Goal: Task Accomplishment & Management: Manage account settings

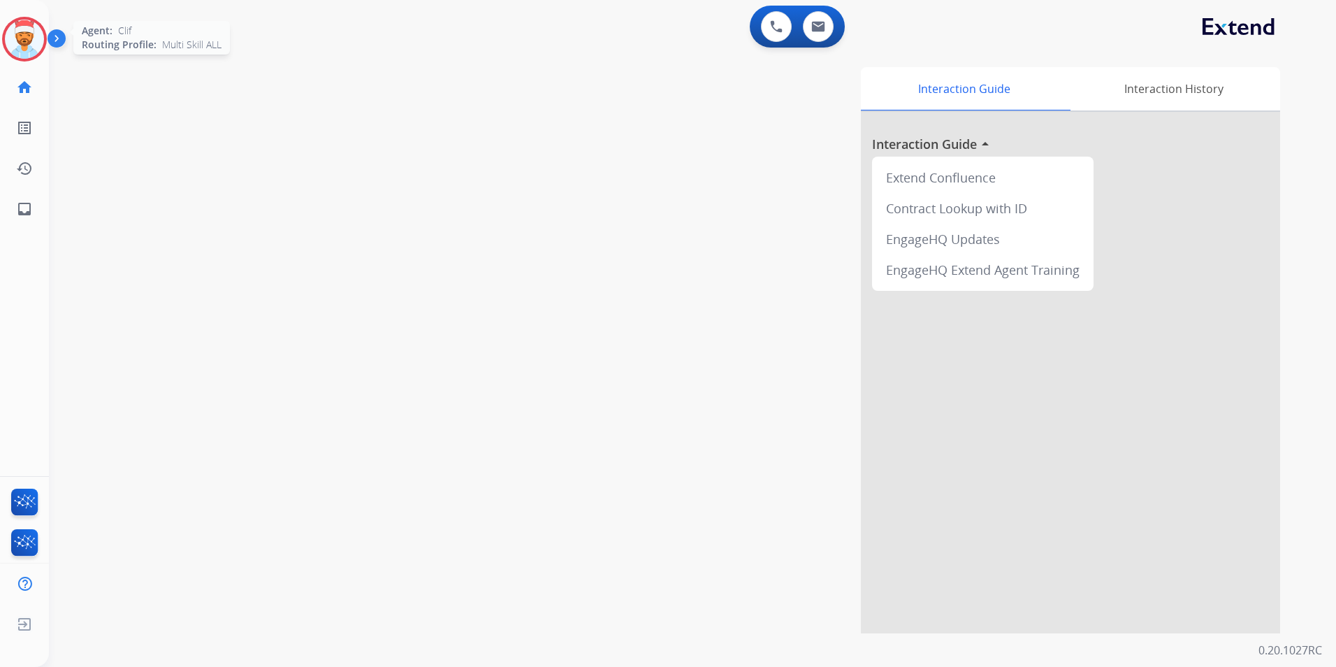
click at [27, 53] on img at bounding box center [24, 39] width 39 height 39
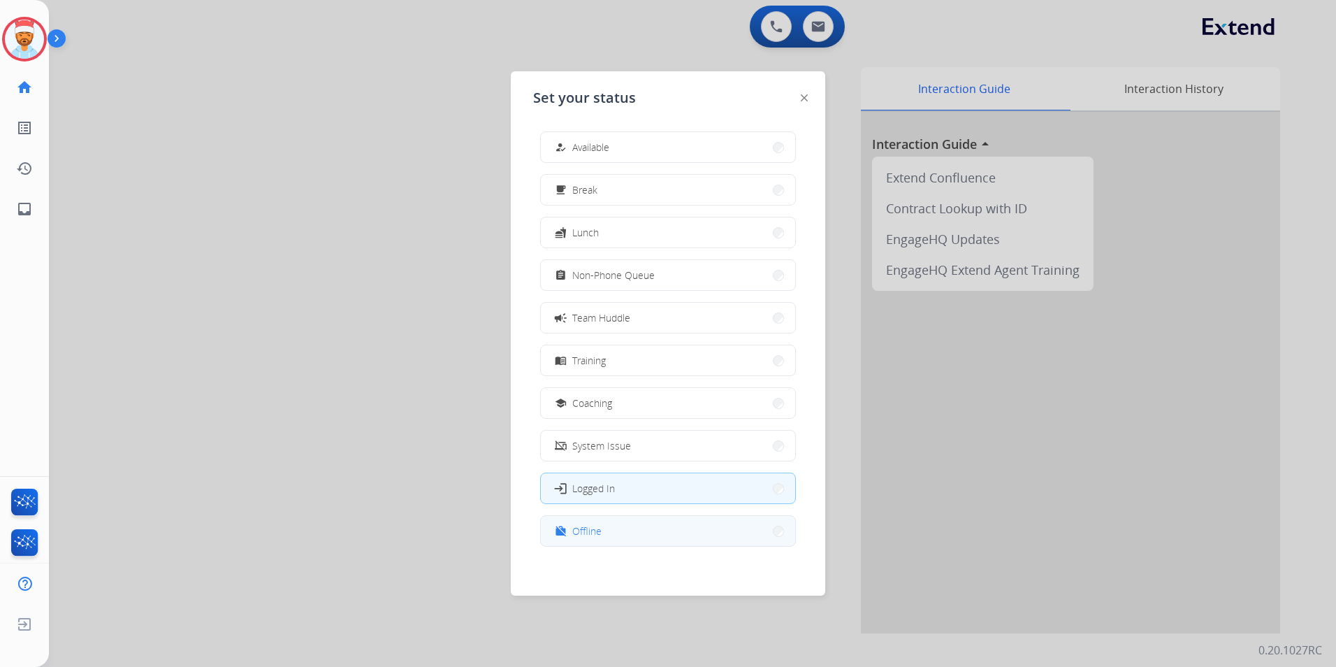
click at [617, 537] on button "work_off Offline" at bounding box center [668, 531] width 254 height 30
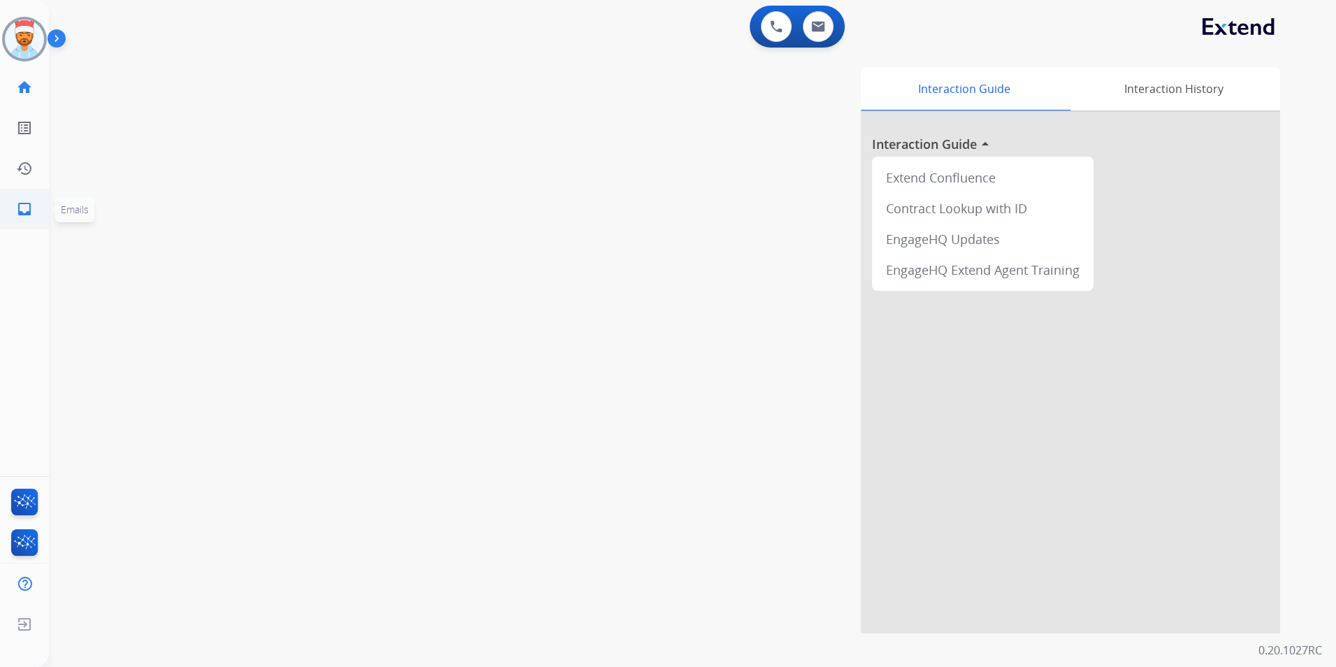
click at [29, 215] on mat-icon "inbox" at bounding box center [24, 209] width 17 height 17
select select "**********"
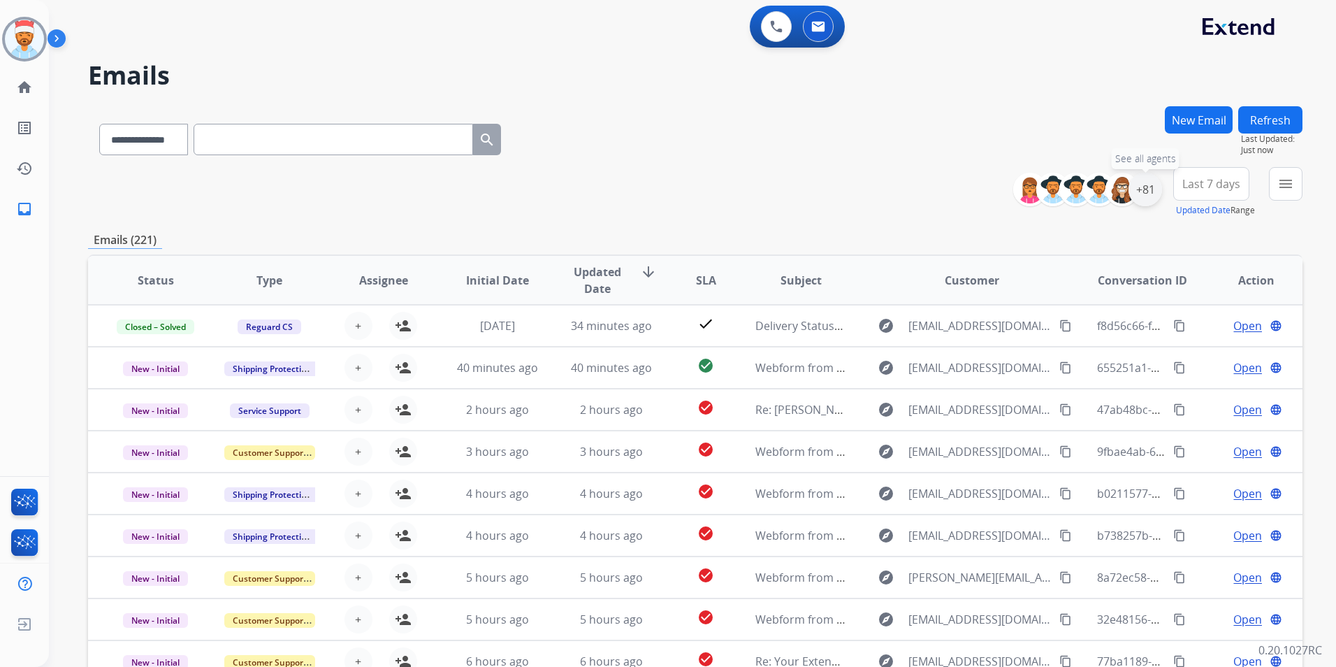
click at [1143, 193] on div "+81" at bounding box center [1145, 190] width 34 height 34
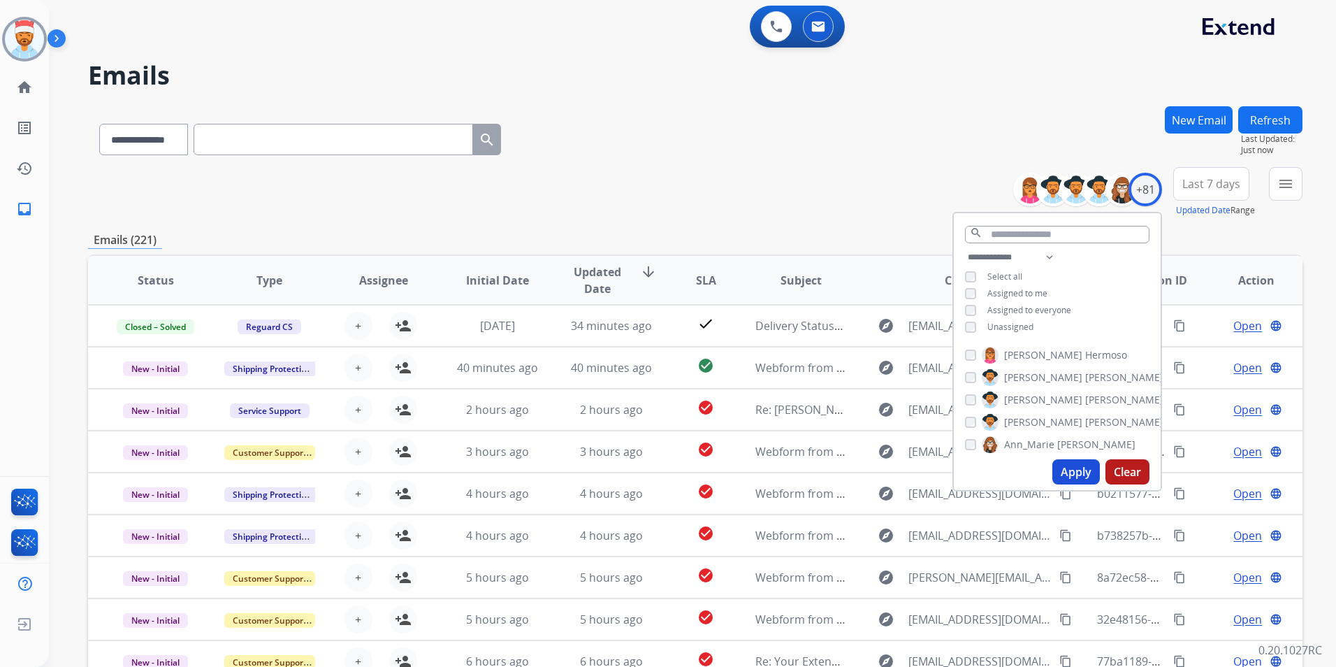
click at [1073, 474] on button "Apply" at bounding box center [1076, 471] width 48 height 25
click at [1065, 481] on button "Apply" at bounding box center [1076, 471] width 48 height 25
click at [1279, 187] on mat-icon "menu" at bounding box center [1285, 183] width 17 height 17
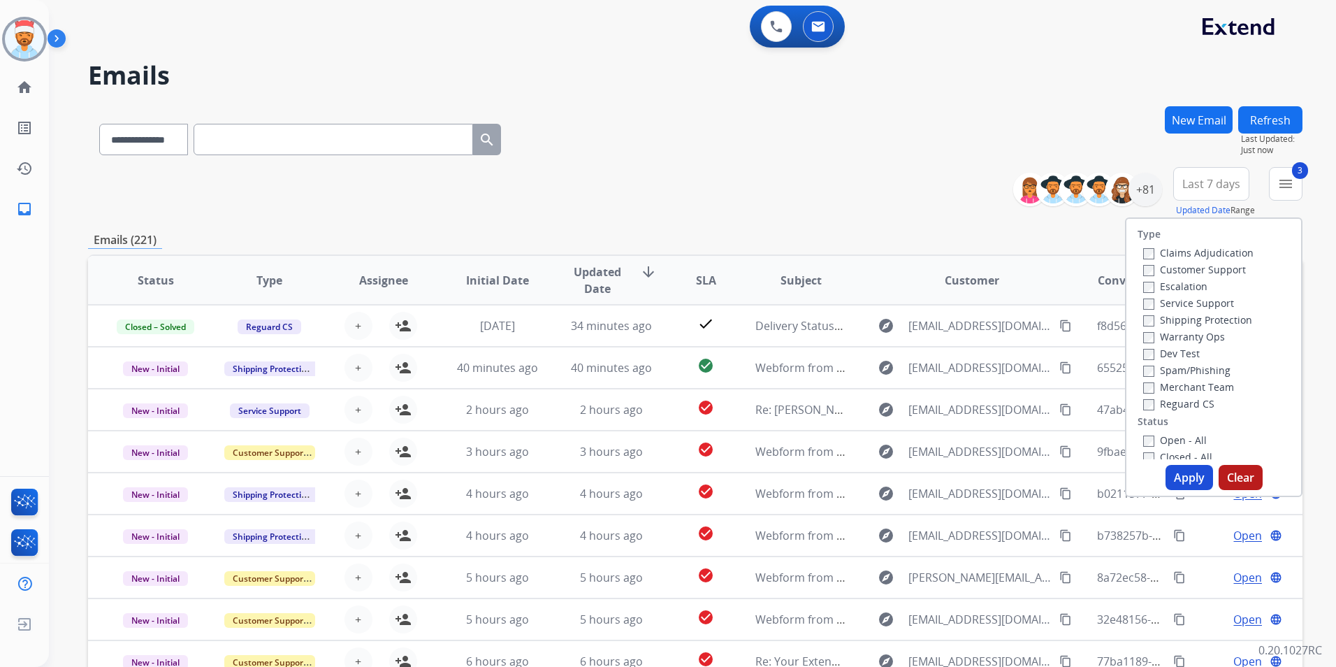
click at [1177, 480] on button "Apply" at bounding box center [1189, 477] width 48 height 25
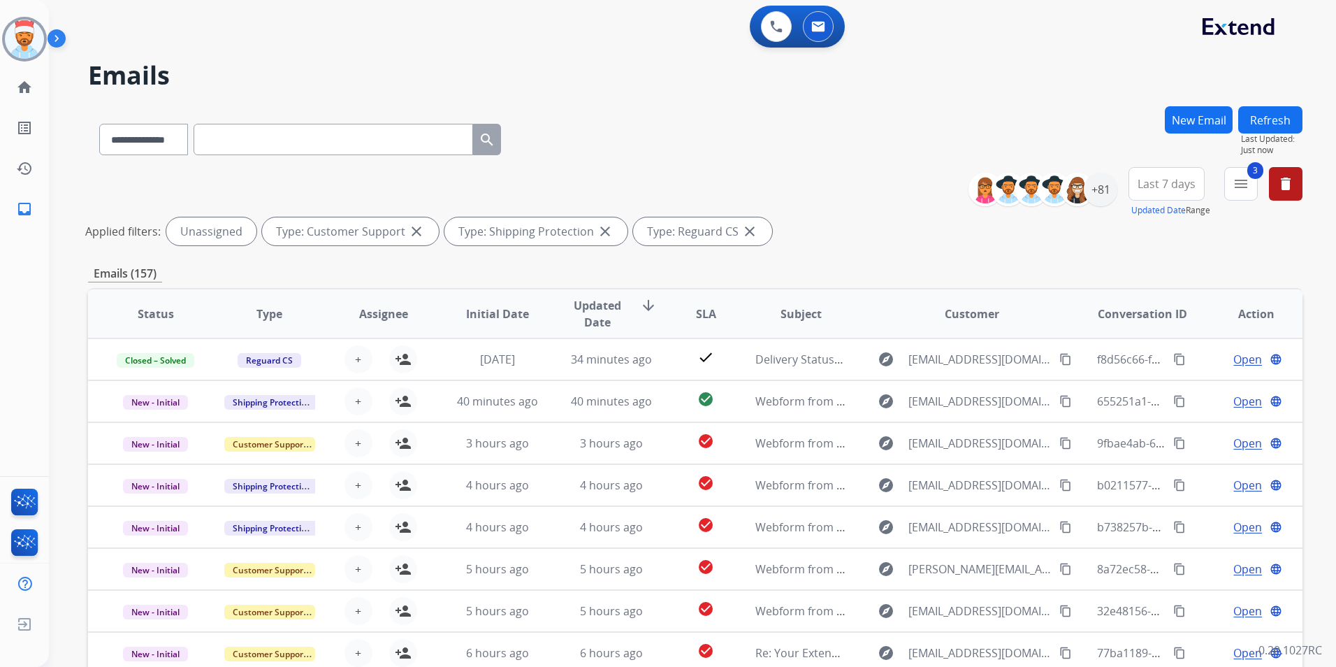
click at [1162, 184] on span "Last 7 days" at bounding box center [1166, 184] width 58 height 6
click at [1147, 358] on div "Last 90 days" at bounding box center [1162, 353] width 77 height 21
click at [1226, 187] on button "3 menu Filters" at bounding box center [1241, 184] width 34 height 34
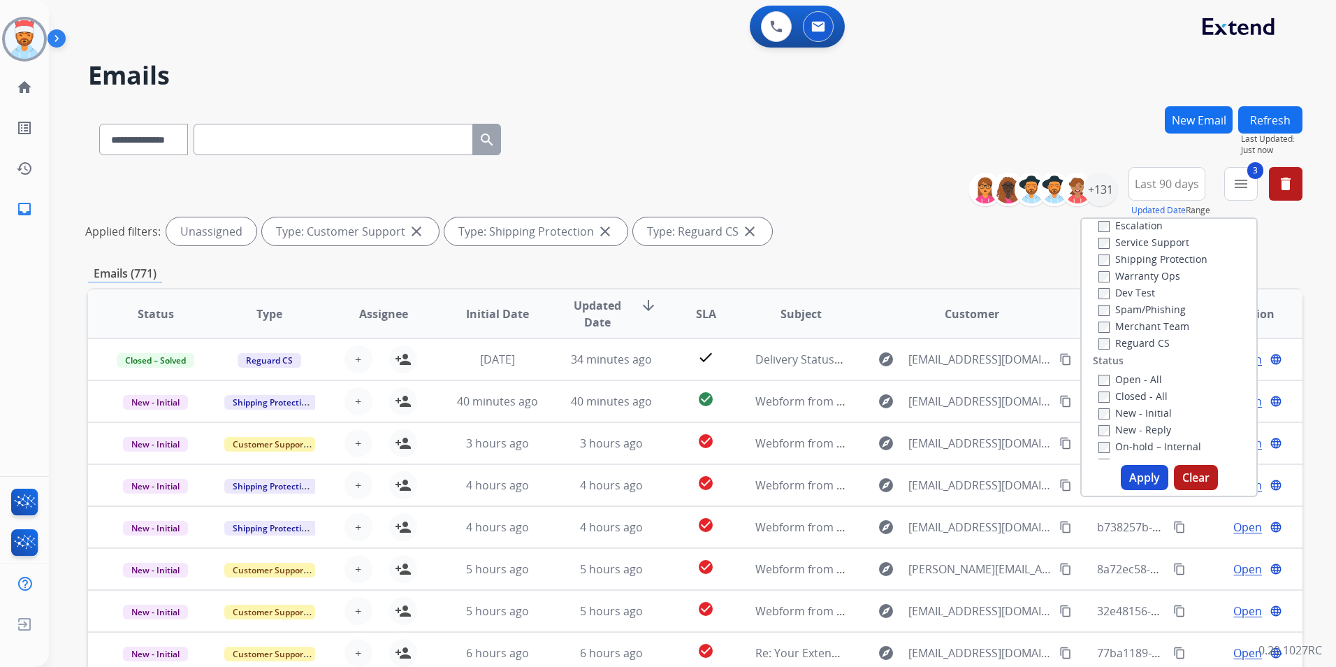
scroll to position [140, 0]
click at [1138, 467] on button "Apply" at bounding box center [1145, 477] width 48 height 25
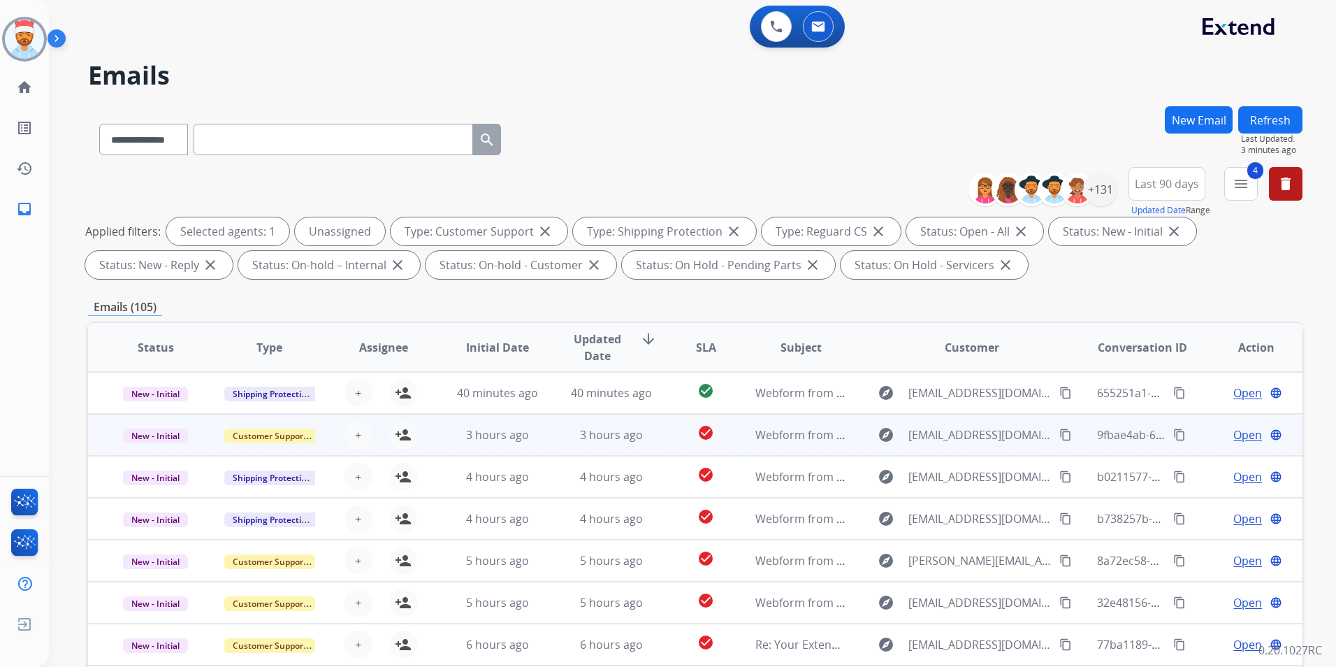
scroll to position [1, 0]
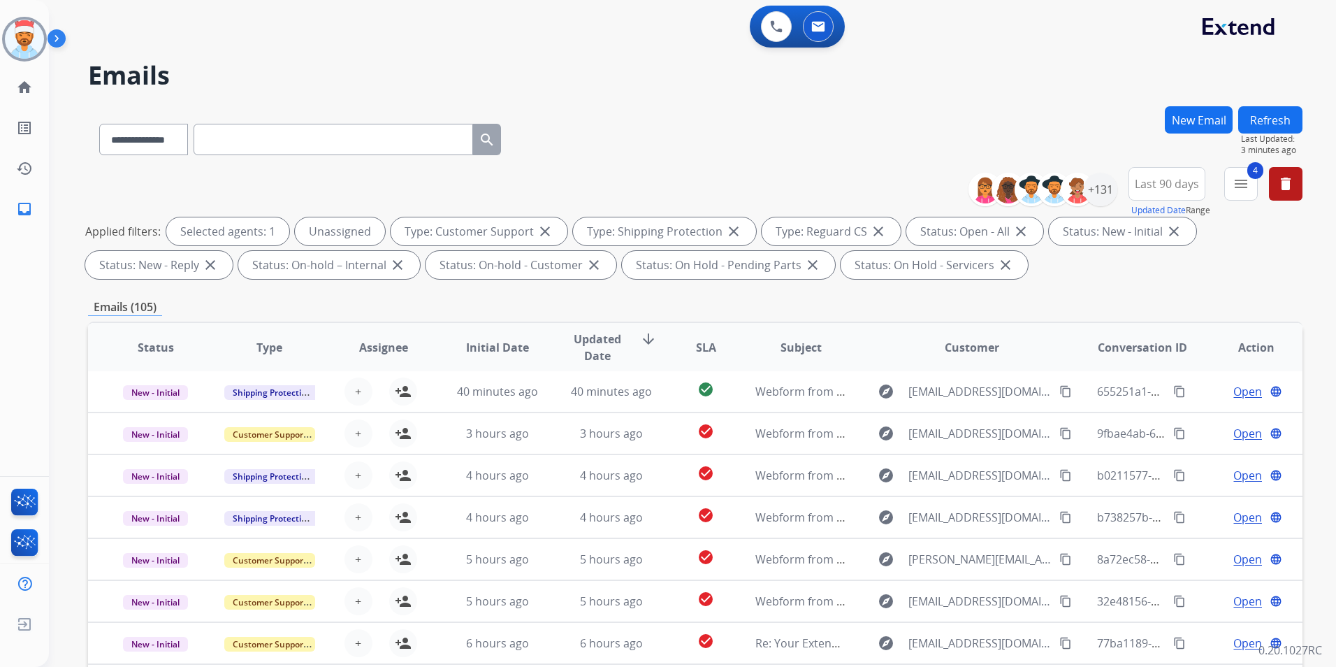
click at [688, 344] on th "SLA" at bounding box center [695, 347] width 76 height 49
click at [701, 347] on span "SLA" at bounding box center [706, 347] width 20 height 17
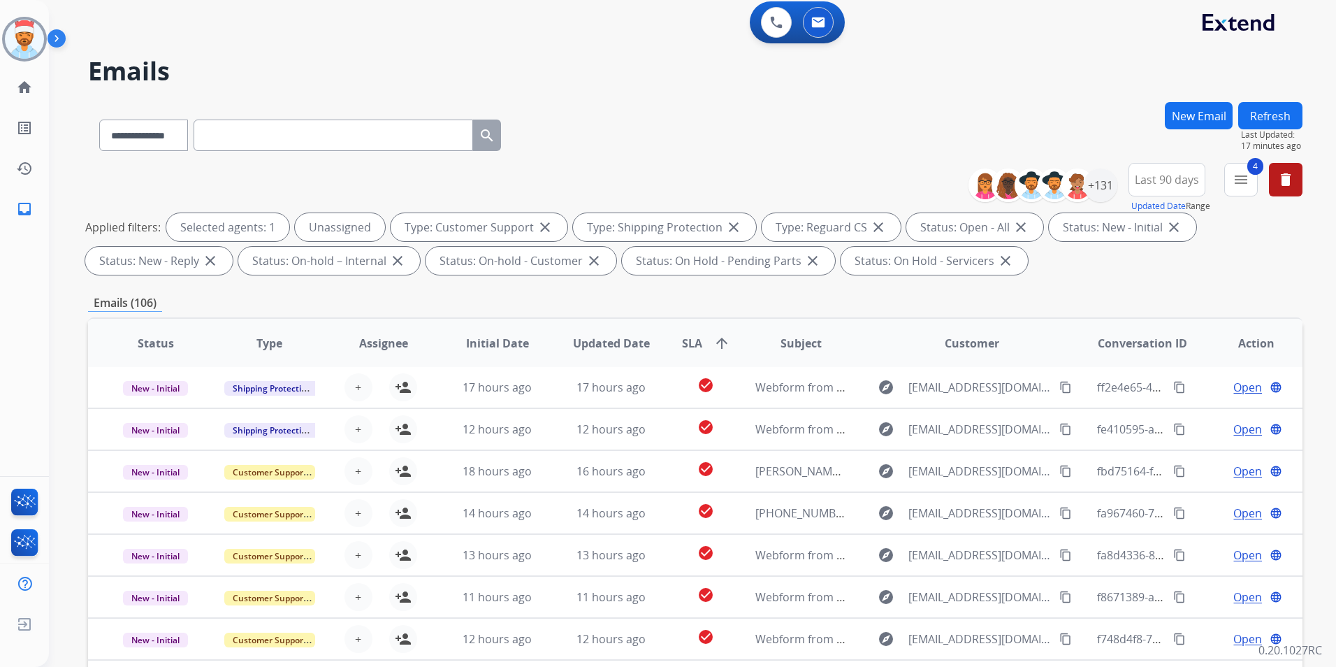
scroll to position [0, 0]
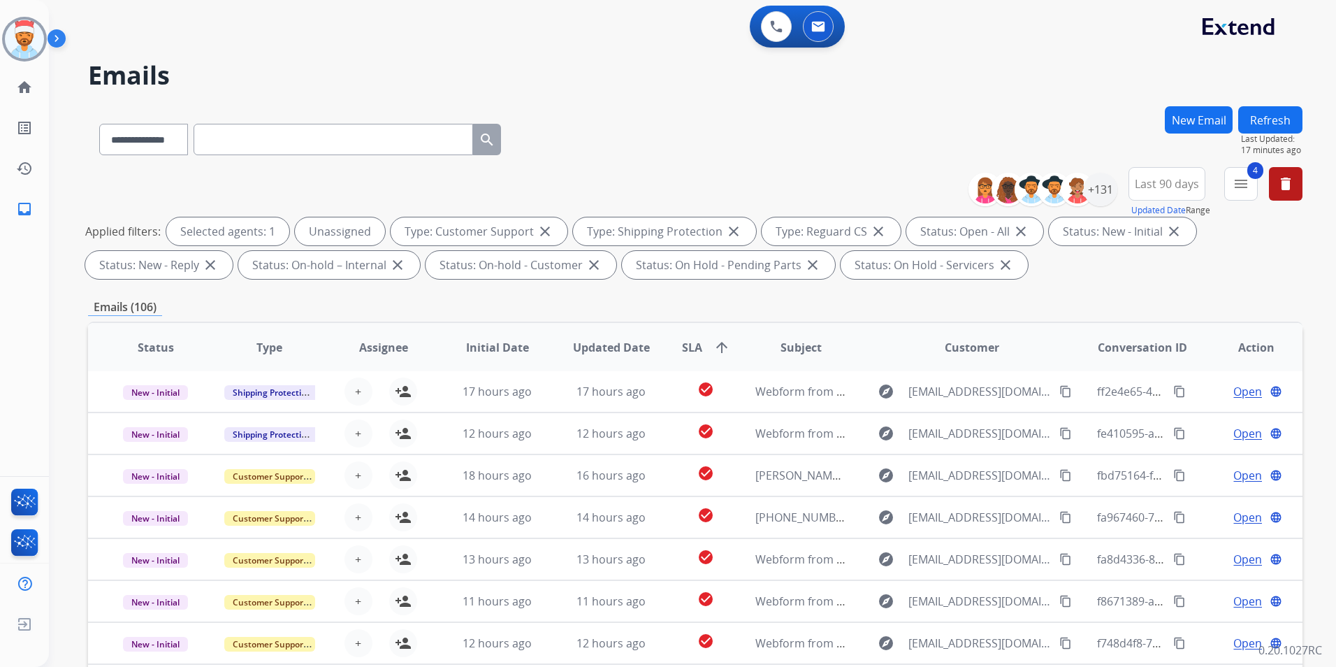
drag, startPoint x: 1281, startPoint y: 115, endPoint x: 1291, endPoint y: 128, distance: 16.9
click at [1280, 115] on button "Refresh" at bounding box center [1270, 119] width 64 height 27
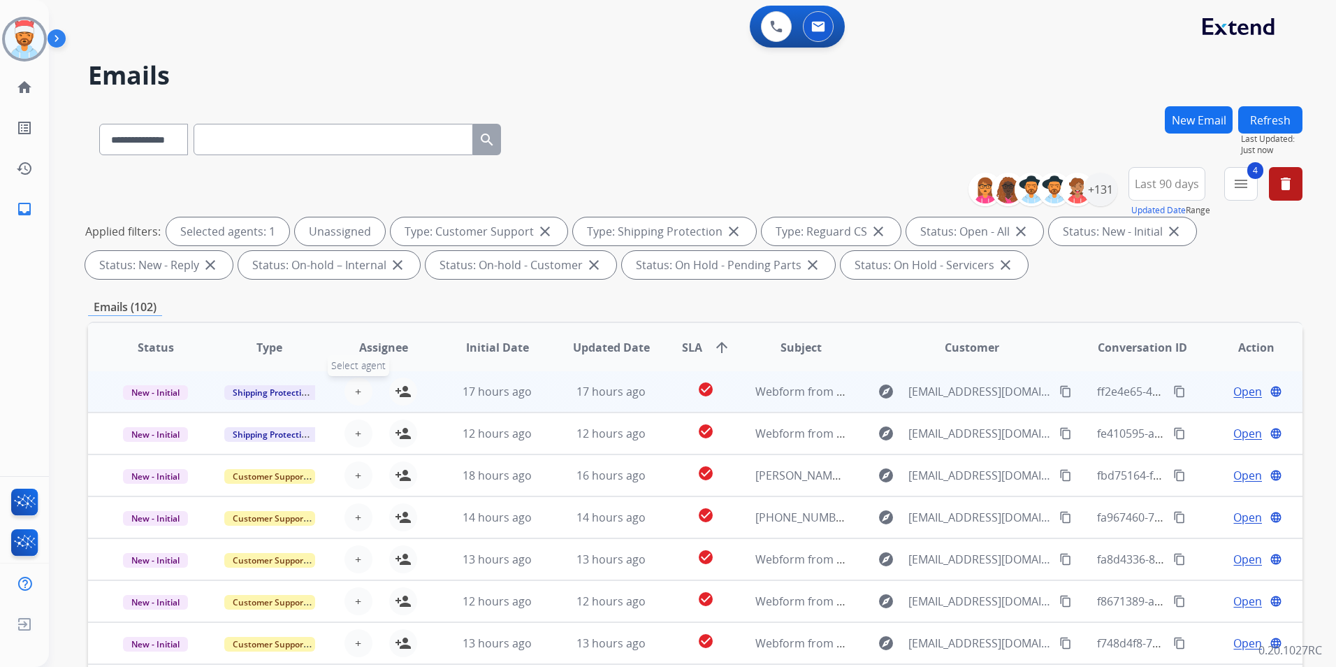
click at [358, 393] on span "+" at bounding box center [358, 391] width 6 height 17
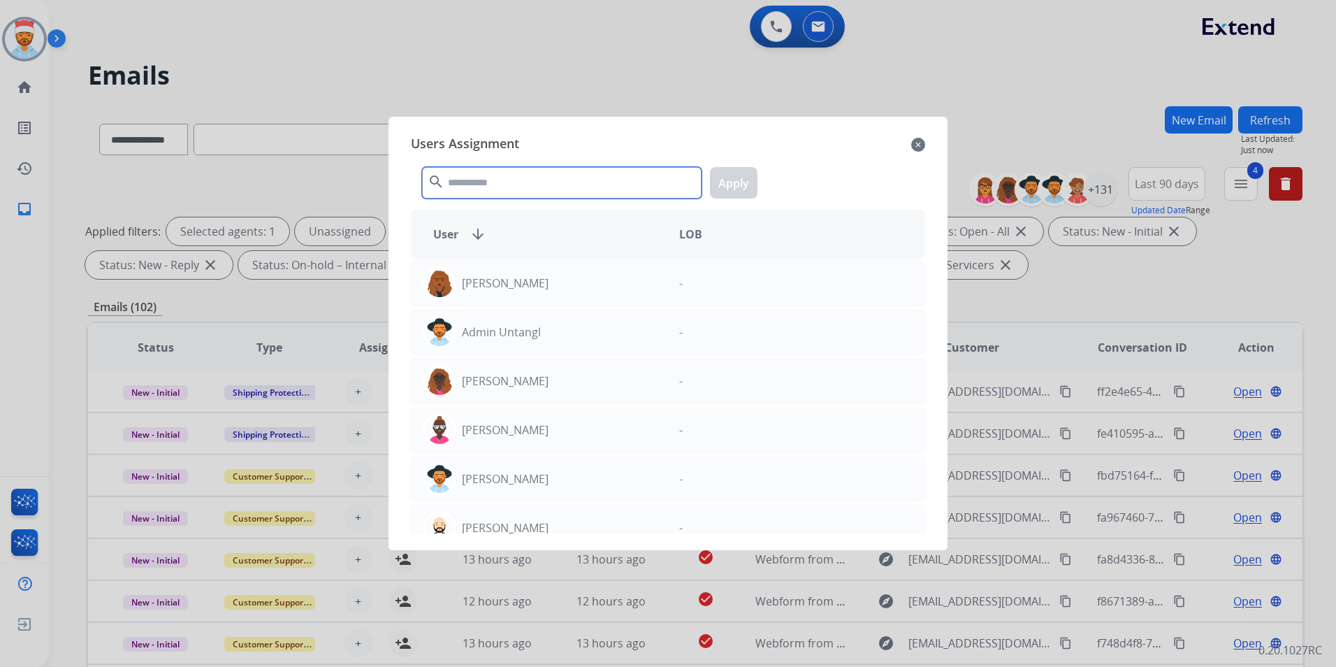
click at [480, 182] on input "text" at bounding box center [561, 182] width 279 height 31
click at [467, 187] on input "text" at bounding box center [561, 182] width 279 height 31
click at [496, 189] on input "text" at bounding box center [561, 182] width 279 height 31
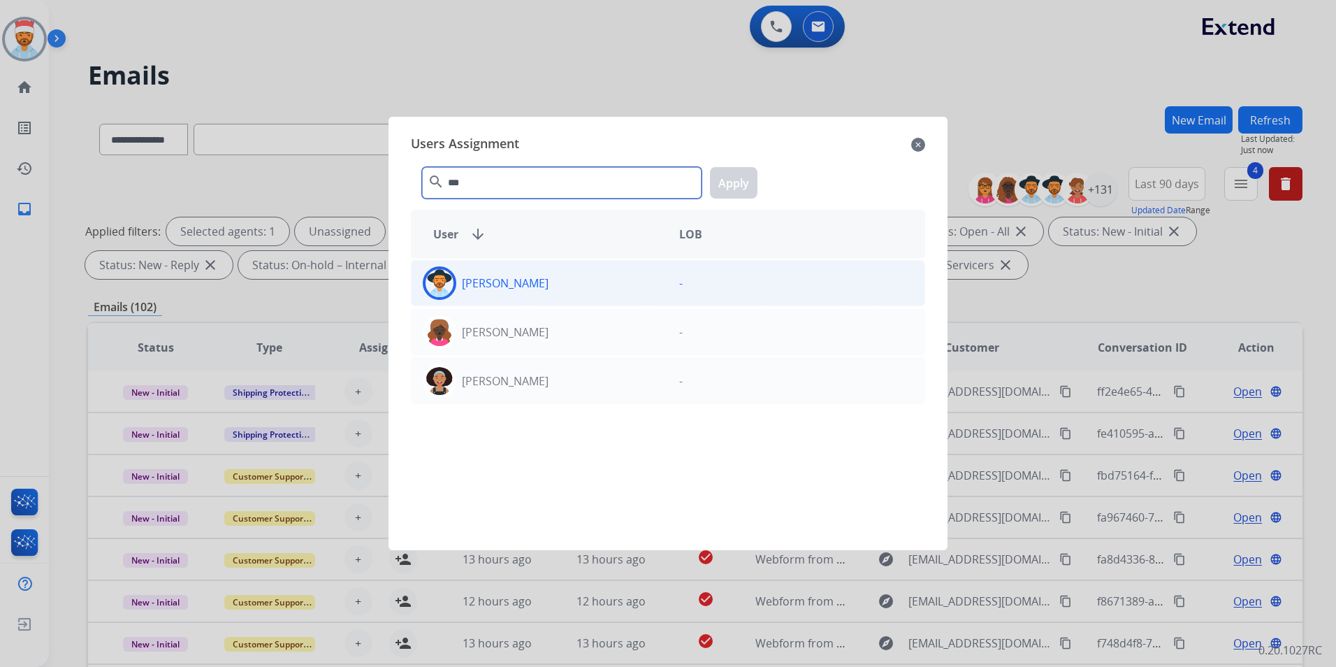
type input "***"
drag, startPoint x: 529, startPoint y: 289, endPoint x: 619, endPoint y: 271, distance: 91.9
click at [530, 289] on p "[PERSON_NAME]" at bounding box center [505, 283] width 87 height 17
click at [731, 180] on button "Apply" at bounding box center [734, 182] width 48 height 31
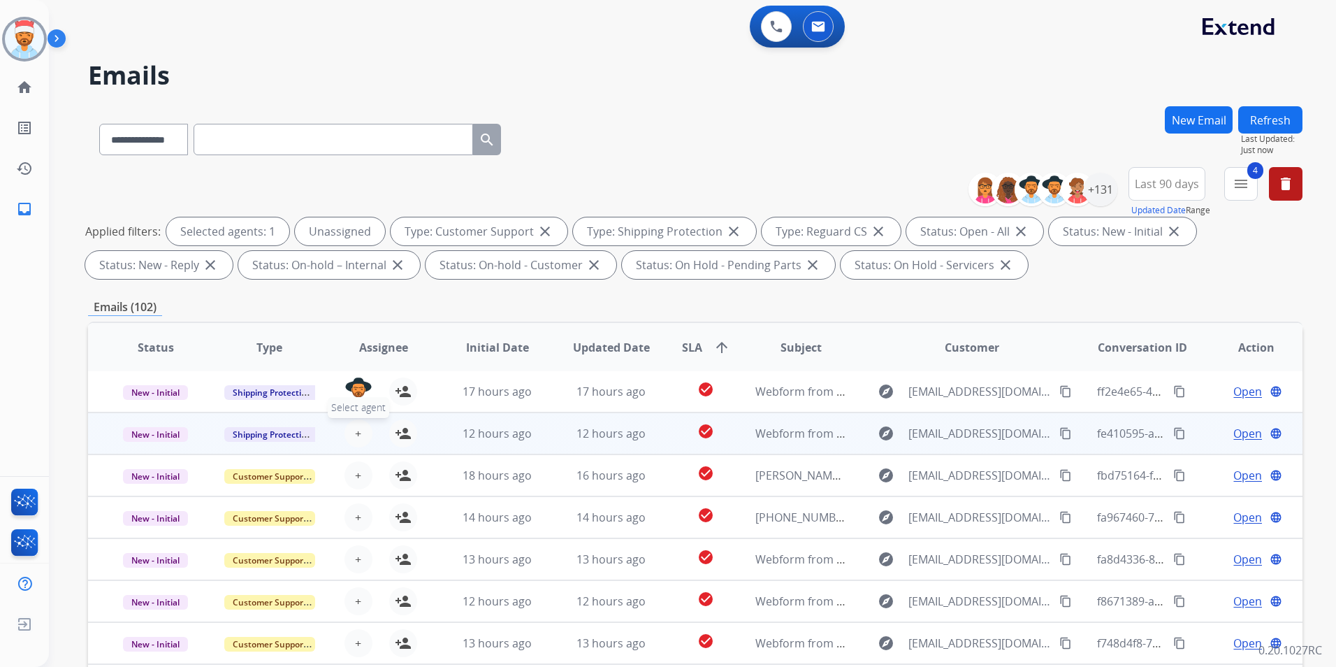
click at [349, 434] on button "+ Select agent" at bounding box center [358, 433] width 28 height 28
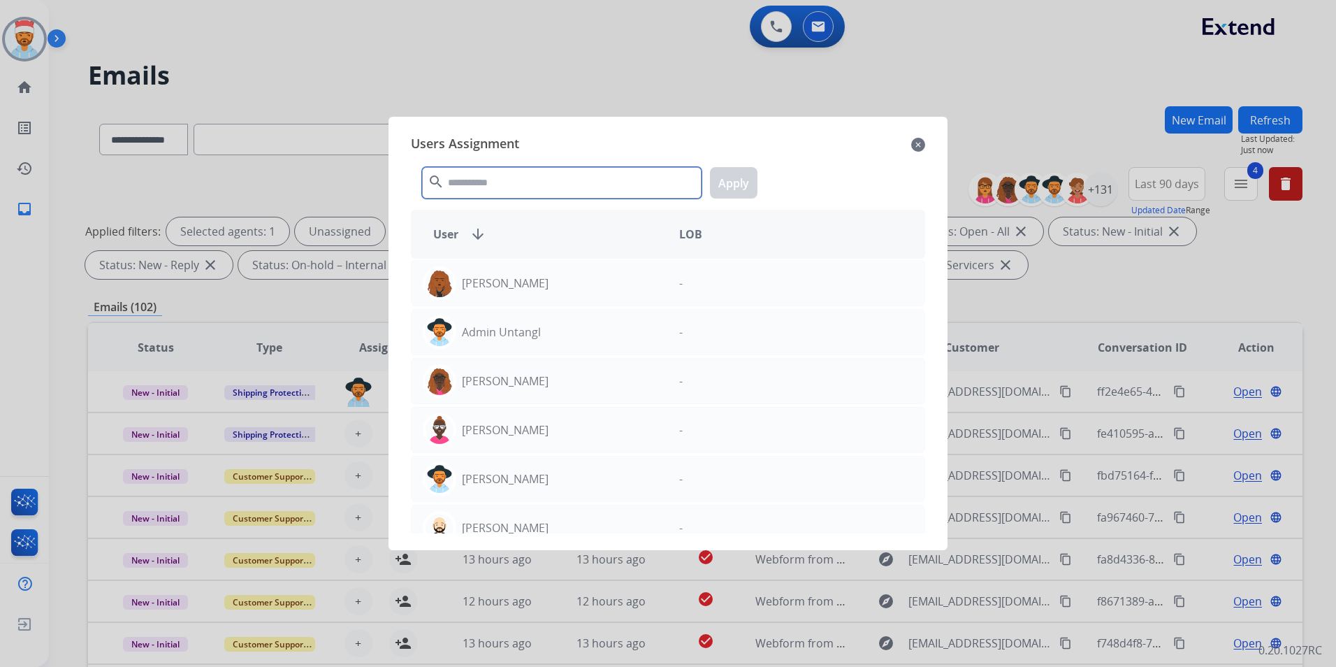
click at [481, 175] on input "text" at bounding box center [561, 182] width 279 height 31
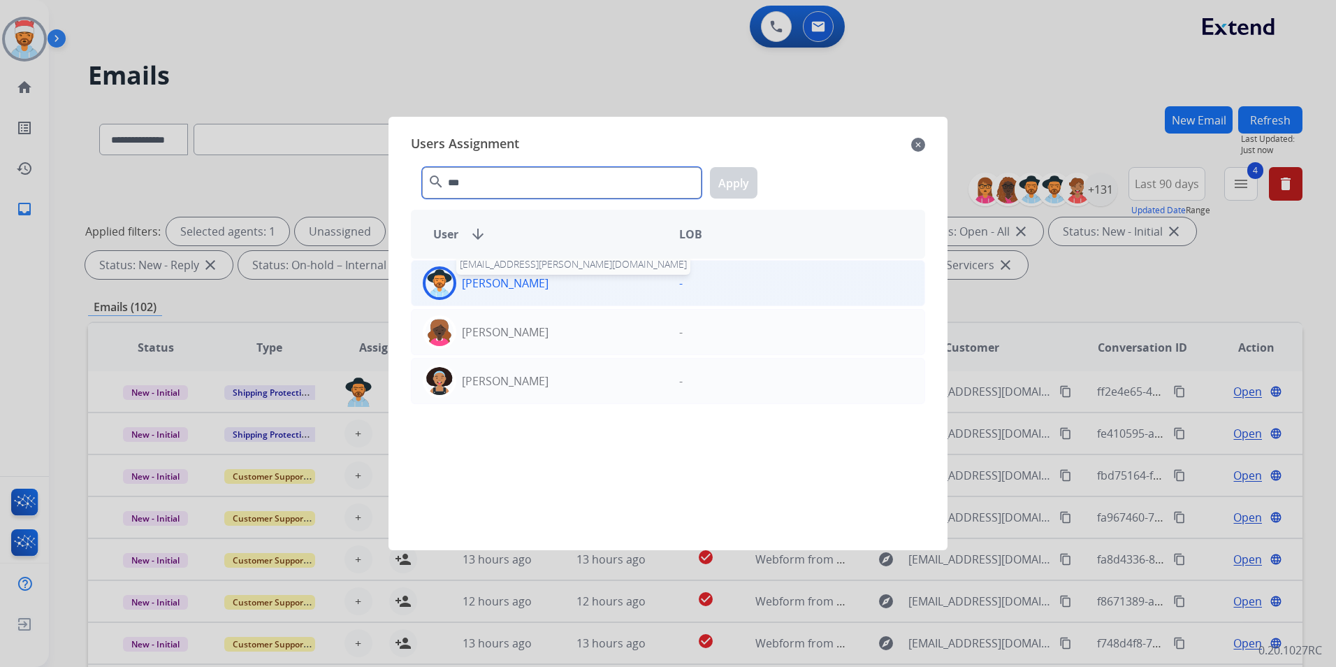
type input "***"
click at [481, 275] on p "[PERSON_NAME]" at bounding box center [505, 283] width 87 height 17
click at [732, 177] on button "Apply" at bounding box center [734, 182] width 48 height 31
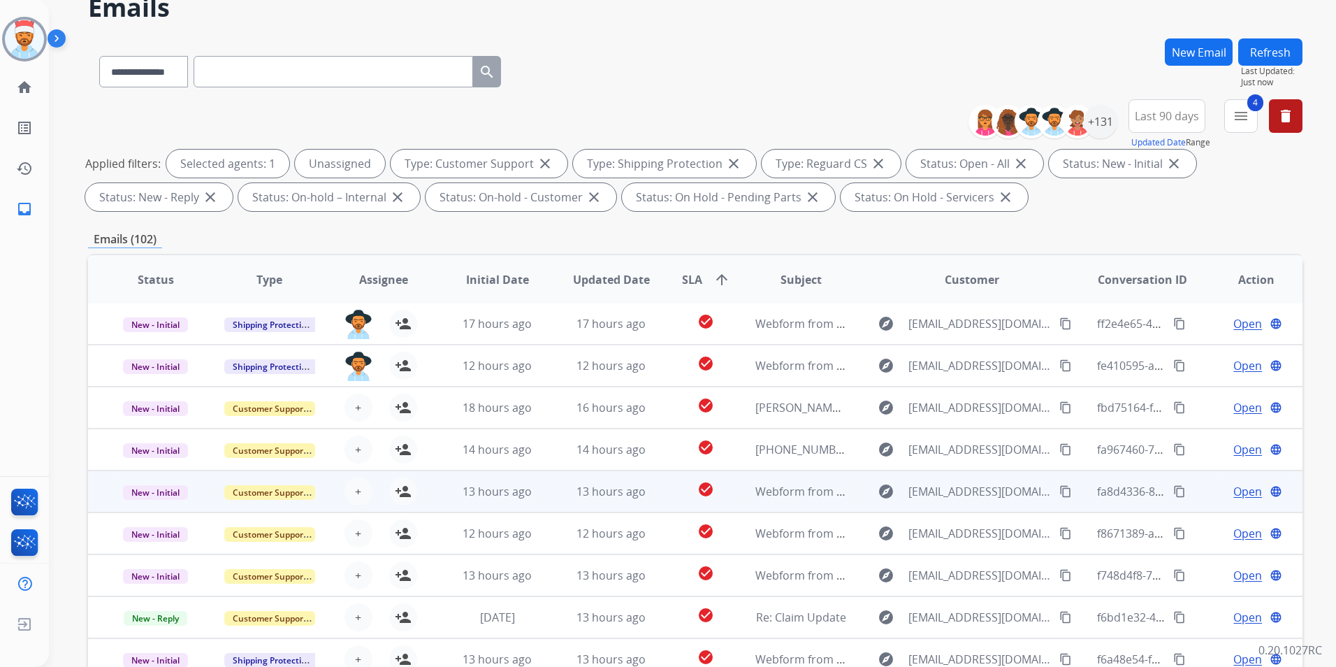
scroll to position [196, 0]
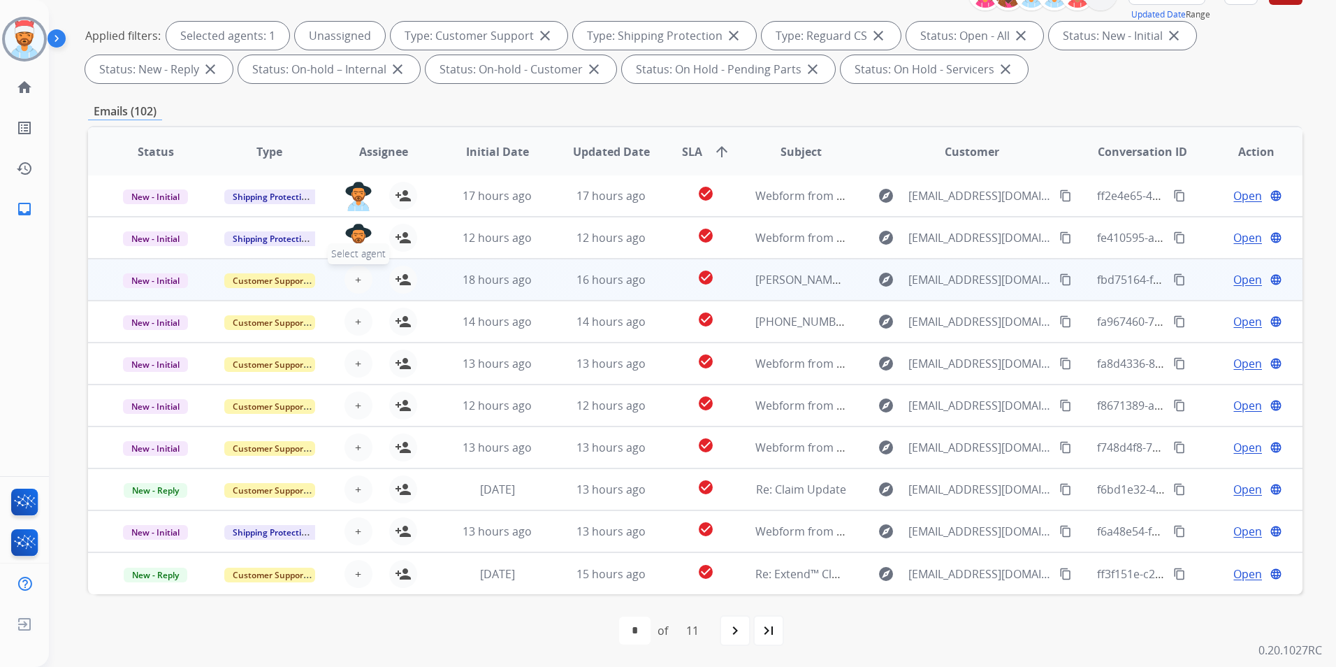
click at [349, 279] on button "+ Select agent" at bounding box center [358, 280] width 28 height 28
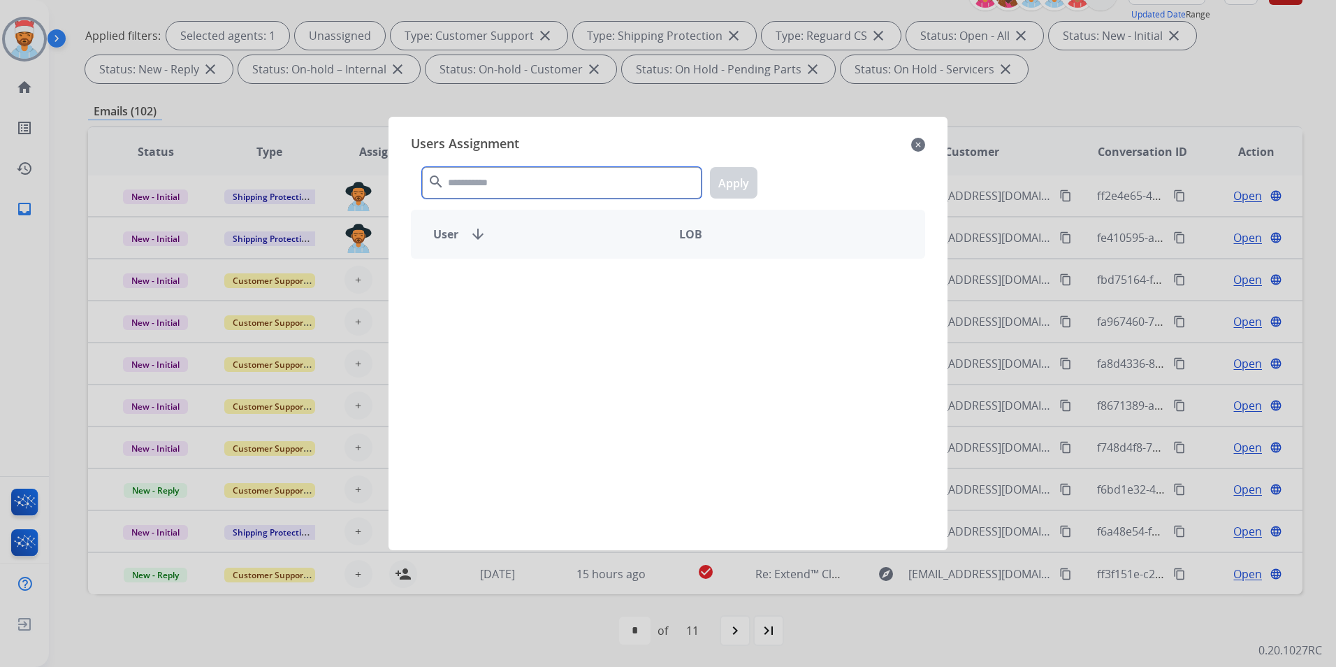
click at [468, 179] on input "text" at bounding box center [561, 182] width 279 height 31
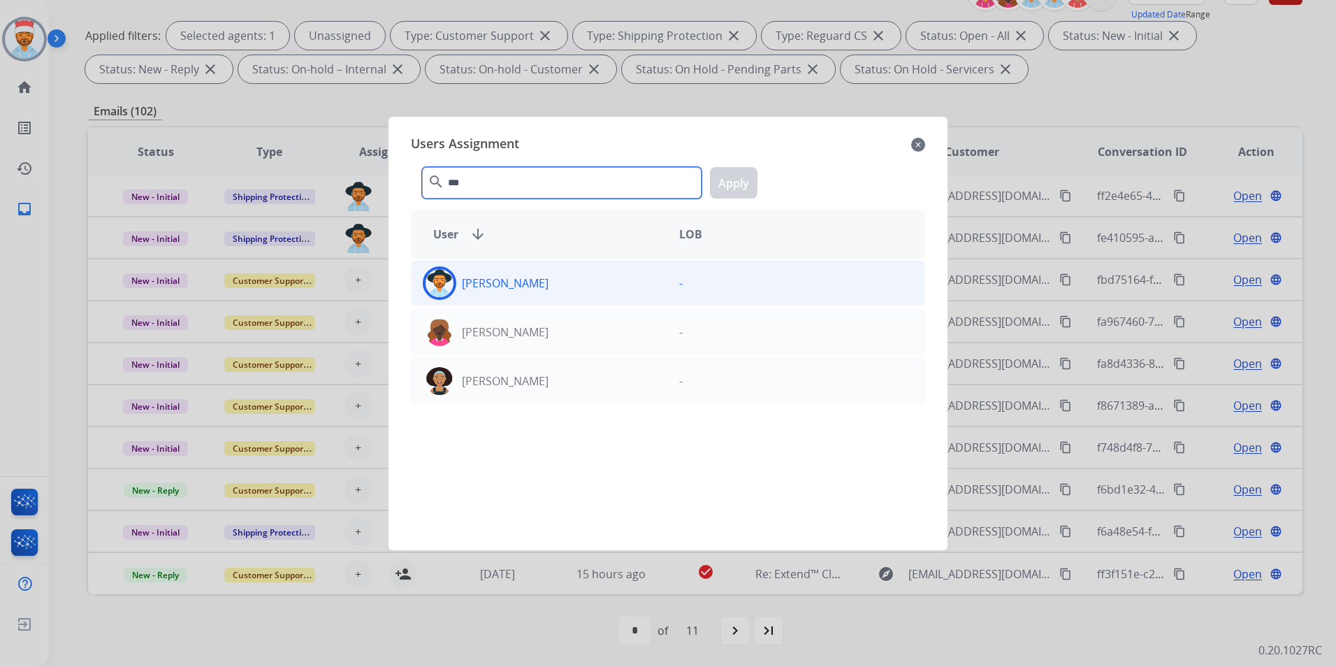
type input "***"
click at [507, 294] on div "[PERSON_NAME]" at bounding box center [540, 283] width 256 height 34
drag, startPoint x: 739, startPoint y: 189, endPoint x: 717, endPoint y: 208, distance: 28.7
click at [736, 189] on button "Apply" at bounding box center [734, 182] width 48 height 31
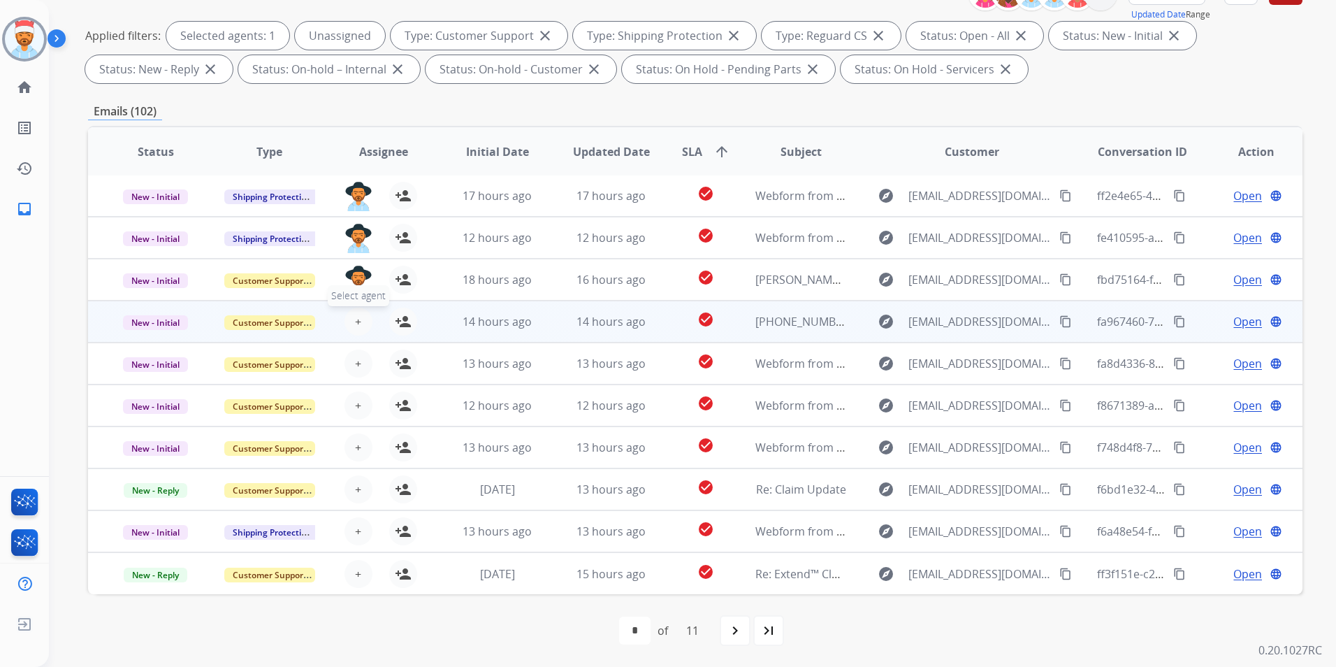
click at [361, 323] on button "+ Select agent" at bounding box center [358, 321] width 28 height 28
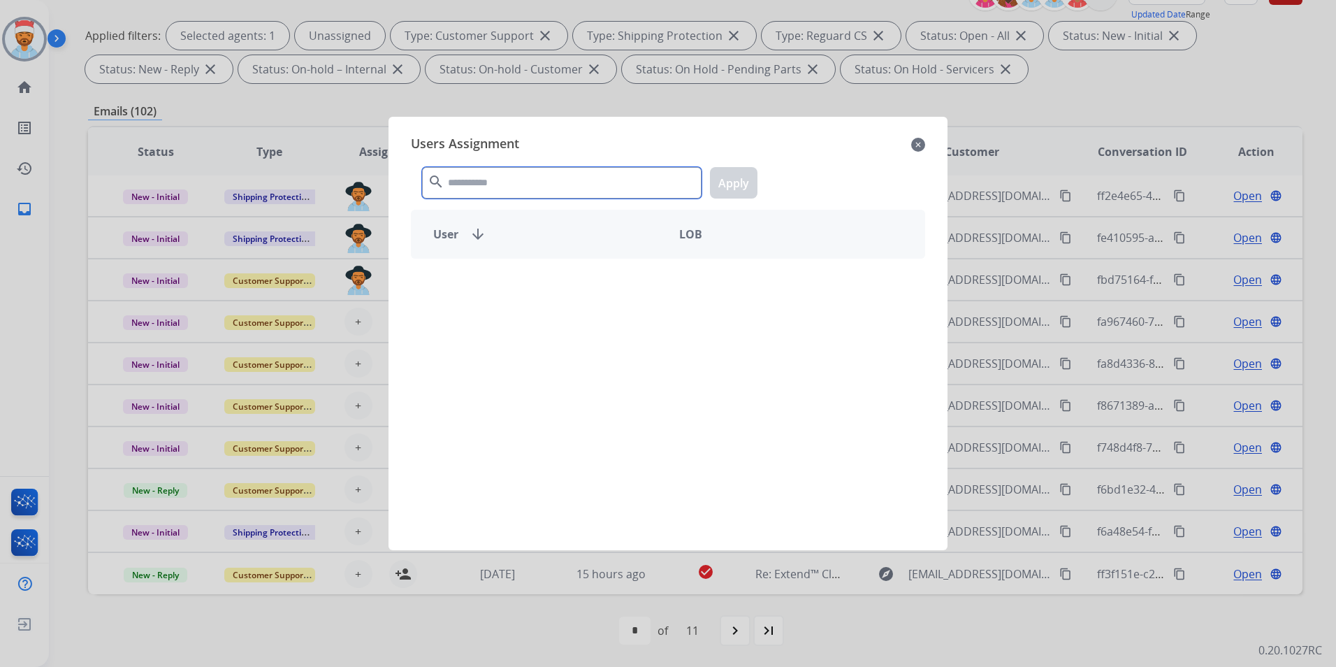
click at [494, 191] on input "text" at bounding box center [561, 182] width 279 height 31
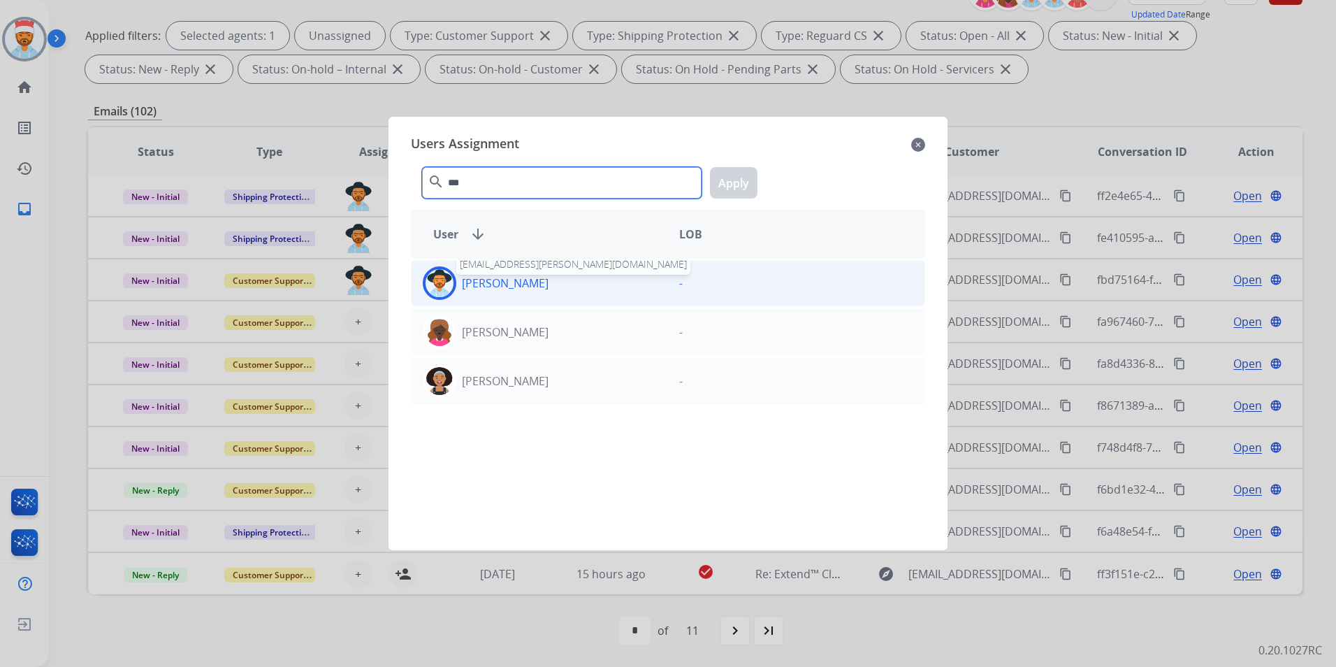
type input "***"
click at [500, 277] on p "[PERSON_NAME]" at bounding box center [505, 283] width 87 height 17
click at [711, 191] on button "Apply" at bounding box center [734, 182] width 48 height 31
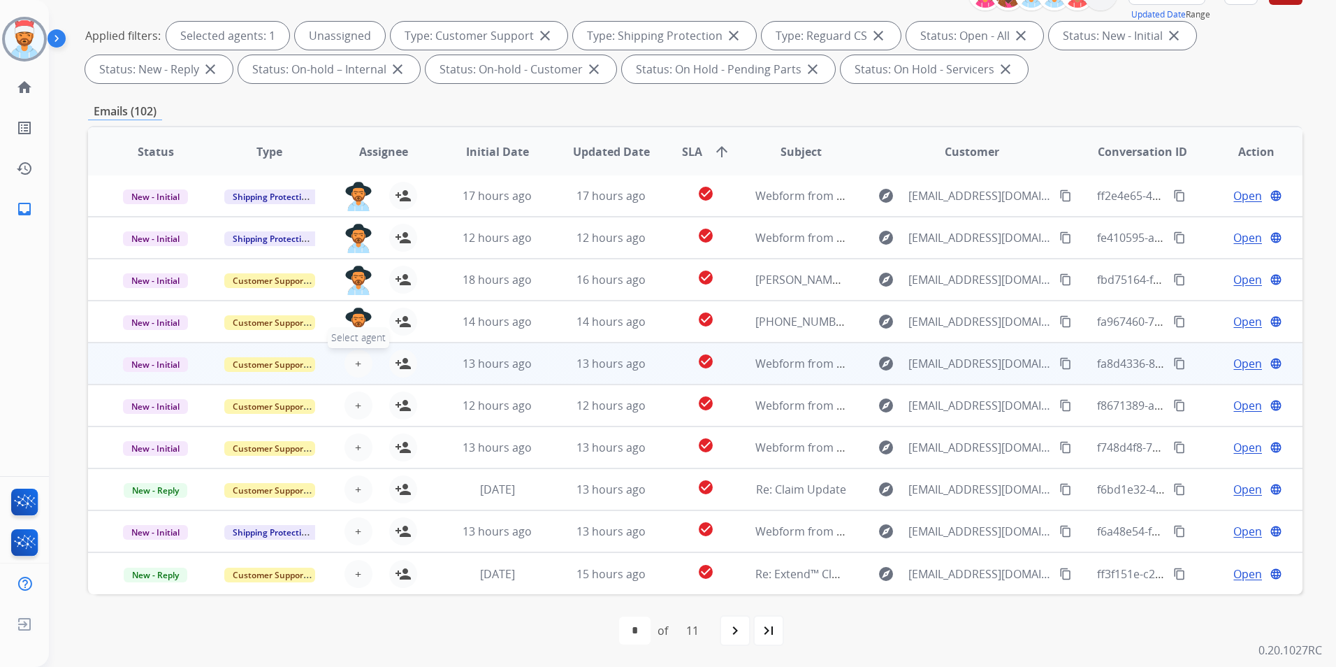
click at [349, 366] on button "+ Select agent" at bounding box center [358, 363] width 28 height 28
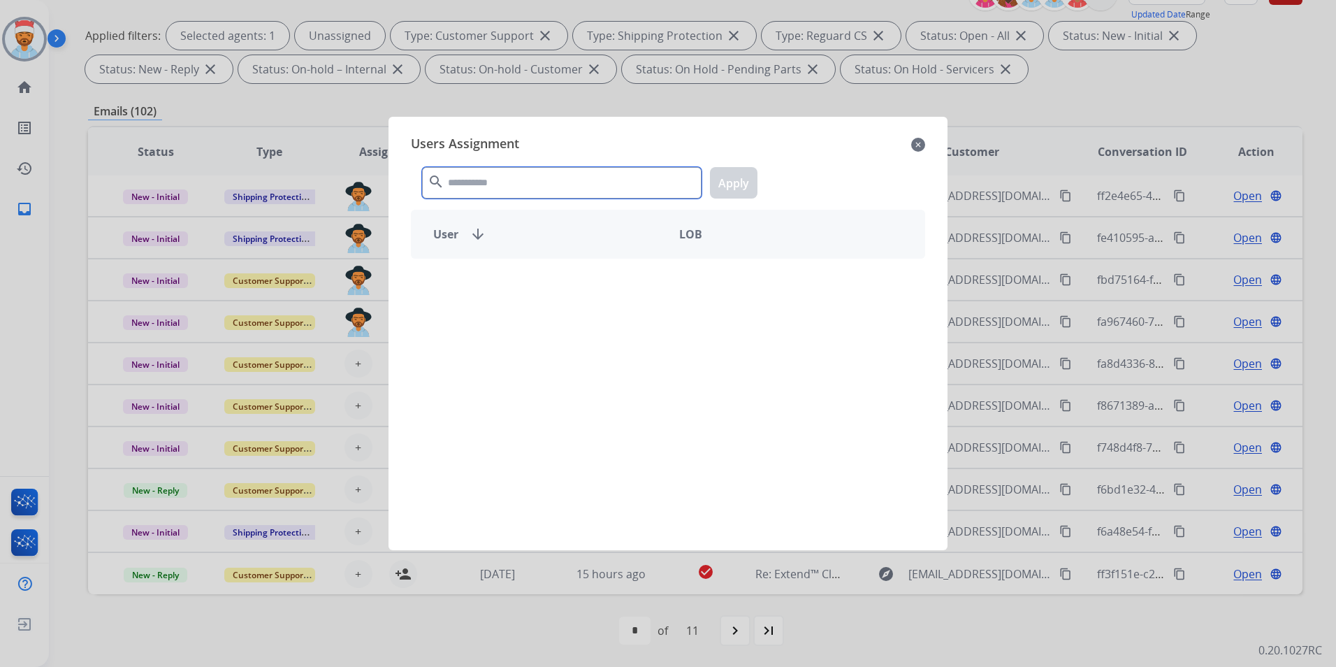
click at [501, 183] on input "text" at bounding box center [561, 182] width 279 height 31
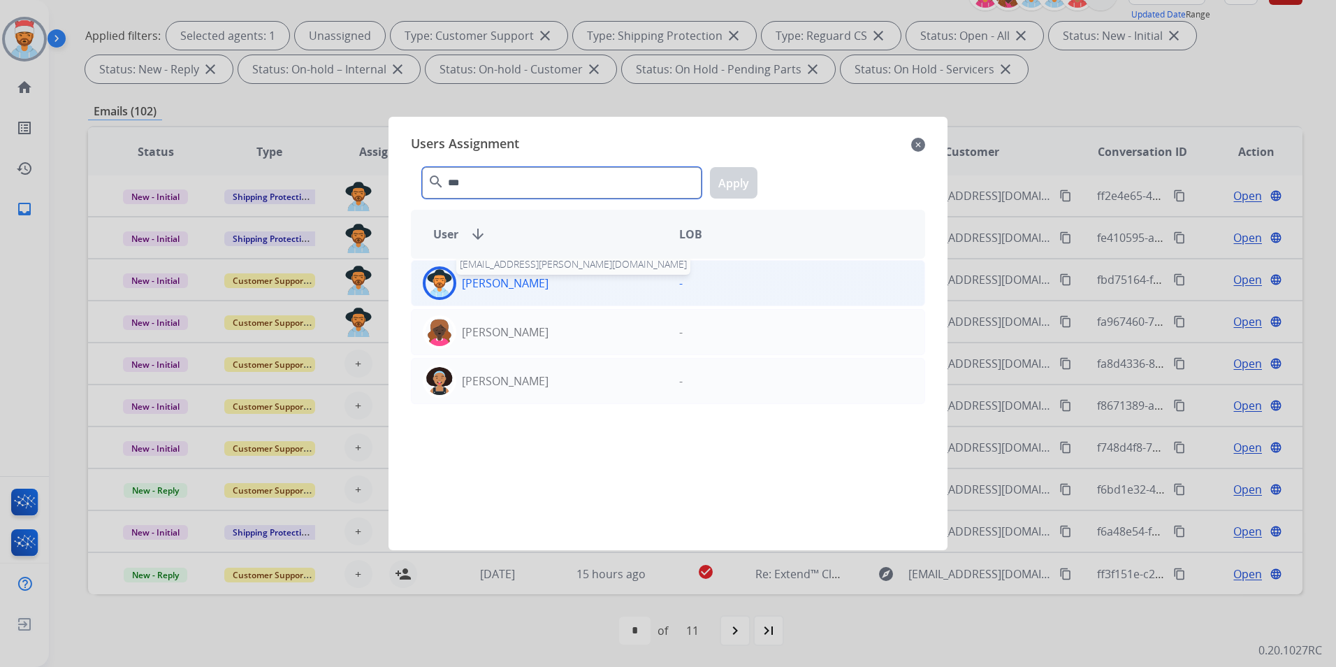
type input "***"
click at [469, 285] on p "[PERSON_NAME]" at bounding box center [505, 283] width 87 height 17
click at [721, 184] on button "Apply" at bounding box center [734, 182] width 48 height 31
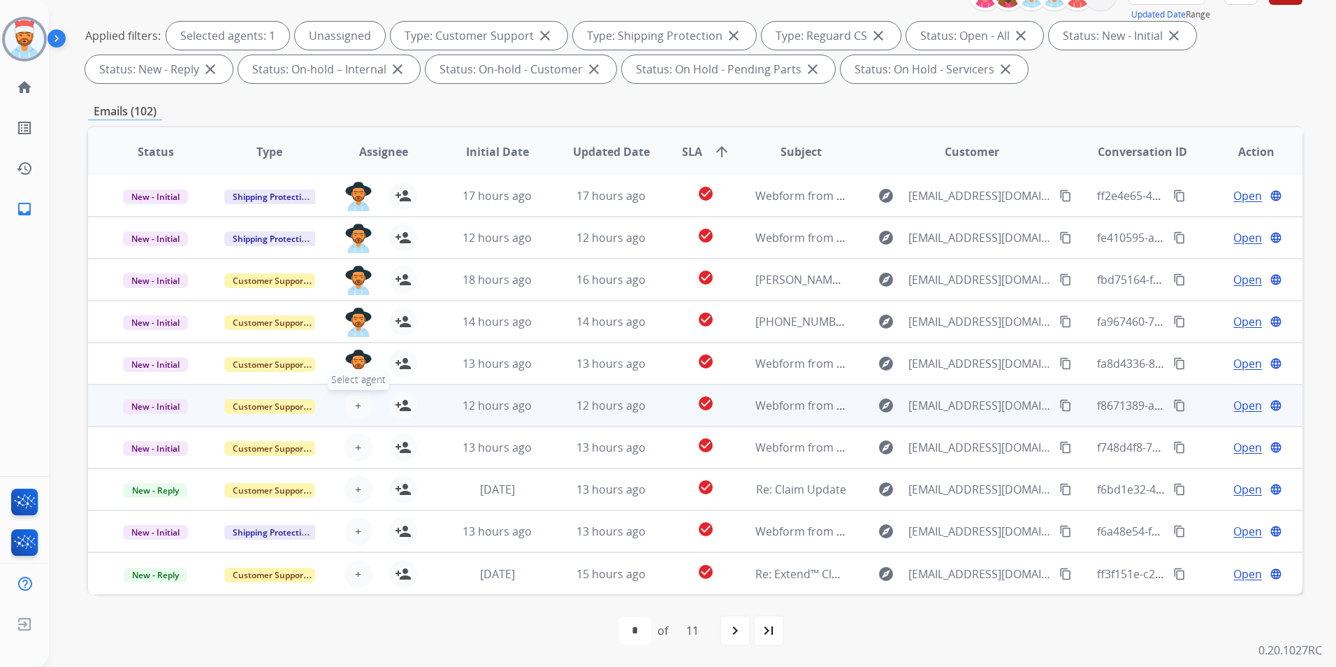
click at [356, 408] on span "+" at bounding box center [358, 405] width 6 height 17
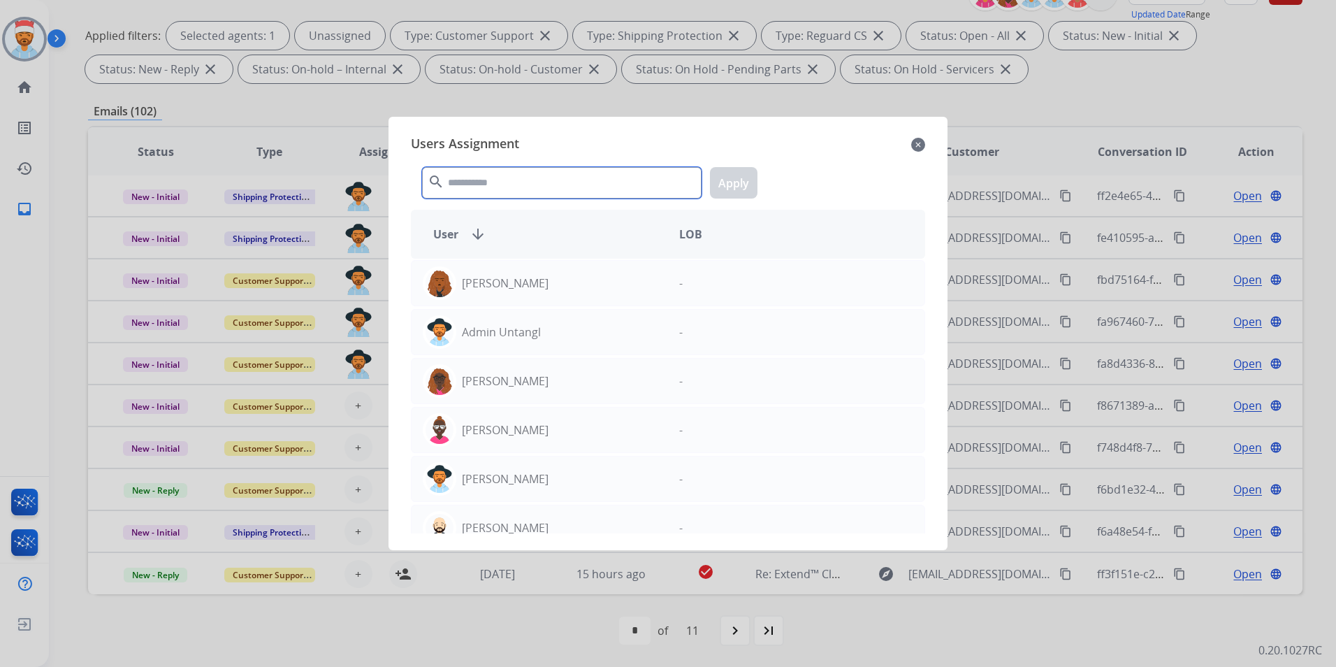
click at [576, 185] on input "text" at bounding box center [561, 182] width 279 height 31
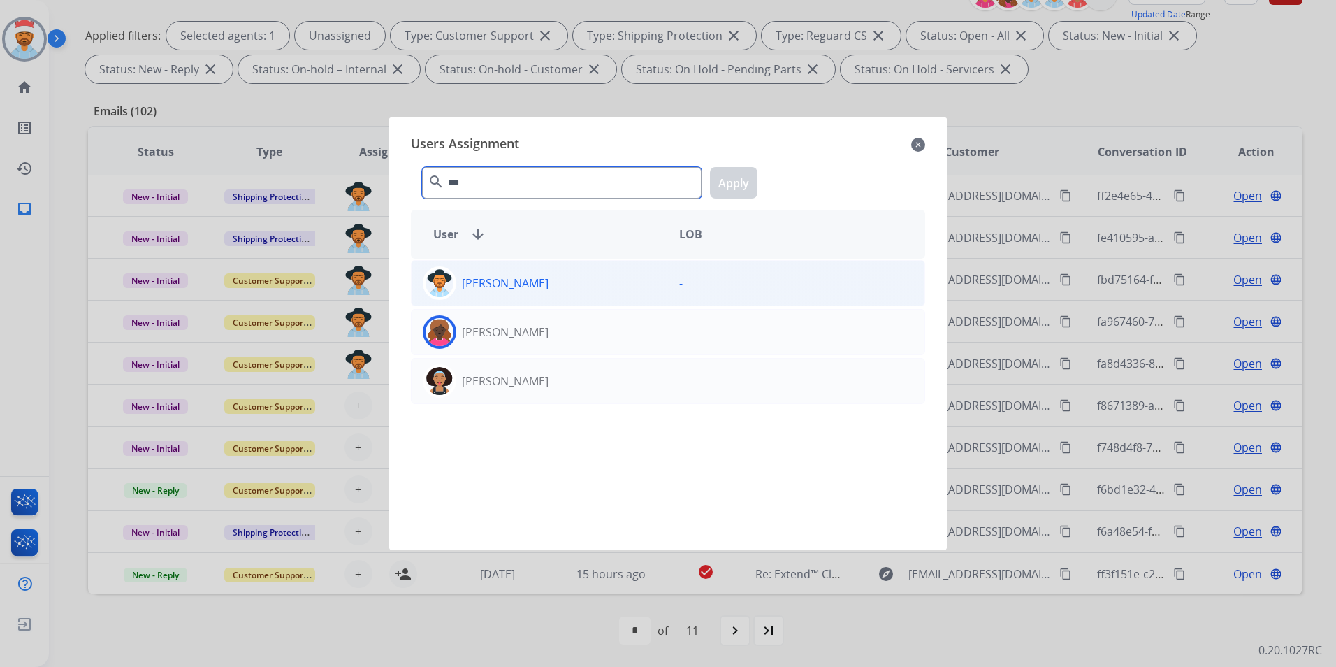
type input "***"
drag, startPoint x: 552, startPoint y: 293, endPoint x: 644, endPoint y: 226, distance: 113.9
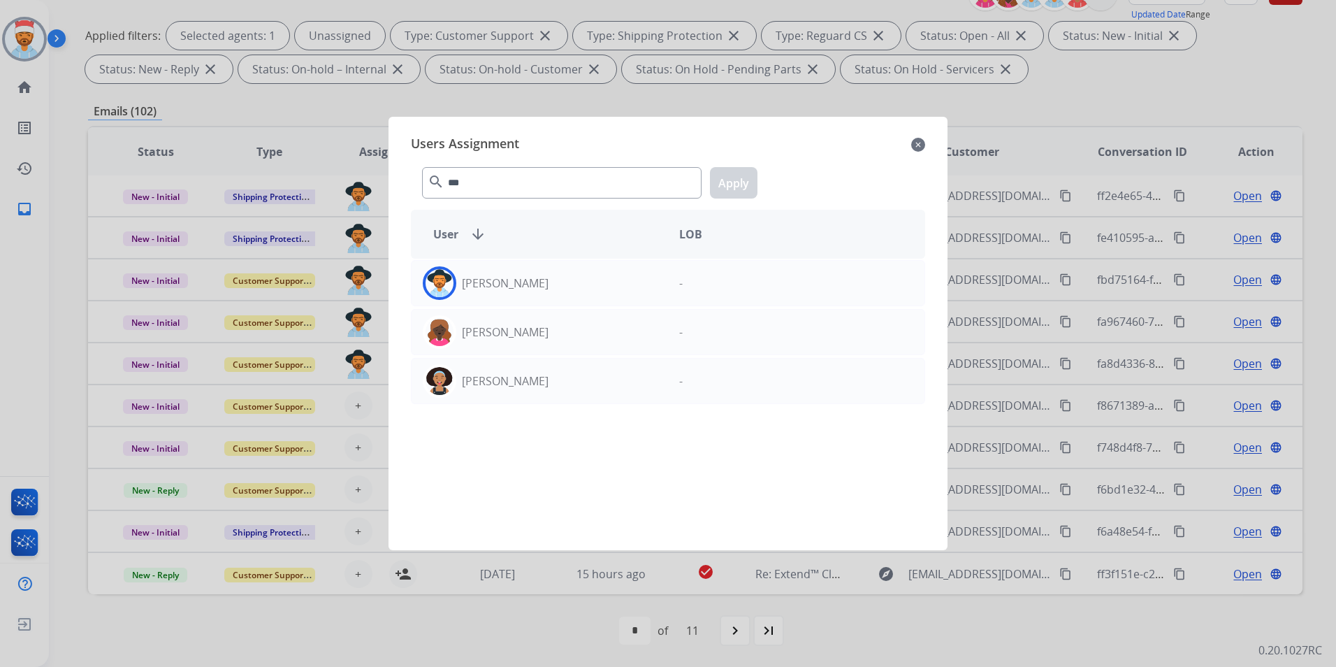
click at [552, 293] on div "[PERSON_NAME]" at bounding box center [540, 283] width 256 height 34
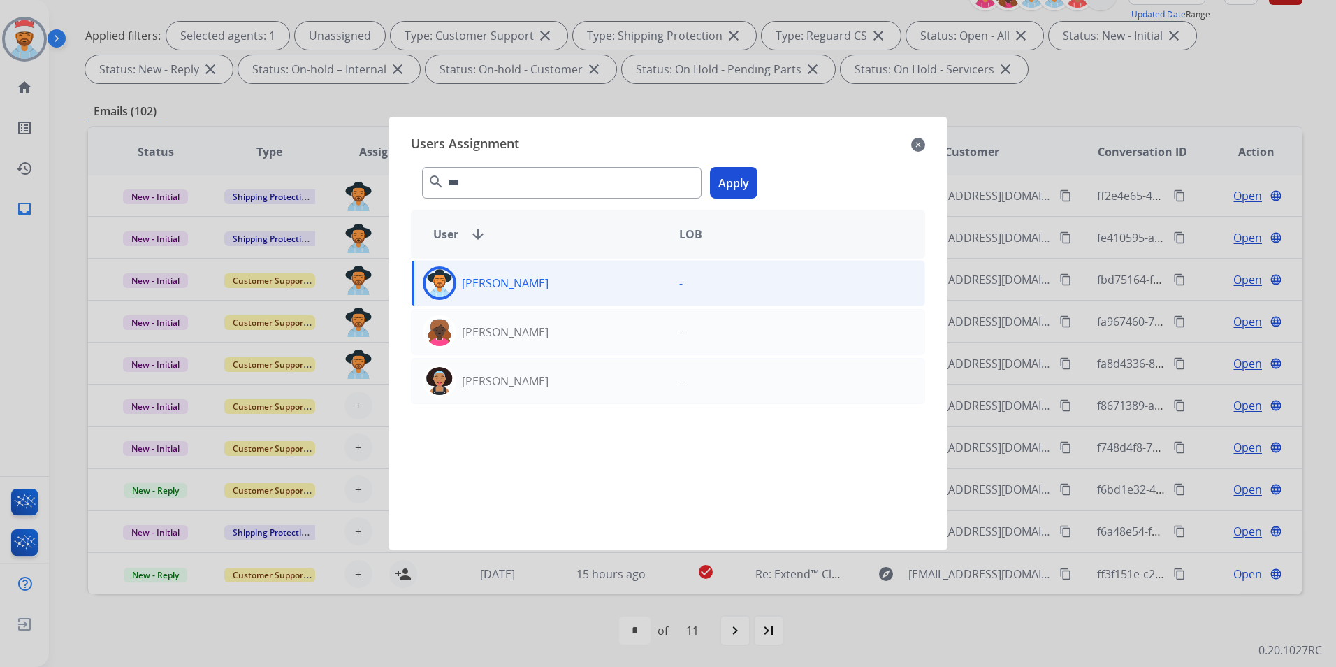
click at [729, 180] on button "Apply" at bounding box center [734, 182] width 48 height 31
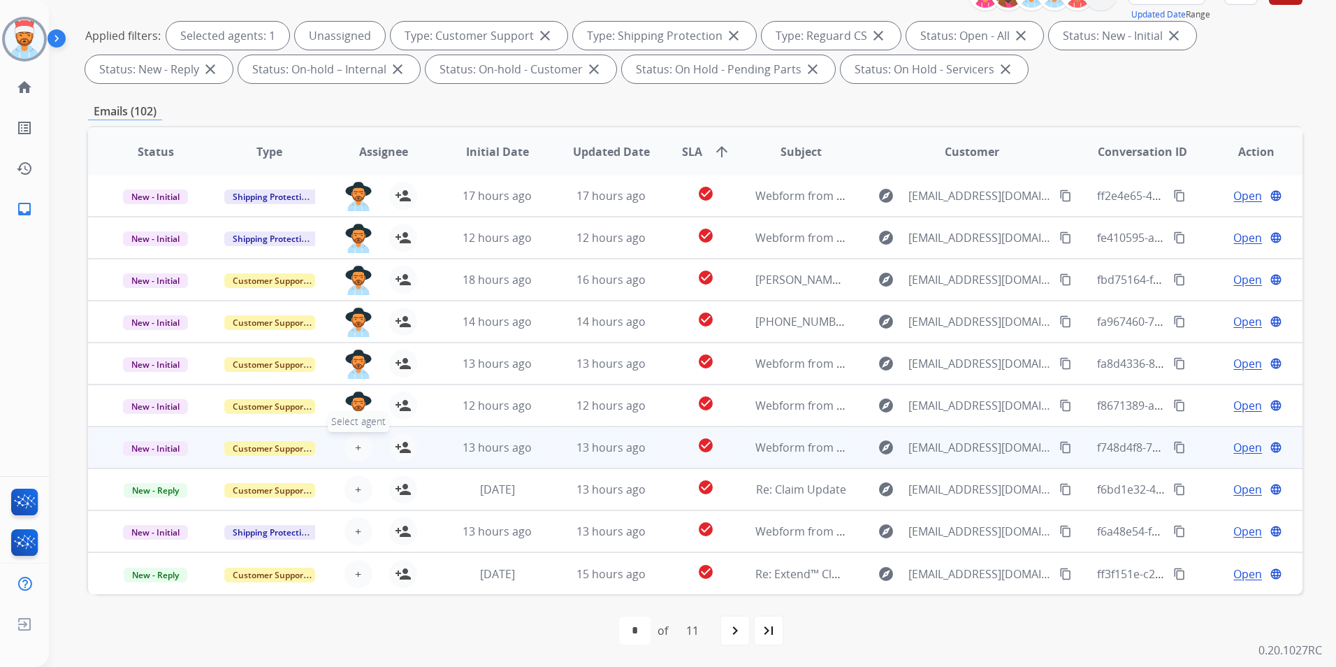
click at [358, 446] on span "+" at bounding box center [358, 447] width 6 height 17
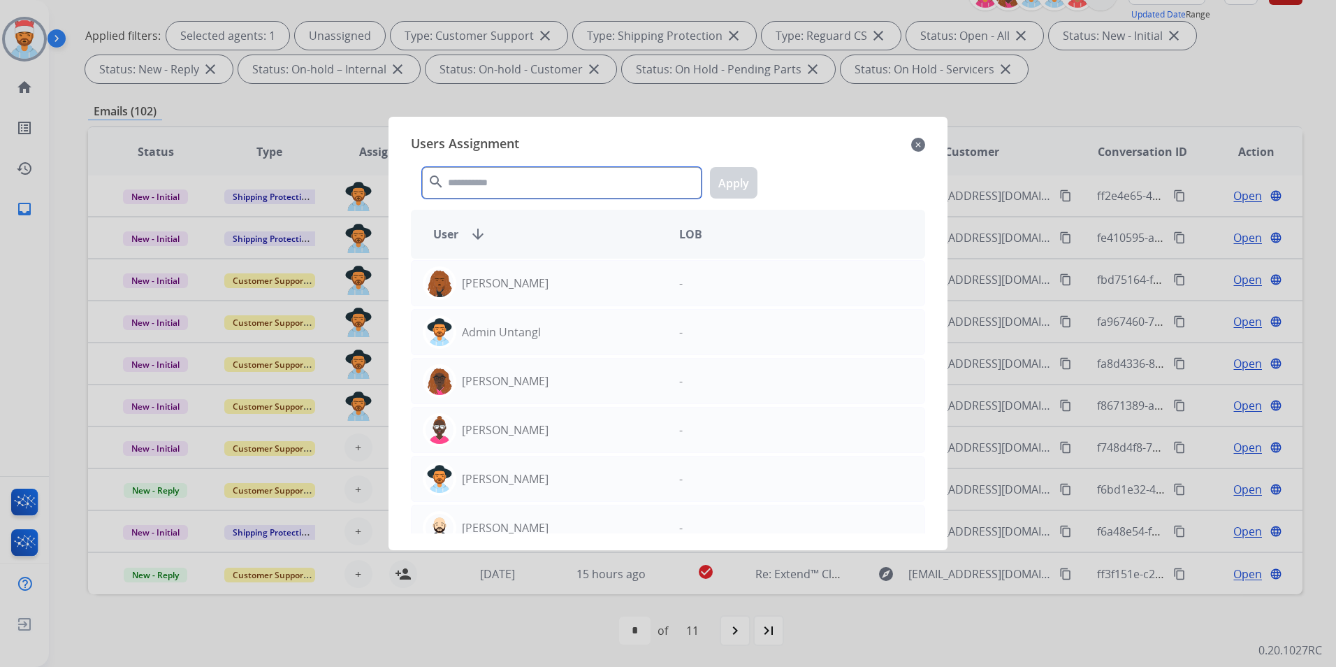
click at [581, 183] on input "text" at bounding box center [561, 182] width 279 height 31
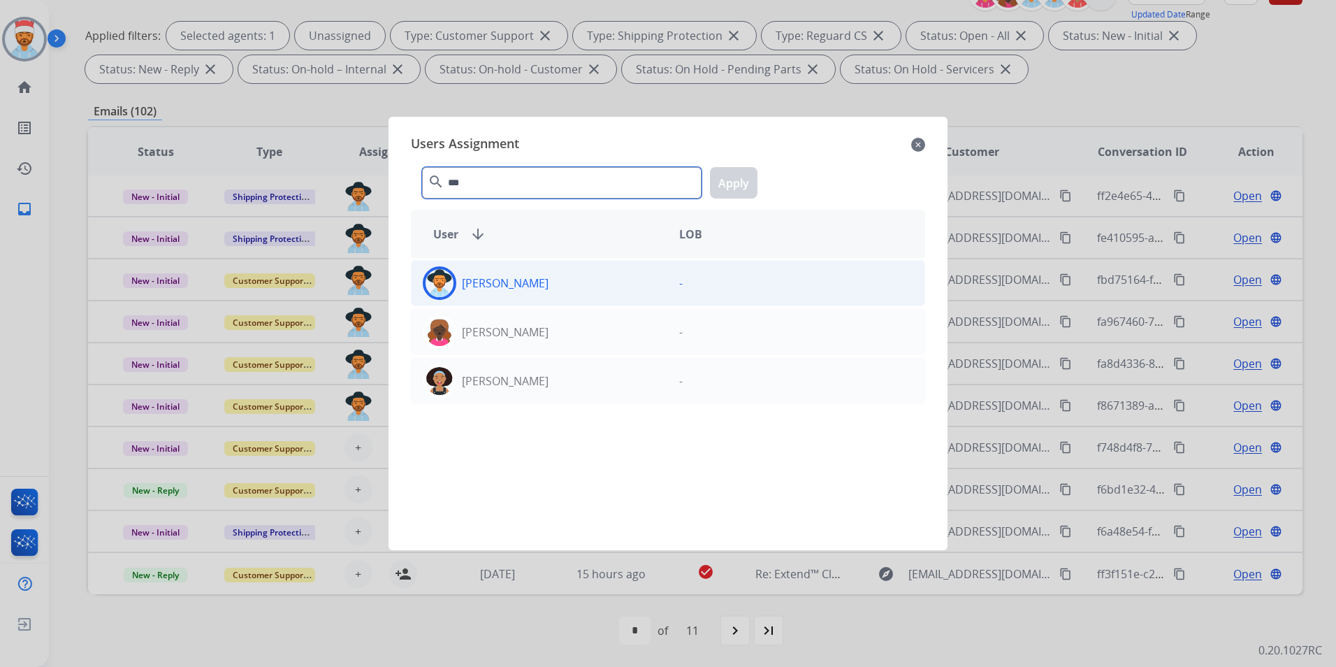
type input "***"
click at [525, 291] on div "[PERSON_NAME]" at bounding box center [540, 283] width 256 height 34
drag, startPoint x: 744, startPoint y: 172, endPoint x: 741, endPoint y: 182, distance: 11.0
click at [744, 173] on button "Apply" at bounding box center [734, 182] width 48 height 31
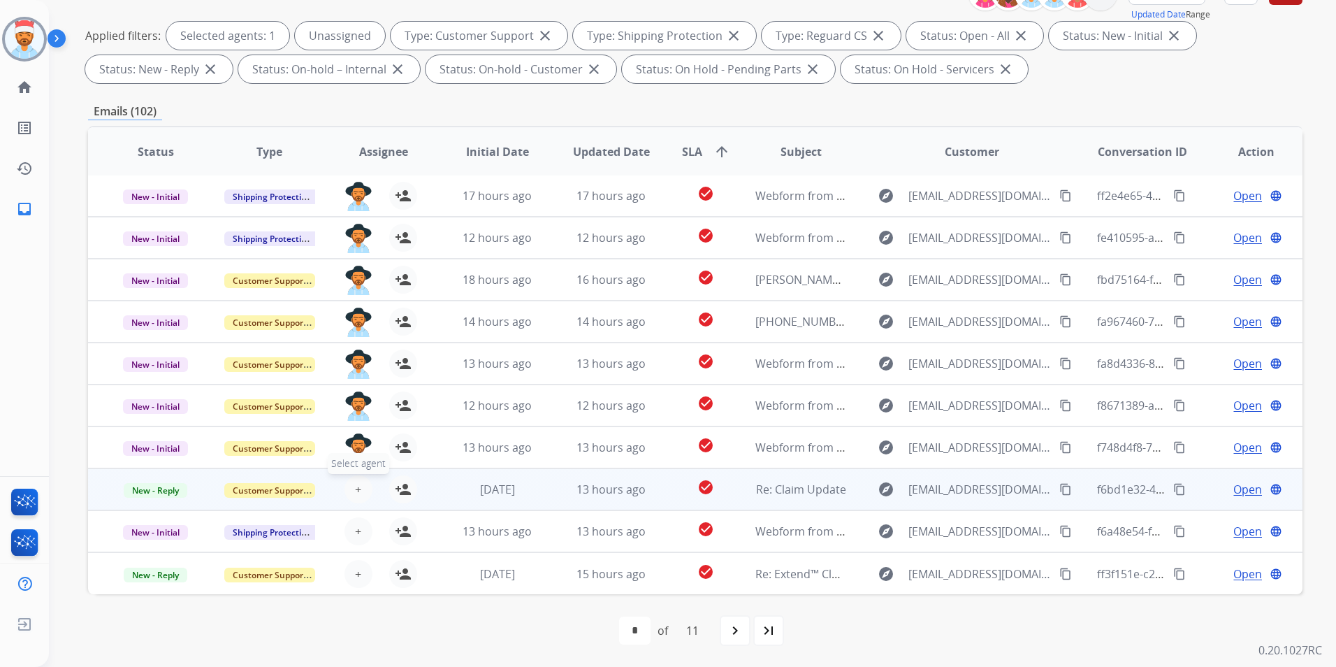
click at [347, 490] on button "+ Select agent" at bounding box center [358, 489] width 28 height 28
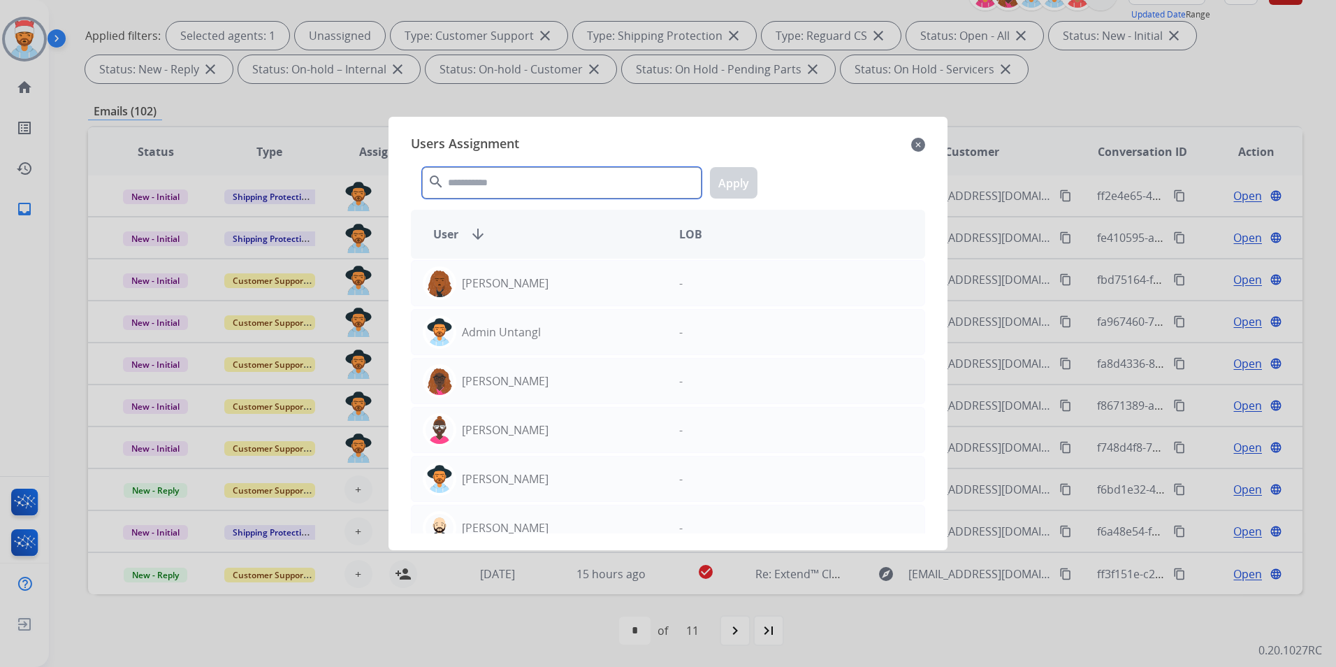
click at [576, 186] on input "text" at bounding box center [561, 182] width 279 height 31
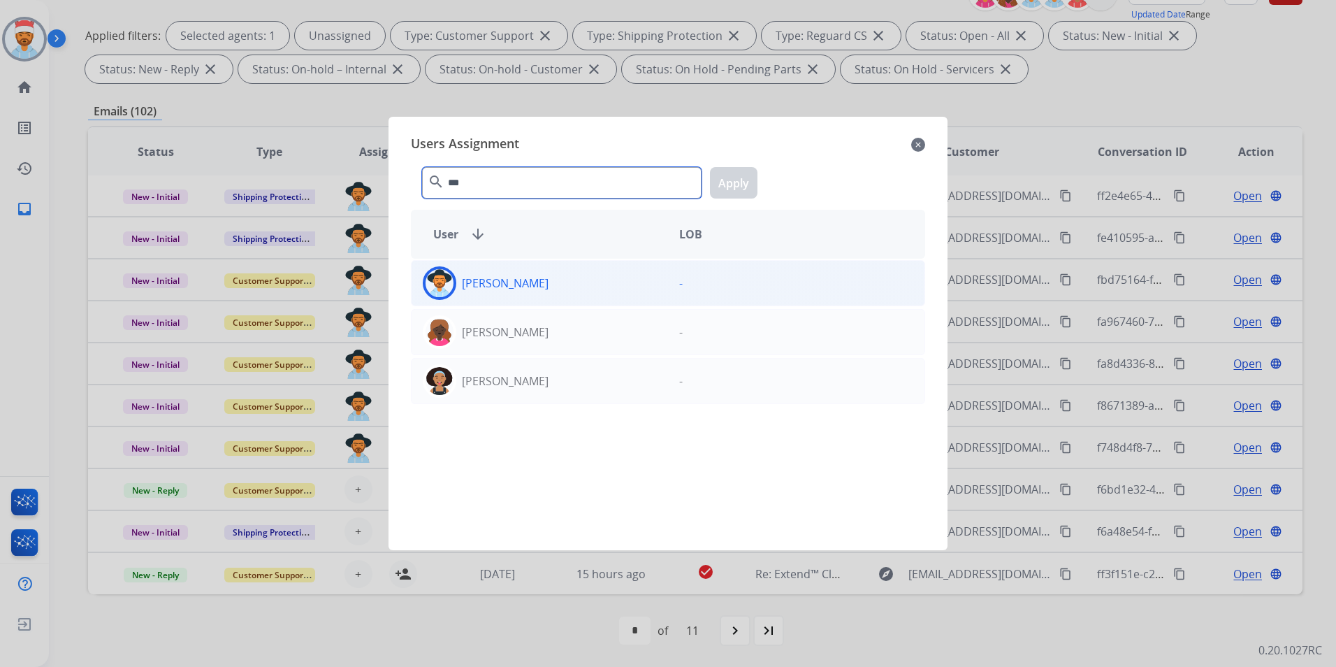
type input "***"
click at [522, 292] on div "[PERSON_NAME]" at bounding box center [540, 283] width 256 height 34
click at [739, 186] on button "Apply" at bounding box center [734, 182] width 48 height 31
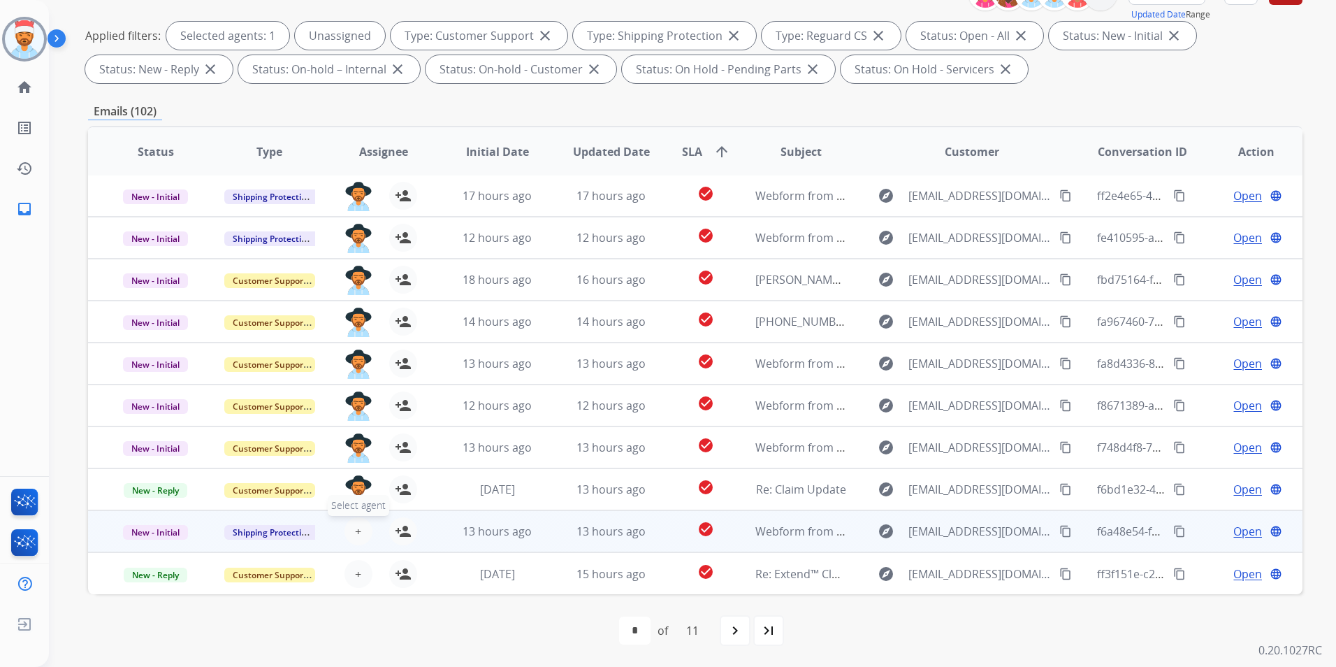
click at [360, 536] on button "+ Select agent" at bounding box center [358, 531] width 28 height 28
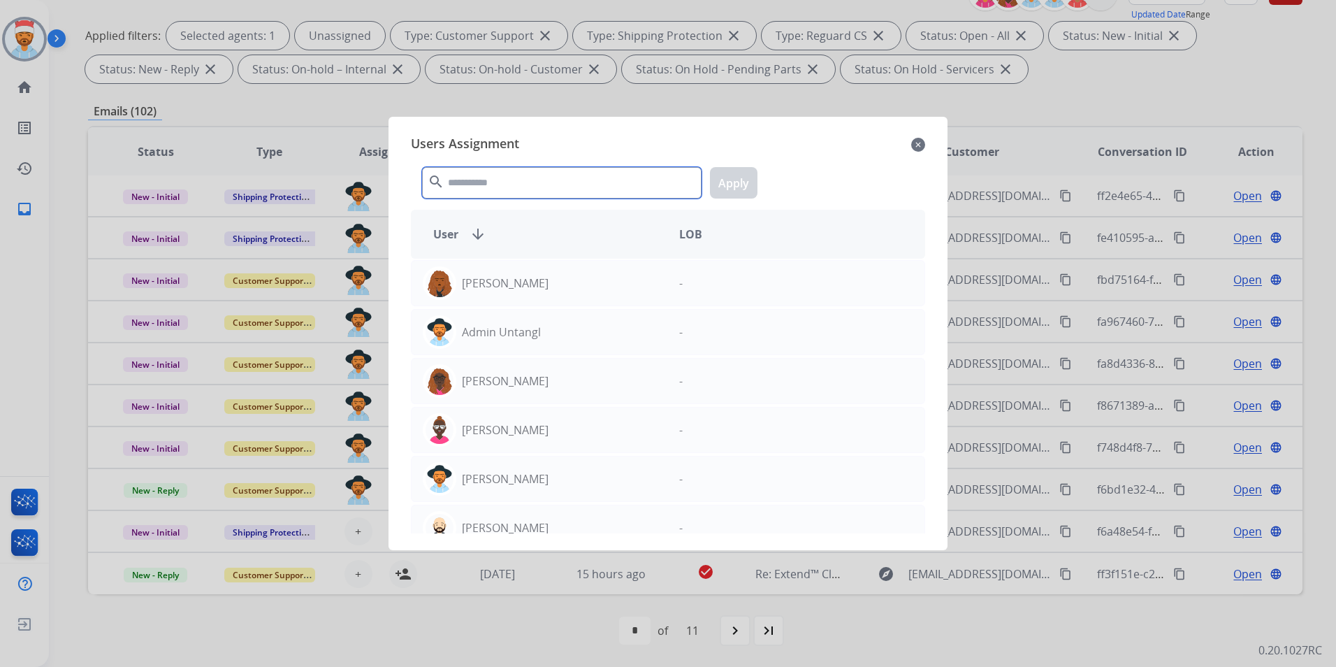
click at [588, 198] on input "text" at bounding box center [561, 182] width 279 height 31
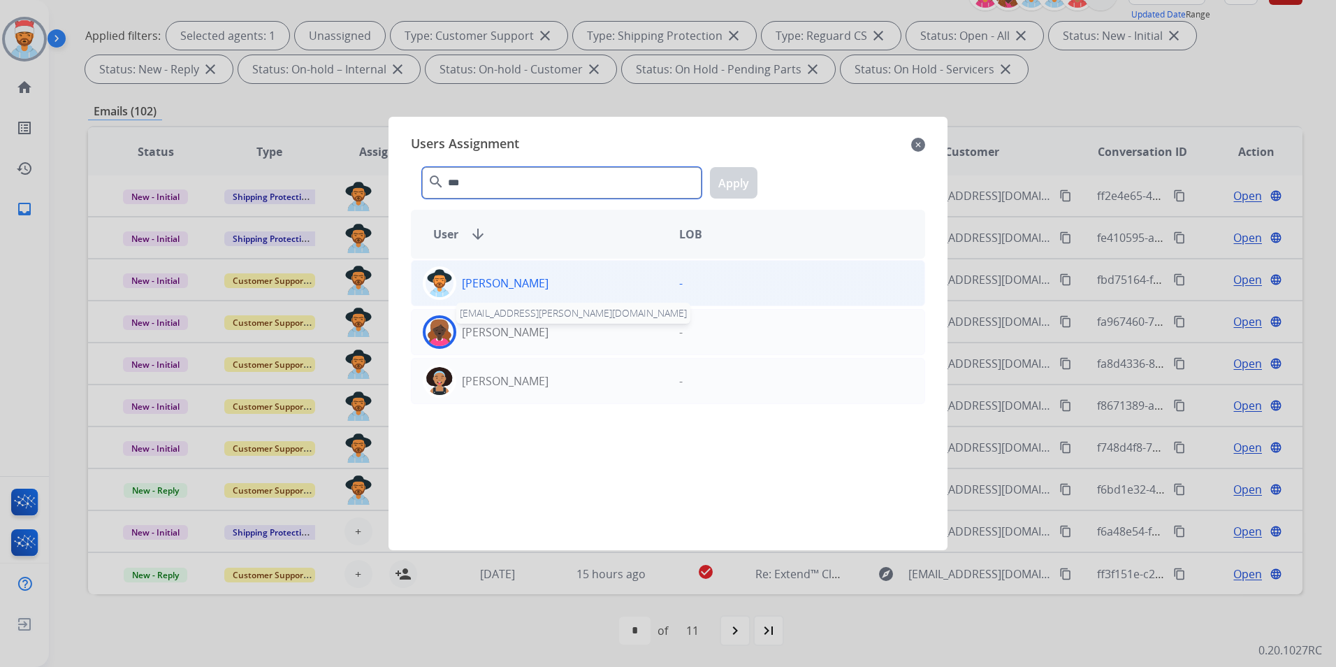
type input "***"
click at [524, 291] on div "[PERSON_NAME]" at bounding box center [540, 283] width 256 height 34
drag, startPoint x: 524, startPoint y: 291, endPoint x: 750, endPoint y: 198, distance: 244.7
click at [750, 198] on div "*** search Apply" at bounding box center [668, 180] width 514 height 48
click at [742, 187] on button "Apply" at bounding box center [734, 182] width 48 height 31
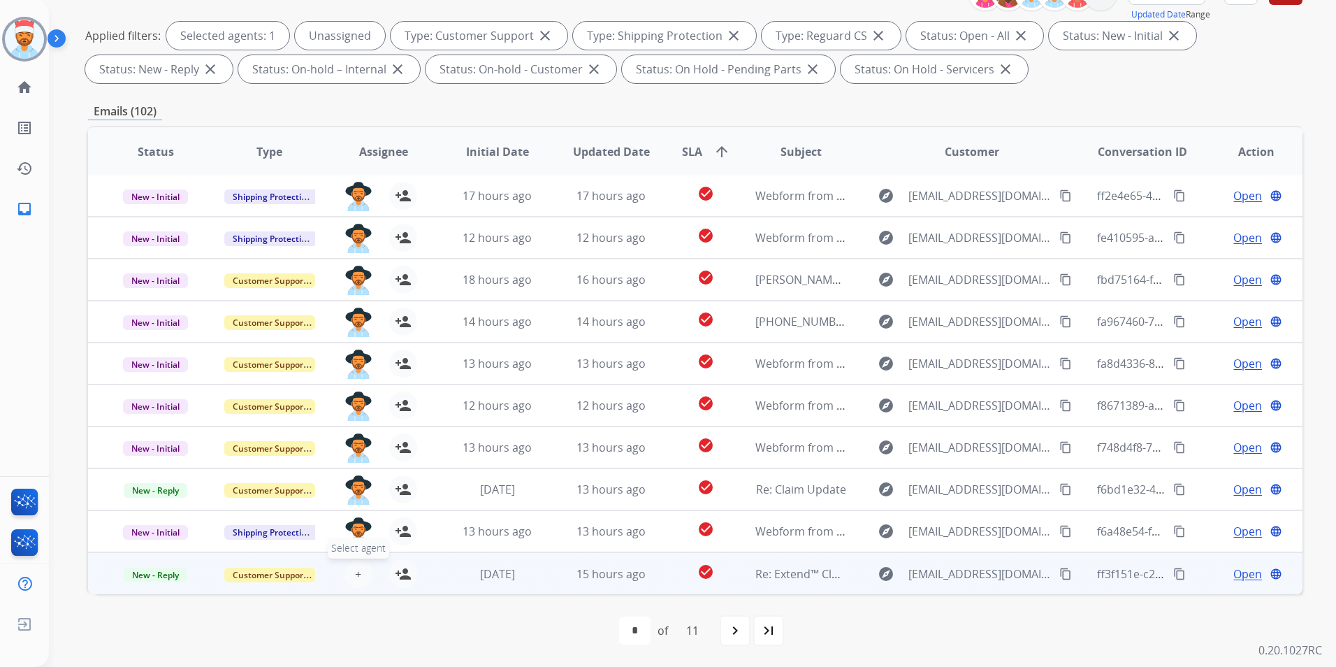
click at [355, 567] on span "+" at bounding box center [358, 573] width 6 height 17
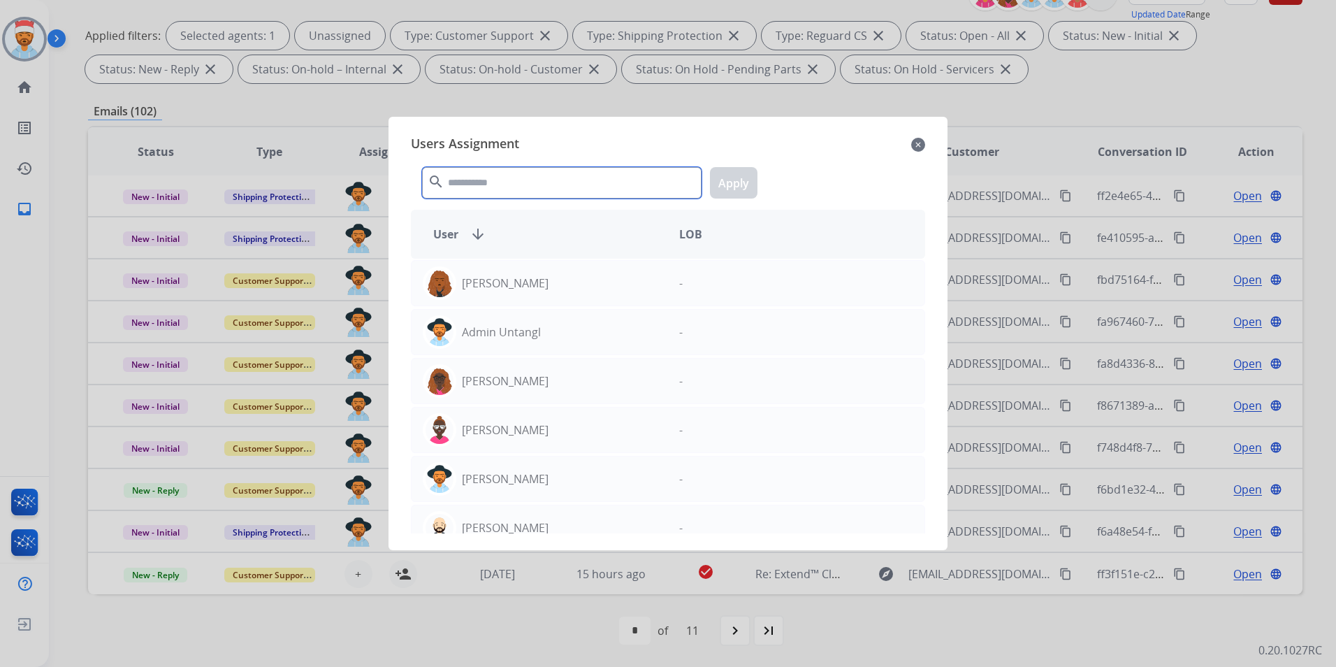
click at [534, 177] on input "text" at bounding box center [561, 182] width 279 height 31
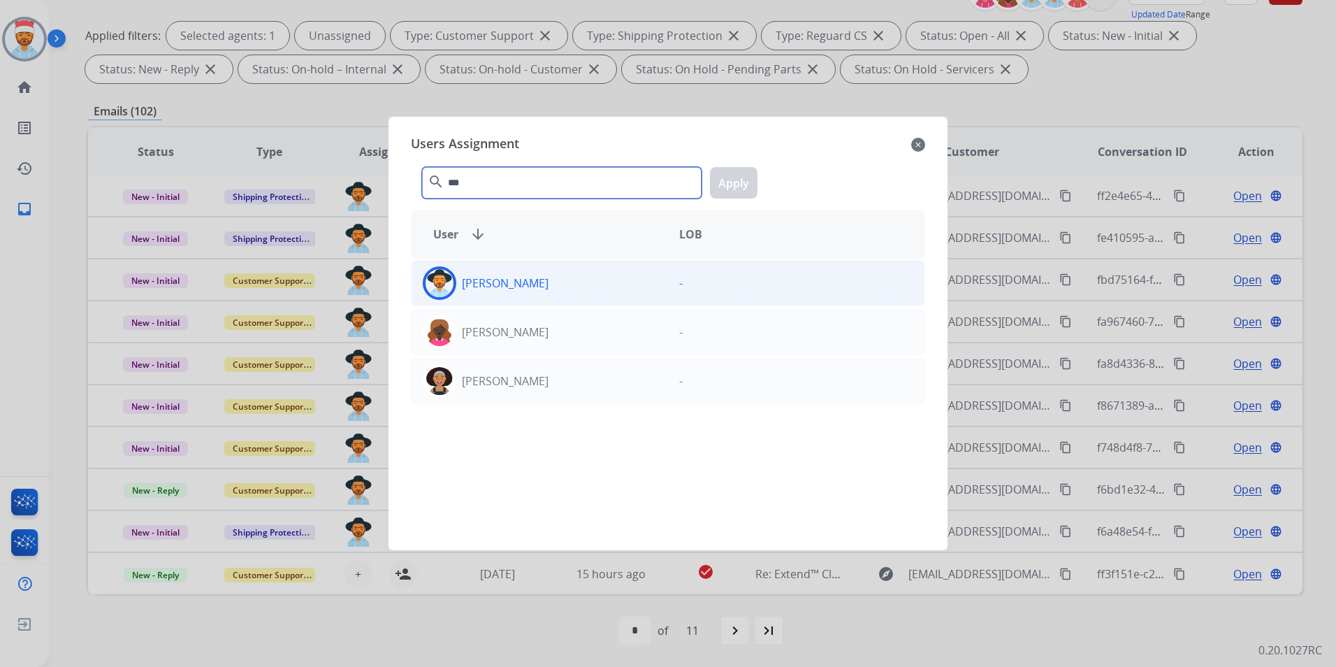
type input "***"
click at [491, 288] on p "[PERSON_NAME]" at bounding box center [505, 283] width 87 height 17
click at [719, 182] on button "Apply" at bounding box center [734, 182] width 48 height 31
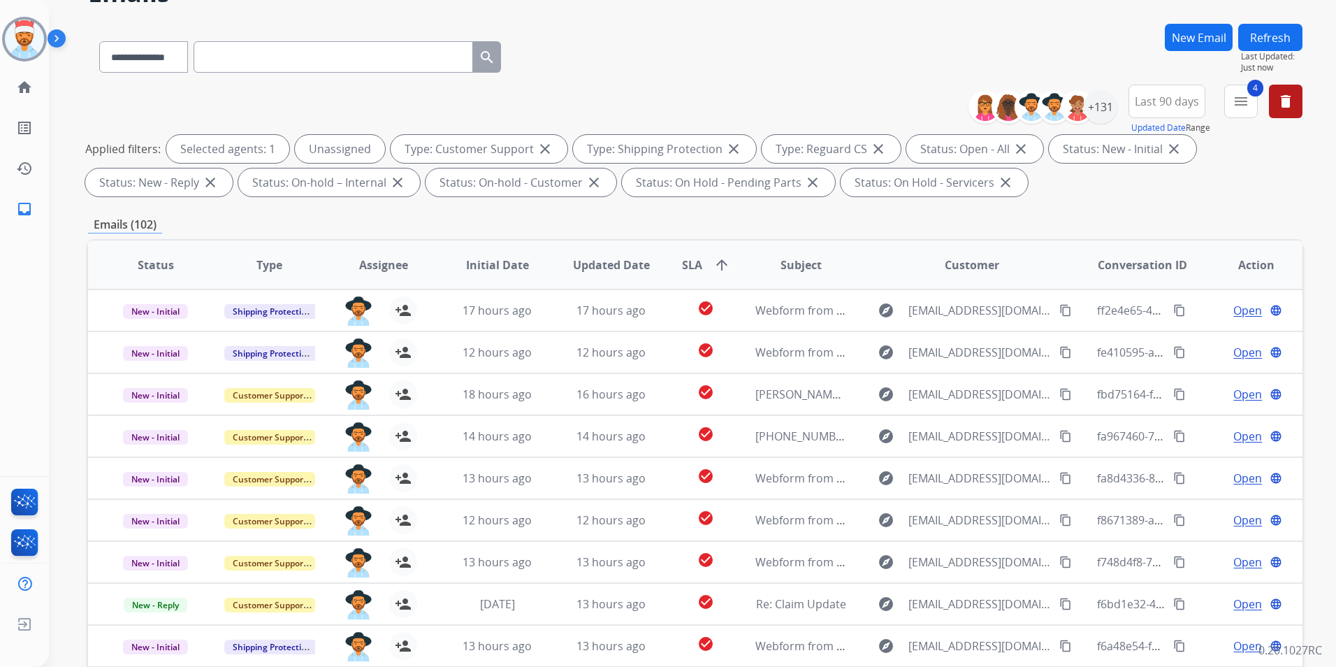
scroll to position [56, 0]
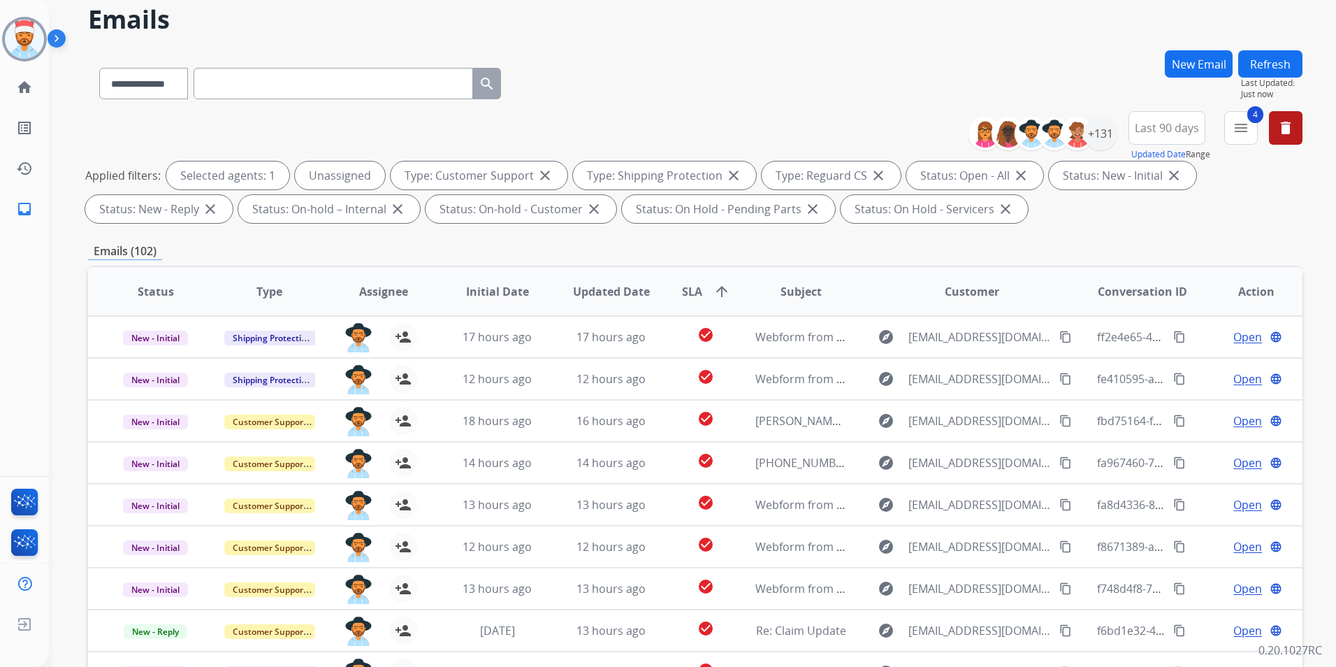
click at [1271, 68] on button "Refresh" at bounding box center [1270, 63] width 64 height 27
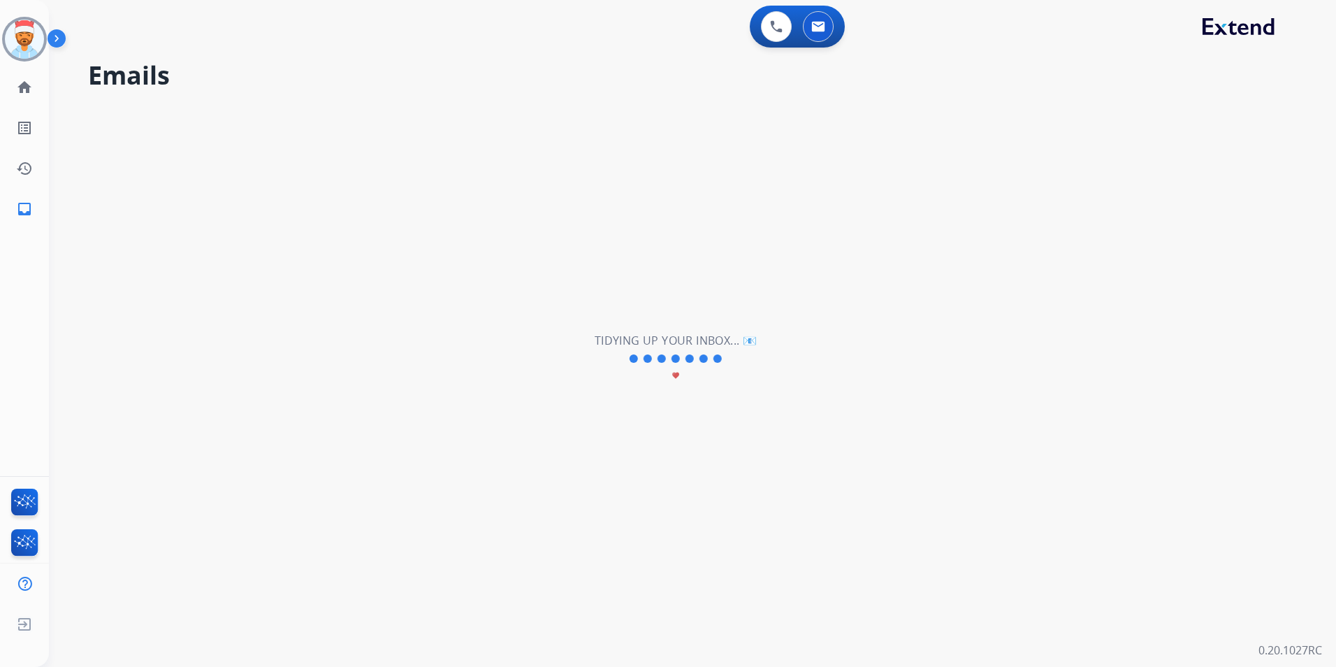
scroll to position [0, 0]
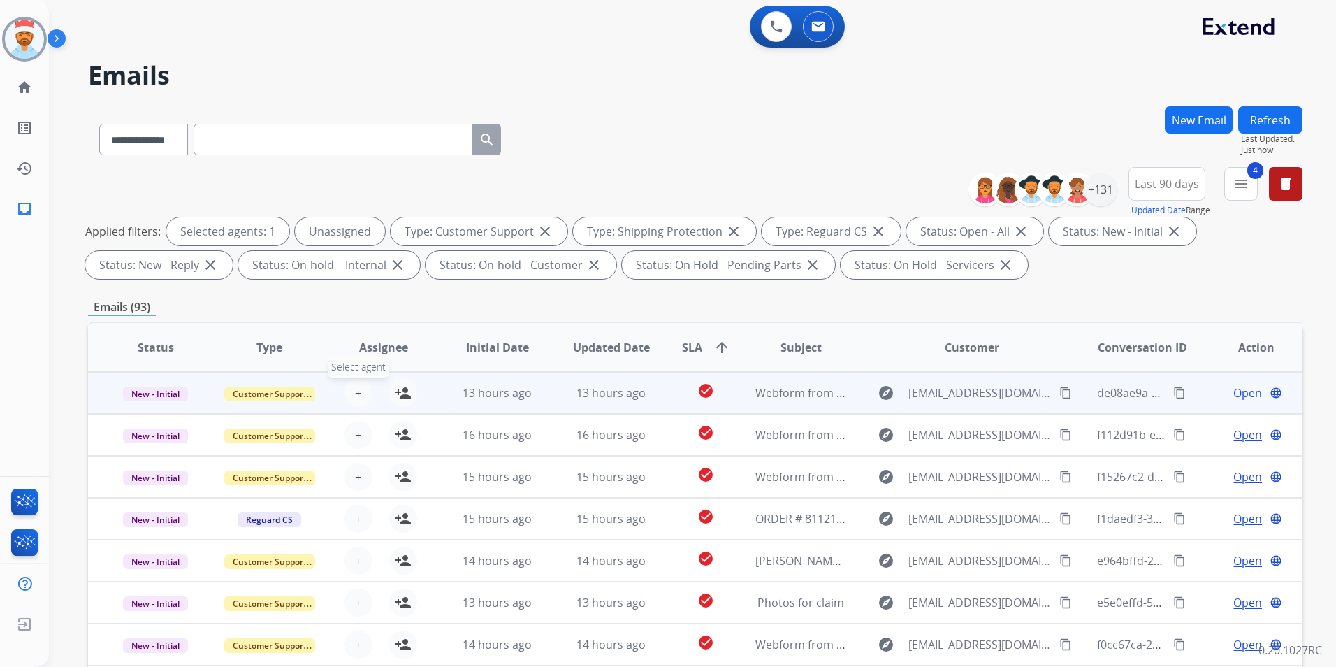
click at [359, 397] on button "+ Select agent" at bounding box center [358, 393] width 28 height 28
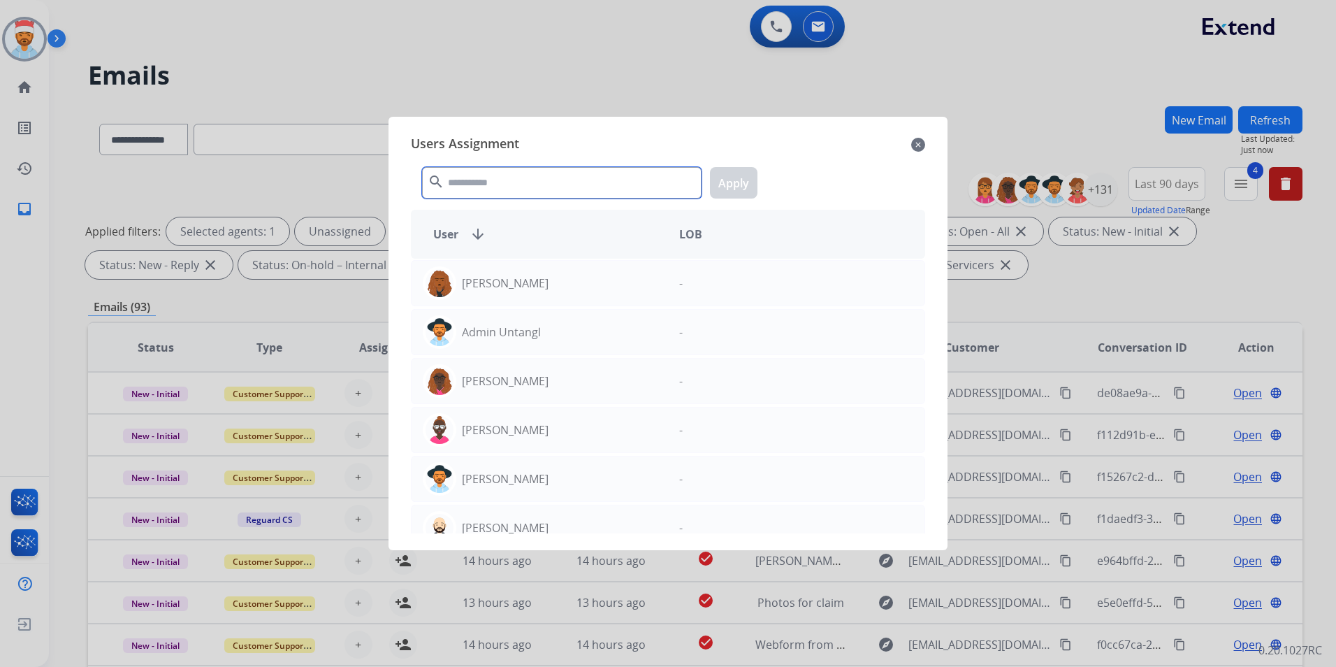
click at [624, 184] on input "text" at bounding box center [561, 182] width 279 height 31
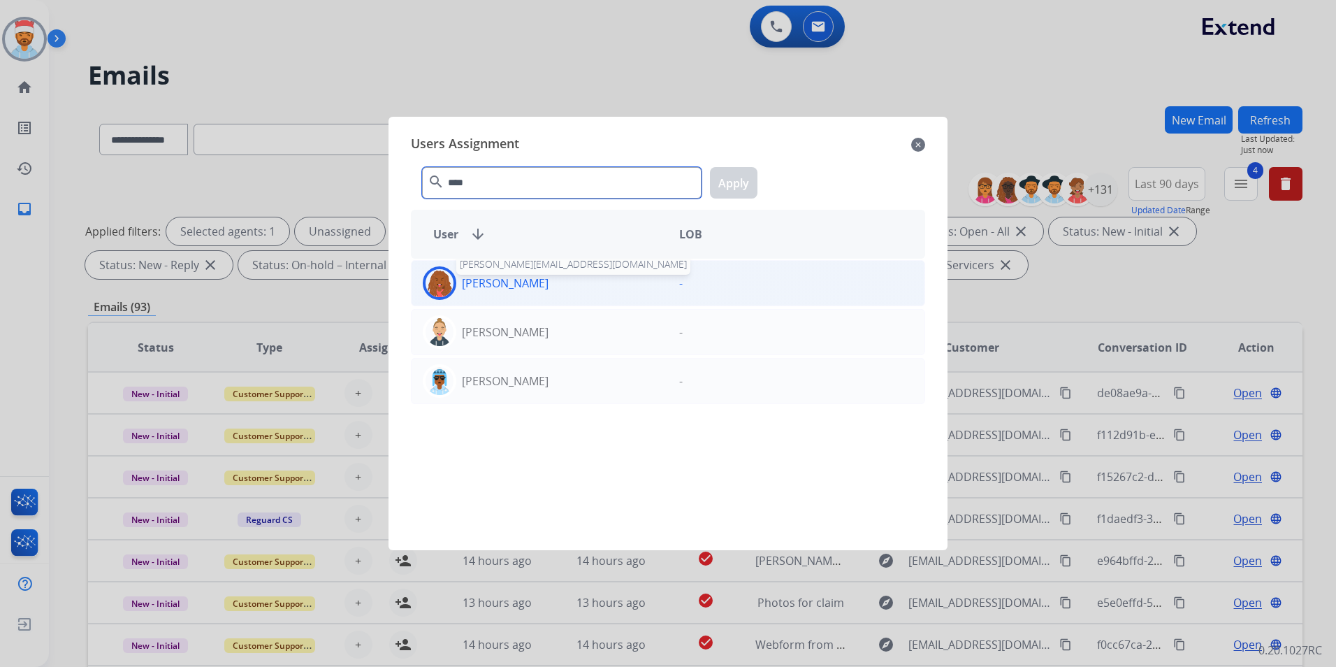
type input "****"
click at [502, 286] on p "[PERSON_NAME]" at bounding box center [505, 283] width 87 height 17
click at [725, 172] on button "Apply" at bounding box center [734, 182] width 48 height 31
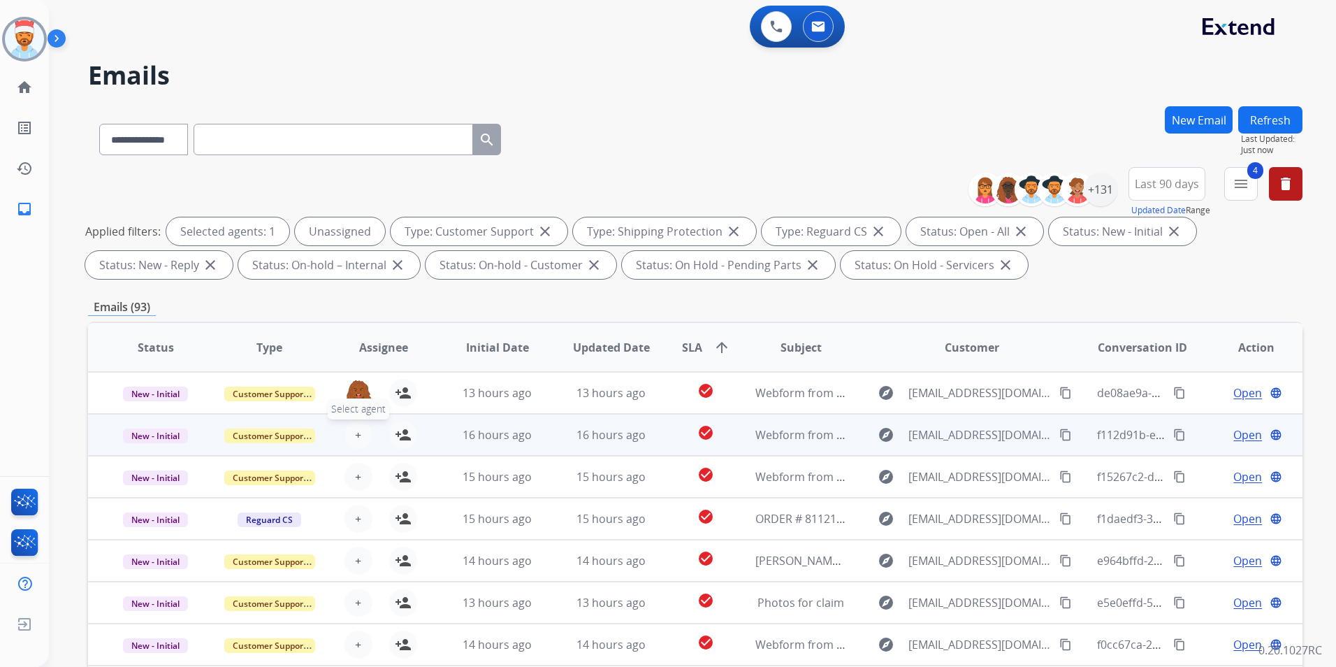
click at [357, 432] on span "+" at bounding box center [358, 434] width 6 height 17
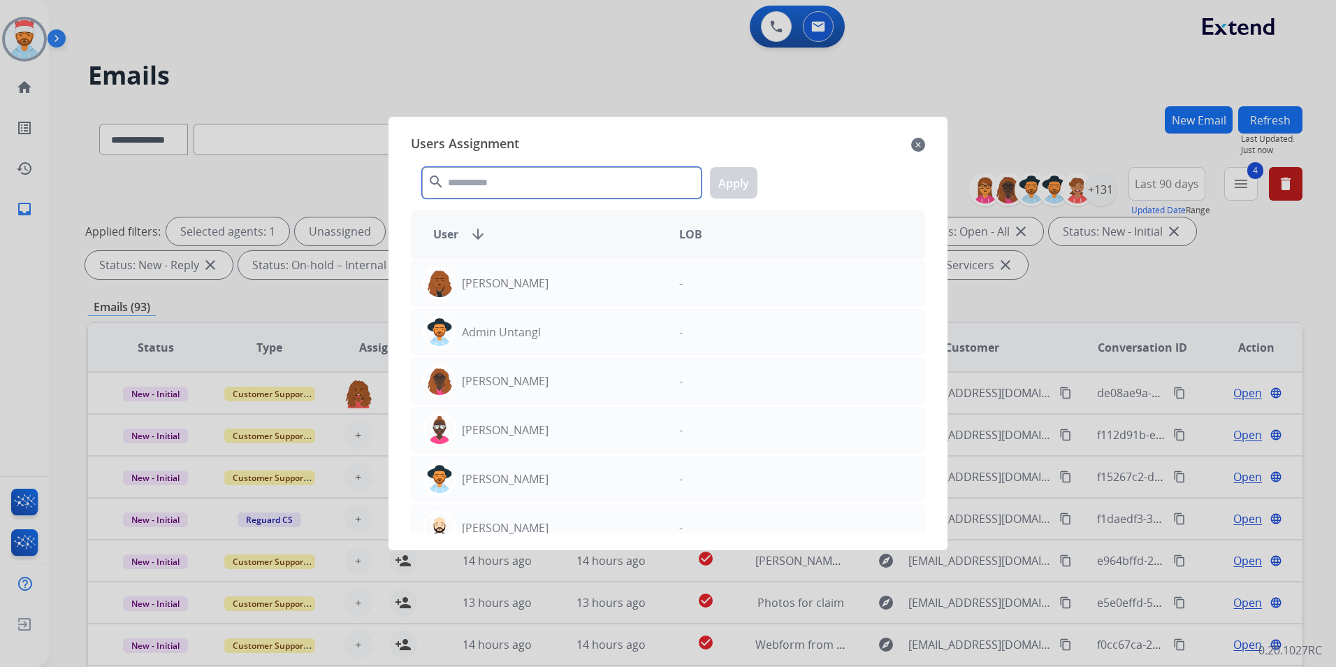
click at [549, 182] on input "text" at bounding box center [561, 182] width 279 height 31
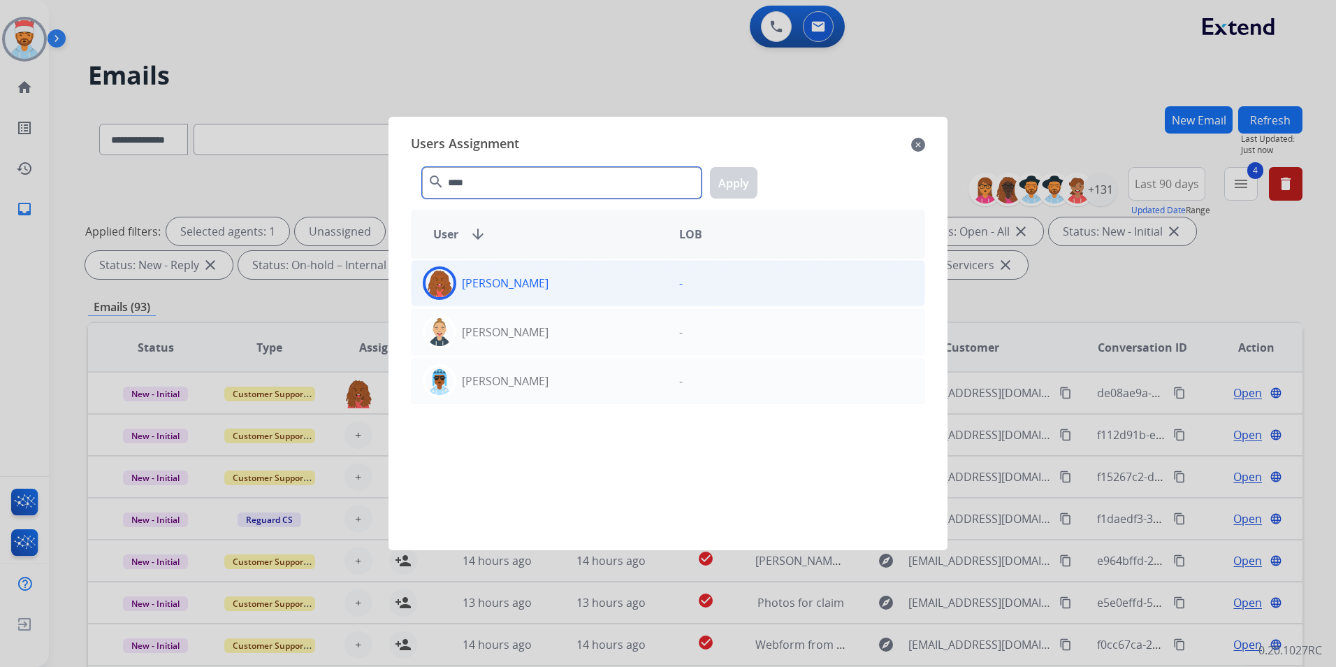
type input "****"
click at [504, 297] on div "[PERSON_NAME]" at bounding box center [540, 283] width 256 height 34
drag, startPoint x: 725, startPoint y: 178, endPoint x: 711, endPoint y: 203, distance: 28.4
click at [725, 177] on button "Apply" at bounding box center [734, 182] width 48 height 31
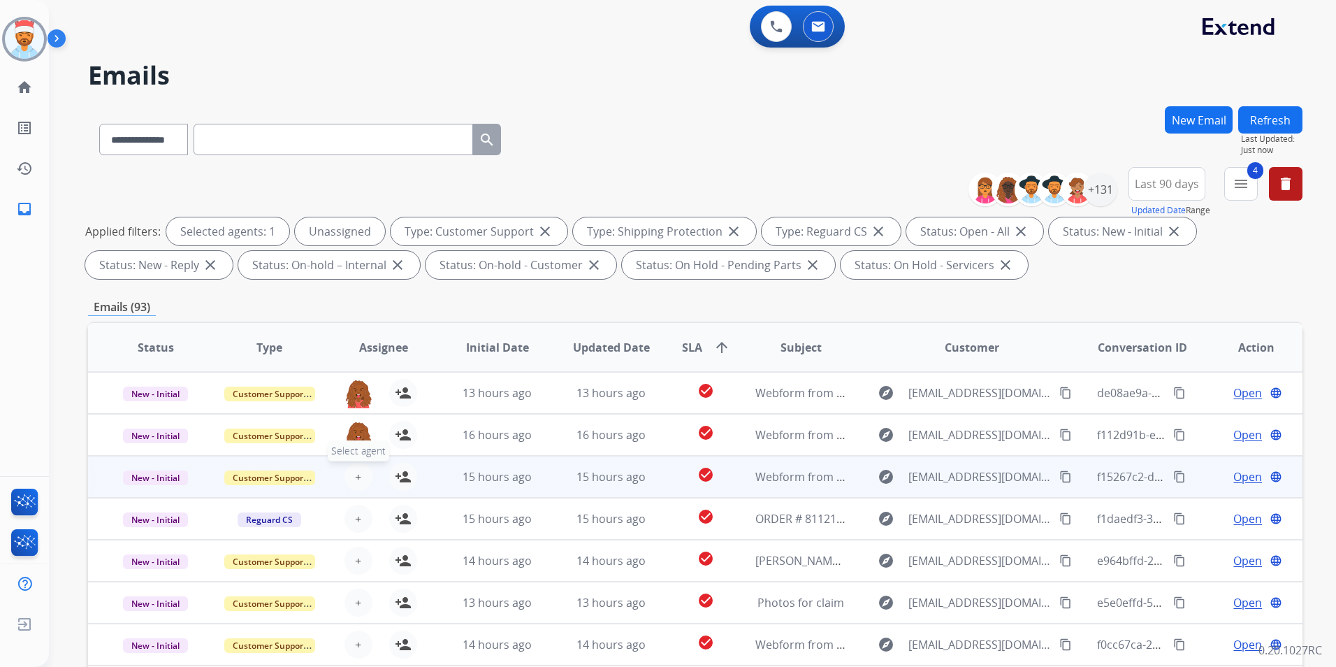
click at [357, 483] on span "+" at bounding box center [358, 476] width 6 height 17
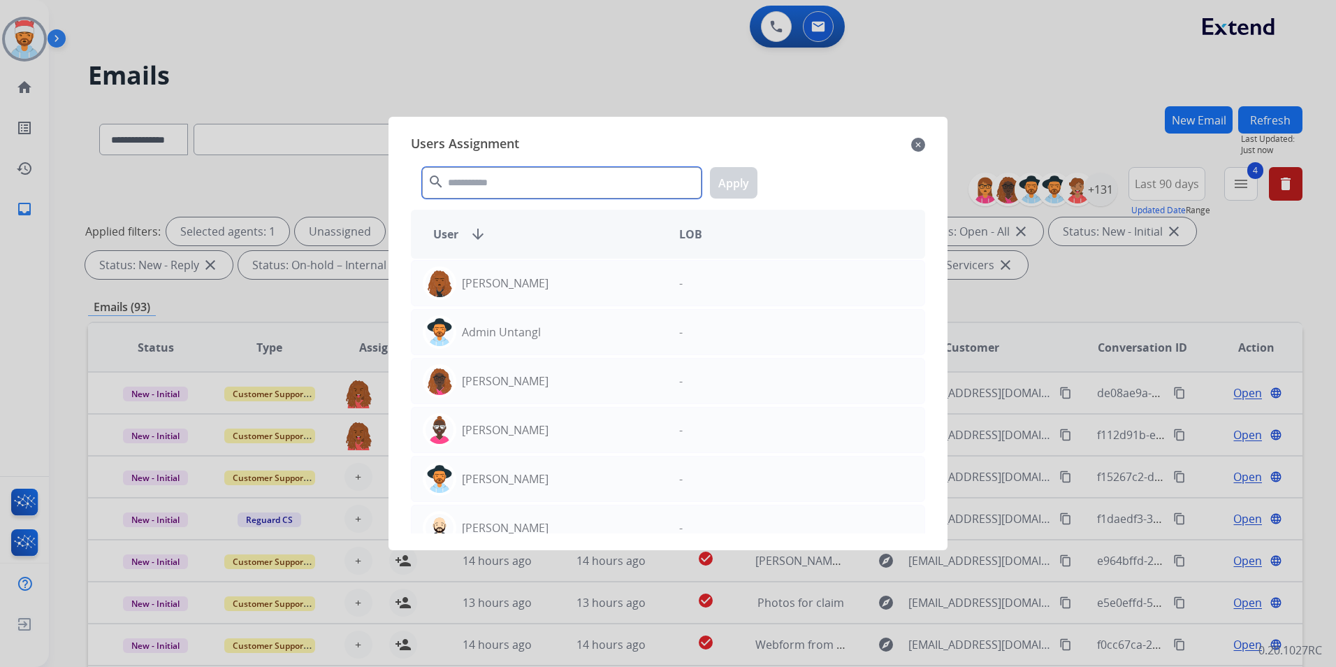
click at [544, 181] on input "text" at bounding box center [561, 182] width 279 height 31
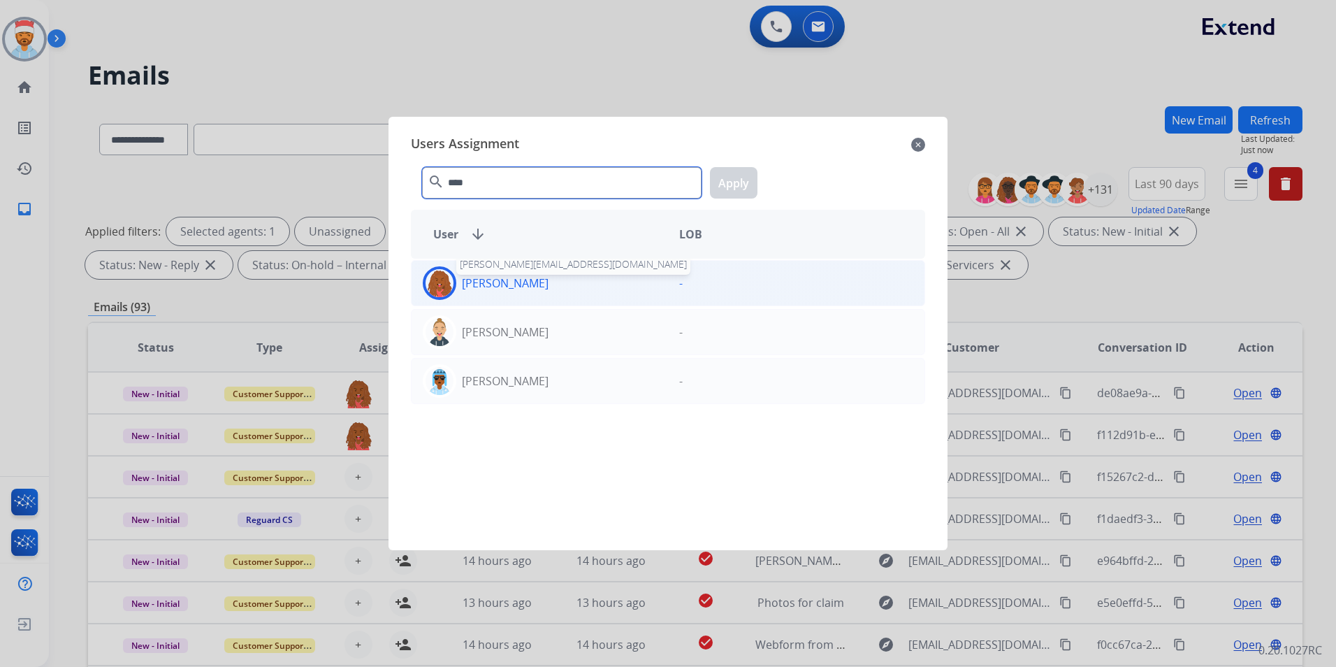
type input "****"
drag, startPoint x: 504, startPoint y: 289, endPoint x: 529, endPoint y: 280, distance: 25.9
click at [504, 289] on p "[PERSON_NAME]" at bounding box center [505, 283] width 87 height 17
drag, startPoint x: 731, startPoint y: 181, endPoint x: 677, endPoint y: 247, distance: 84.9
click at [729, 181] on button "Apply" at bounding box center [734, 182] width 48 height 31
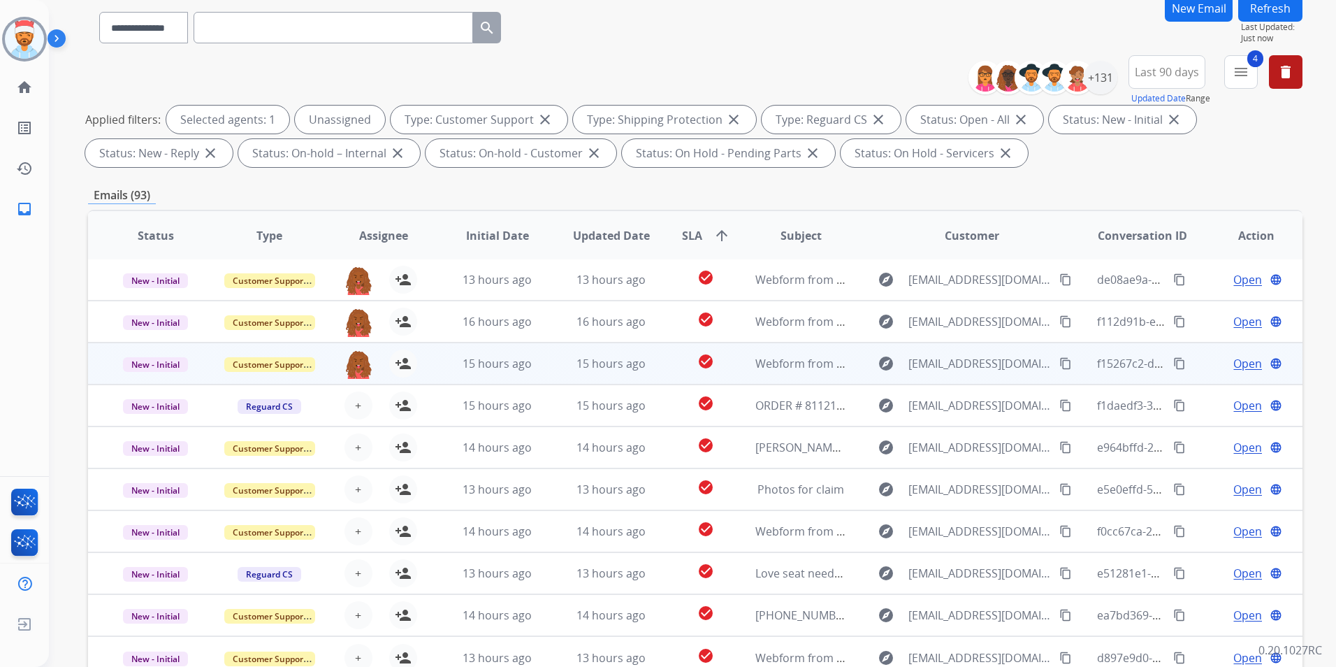
scroll to position [140, 0]
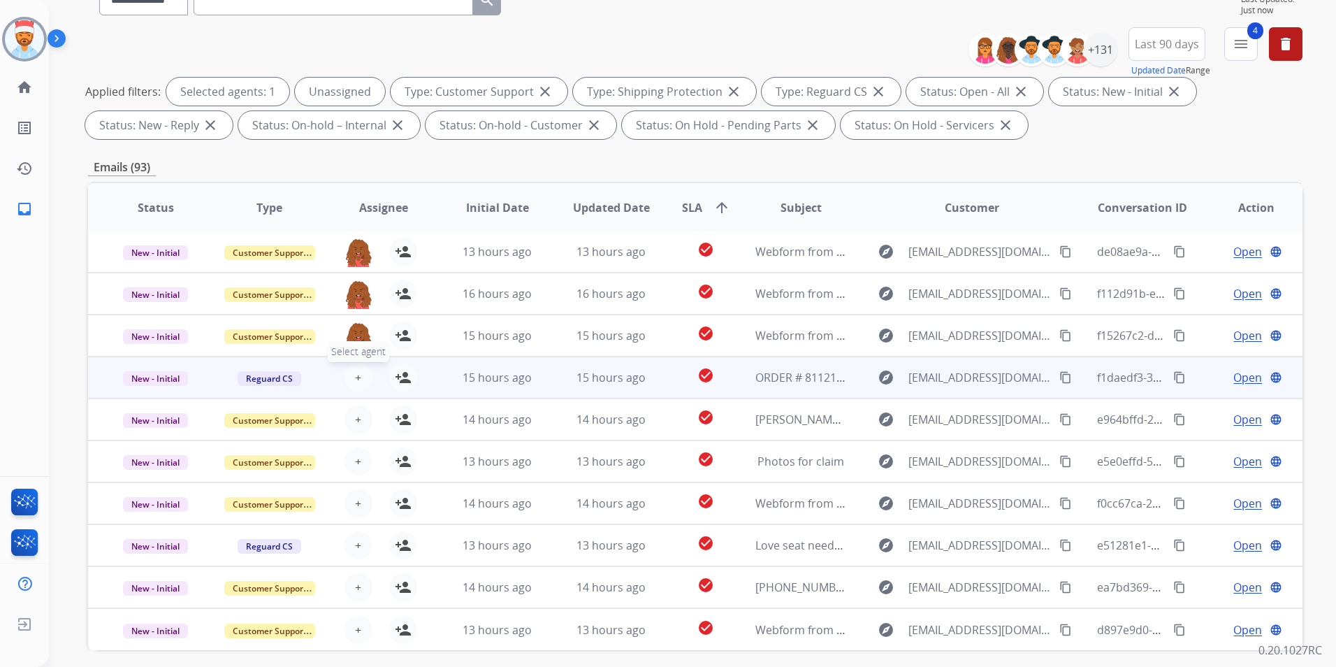
click at [352, 384] on button "+ Select agent" at bounding box center [358, 377] width 28 height 28
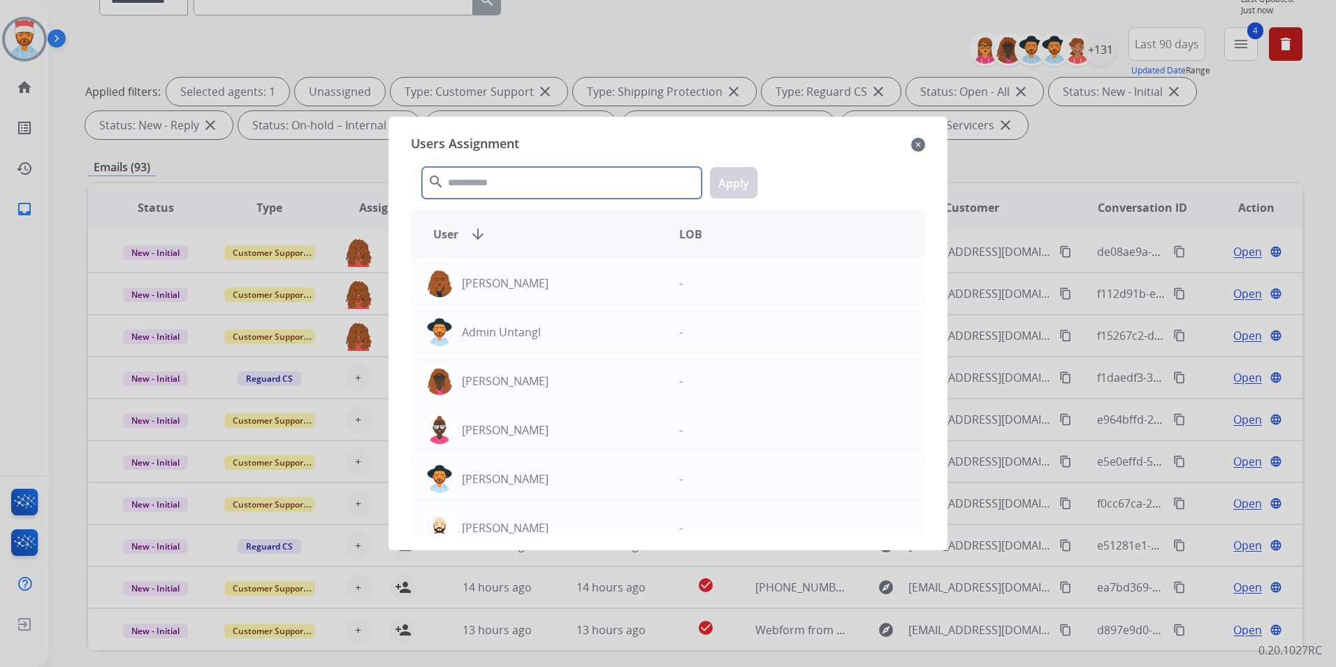
click at [510, 171] on input "text" at bounding box center [561, 182] width 279 height 31
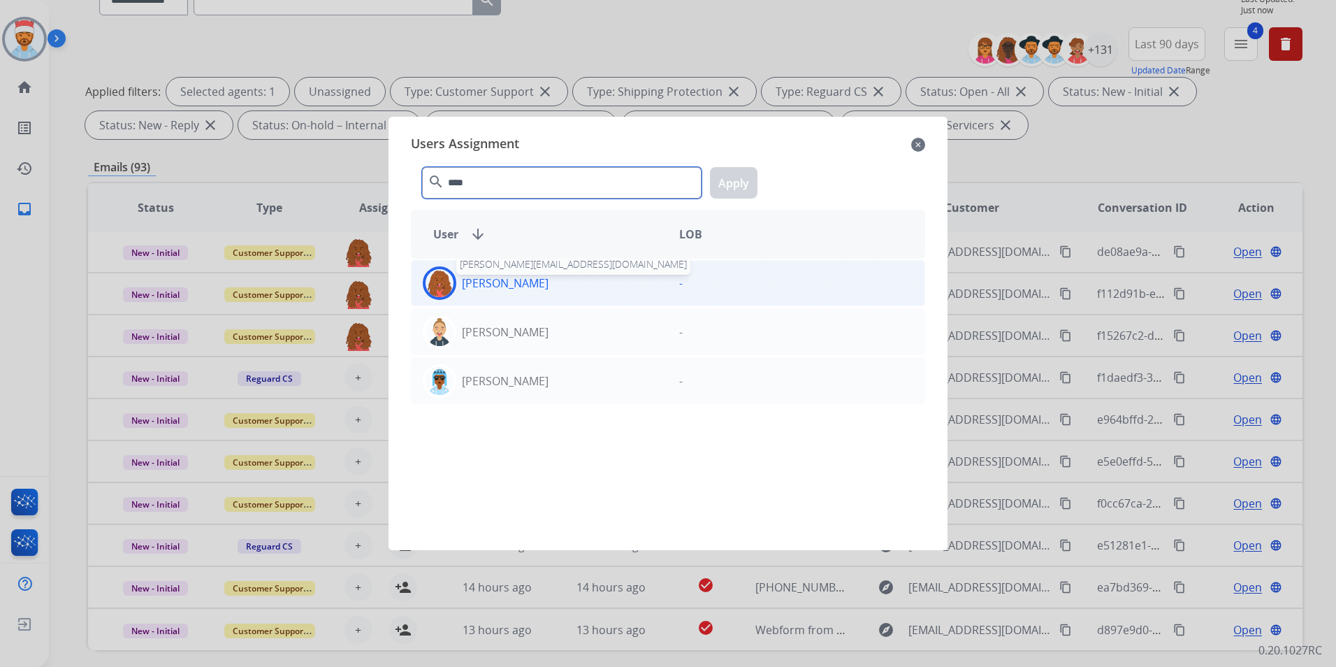
type input "****"
drag, startPoint x: 515, startPoint y: 279, endPoint x: 582, endPoint y: 259, distance: 69.9
click at [516, 279] on p "[PERSON_NAME]" at bounding box center [505, 283] width 87 height 17
click at [729, 175] on button "Apply" at bounding box center [734, 182] width 48 height 31
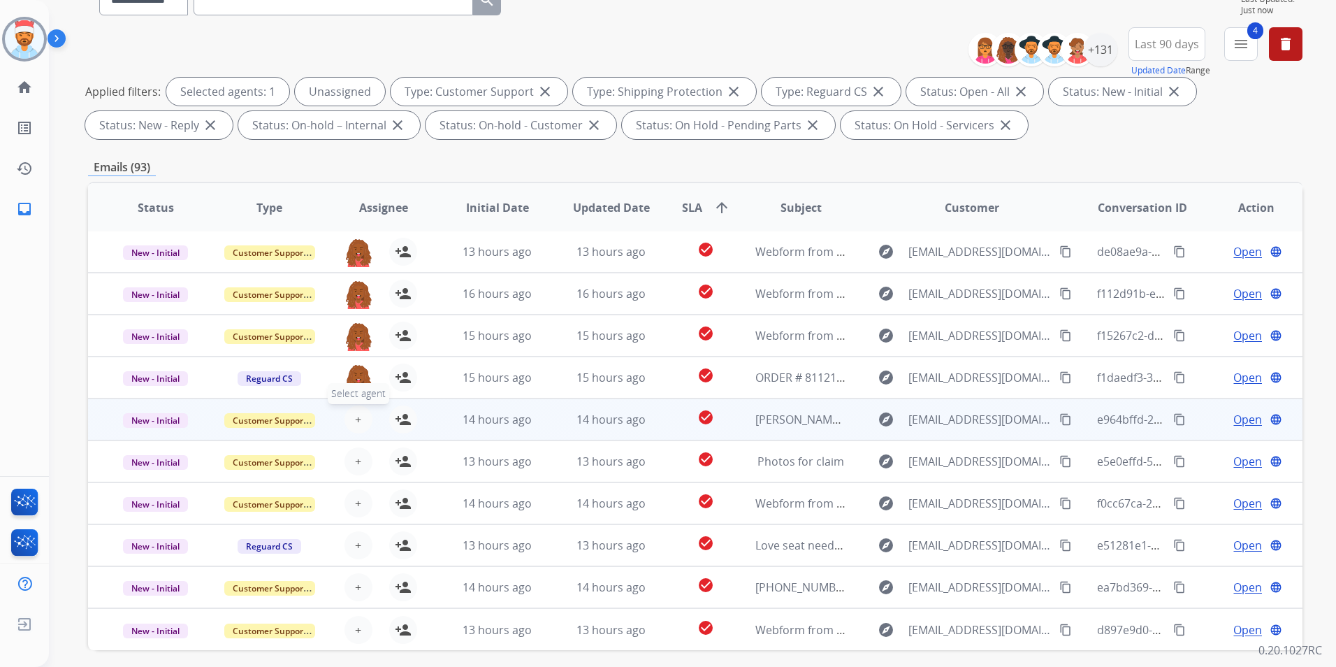
click at [361, 420] on button "+ Select agent" at bounding box center [358, 419] width 28 height 28
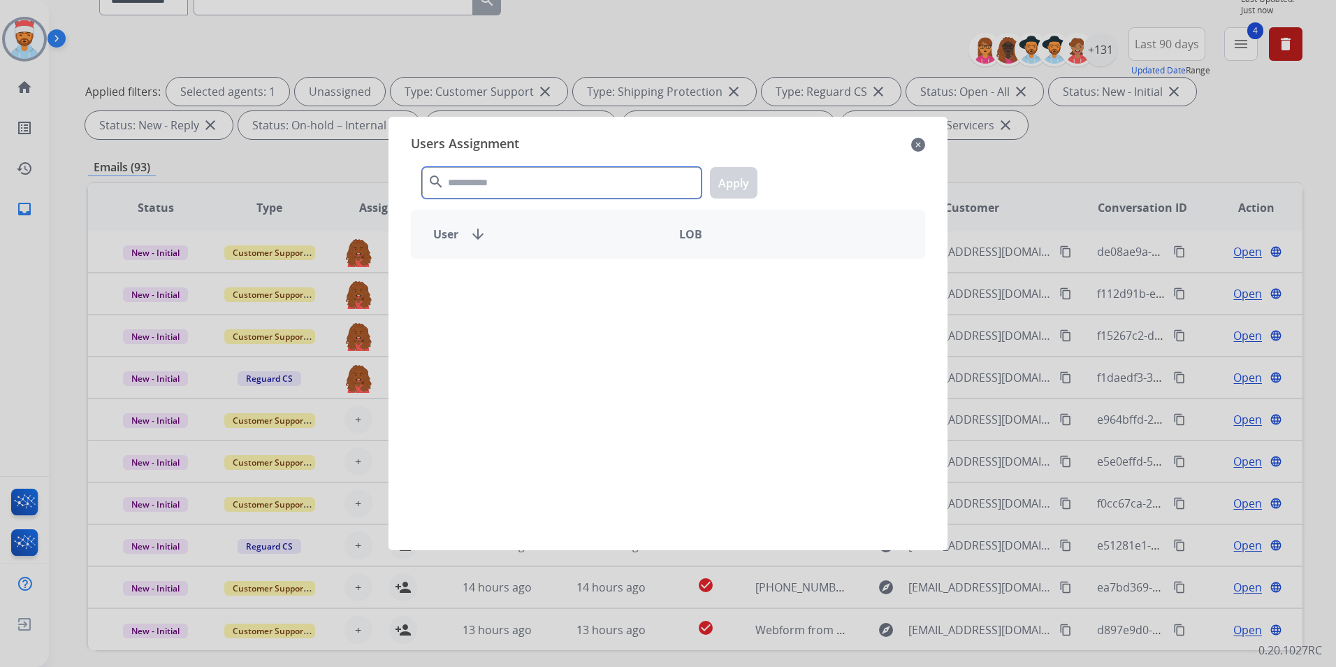
click at [518, 175] on input "text" at bounding box center [561, 182] width 279 height 31
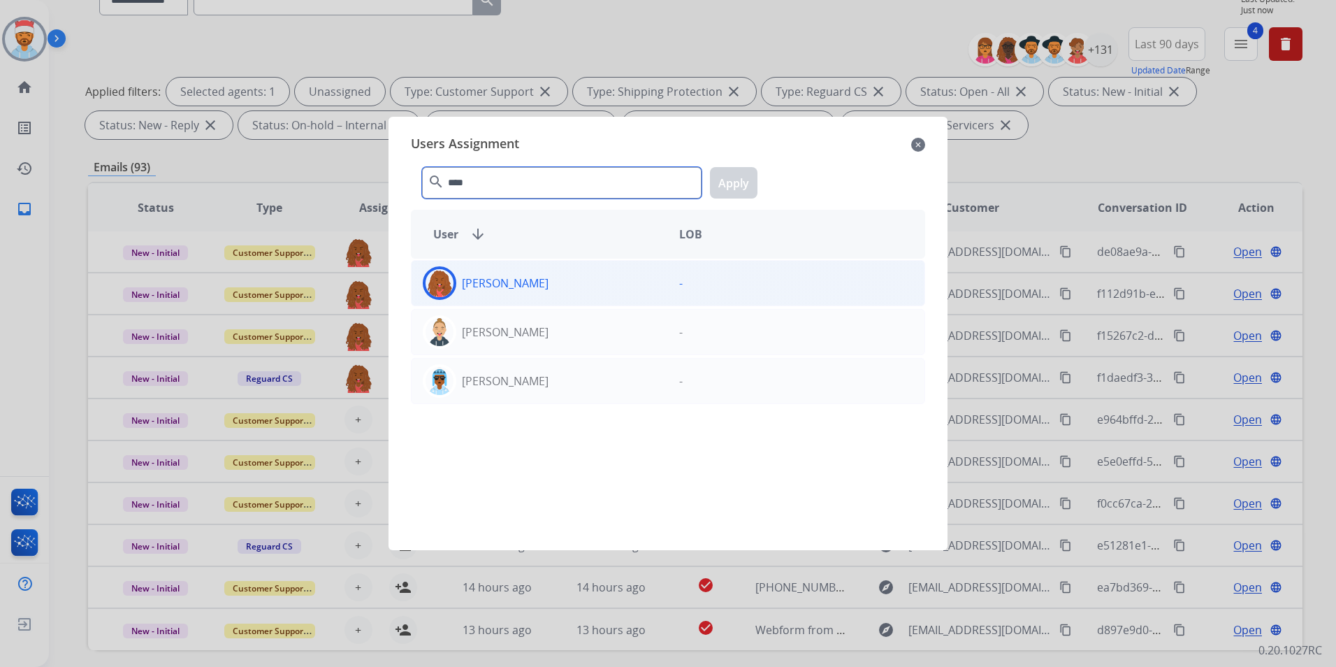
type input "****"
click at [512, 303] on div "[PERSON_NAME] -" at bounding box center [668, 283] width 514 height 46
drag, startPoint x: 737, startPoint y: 180, endPoint x: 638, endPoint y: 340, distance: 187.7
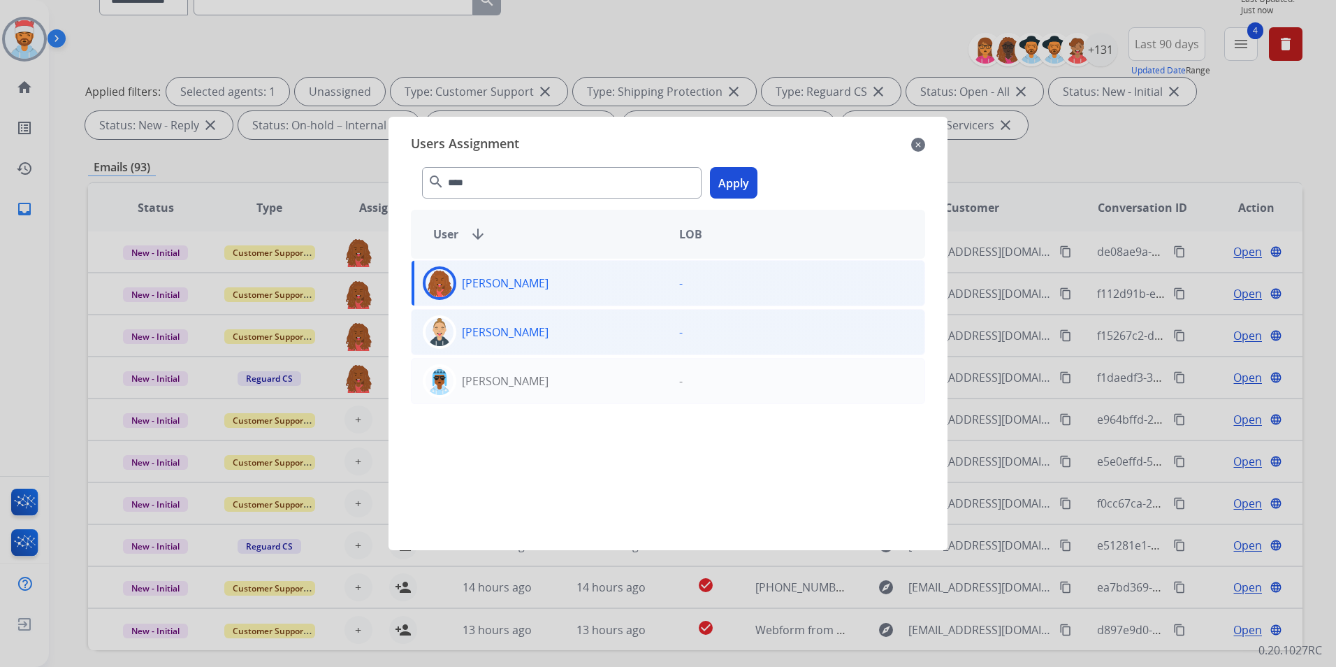
click at [738, 180] on button "Apply" at bounding box center [734, 182] width 48 height 31
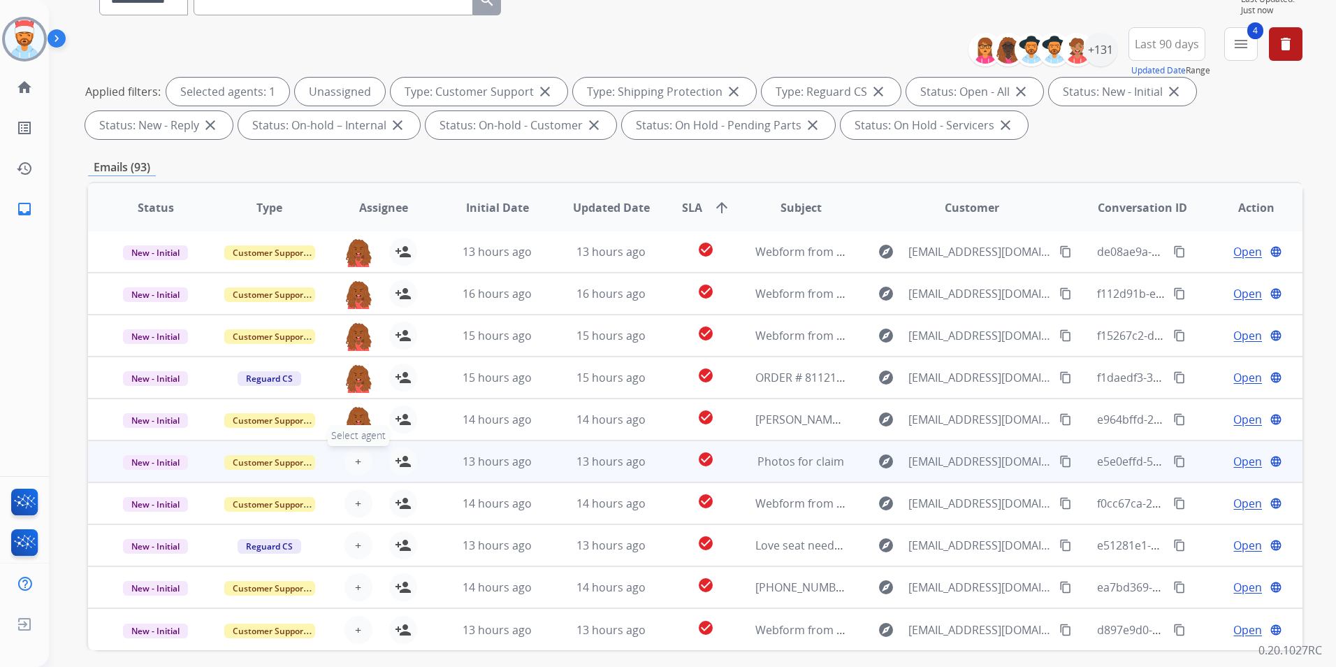
click at [347, 457] on button "+ Select agent" at bounding box center [358, 461] width 28 height 28
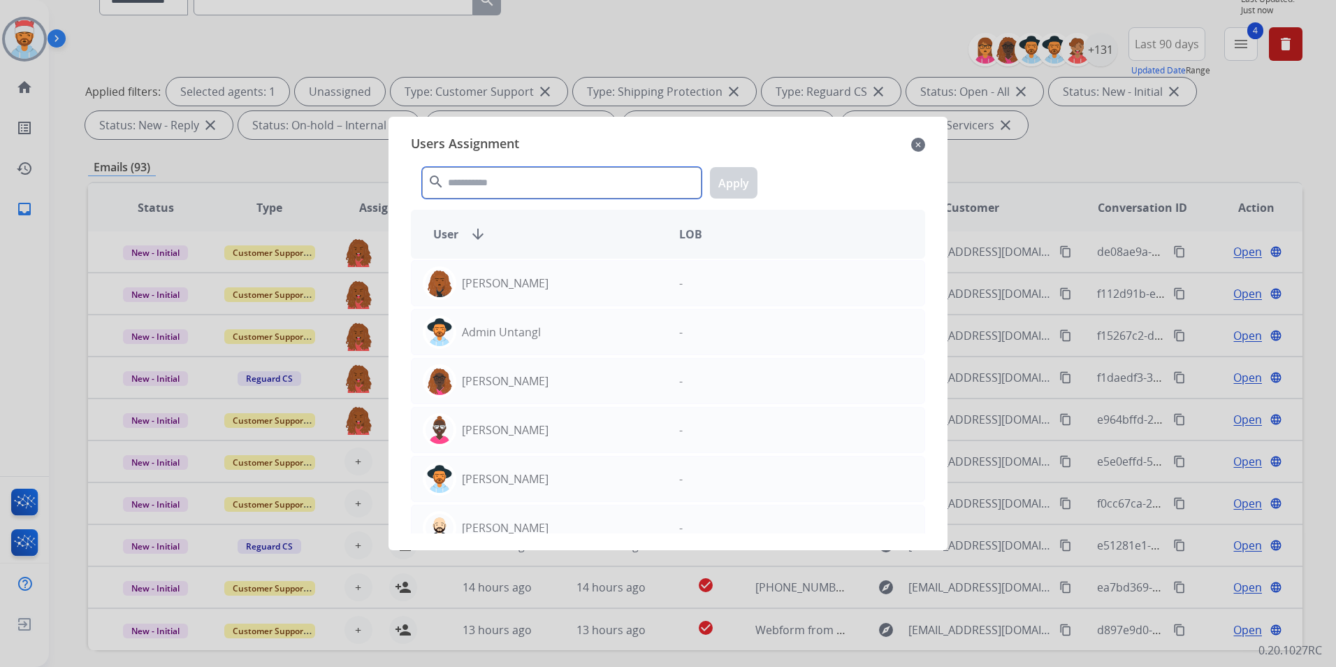
click at [531, 187] on input "text" at bounding box center [561, 182] width 279 height 31
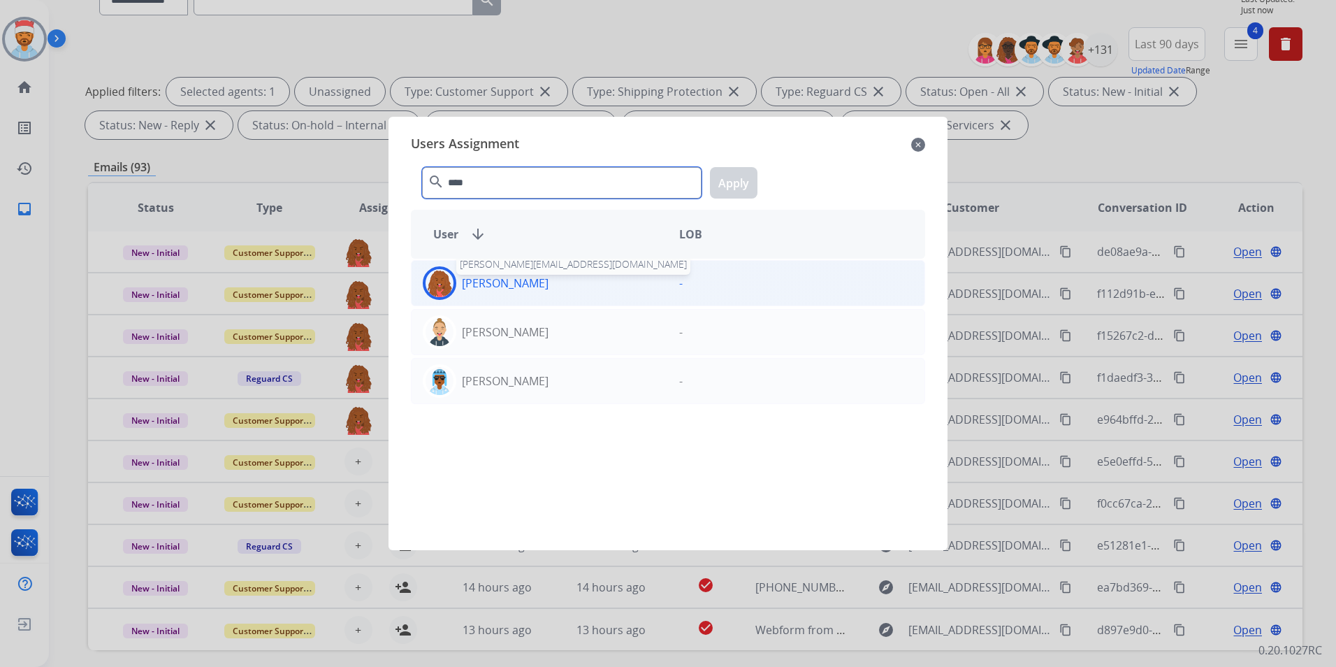
type input "****"
click at [499, 290] on p "[PERSON_NAME]" at bounding box center [505, 283] width 87 height 17
click at [744, 172] on button "Apply" at bounding box center [734, 182] width 48 height 31
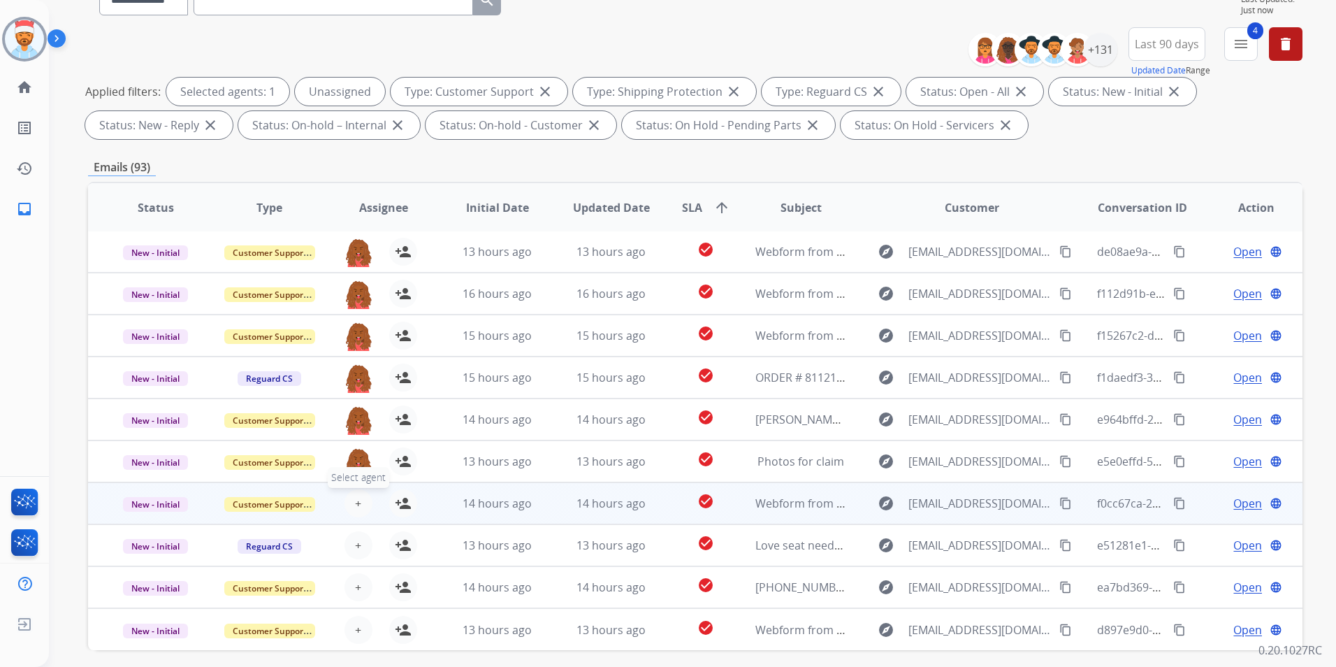
click at [351, 510] on button "+ Select agent" at bounding box center [358, 503] width 28 height 28
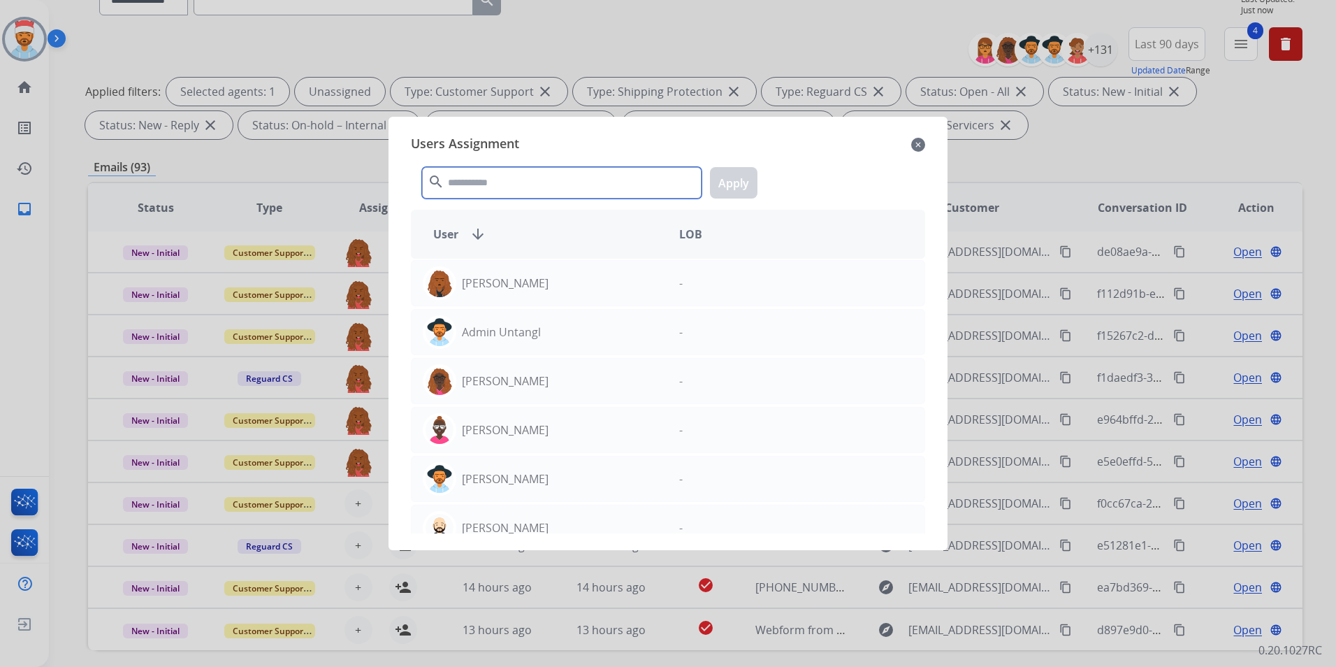
click at [528, 182] on input "text" at bounding box center [561, 182] width 279 height 31
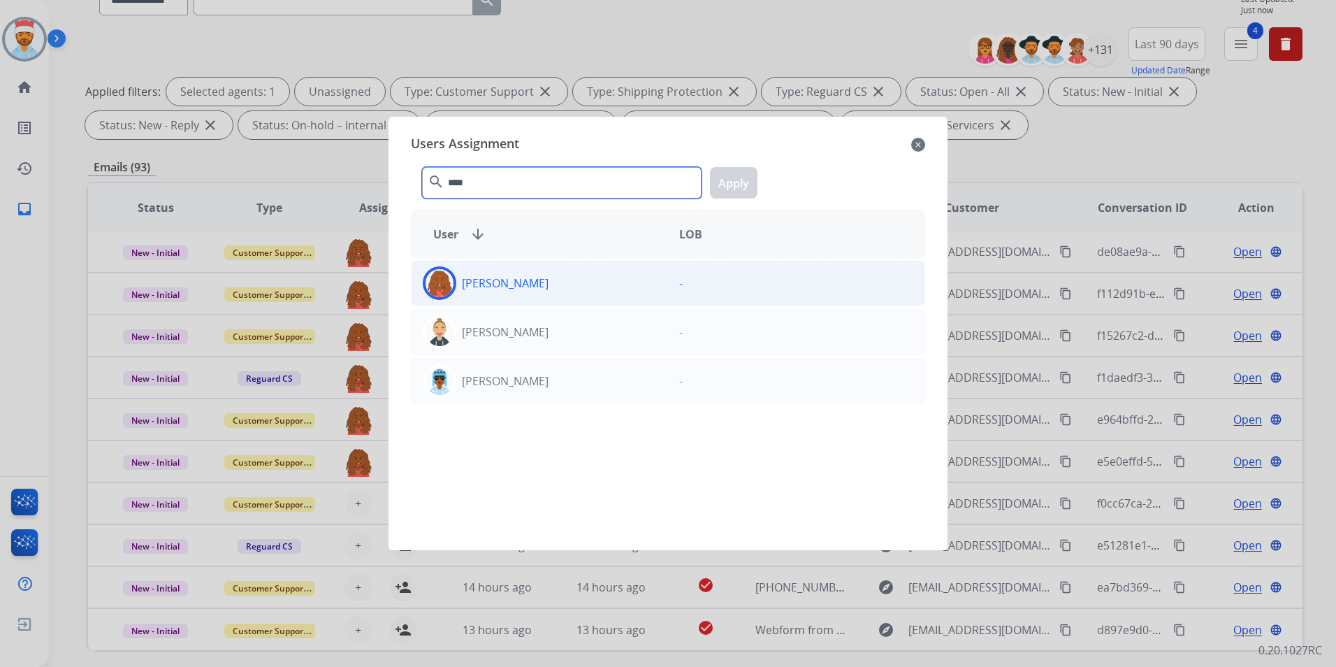
type input "****"
click at [510, 292] on div "[PERSON_NAME]" at bounding box center [540, 283] width 256 height 34
click at [718, 177] on button "Apply" at bounding box center [734, 182] width 48 height 31
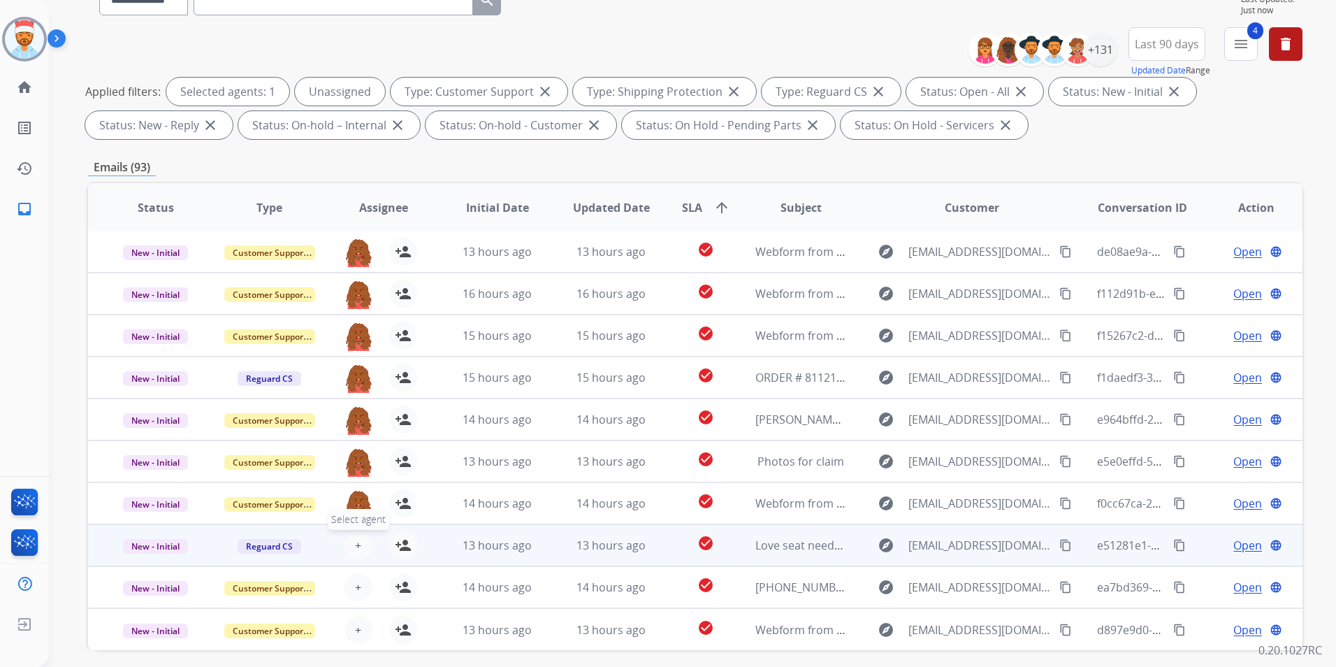
click at [356, 537] on span "+" at bounding box center [358, 545] width 6 height 17
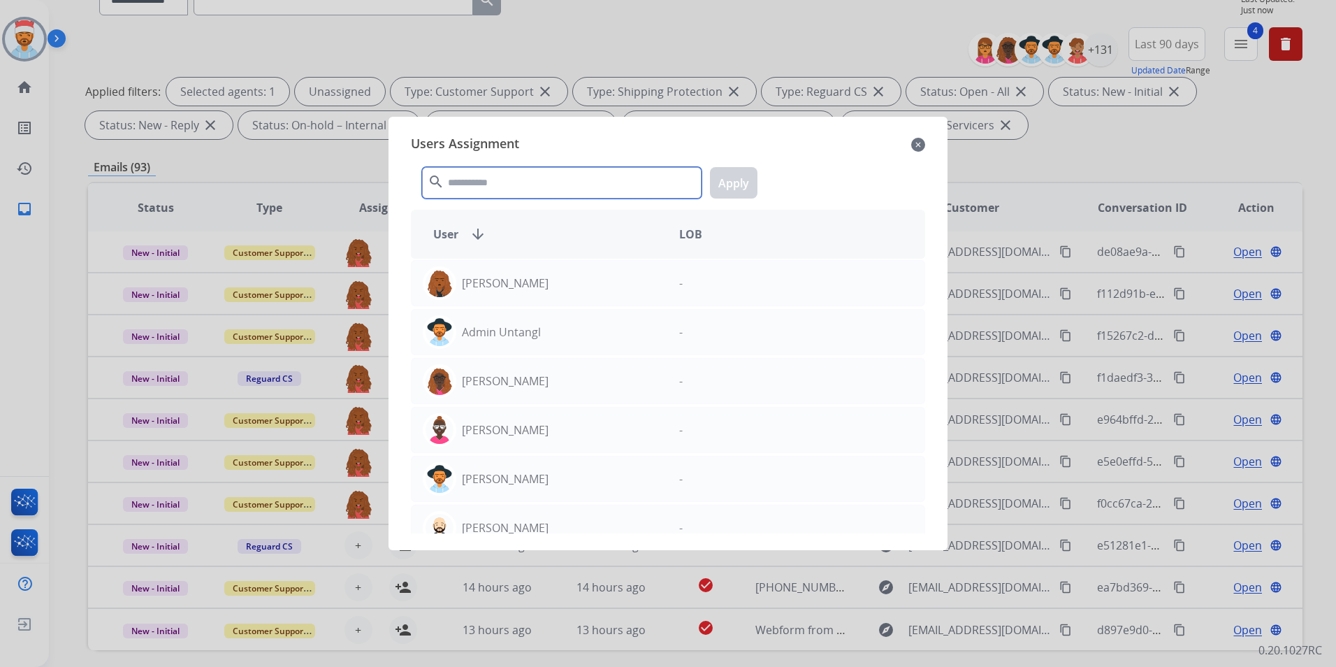
click at [507, 189] on input "text" at bounding box center [561, 182] width 279 height 31
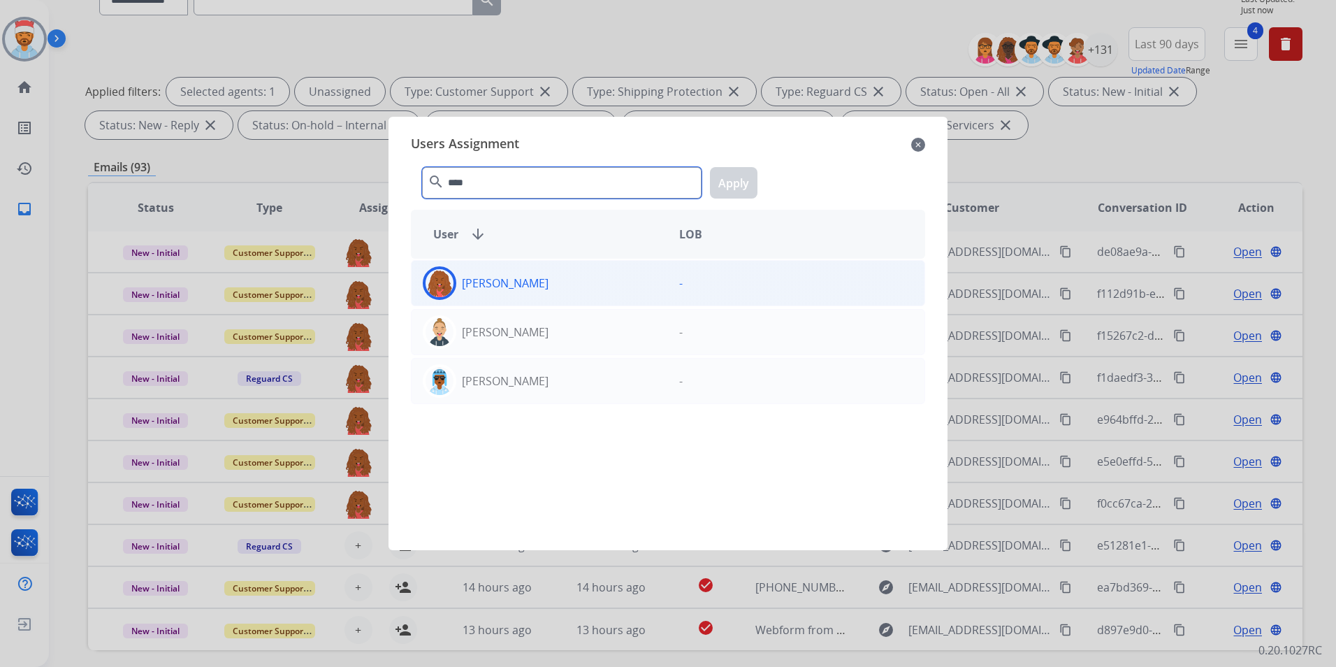
type input "****"
click at [517, 273] on div "[PERSON_NAME]" at bounding box center [540, 283] width 256 height 34
click at [739, 179] on button "Apply" at bounding box center [734, 182] width 48 height 31
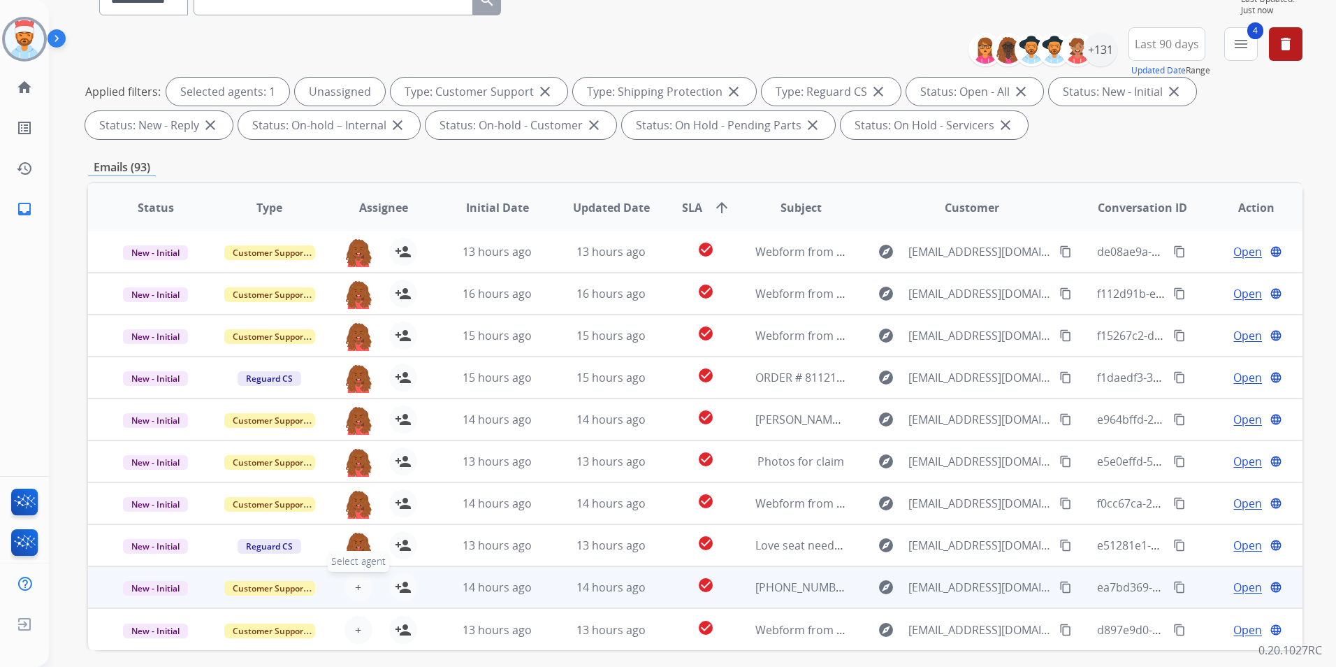
click at [342, 586] on div "+ Select agent person_add Assign to Me" at bounding box center [372, 587] width 89 height 28
click at [361, 584] on button "+ Select agent" at bounding box center [358, 587] width 28 height 28
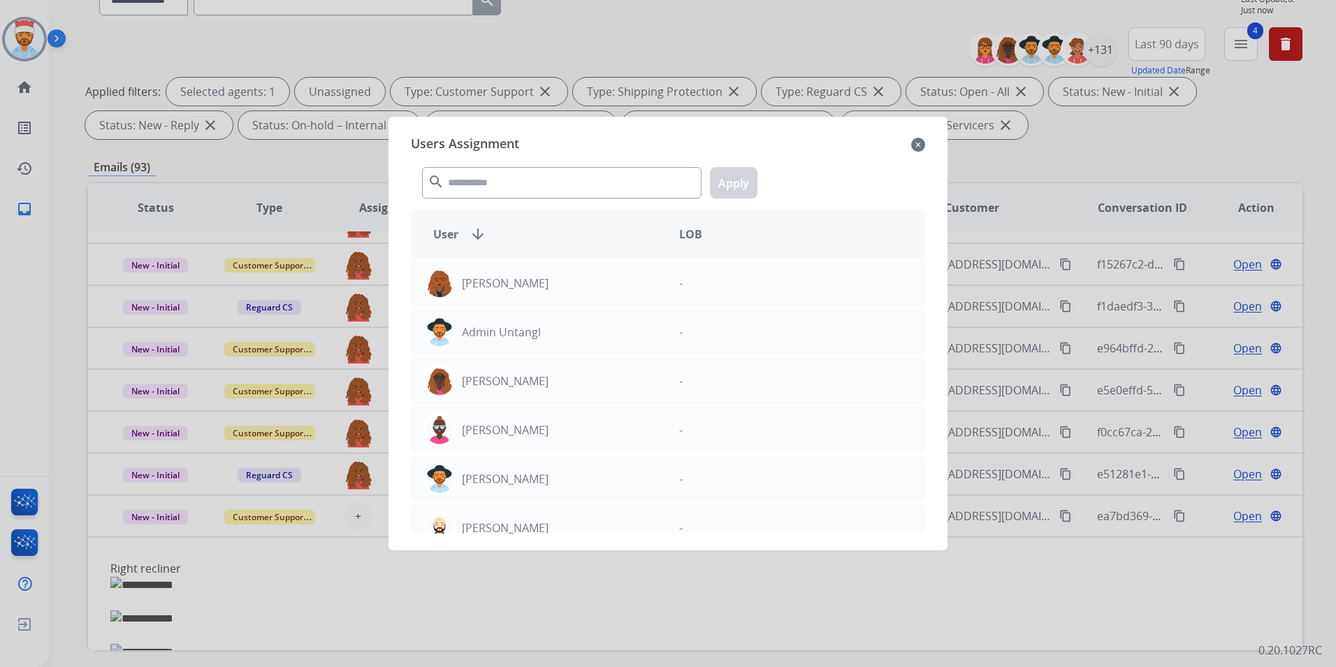
scroll to position [232, 0]
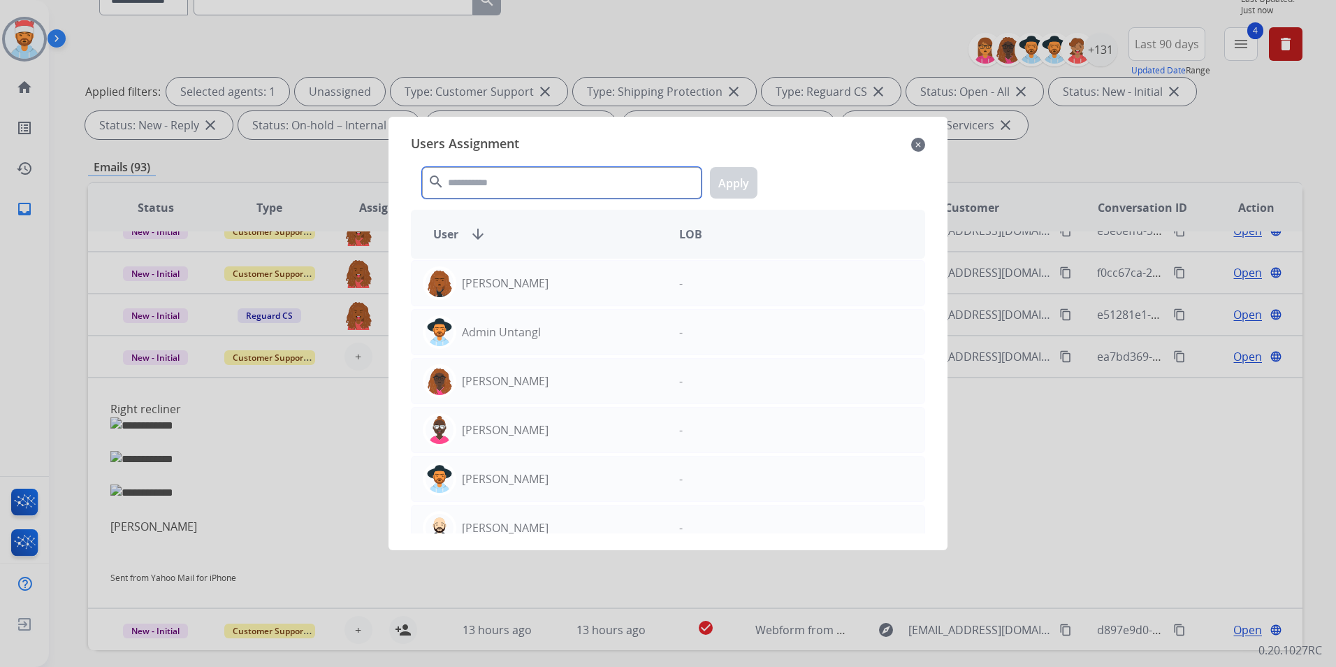
click at [495, 187] on input "text" at bounding box center [561, 182] width 279 height 31
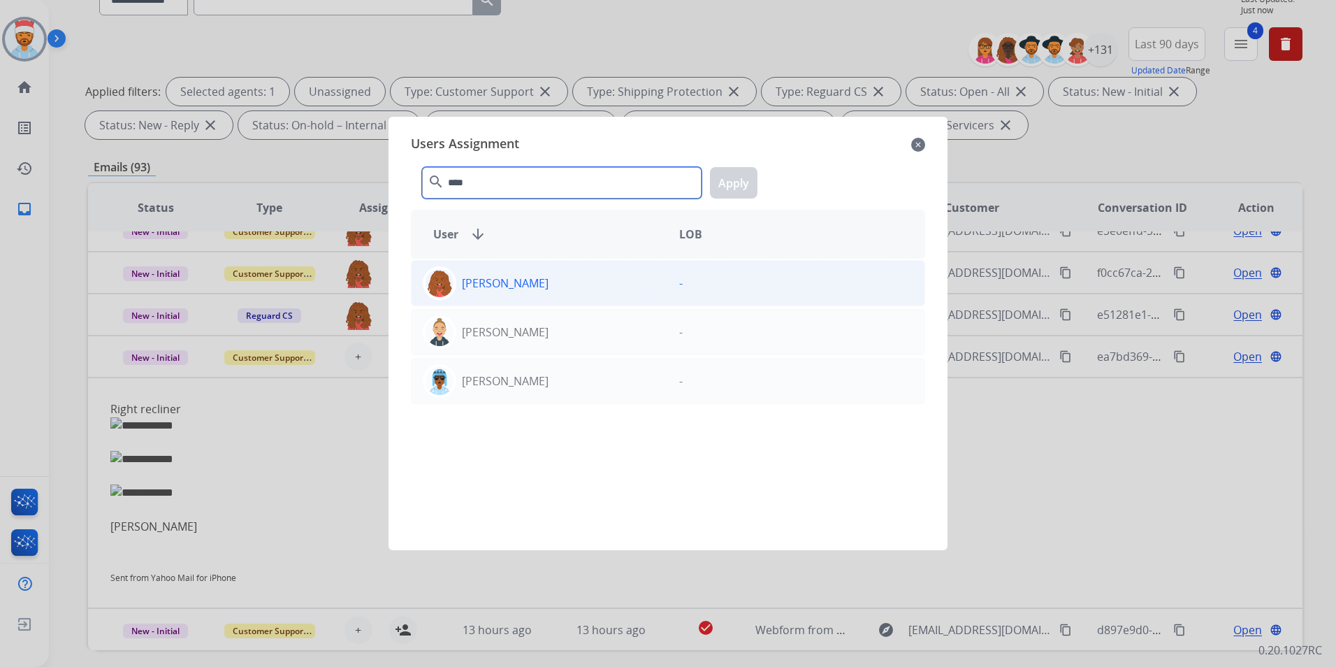
type input "****"
click at [461, 293] on div "[PERSON_NAME]" at bounding box center [540, 283] width 256 height 34
click at [748, 190] on button "Apply" at bounding box center [734, 182] width 48 height 31
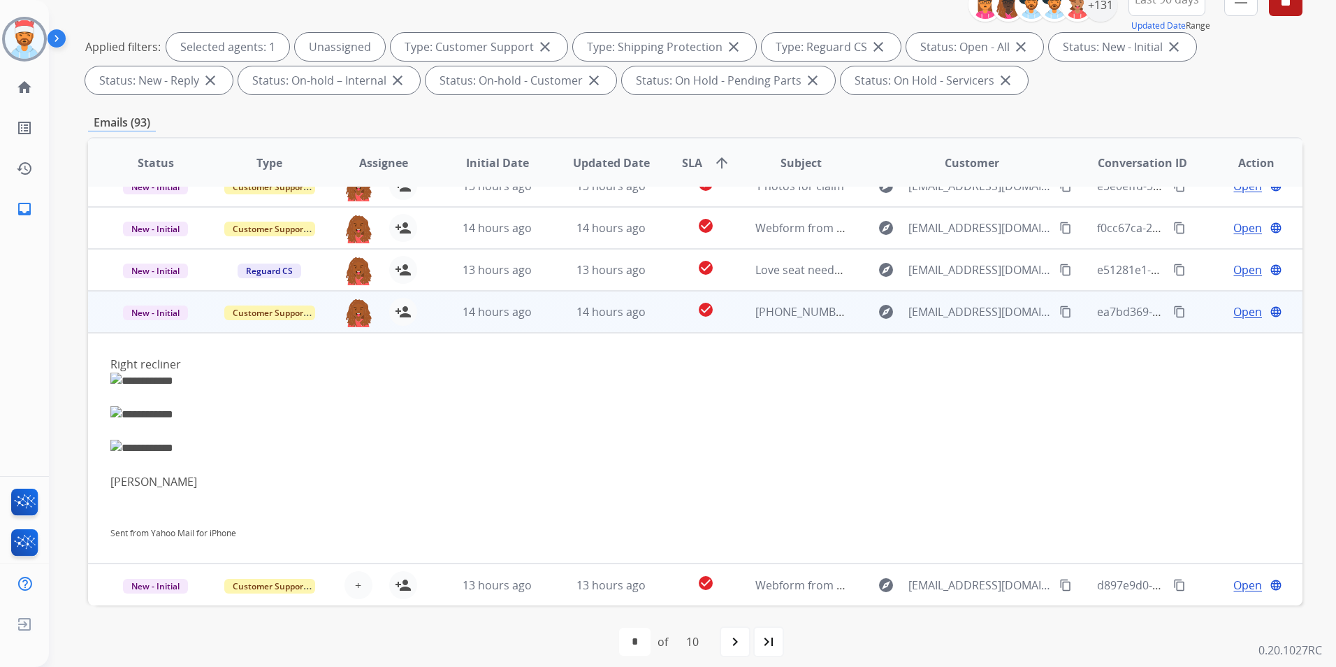
scroll to position [196, 0]
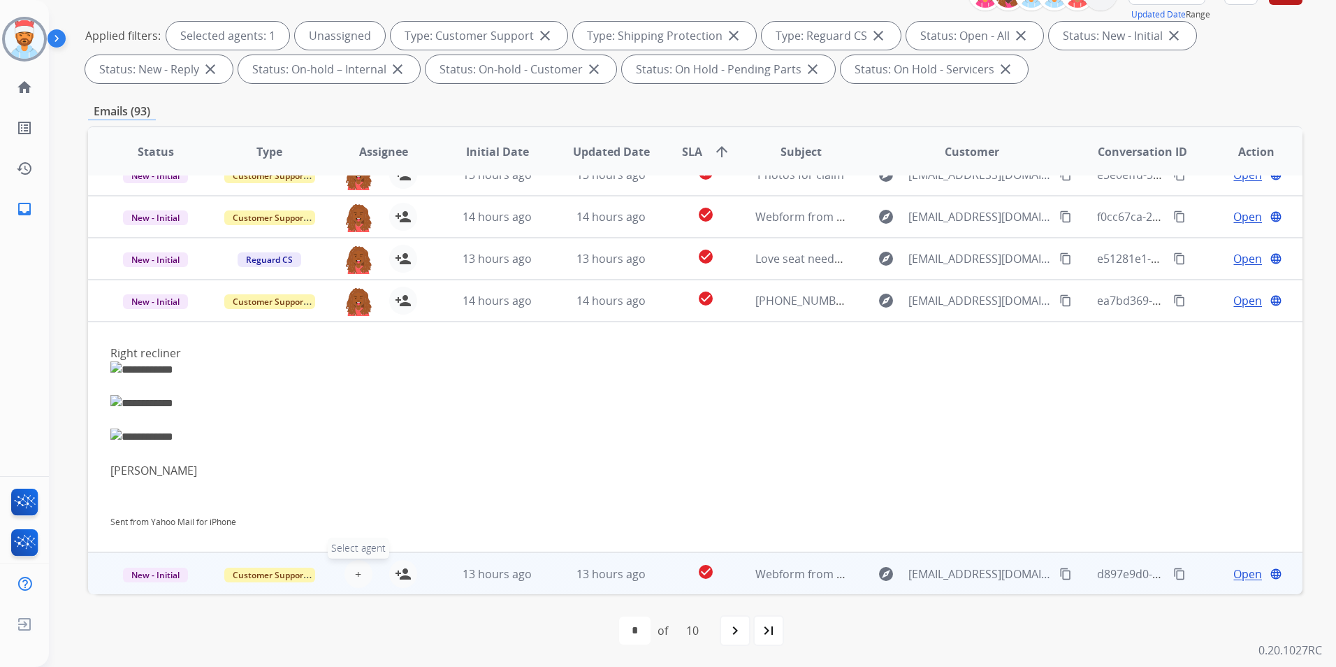
click at [356, 568] on span "+" at bounding box center [358, 573] width 6 height 17
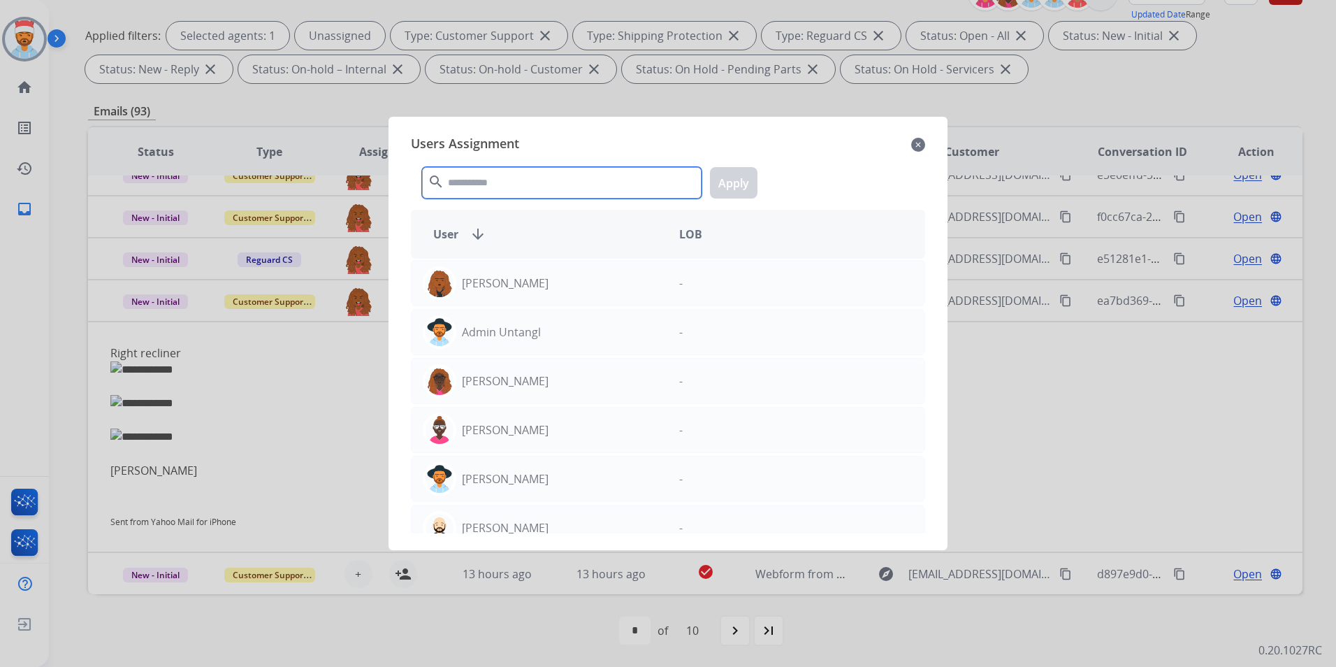
click at [477, 184] on input "text" at bounding box center [561, 182] width 279 height 31
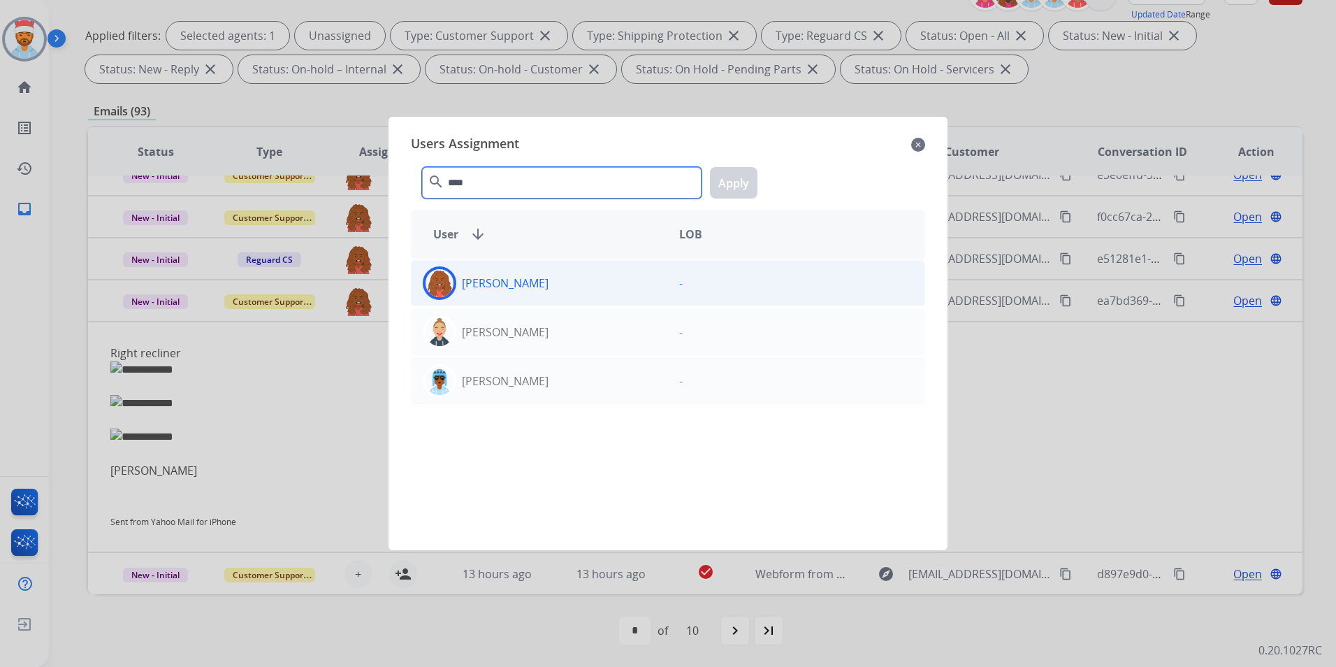
type input "****"
click at [502, 292] on div "[PERSON_NAME]" at bounding box center [540, 283] width 256 height 34
click at [735, 180] on button "Apply" at bounding box center [734, 182] width 48 height 31
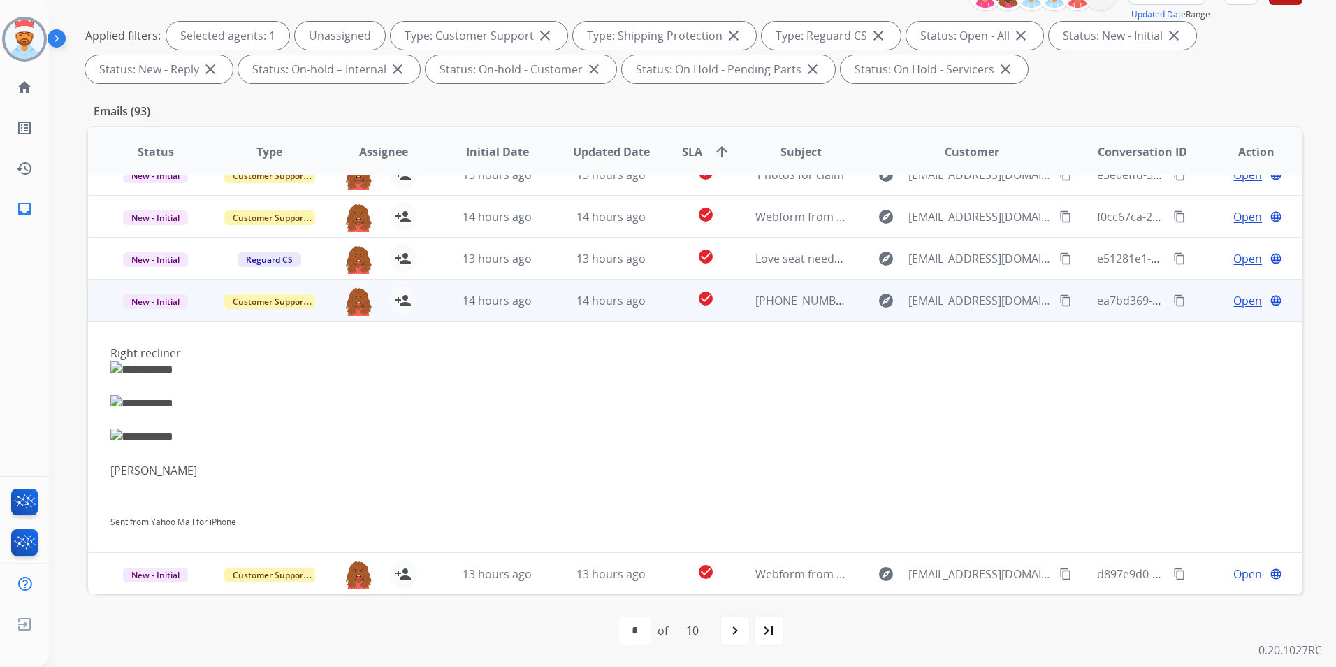
scroll to position [0, 0]
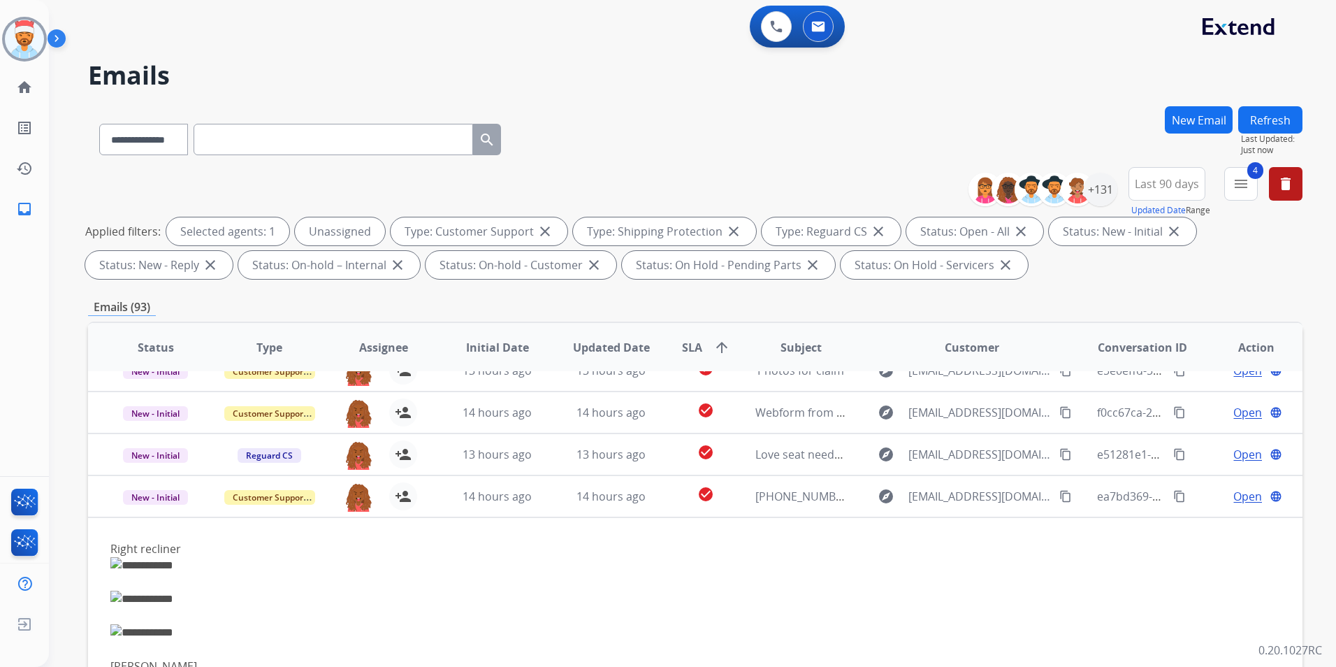
drag, startPoint x: 1257, startPoint y: 120, endPoint x: 1230, endPoint y: 167, distance: 53.8
click at [1258, 120] on button "Refresh" at bounding box center [1270, 119] width 64 height 27
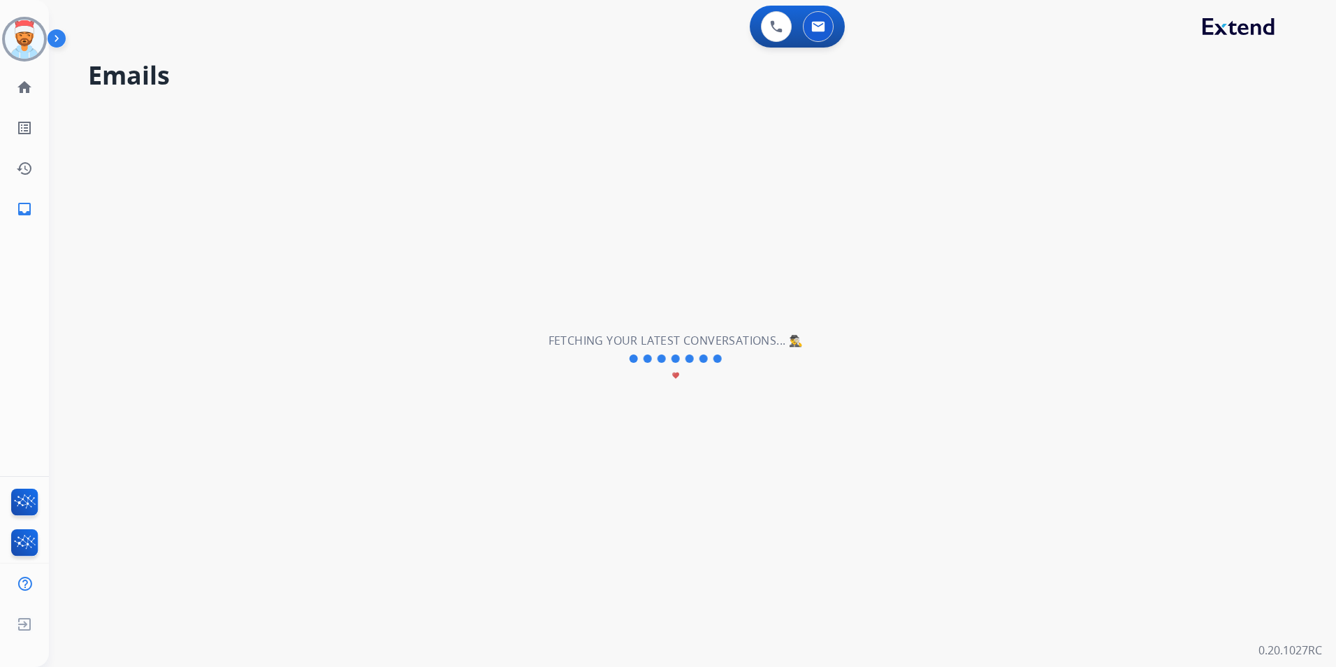
scroll to position [48, 0]
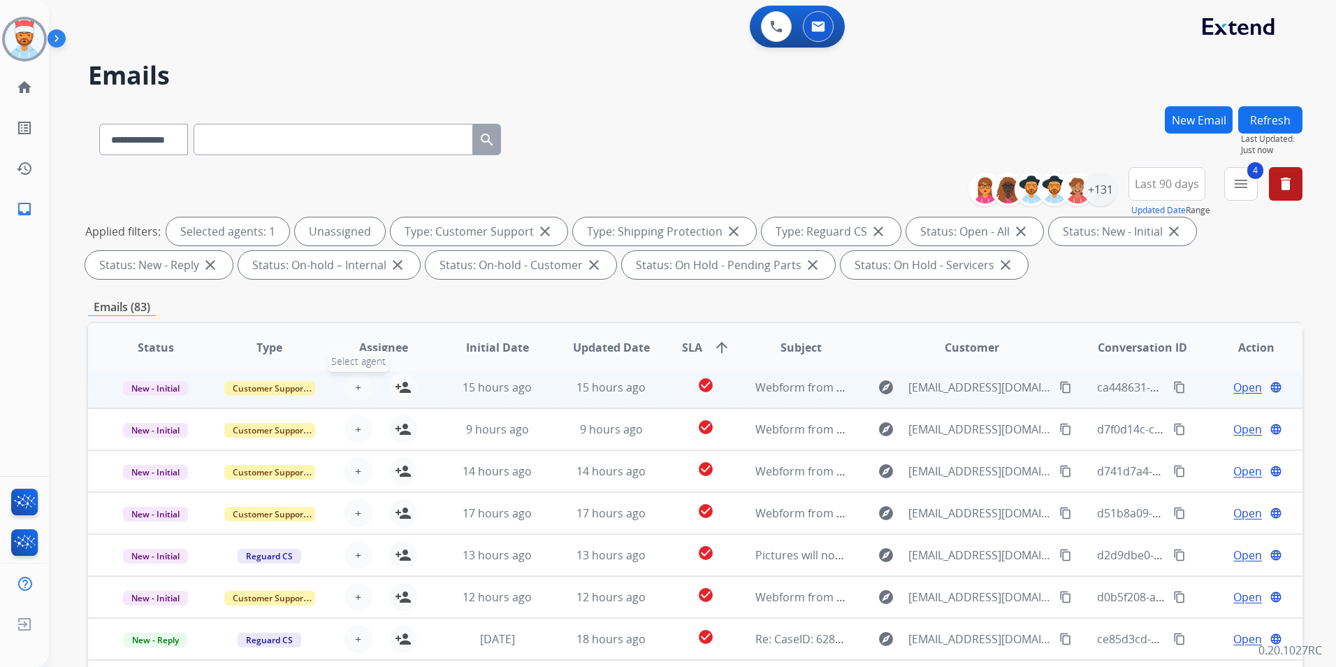
click at [365, 385] on button "+ Select agent" at bounding box center [358, 387] width 28 height 28
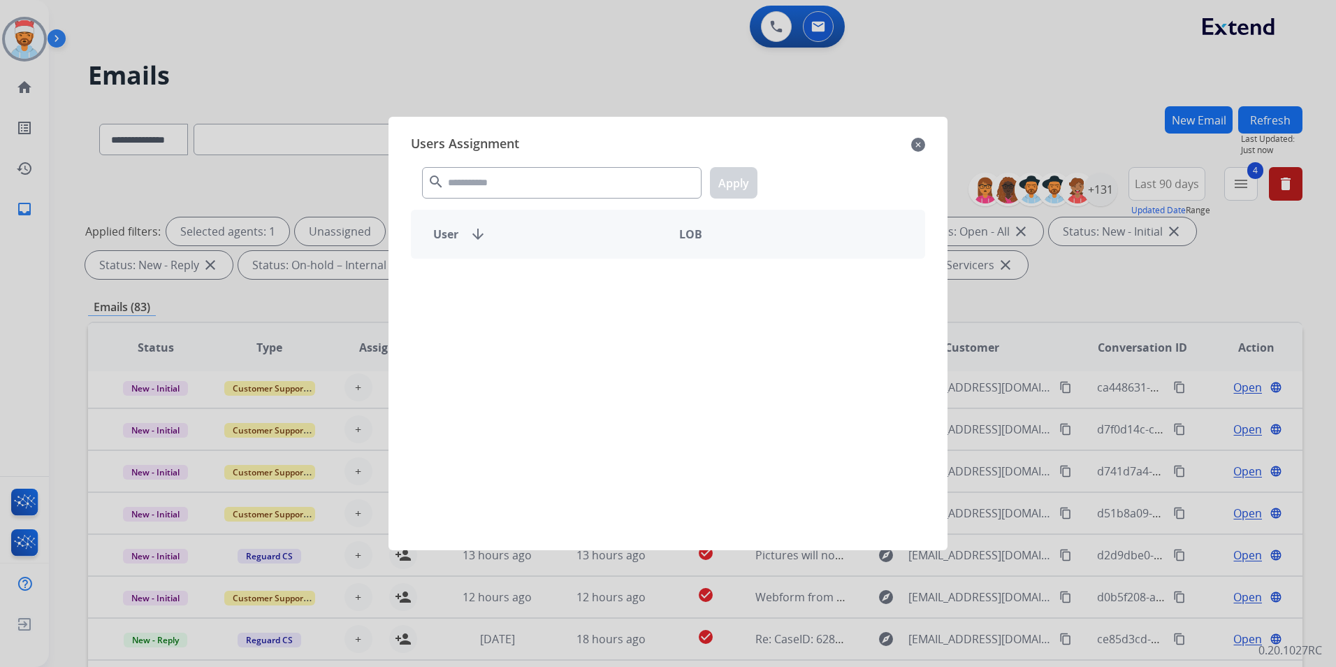
click at [358, 385] on div at bounding box center [668, 333] width 1336 height 667
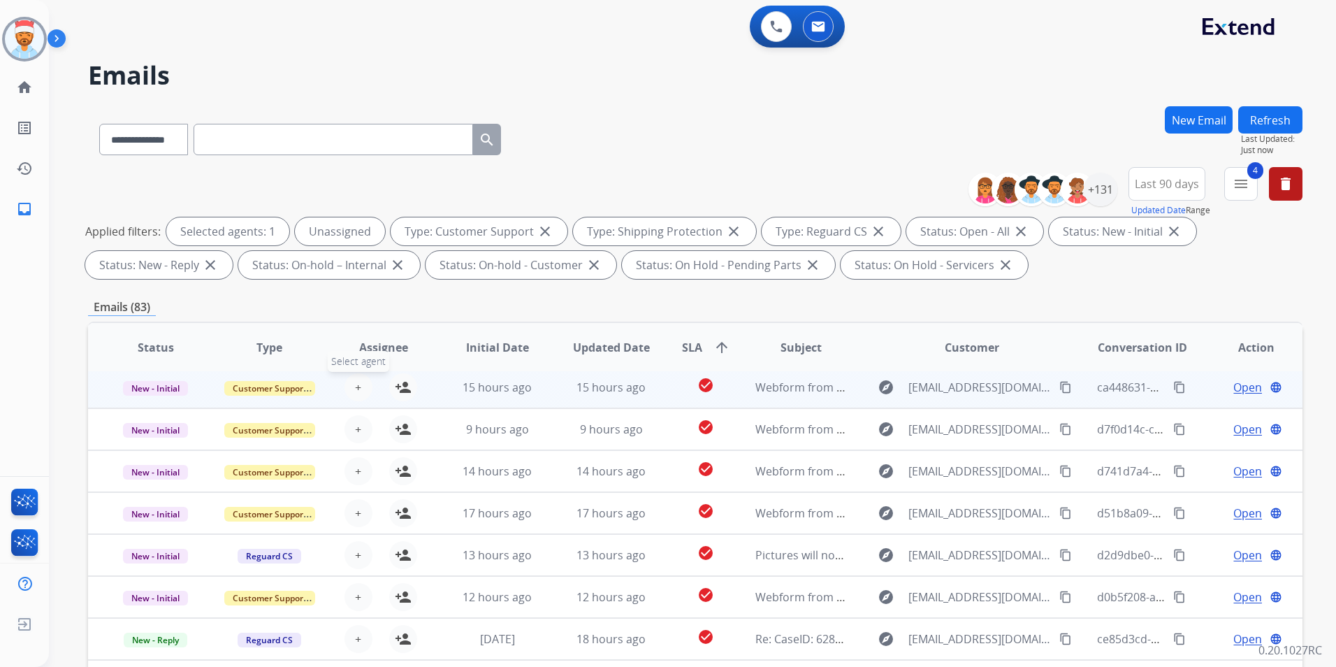
click at [355, 388] on span "+" at bounding box center [358, 387] width 6 height 17
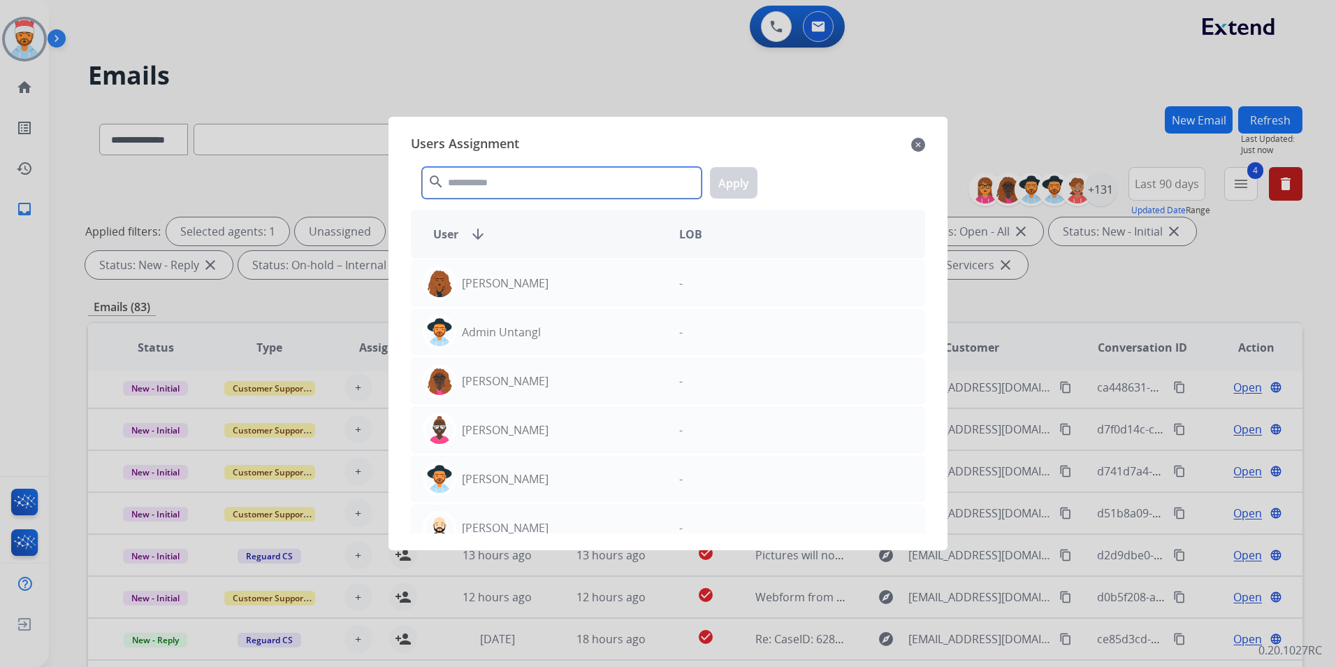
click at [481, 186] on input "text" at bounding box center [561, 182] width 279 height 31
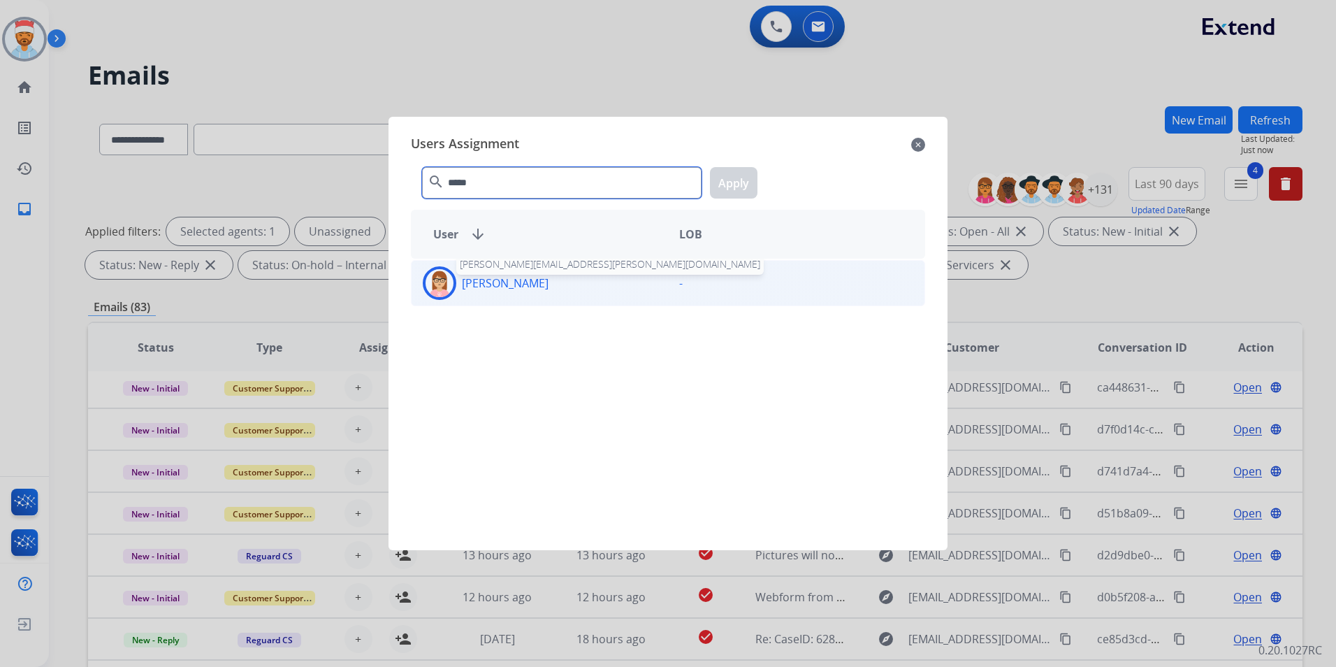
type input "*****"
click at [504, 286] on p "[PERSON_NAME]" at bounding box center [505, 283] width 87 height 17
click at [741, 175] on button "Apply" at bounding box center [734, 182] width 48 height 31
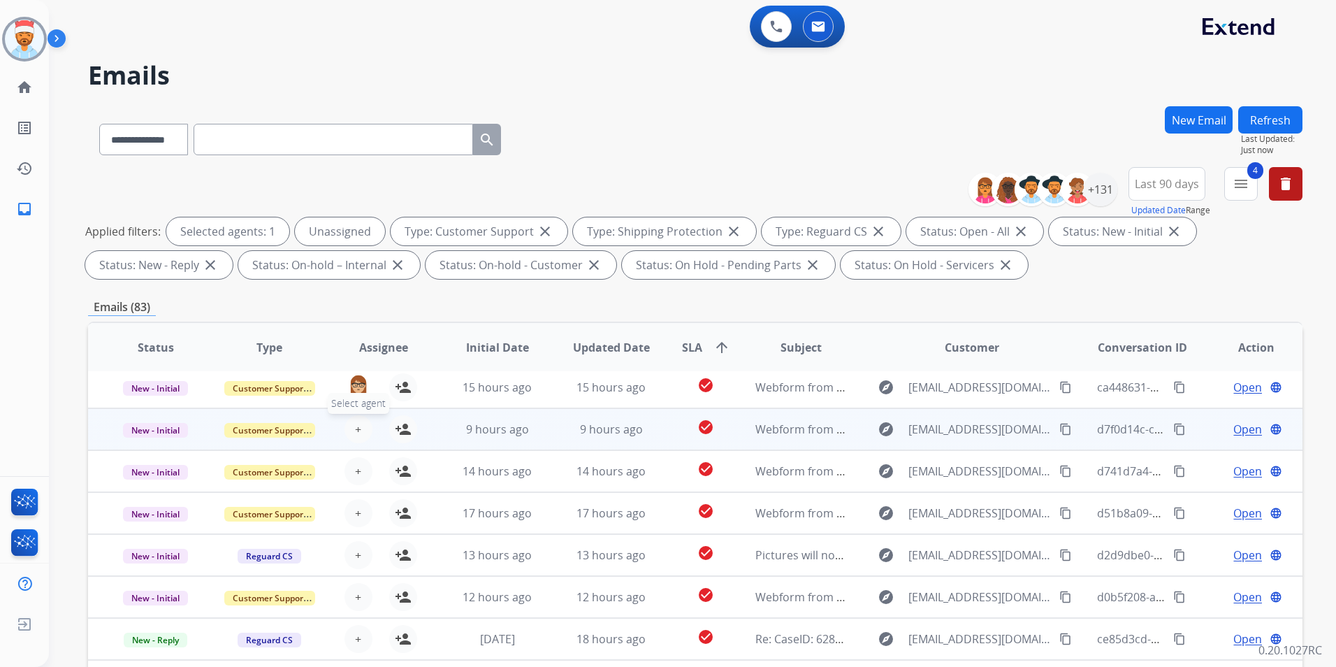
click at [358, 435] on span "+" at bounding box center [358, 429] width 6 height 17
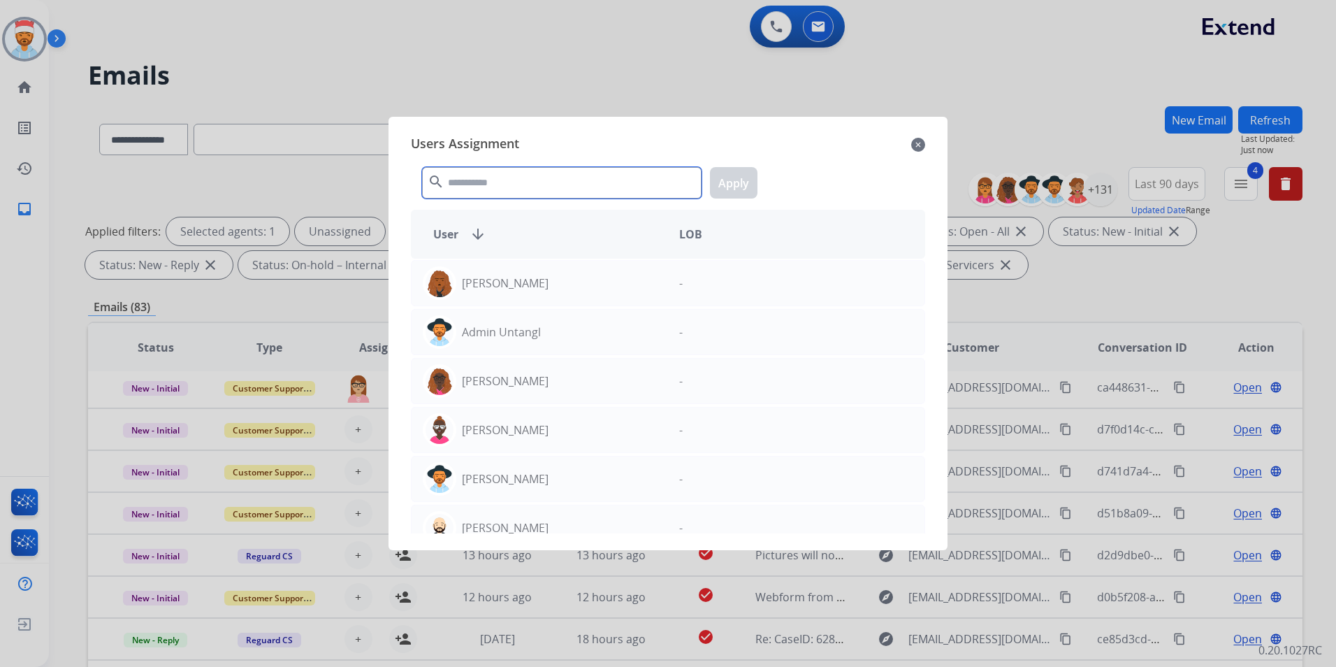
click at [484, 182] on input "text" at bounding box center [561, 182] width 279 height 31
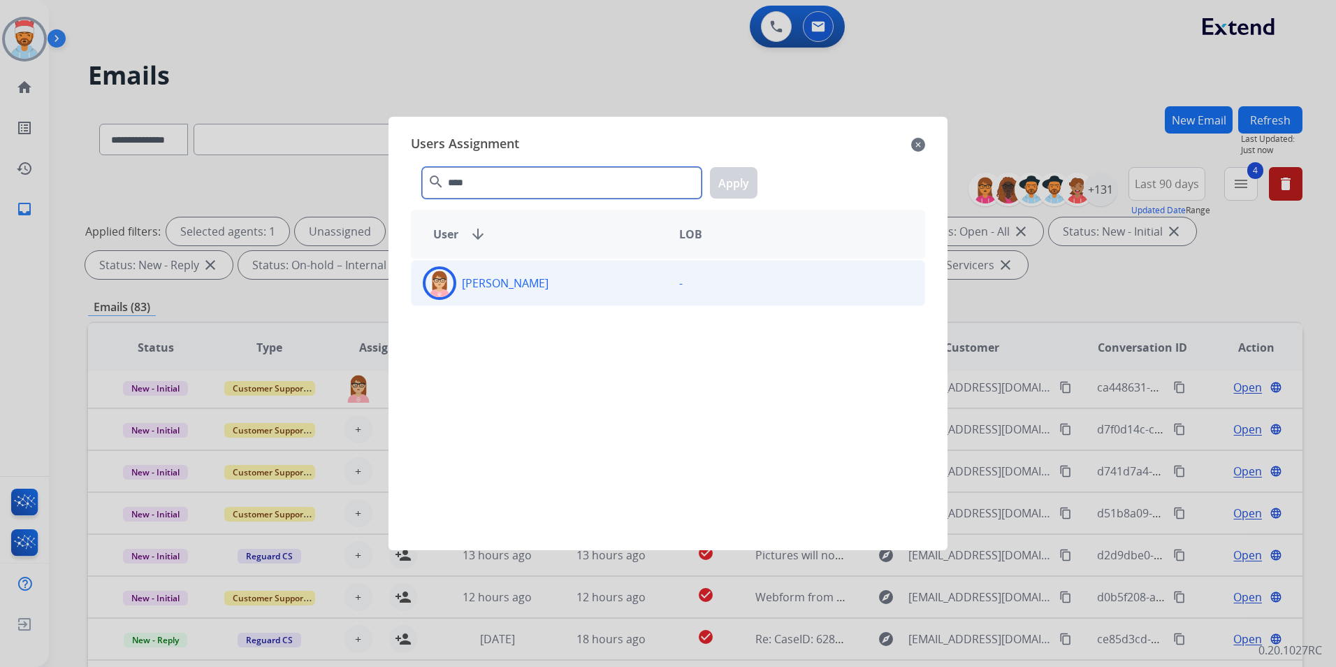
type input "****"
click at [521, 288] on p "[PERSON_NAME]" at bounding box center [505, 283] width 87 height 17
drag, startPoint x: 718, startPoint y: 178, endPoint x: 690, endPoint y: 215, distance: 46.0
click at [720, 178] on button "Apply" at bounding box center [734, 182] width 48 height 31
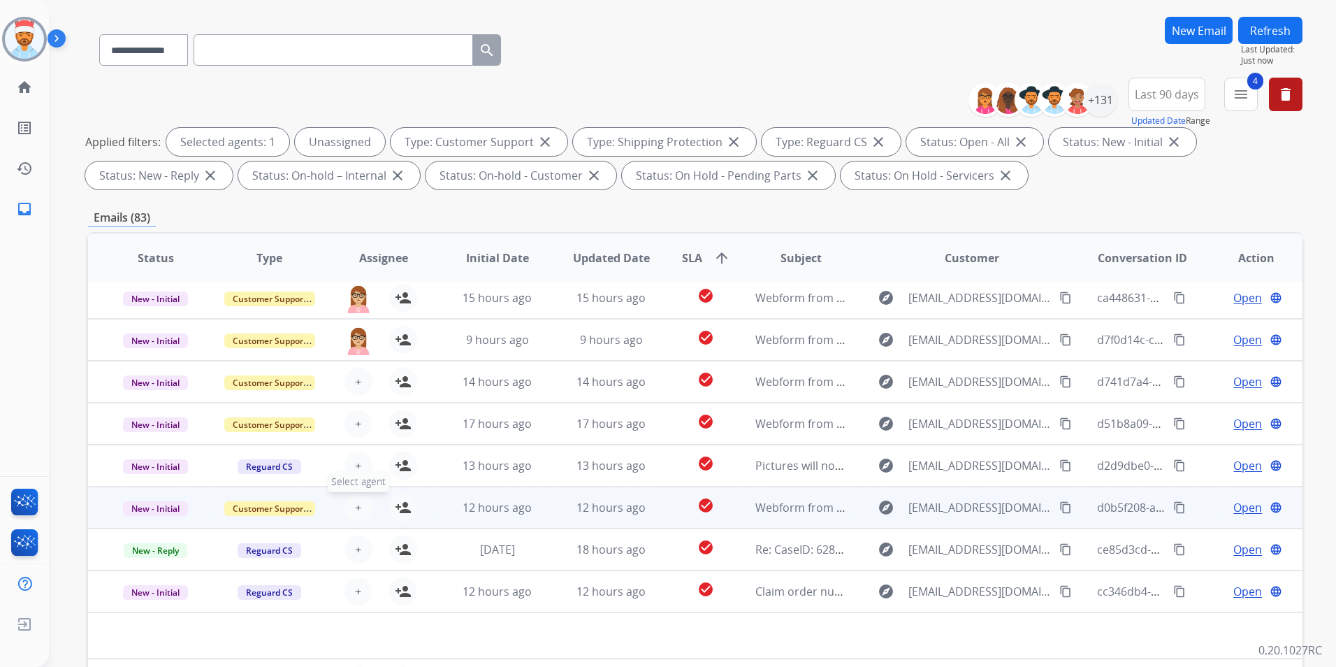
scroll to position [140, 0]
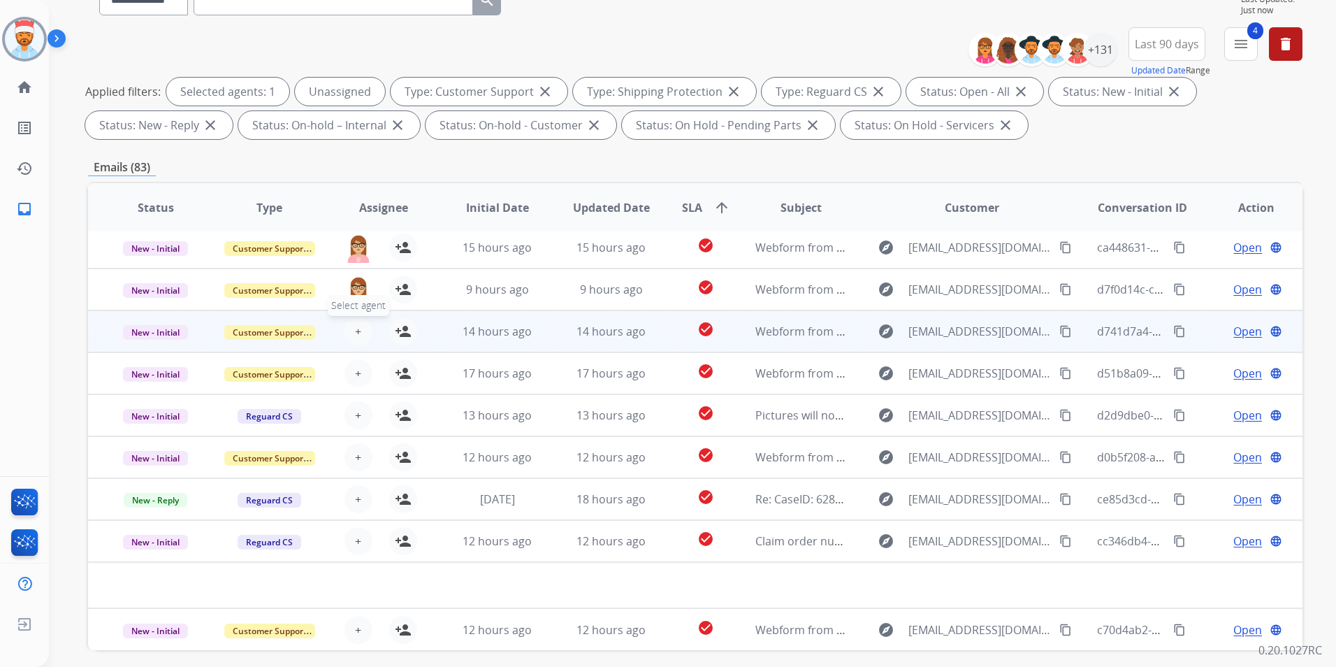
click at [355, 334] on span "+" at bounding box center [358, 331] width 6 height 17
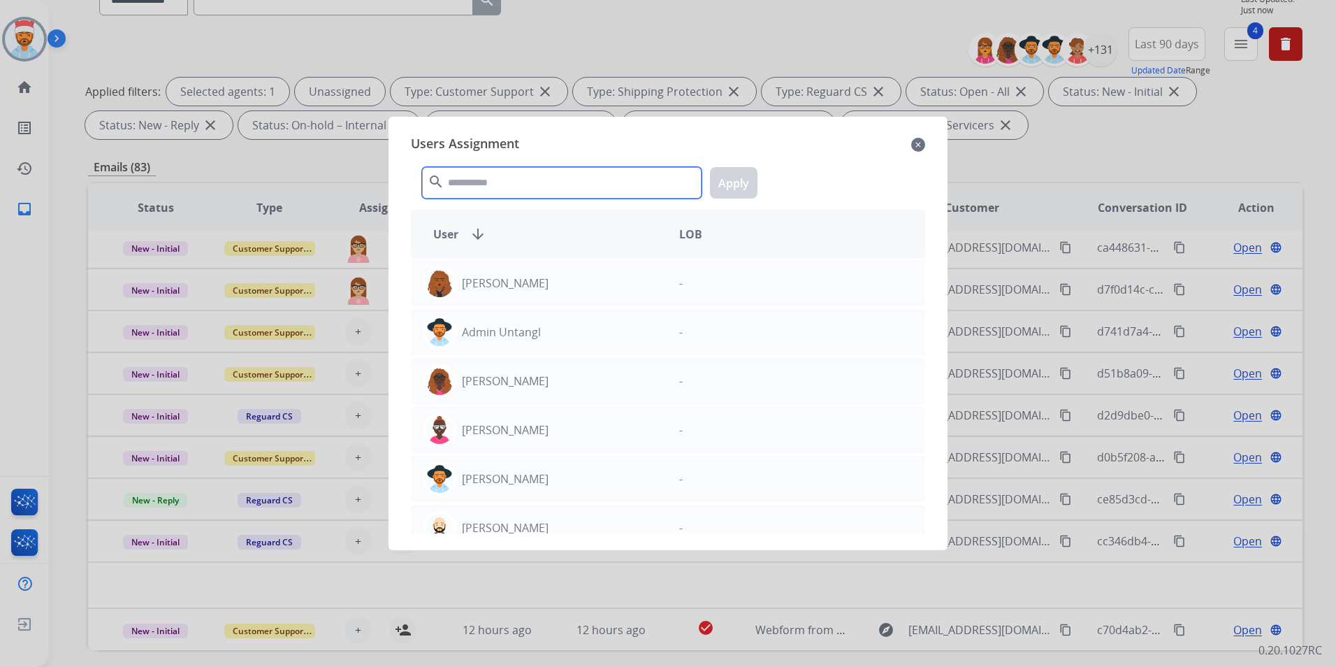
click at [481, 187] on input "text" at bounding box center [561, 182] width 279 height 31
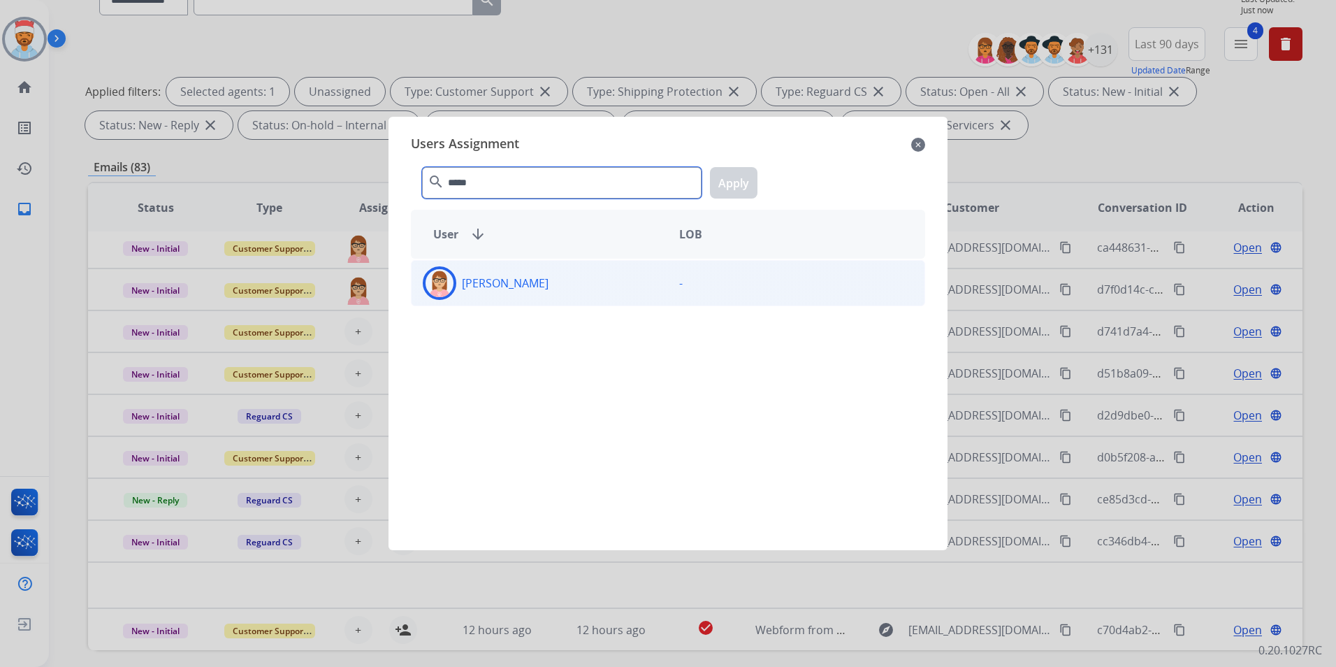
type input "*****"
click at [497, 272] on div "[PERSON_NAME]" at bounding box center [540, 283] width 256 height 34
click at [728, 180] on button "Apply" at bounding box center [734, 182] width 48 height 31
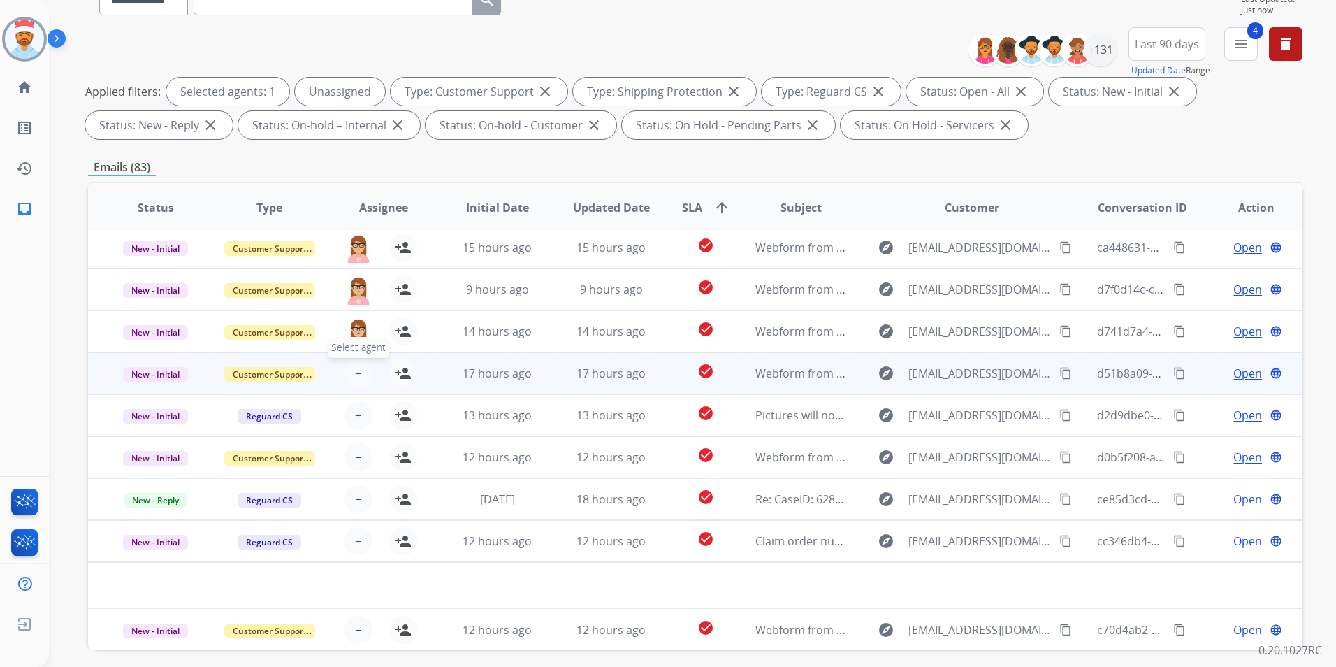
click at [361, 372] on button "+ Select agent" at bounding box center [358, 373] width 28 height 28
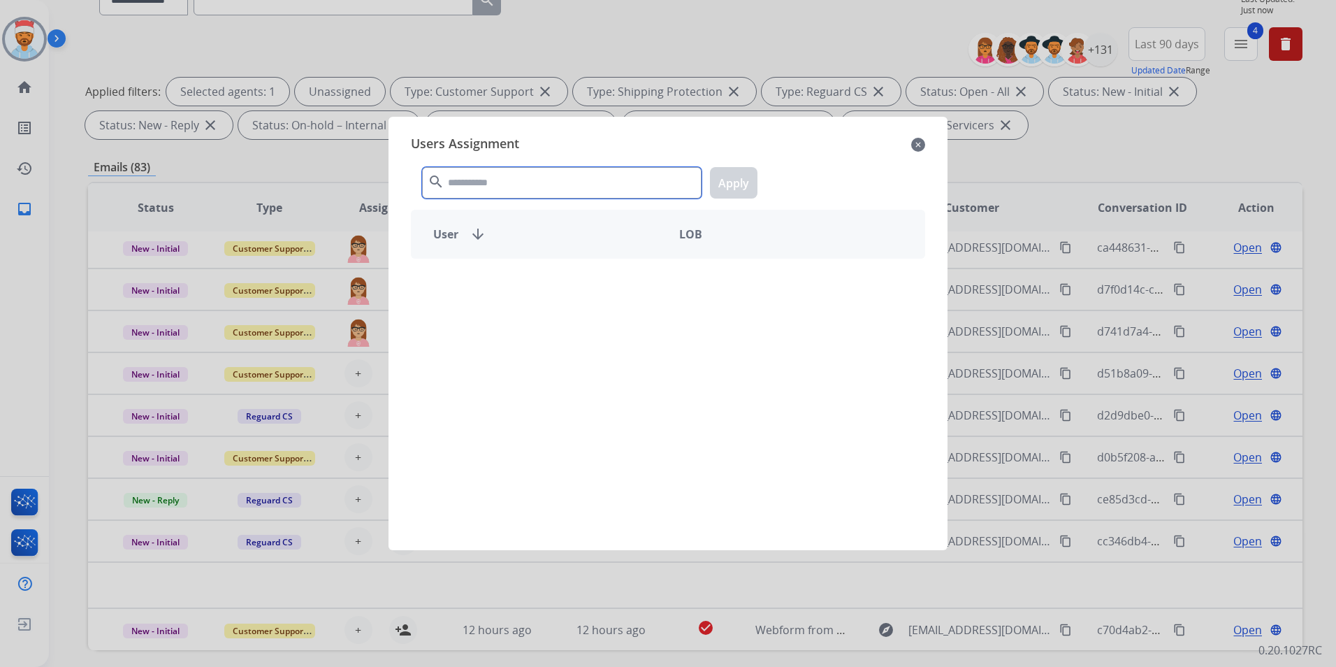
click at [500, 196] on input "text" at bounding box center [561, 182] width 279 height 31
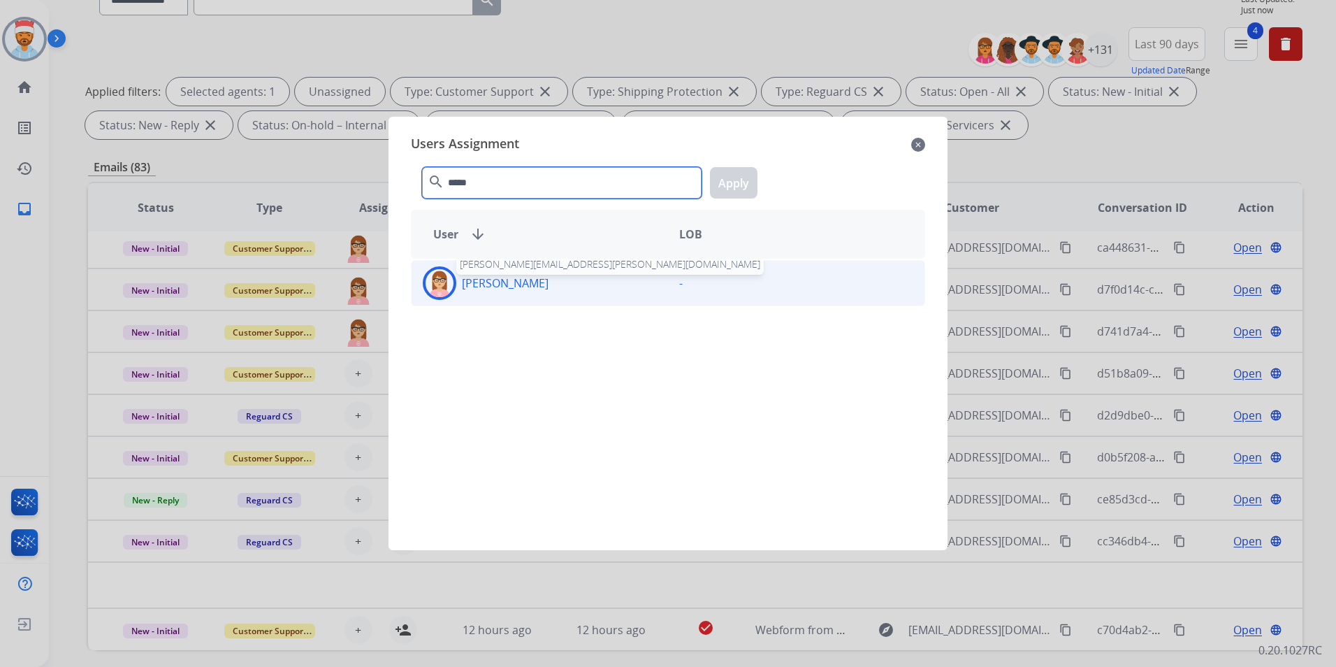
type input "*****"
click at [504, 289] on p "[PERSON_NAME]" at bounding box center [505, 283] width 87 height 17
click at [741, 183] on button "Apply" at bounding box center [734, 182] width 48 height 31
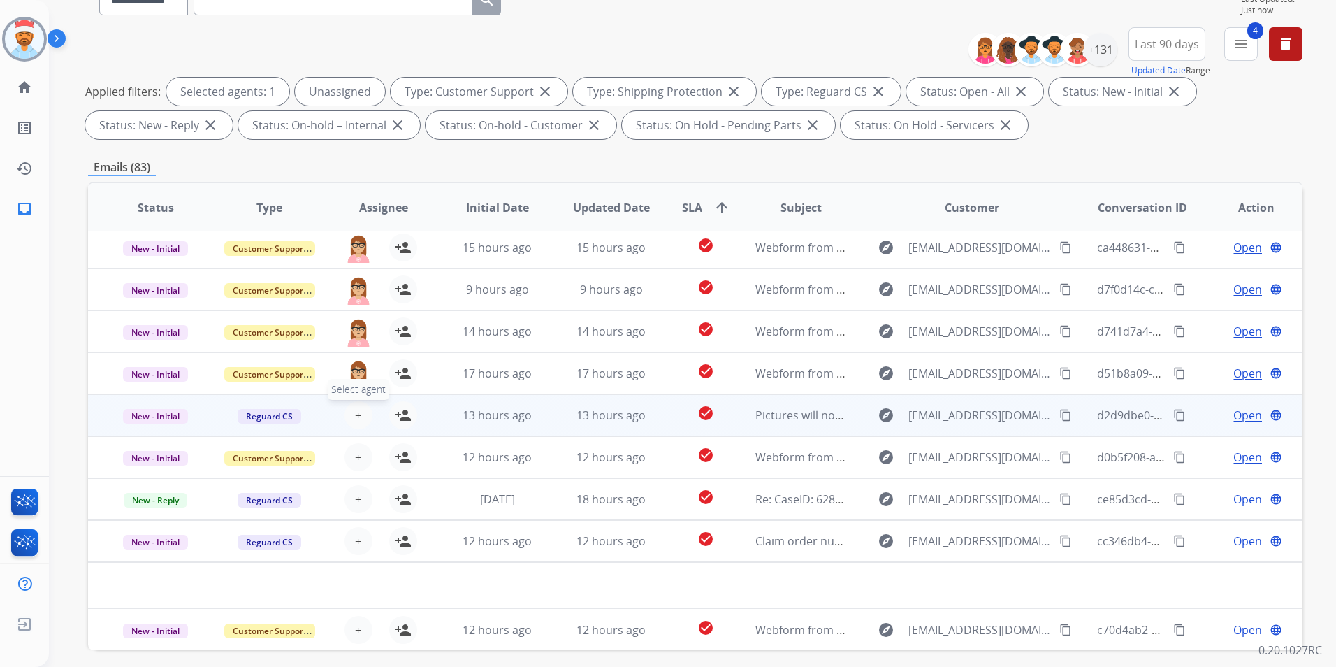
click at [355, 420] on span "+" at bounding box center [358, 415] width 6 height 17
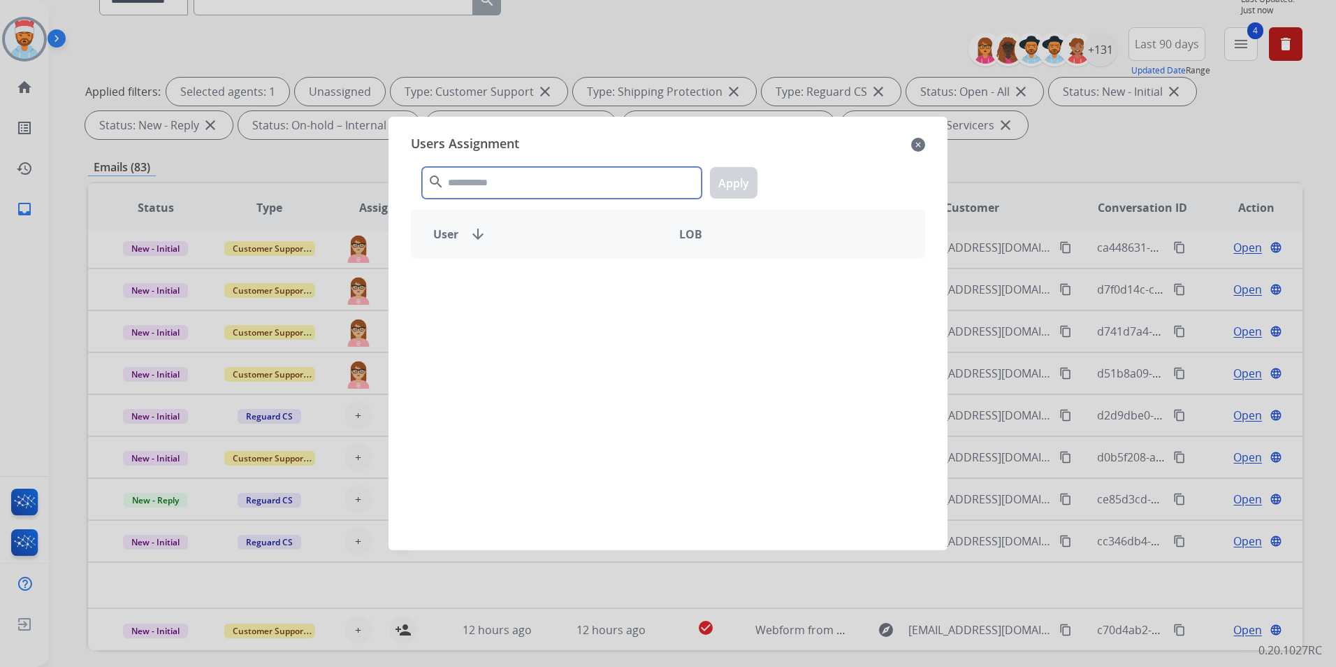
click at [508, 189] on input "text" at bounding box center [561, 182] width 279 height 31
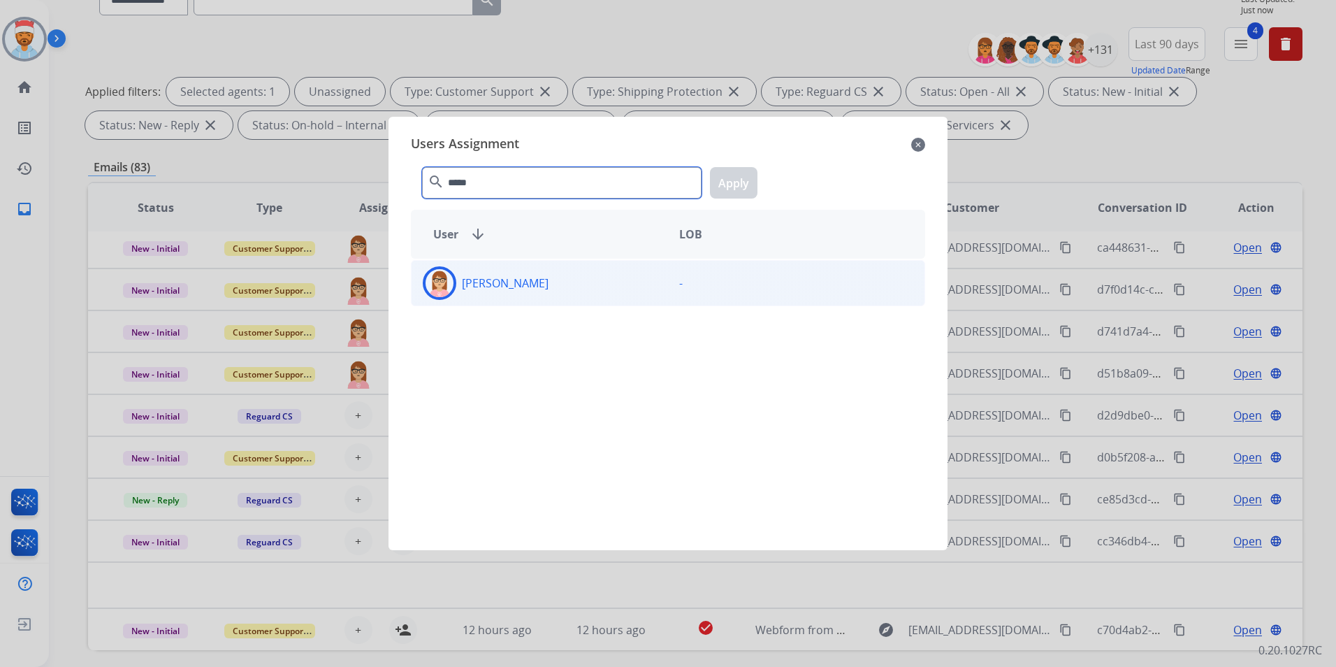
type input "*****"
click at [525, 282] on div "[PERSON_NAME]" at bounding box center [540, 283] width 256 height 34
click at [749, 180] on button "Apply" at bounding box center [734, 182] width 48 height 31
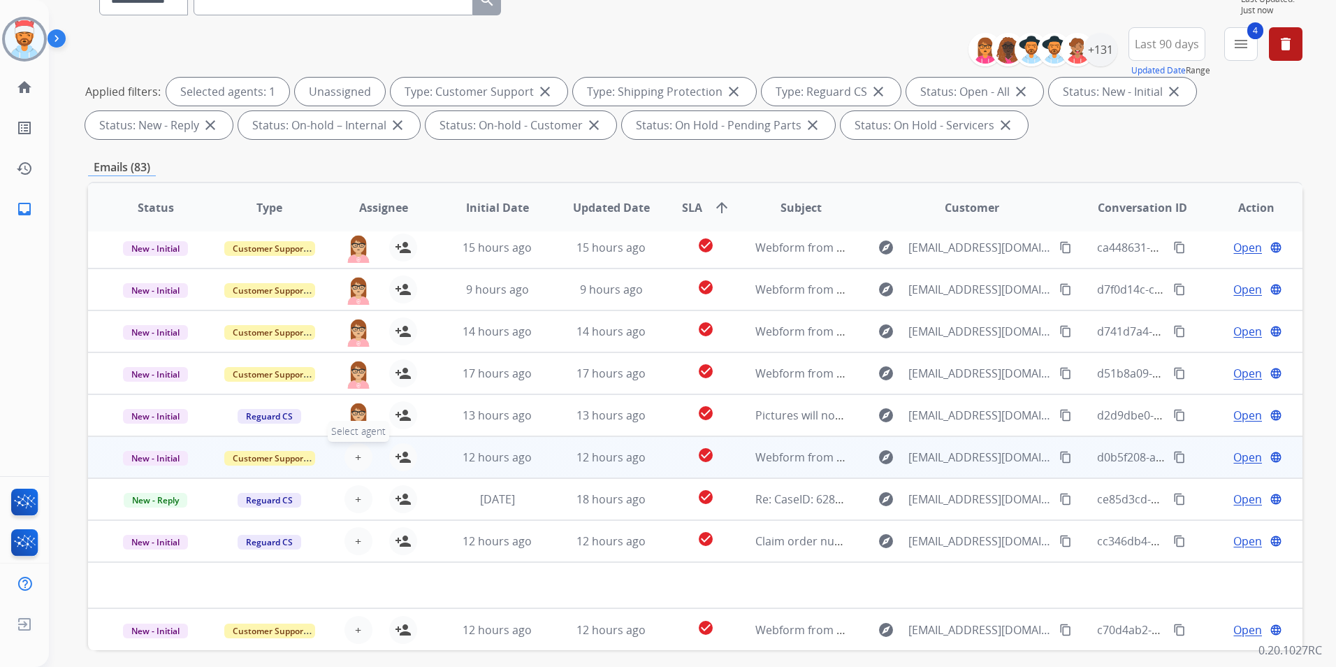
click at [355, 454] on span "+" at bounding box center [358, 457] width 6 height 17
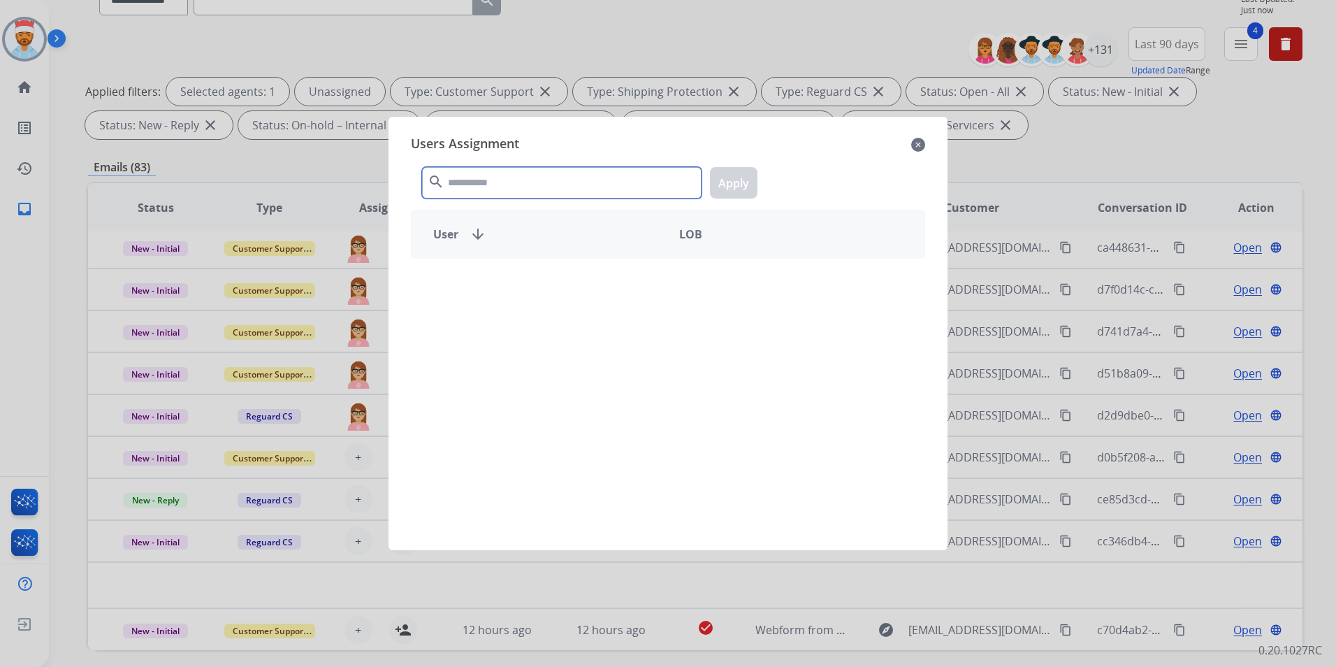
click at [521, 180] on input "text" at bounding box center [561, 182] width 279 height 31
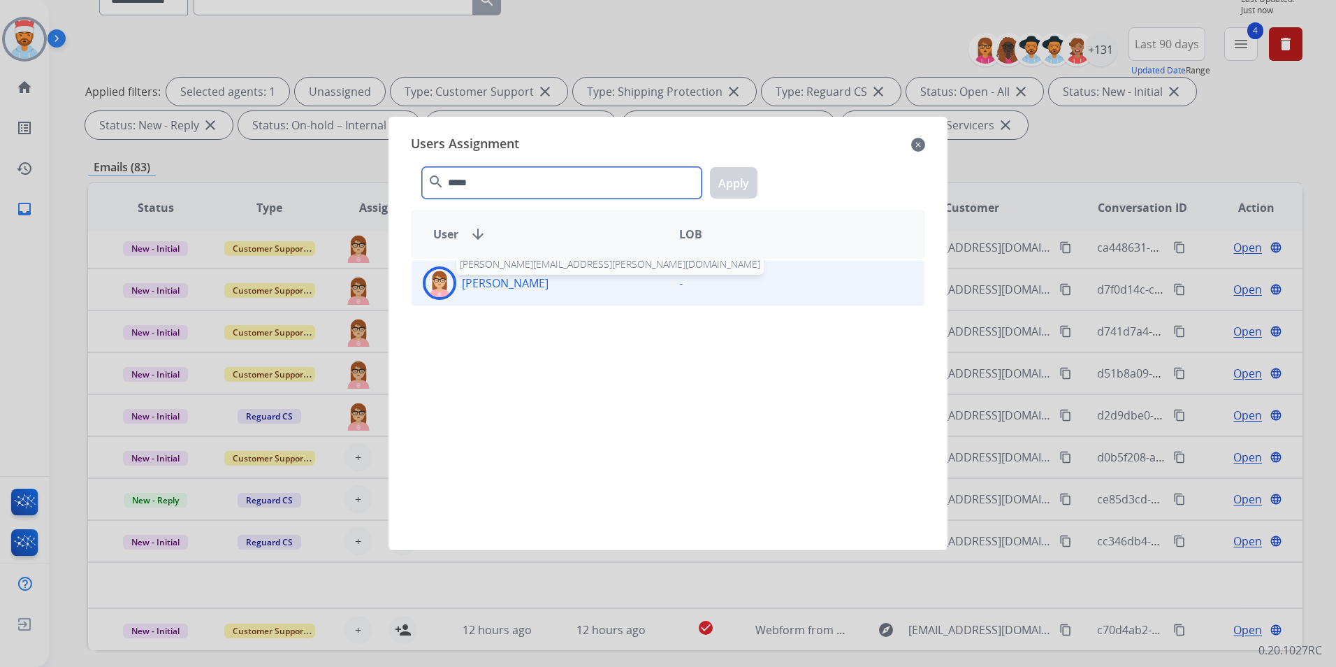
type input "*****"
click at [504, 279] on p "[PERSON_NAME]" at bounding box center [505, 283] width 87 height 17
click at [743, 181] on button "Apply" at bounding box center [734, 182] width 48 height 31
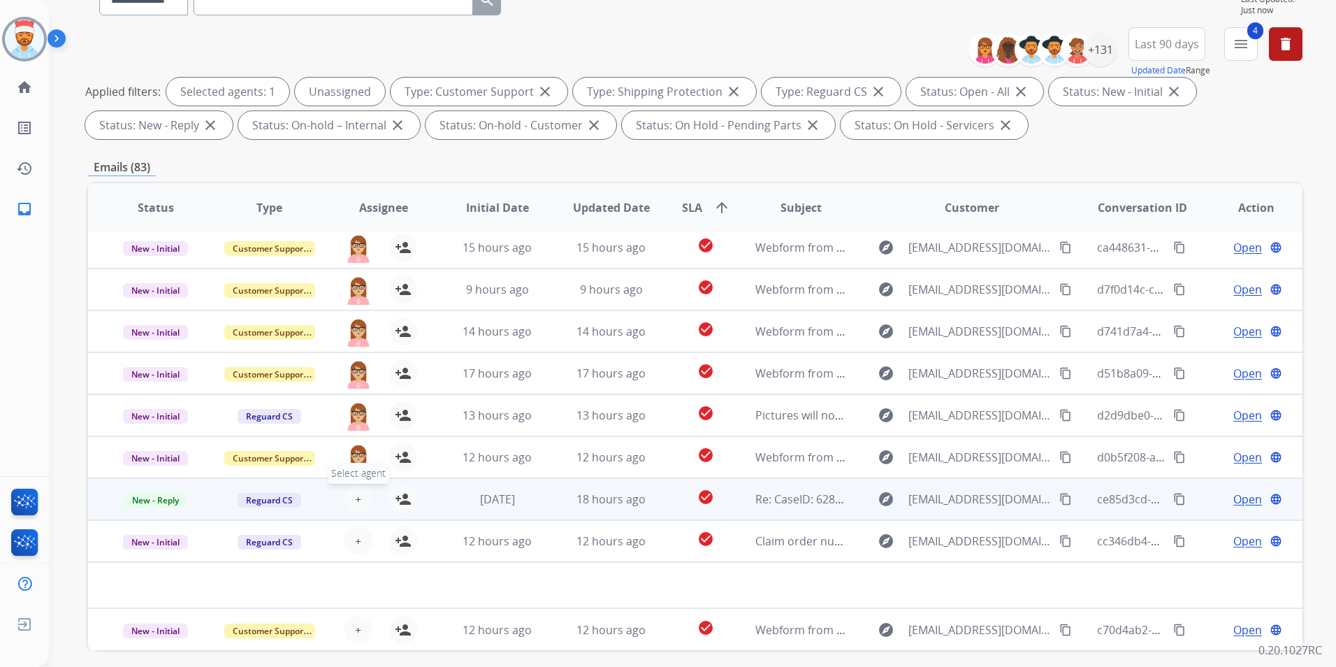
click at [355, 502] on span "+" at bounding box center [358, 498] width 6 height 17
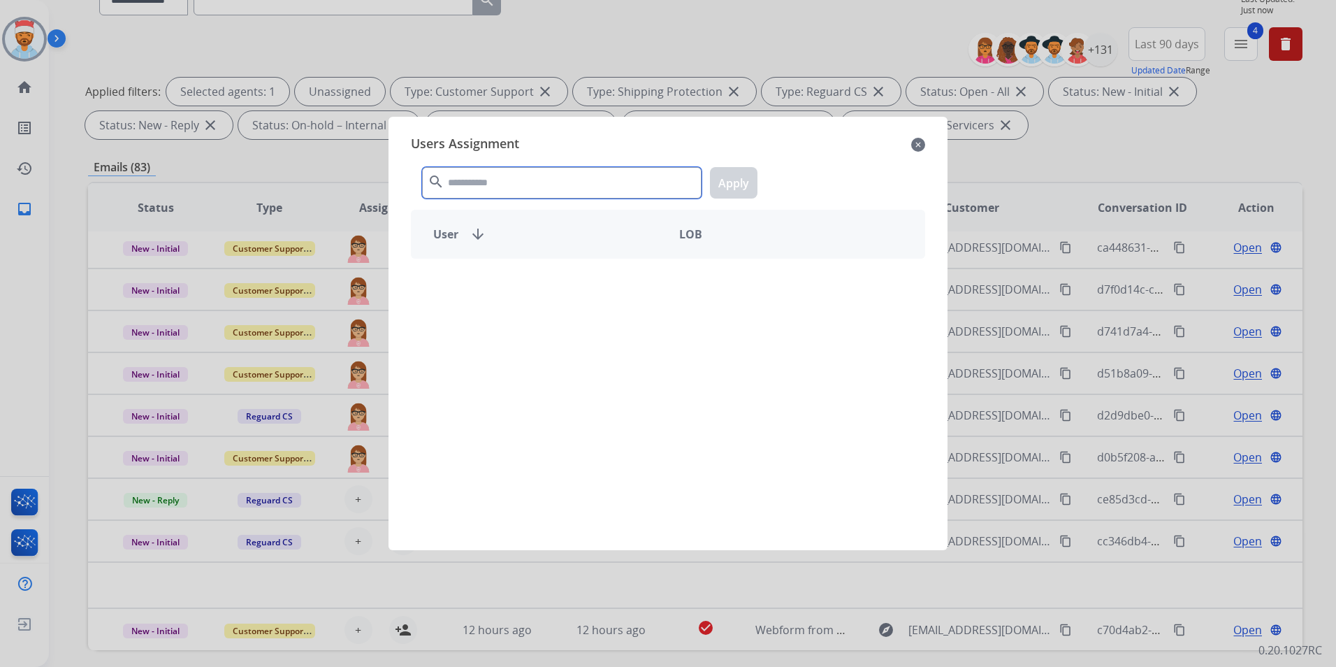
click at [499, 184] on input "text" at bounding box center [561, 182] width 279 height 31
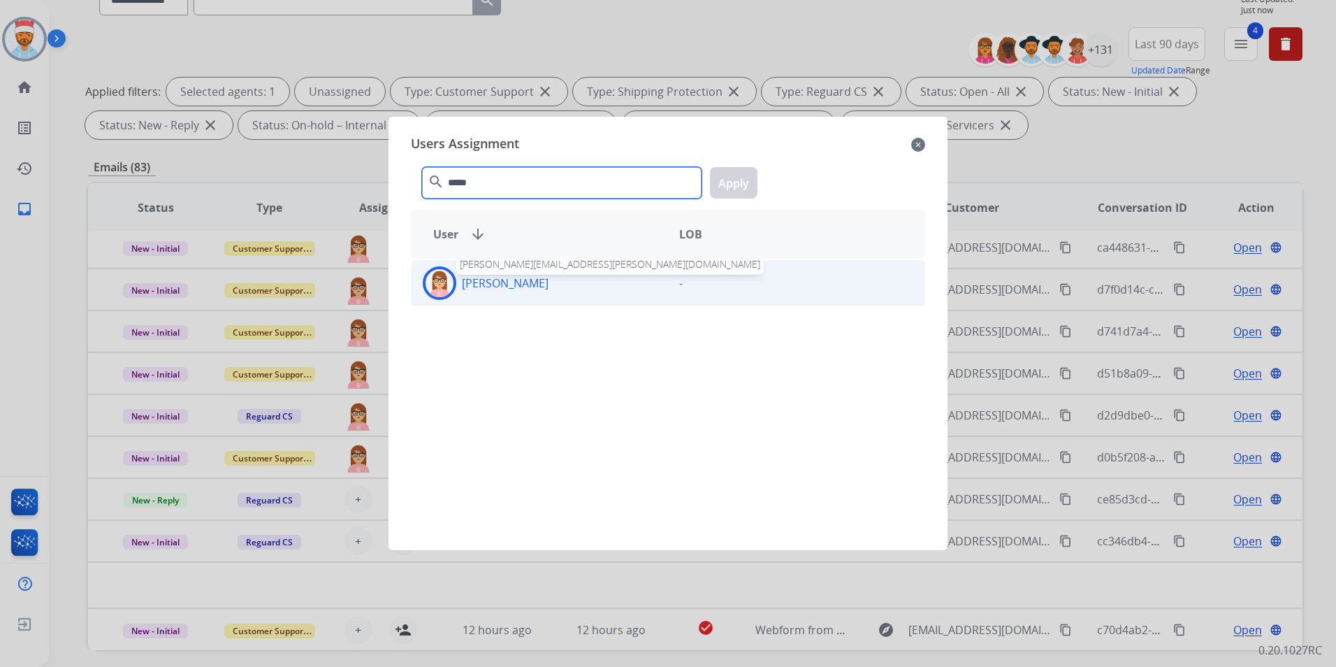
type input "*****"
click at [479, 277] on p "[PERSON_NAME]" at bounding box center [505, 283] width 87 height 17
click at [723, 180] on button "Apply" at bounding box center [734, 182] width 48 height 31
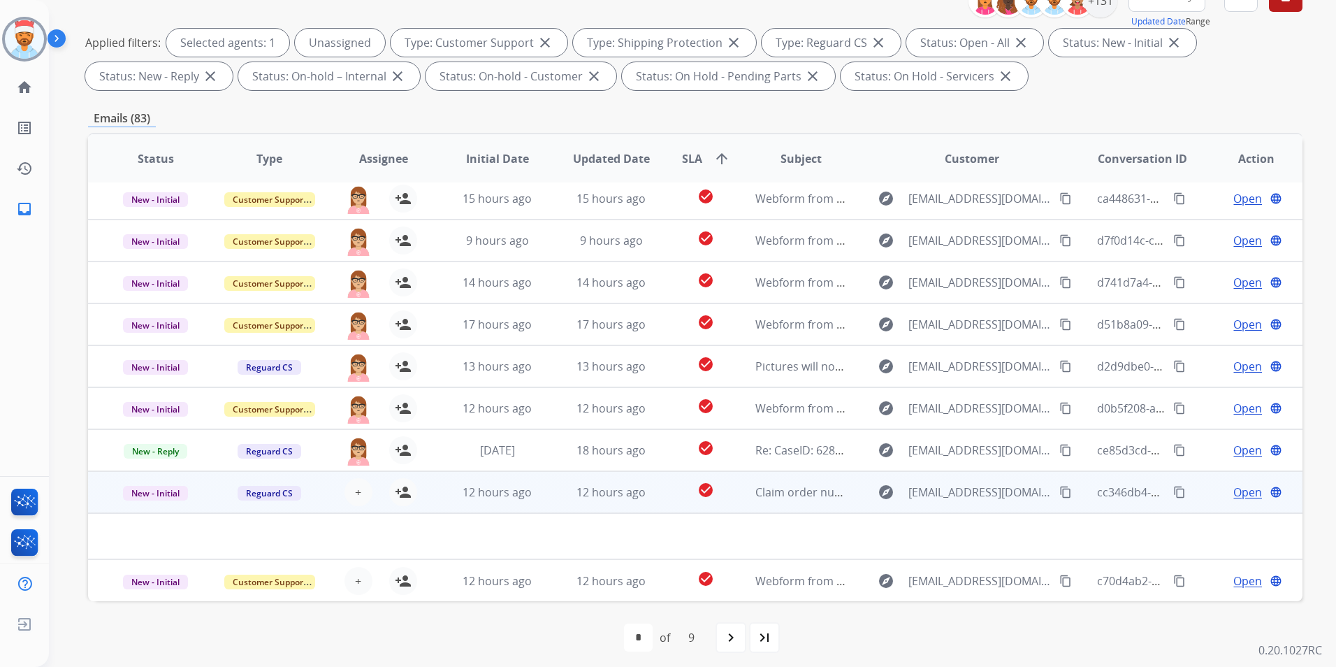
scroll to position [196, 0]
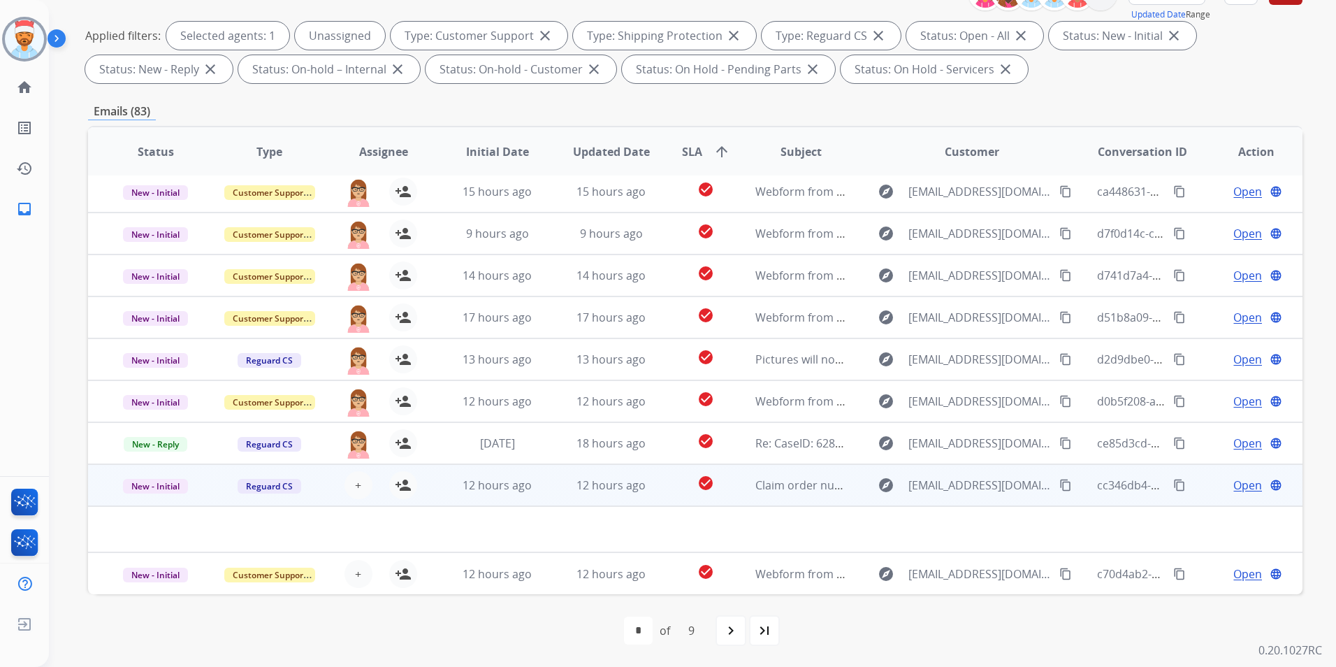
click at [435, 499] on td "12 hours ago" at bounding box center [487, 485] width 114 height 42
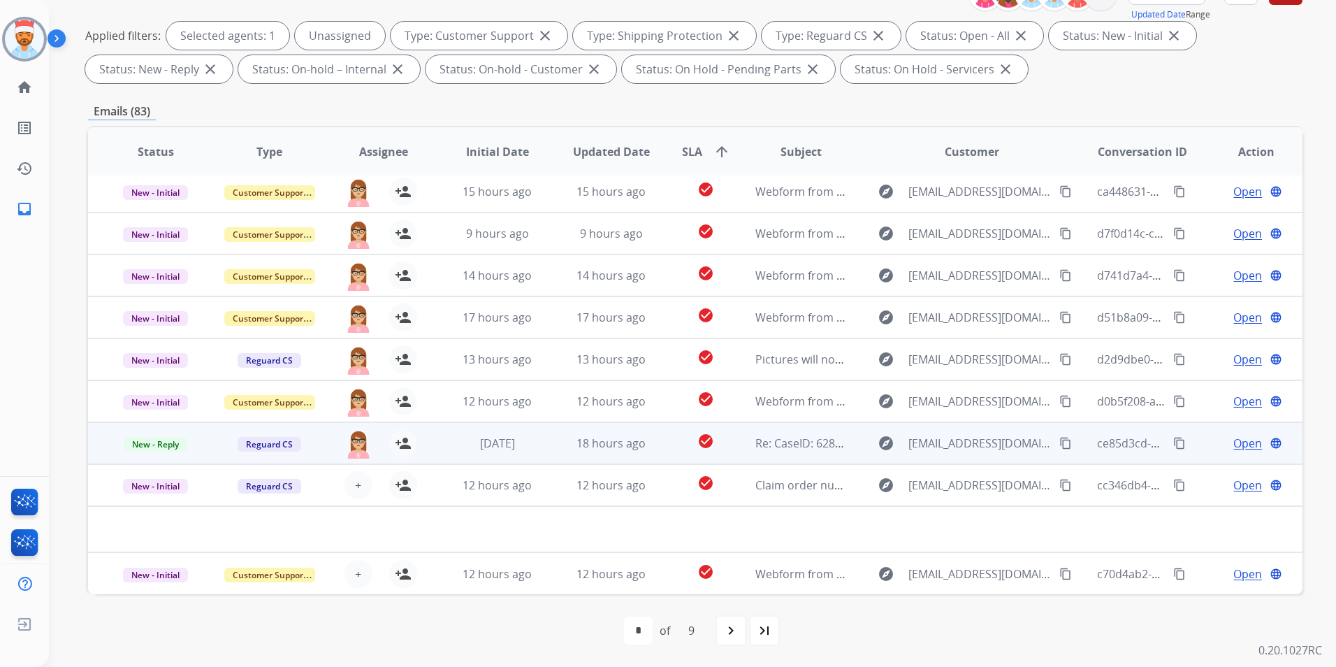
scroll to position [1, 0]
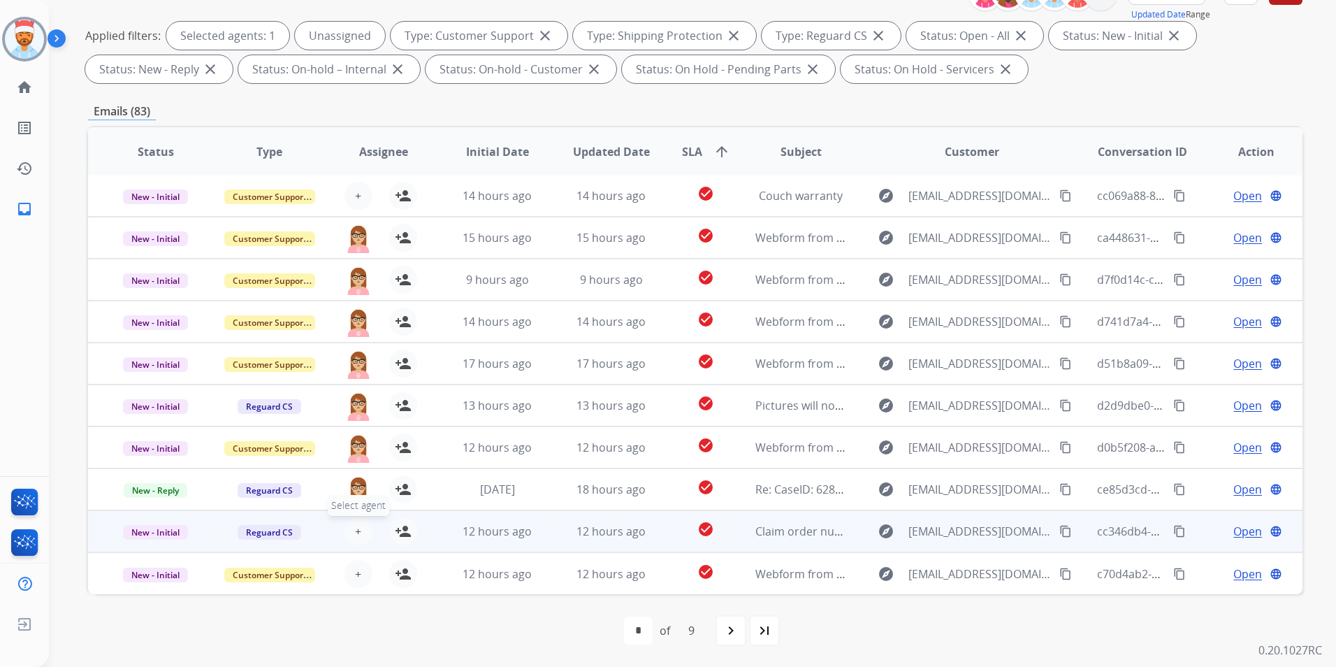
click at [355, 539] on span "+" at bounding box center [358, 531] width 6 height 17
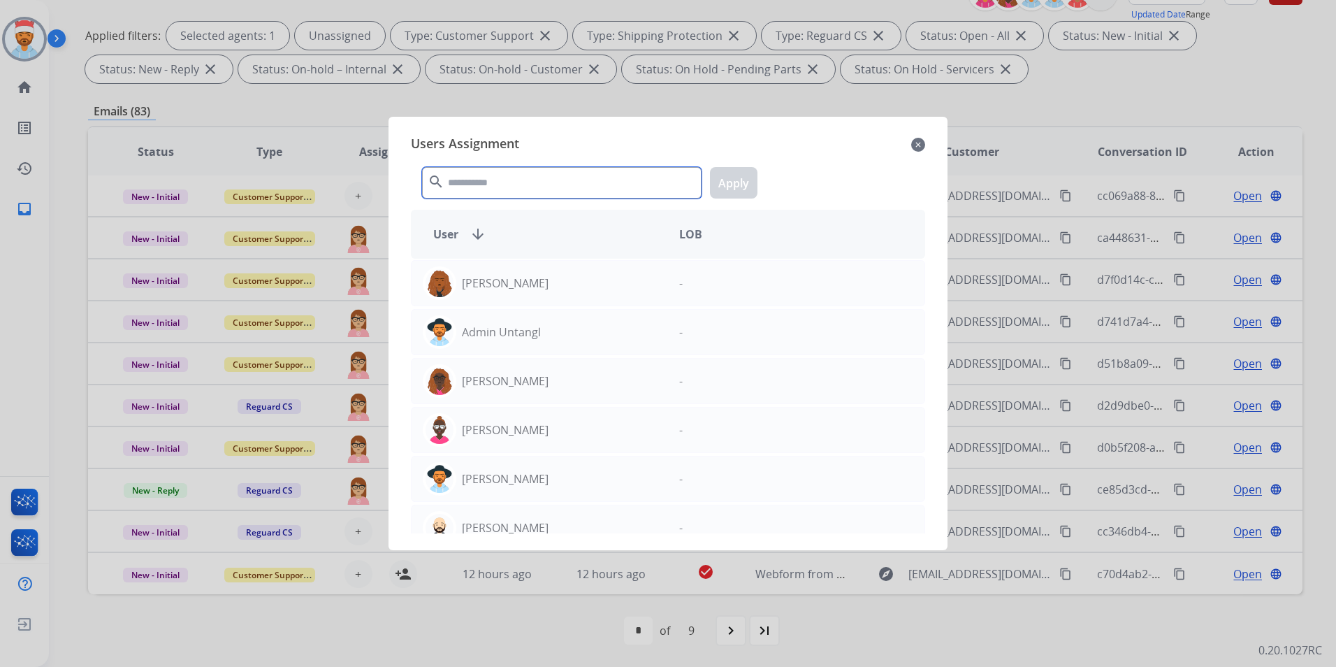
click at [481, 192] on input "text" at bounding box center [561, 182] width 279 height 31
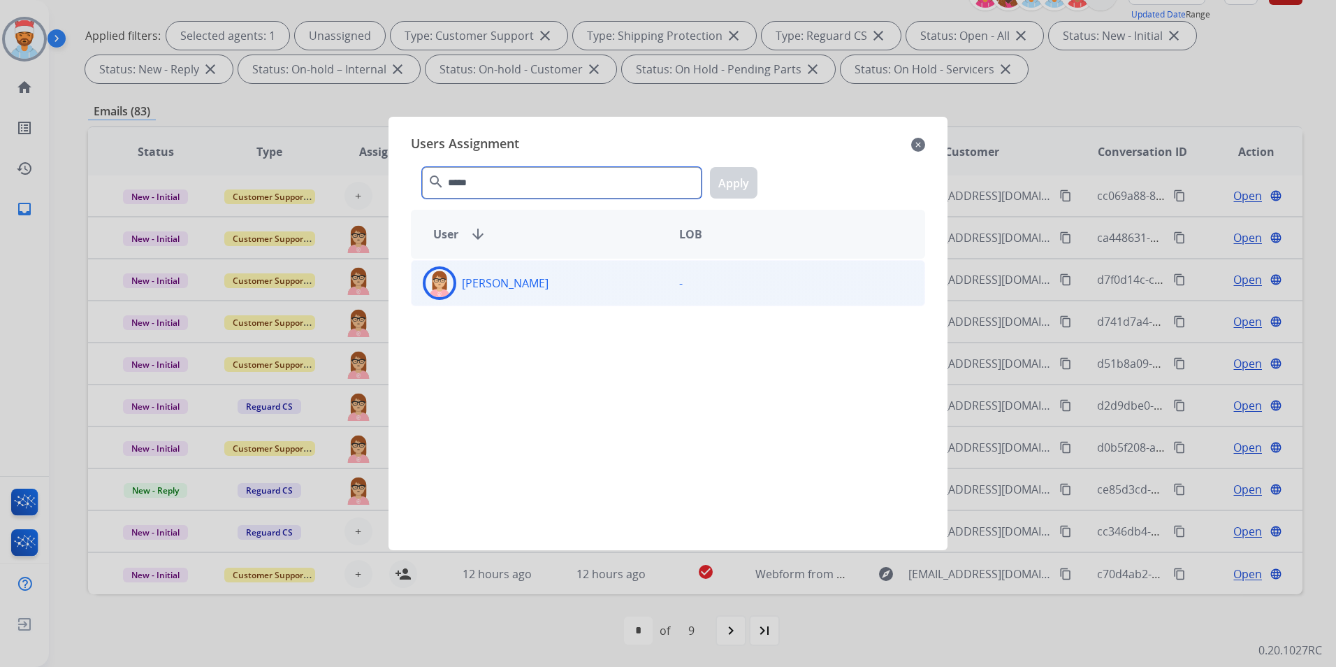
type input "*****"
click at [479, 282] on p "[PERSON_NAME]" at bounding box center [505, 283] width 87 height 17
click at [720, 192] on button "Apply" at bounding box center [734, 182] width 48 height 31
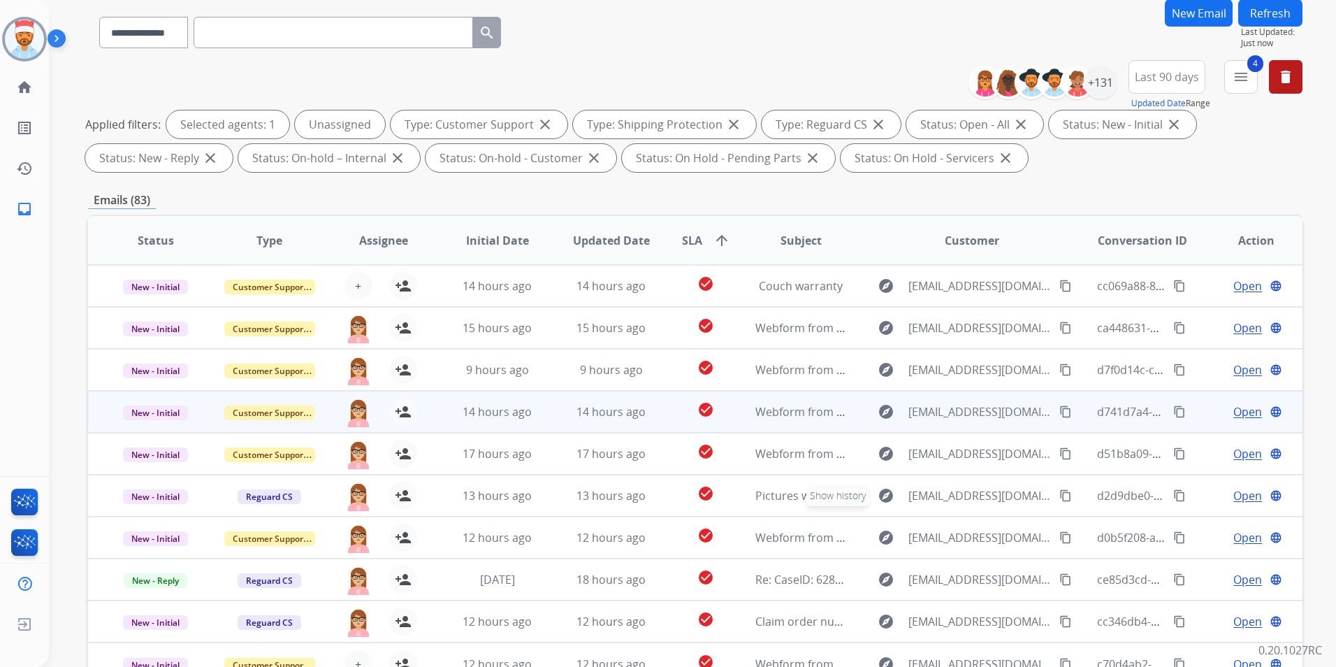
scroll to position [0, 0]
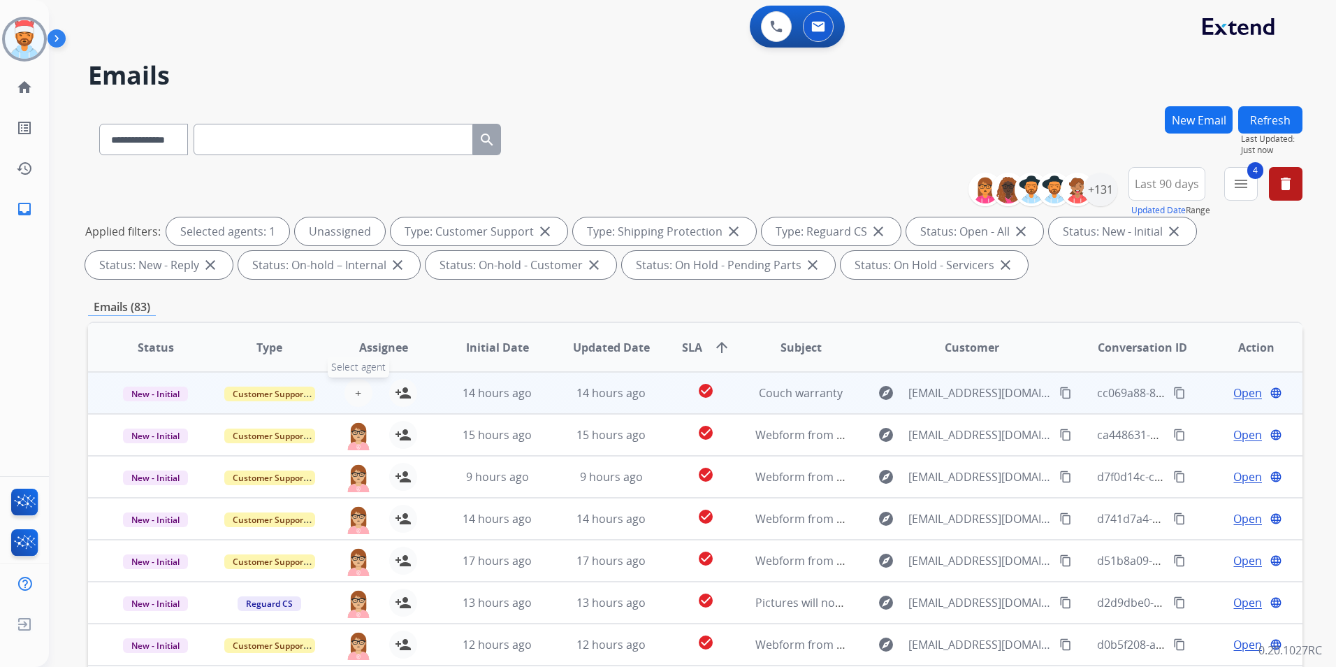
click at [348, 395] on button "+ Select agent" at bounding box center [358, 393] width 28 height 28
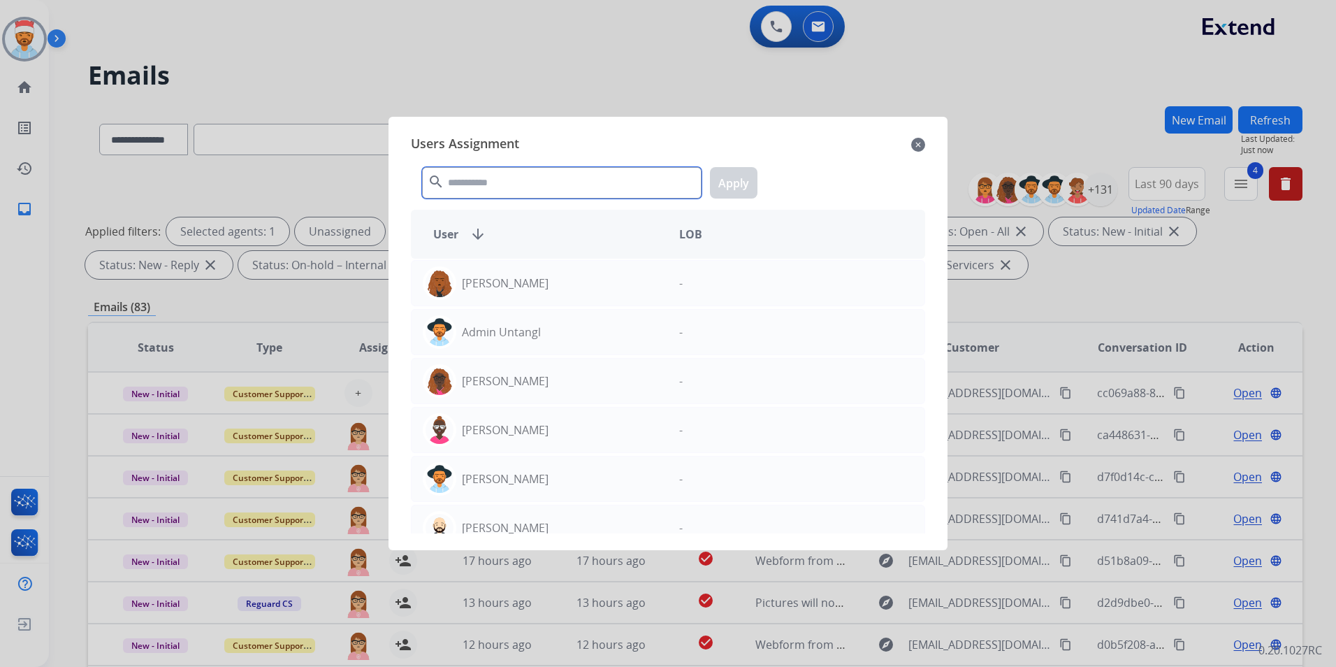
click at [493, 175] on input "text" at bounding box center [561, 182] width 279 height 31
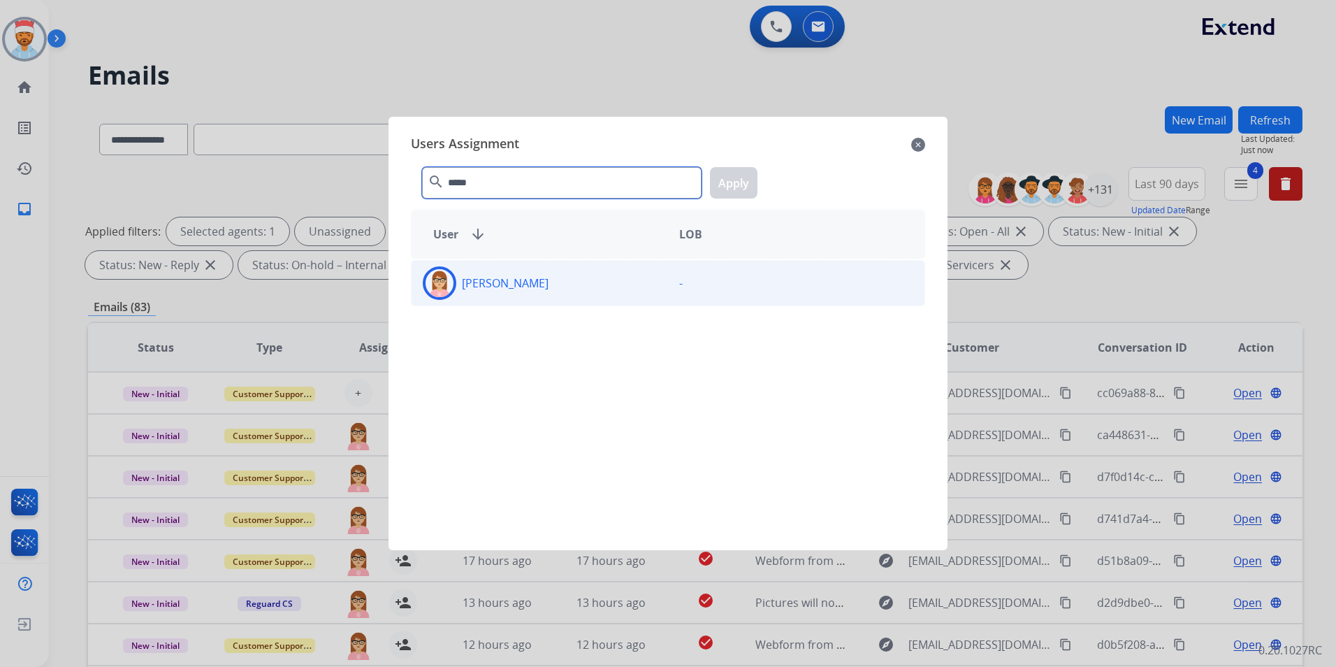
type input "*****"
drag, startPoint x: 477, startPoint y: 283, endPoint x: 560, endPoint y: 252, distance: 88.6
click at [478, 283] on p "[PERSON_NAME]" at bounding box center [505, 283] width 87 height 17
click at [739, 174] on button "Apply" at bounding box center [734, 182] width 48 height 31
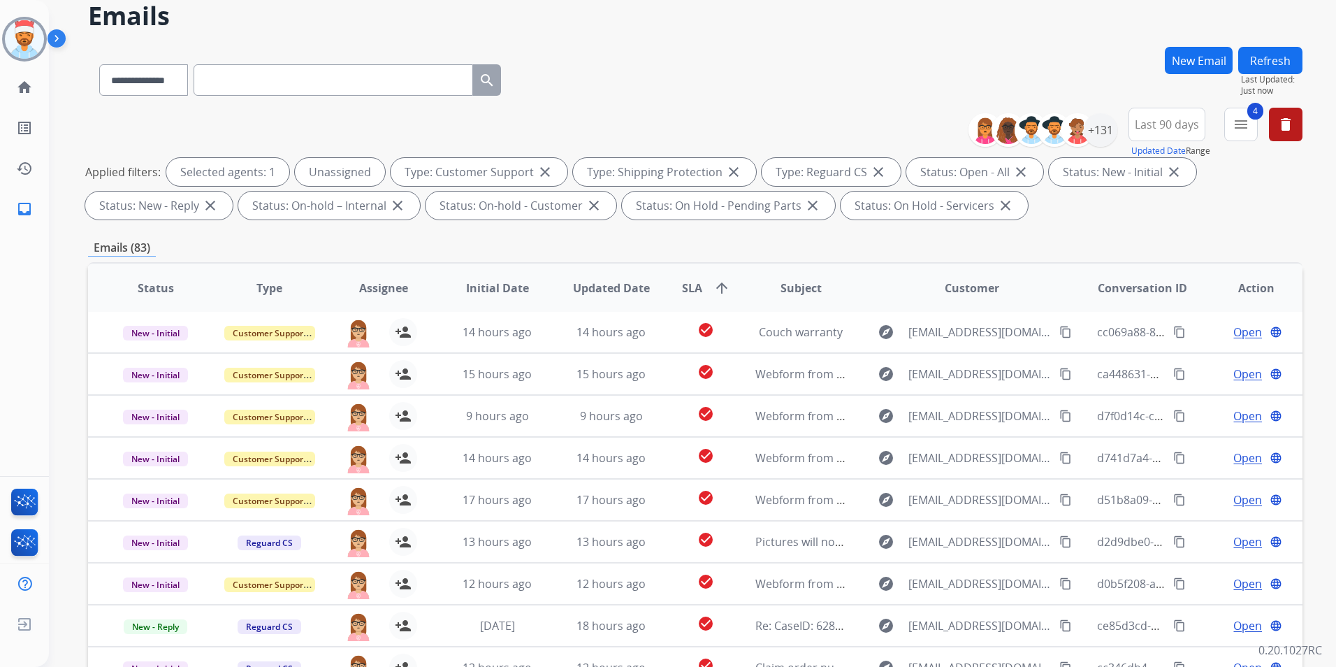
scroll to position [196, 0]
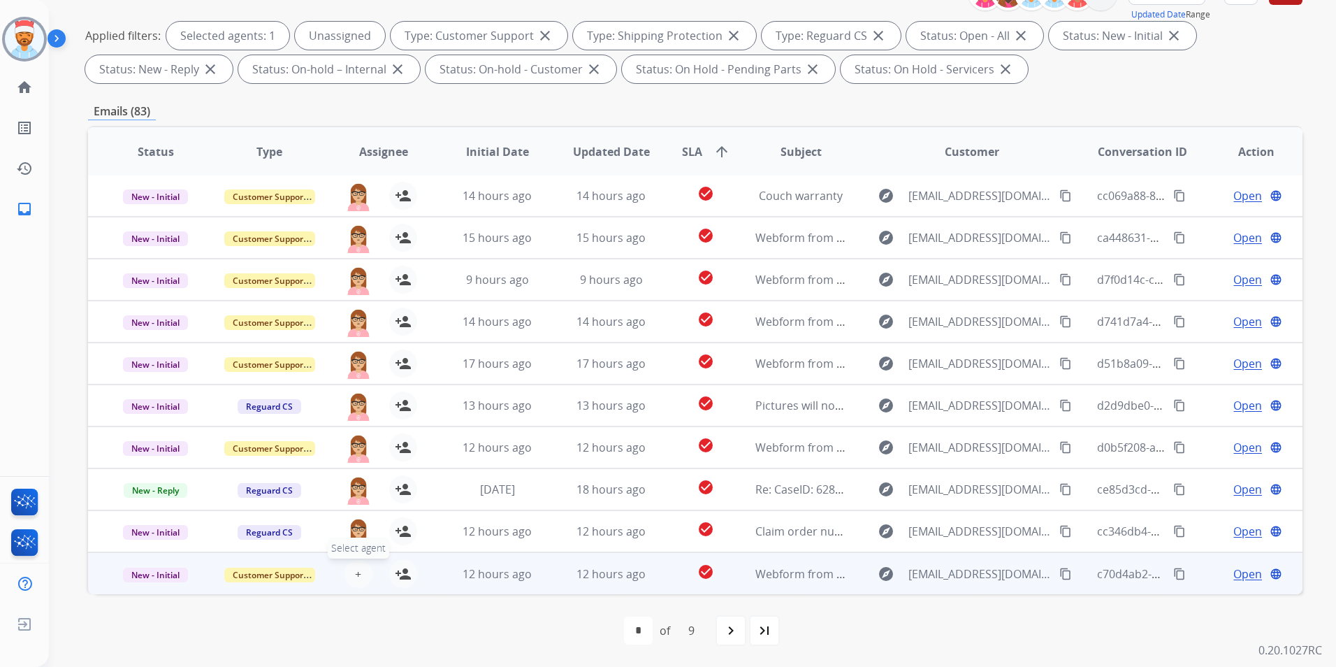
click at [361, 573] on button "+ Select agent" at bounding box center [358, 574] width 28 height 28
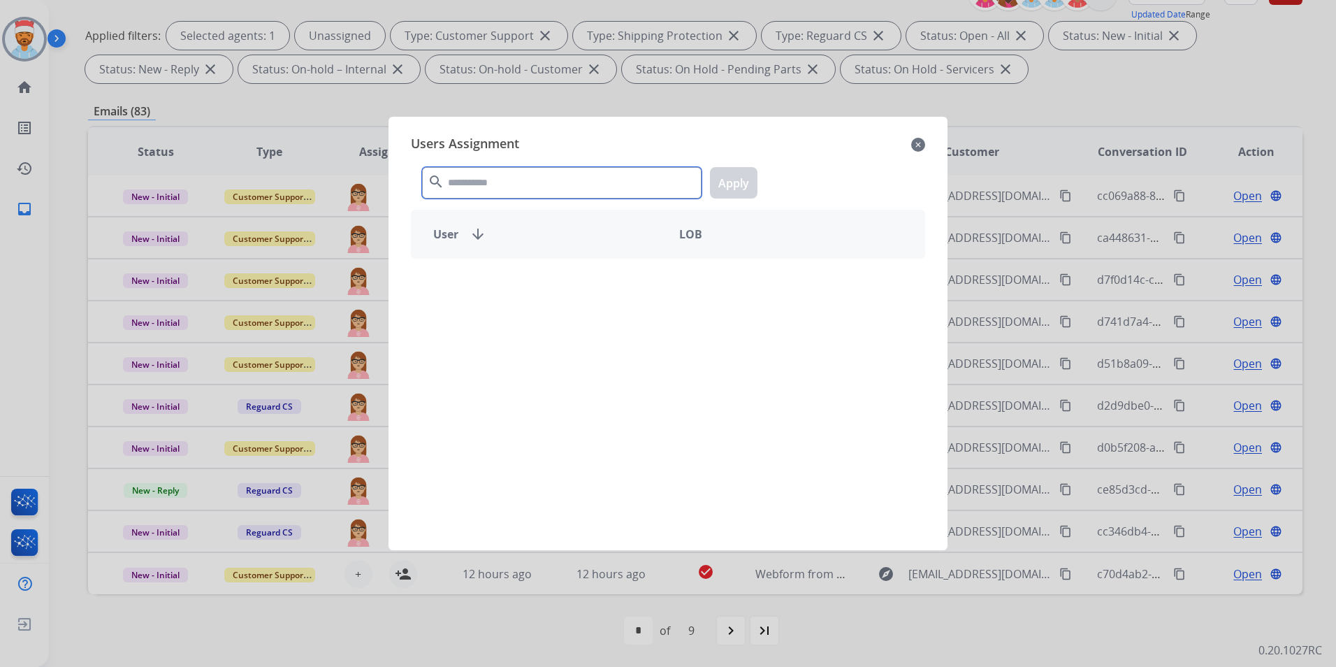
click at [535, 175] on input "text" at bounding box center [561, 182] width 279 height 31
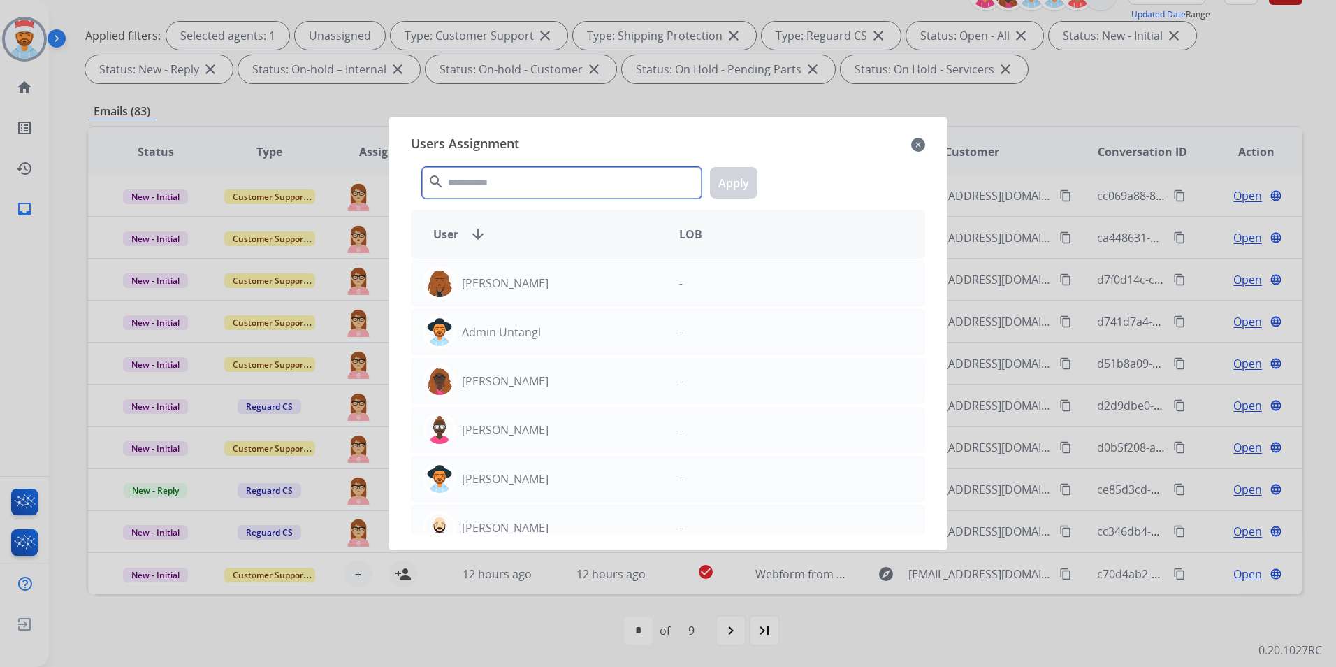
type input "*"
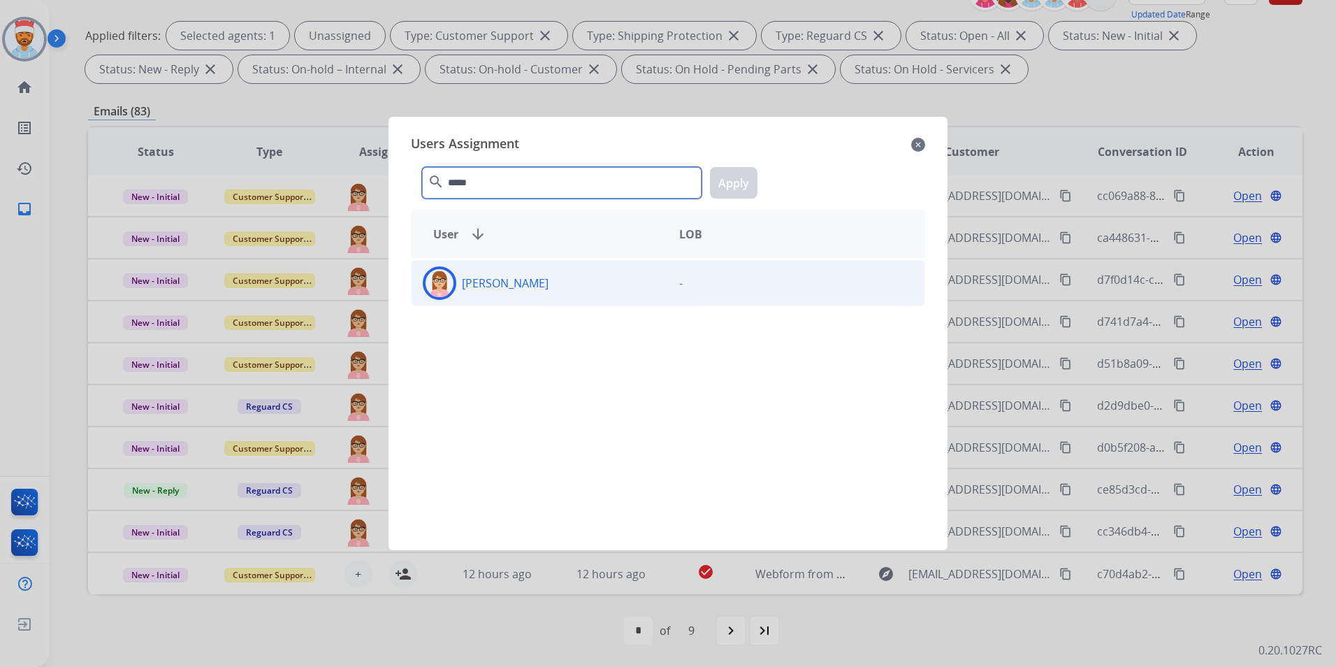
type input "*****"
click at [514, 291] on p "[PERSON_NAME]" at bounding box center [505, 283] width 87 height 17
click at [728, 184] on button "Apply" at bounding box center [734, 182] width 48 height 31
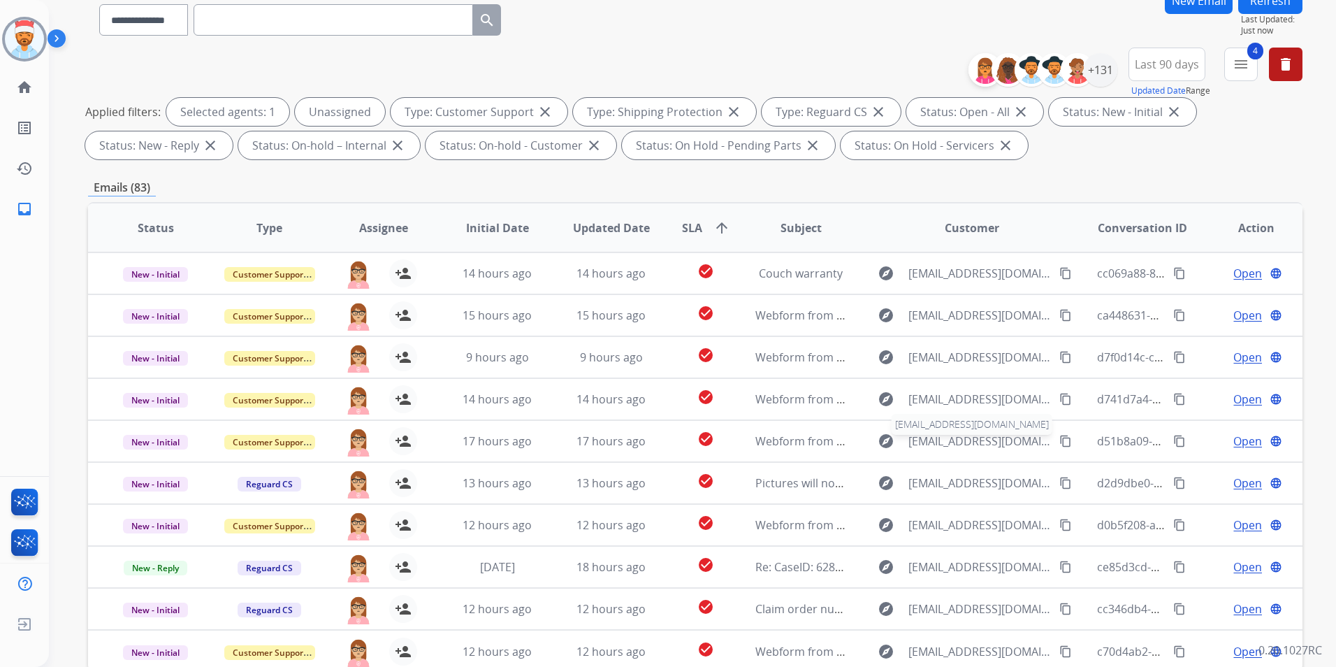
scroll to position [0, 0]
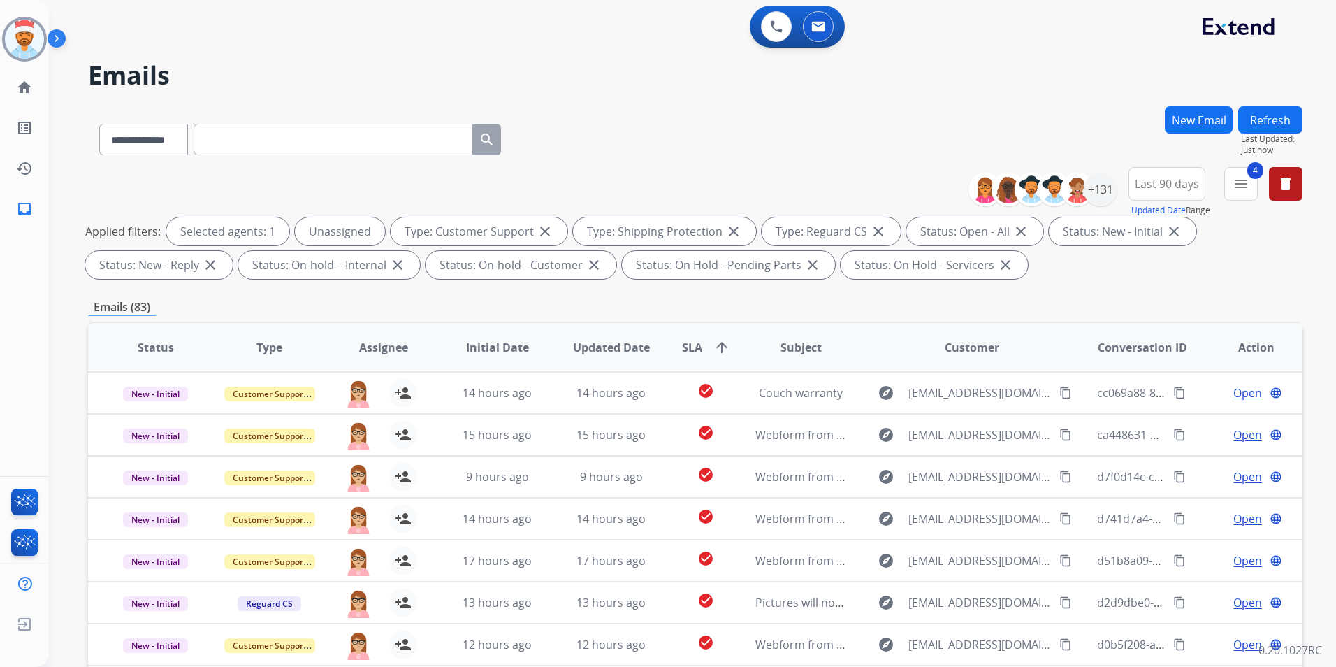
click at [1285, 126] on button "Refresh" at bounding box center [1270, 119] width 64 height 27
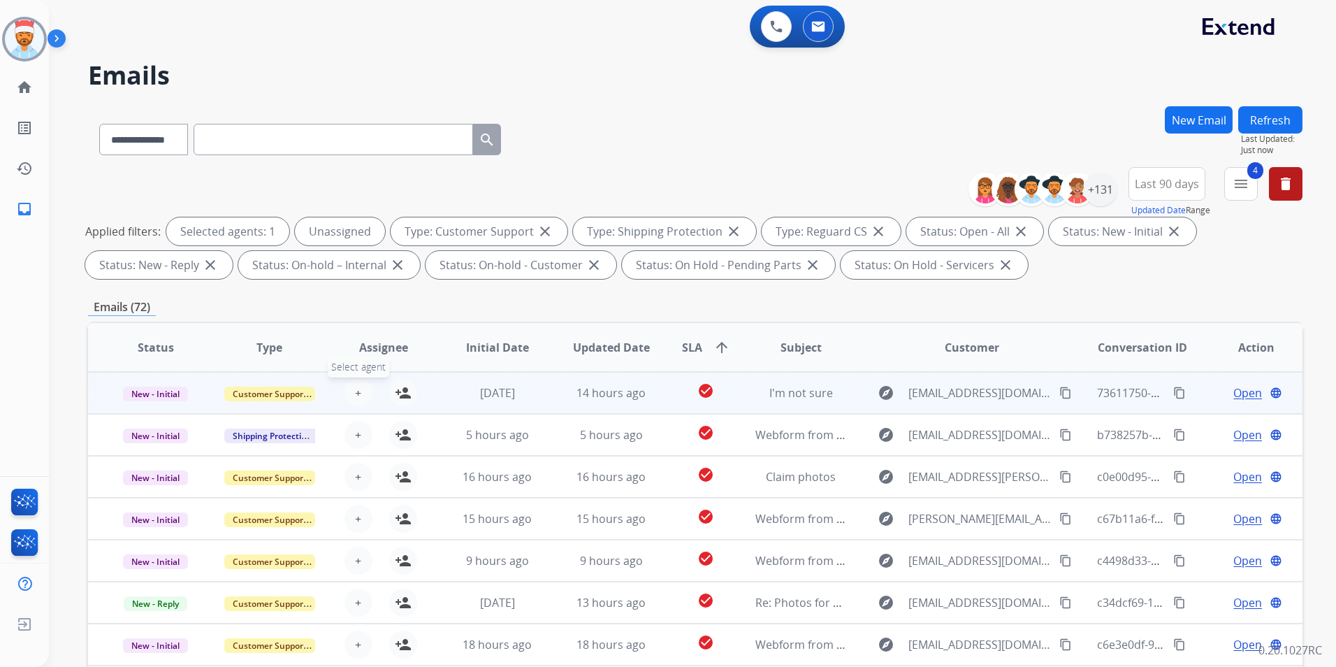
click at [356, 394] on span "+" at bounding box center [358, 392] width 6 height 17
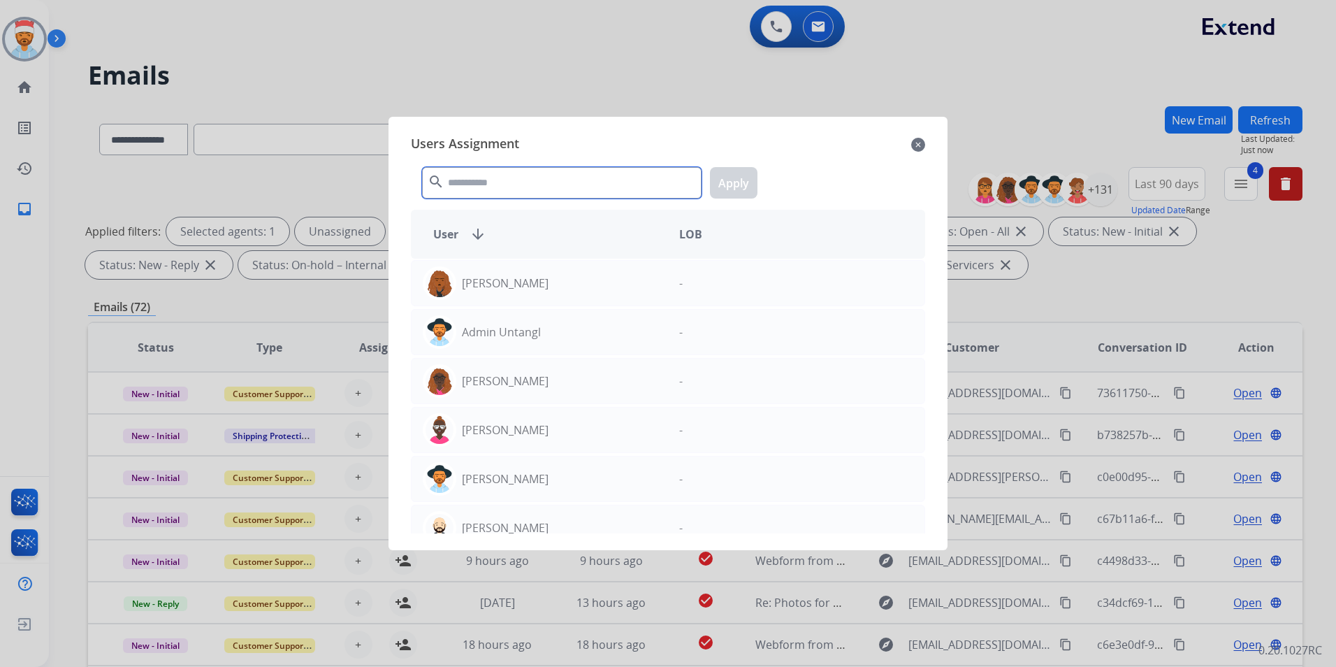
click at [544, 194] on input "text" at bounding box center [561, 182] width 279 height 31
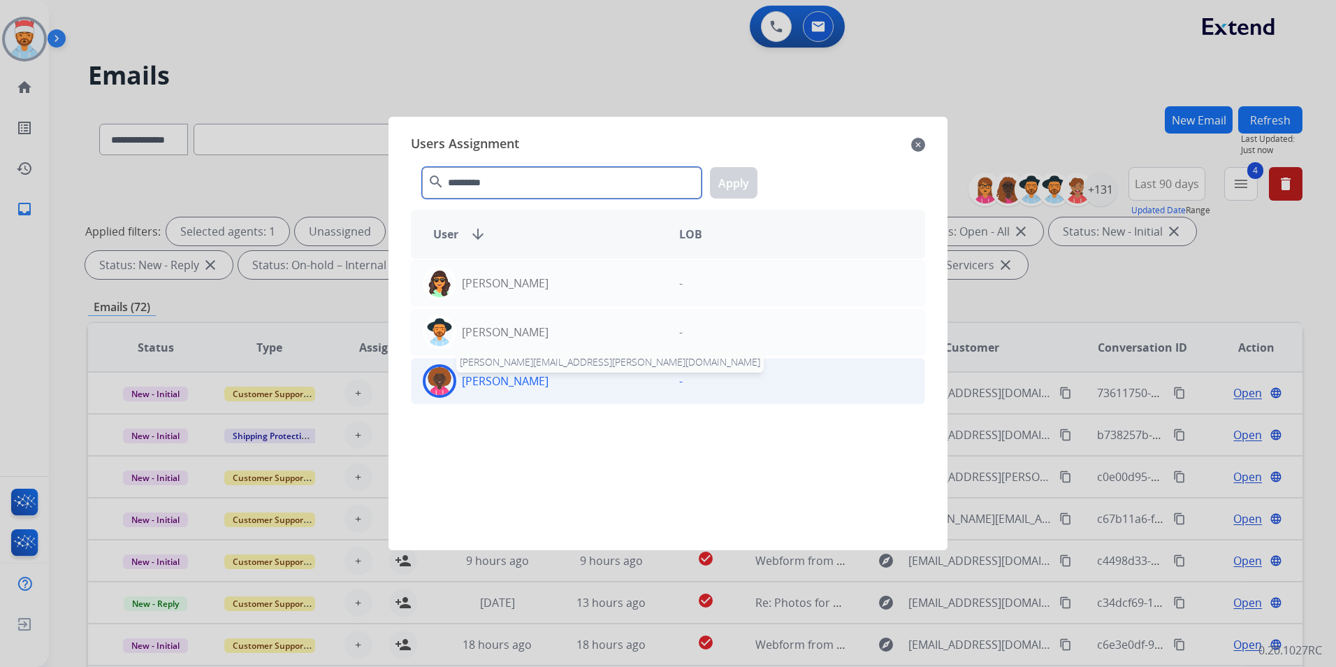
type input "*********"
click at [535, 384] on p "[PERSON_NAME]" at bounding box center [505, 380] width 87 height 17
click at [751, 181] on button "Apply" at bounding box center [734, 182] width 48 height 31
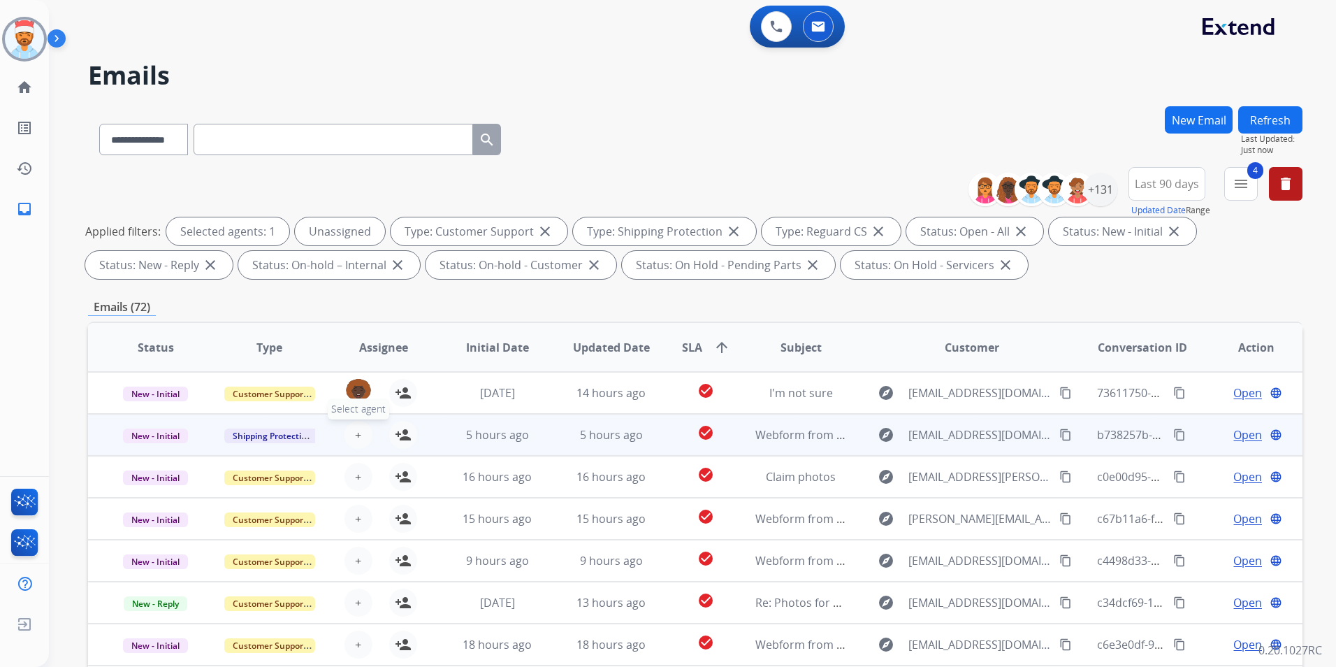
click at [360, 426] on button "+ Select agent" at bounding box center [358, 435] width 28 height 28
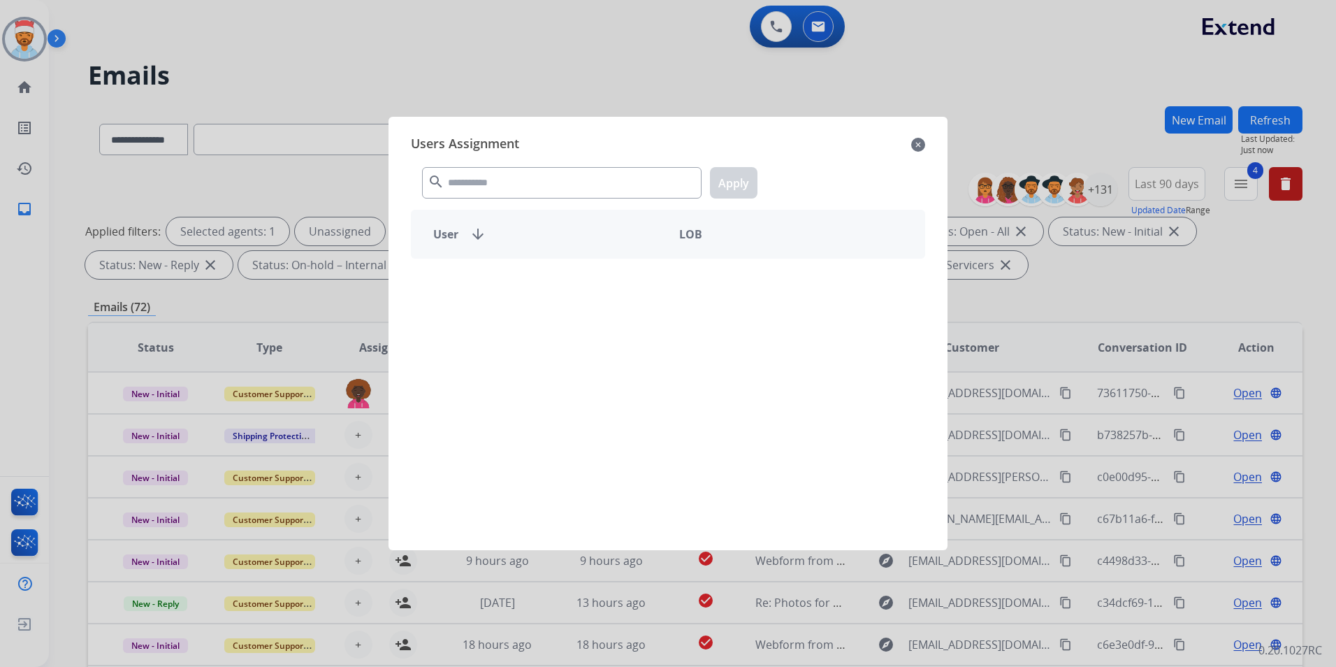
click at [560, 302] on div at bounding box center [668, 396] width 514 height 275
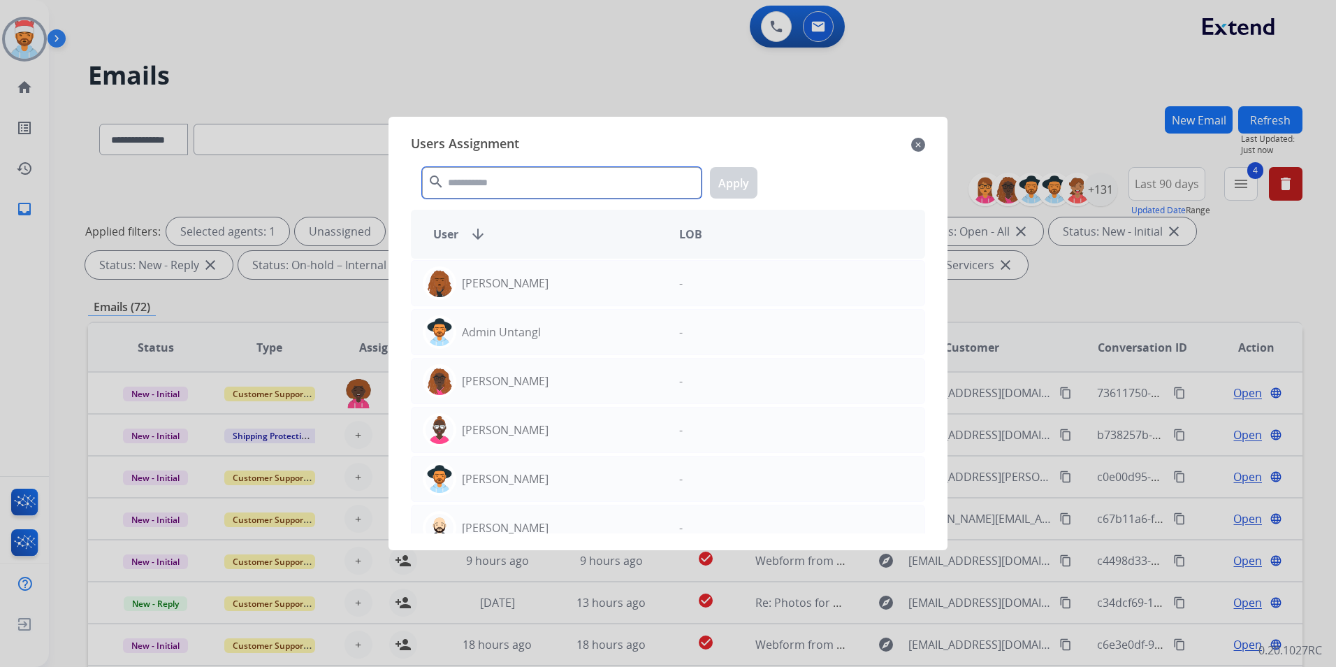
click at [544, 190] on input "text" at bounding box center [561, 182] width 279 height 31
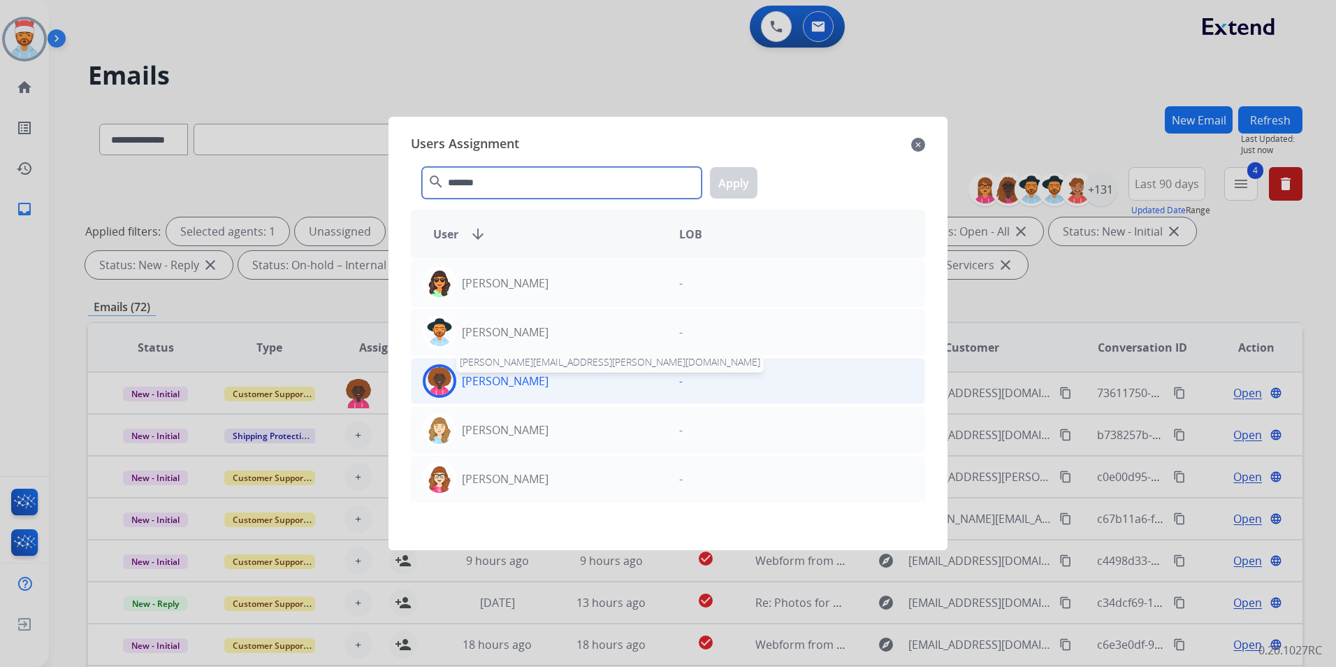
type input "*******"
click at [520, 386] on p "[PERSON_NAME]" at bounding box center [505, 380] width 87 height 17
click at [731, 186] on button "Apply" at bounding box center [734, 182] width 48 height 31
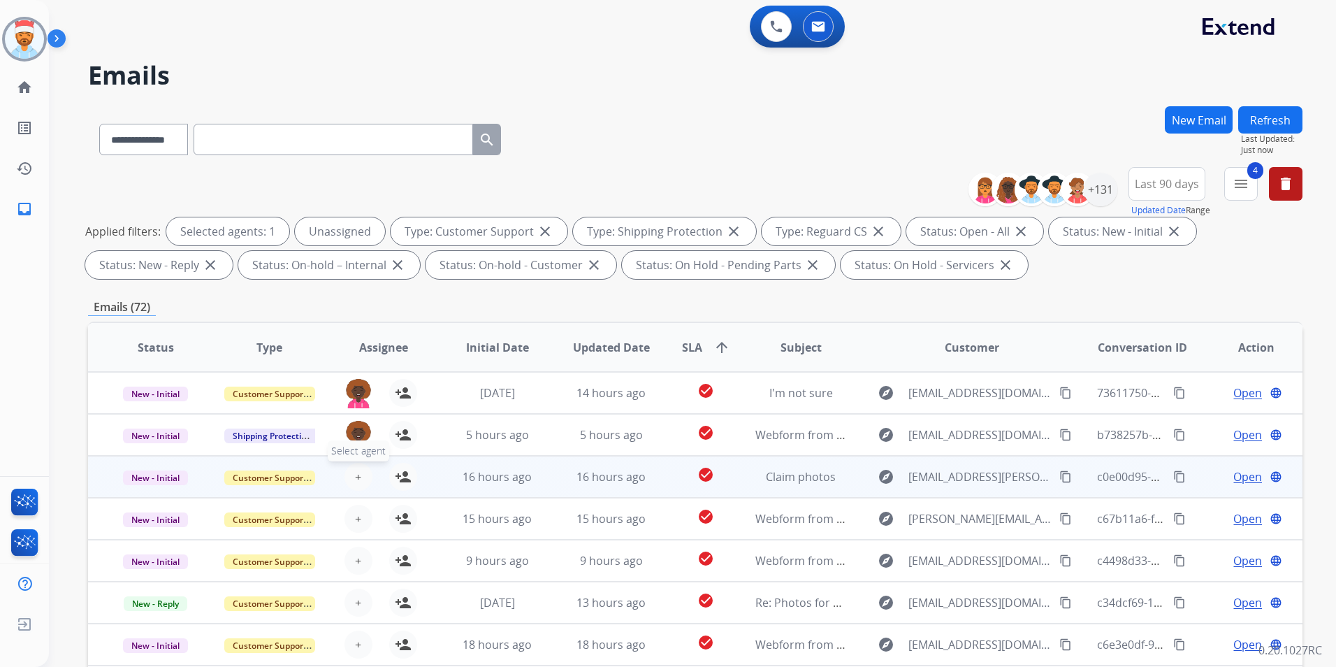
click at [355, 474] on span "+" at bounding box center [358, 476] width 6 height 17
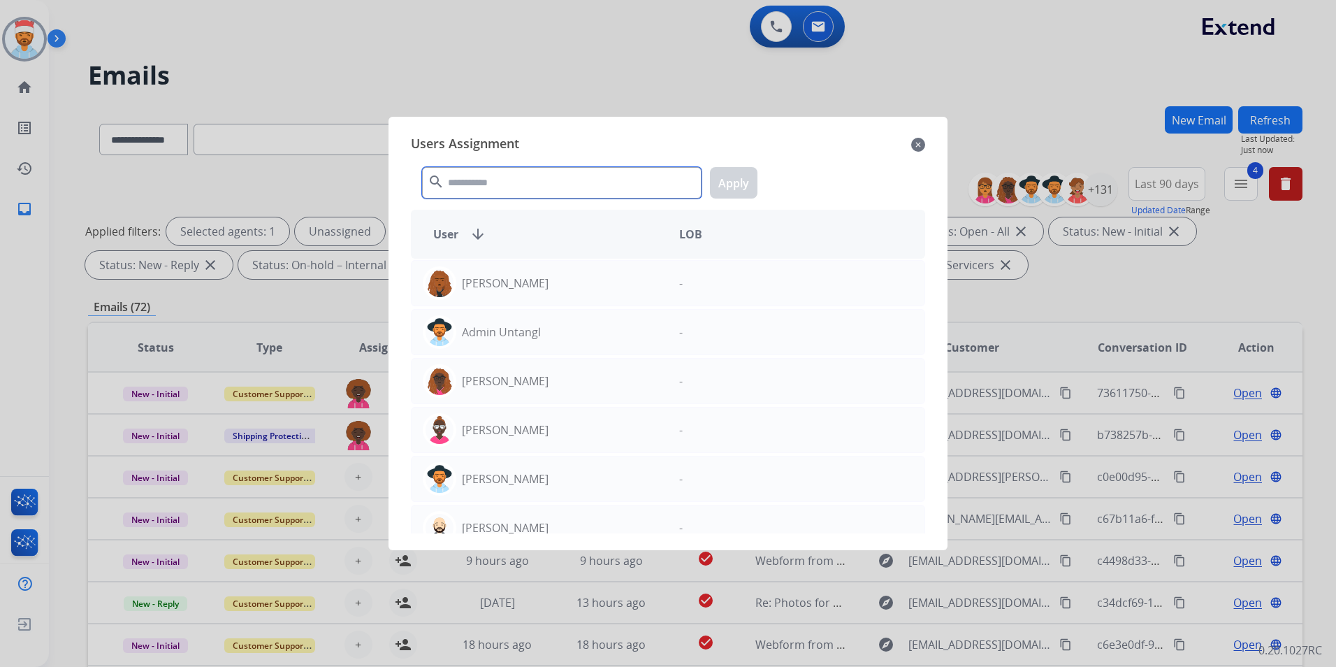
click at [549, 175] on input "text" at bounding box center [561, 182] width 279 height 31
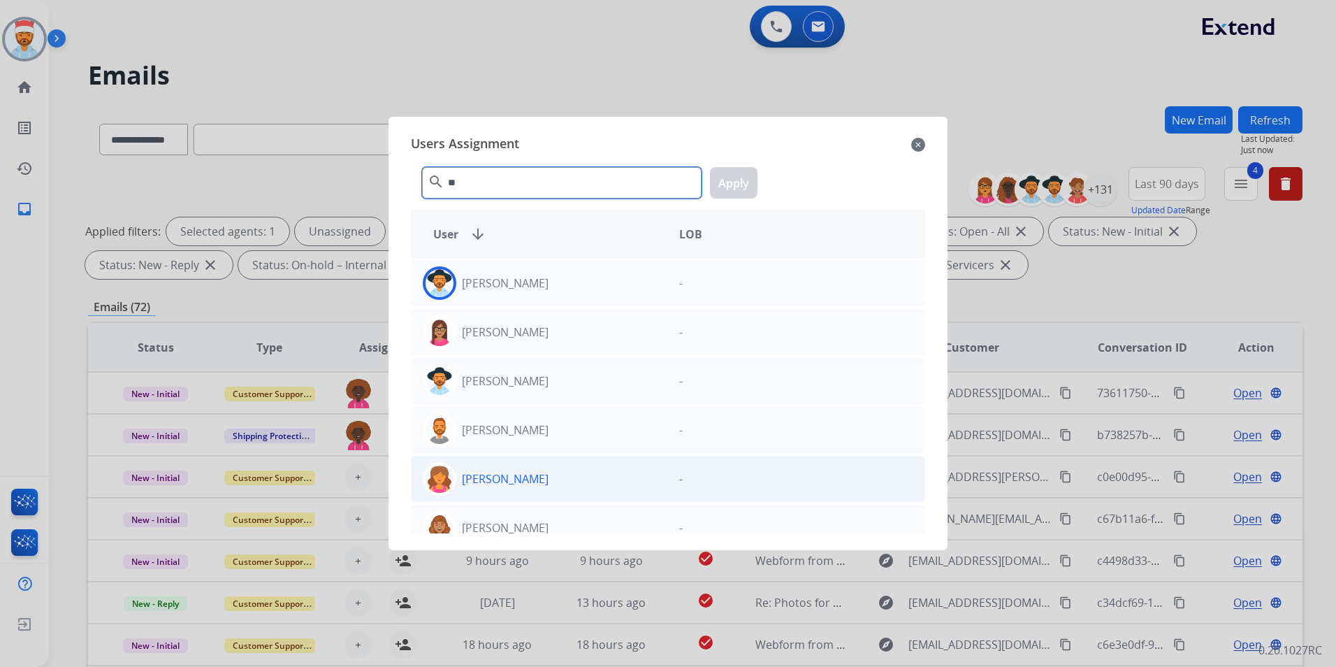
type input "*"
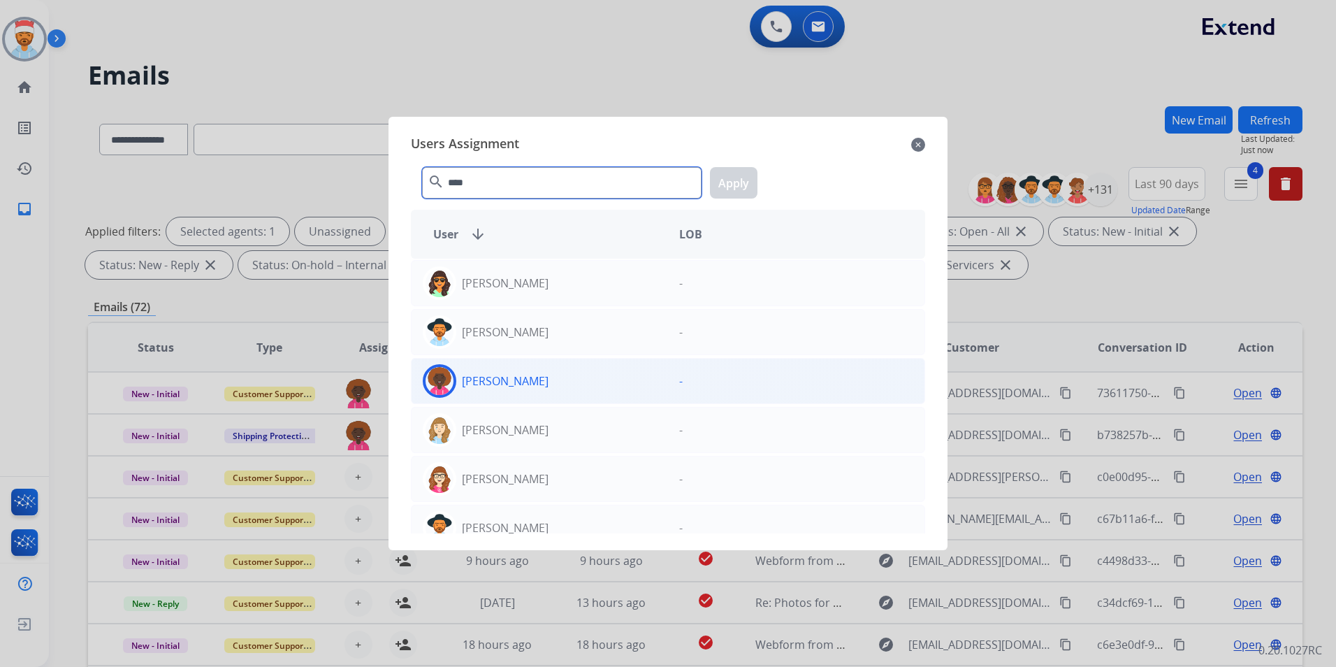
type input "****"
click at [507, 385] on p "[PERSON_NAME]" at bounding box center [505, 380] width 87 height 17
click at [745, 167] on div "**** search Apply" at bounding box center [668, 180] width 514 height 48
click at [743, 171] on button "Apply" at bounding box center [734, 182] width 48 height 31
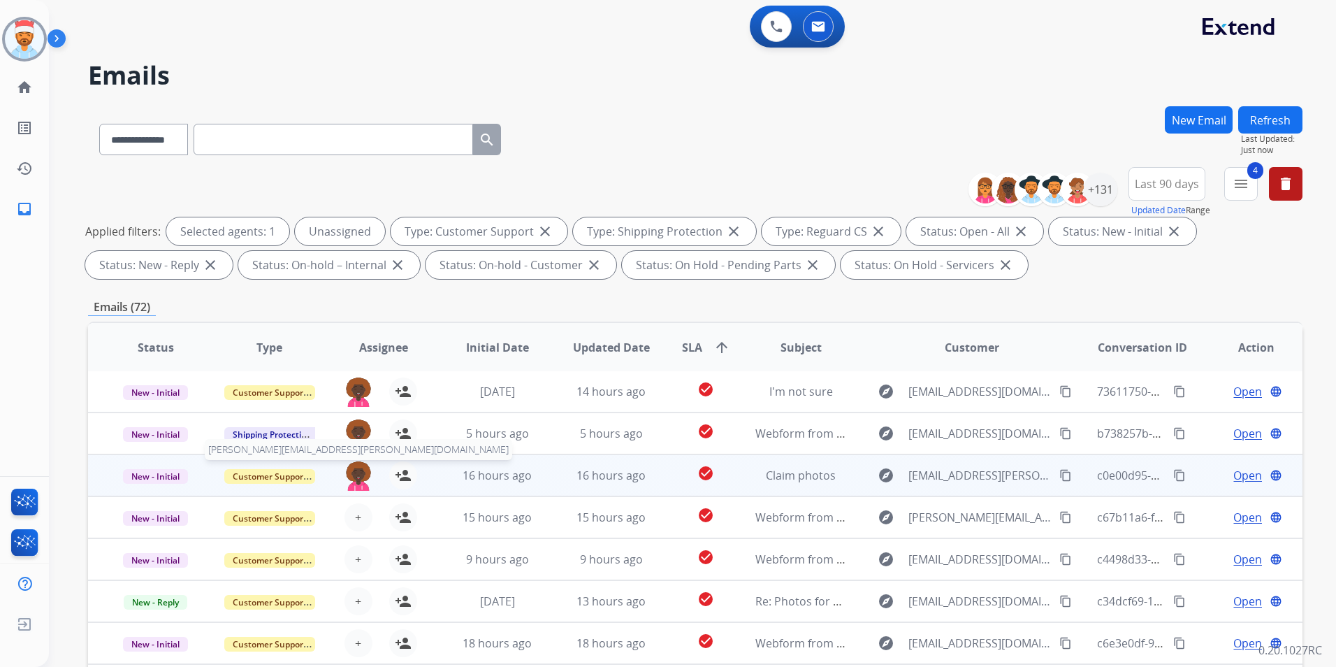
scroll to position [140, 0]
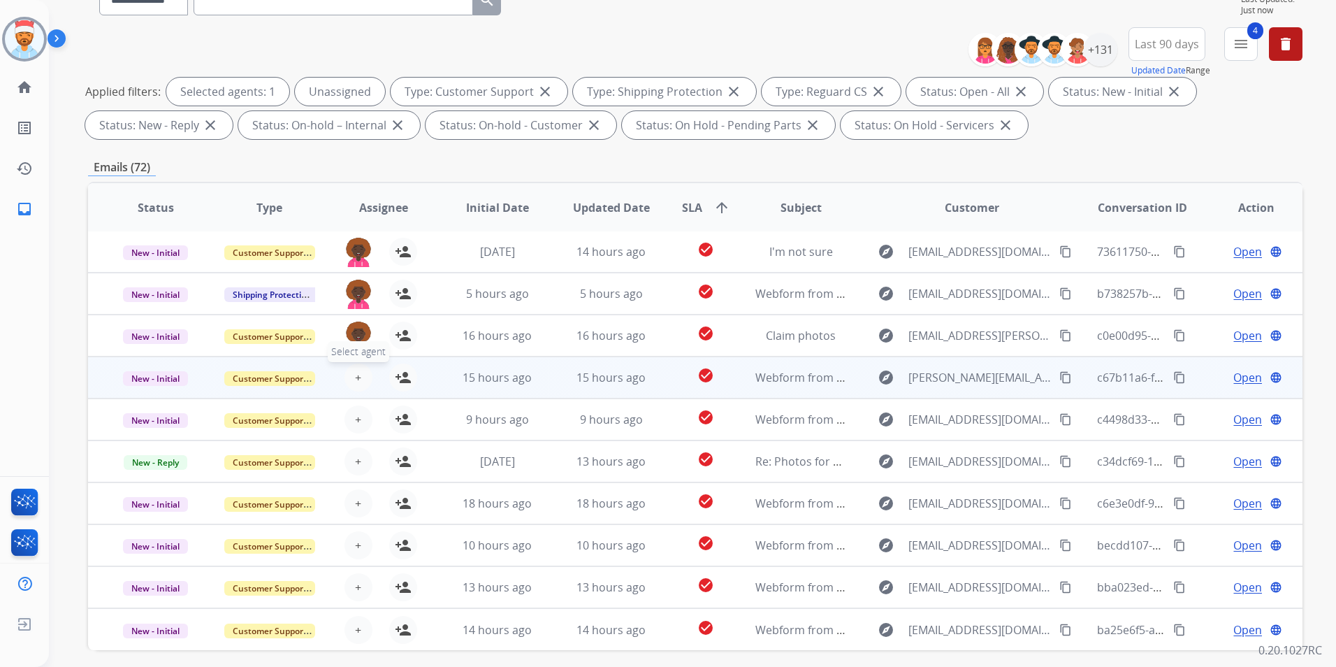
click at [363, 376] on button "+ Select agent" at bounding box center [358, 377] width 28 height 28
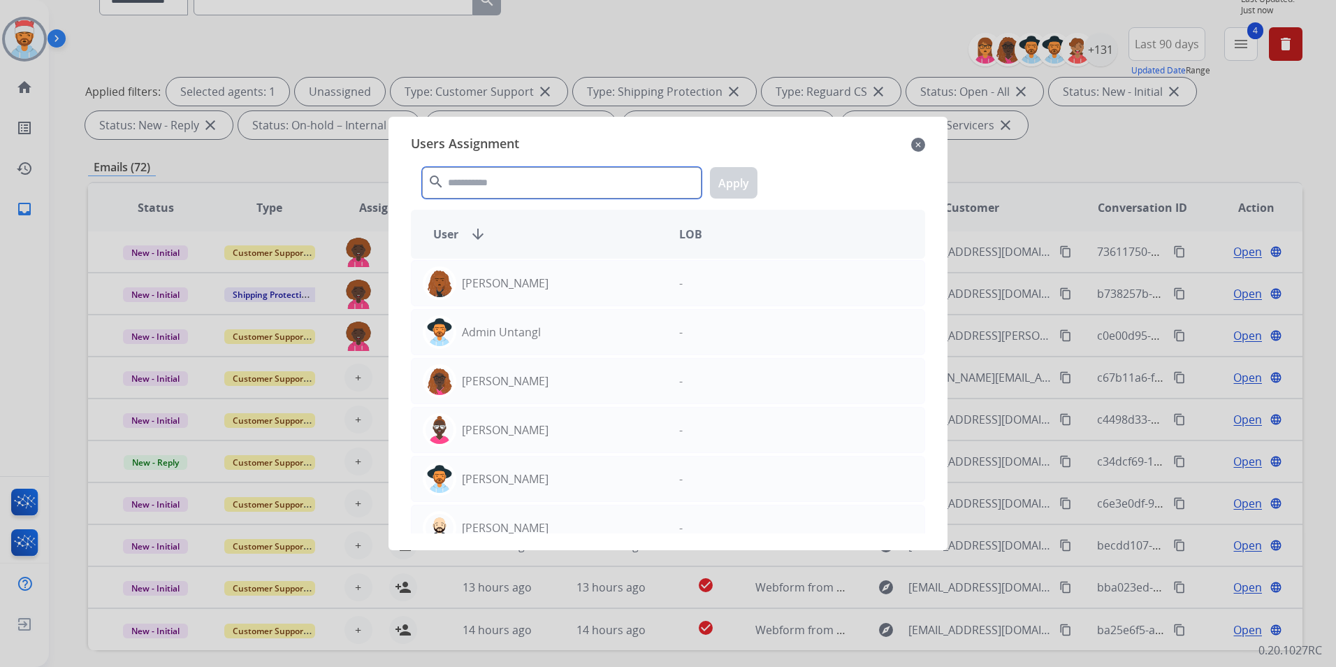
click at [542, 183] on input "text" at bounding box center [561, 182] width 279 height 31
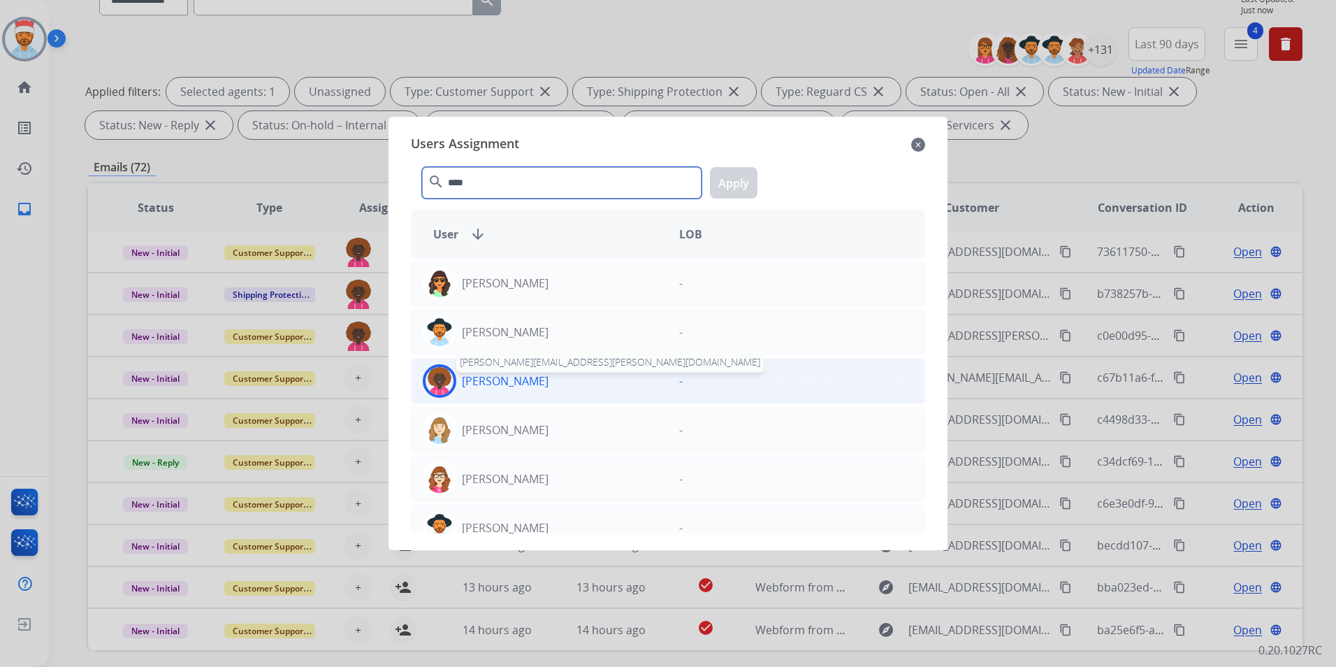
type input "****"
drag, startPoint x: 555, startPoint y: 381, endPoint x: 558, endPoint y: 372, distance: 9.1
click at [548, 381] on p "[PERSON_NAME]" at bounding box center [505, 380] width 87 height 17
click at [732, 169] on button "Apply" at bounding box center [734, 182] width 48 height 31
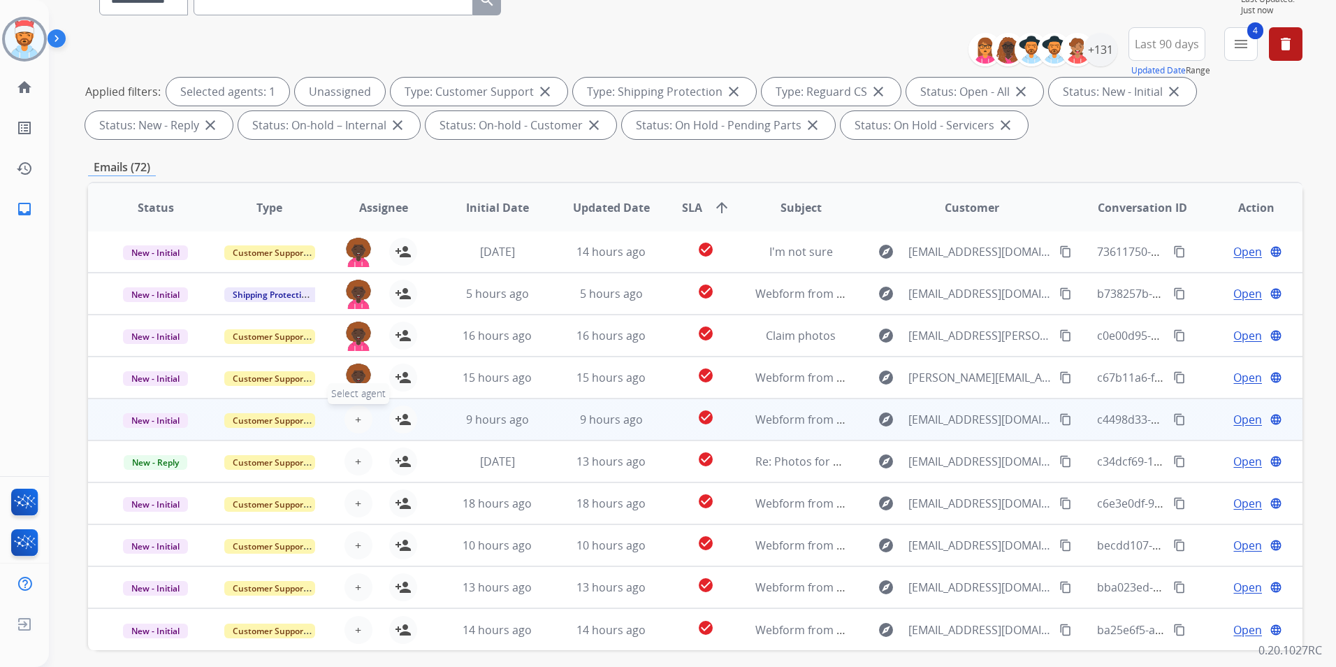
click at [357, 414] on span "+" at bounding box center [358, 419] width 6 height 17
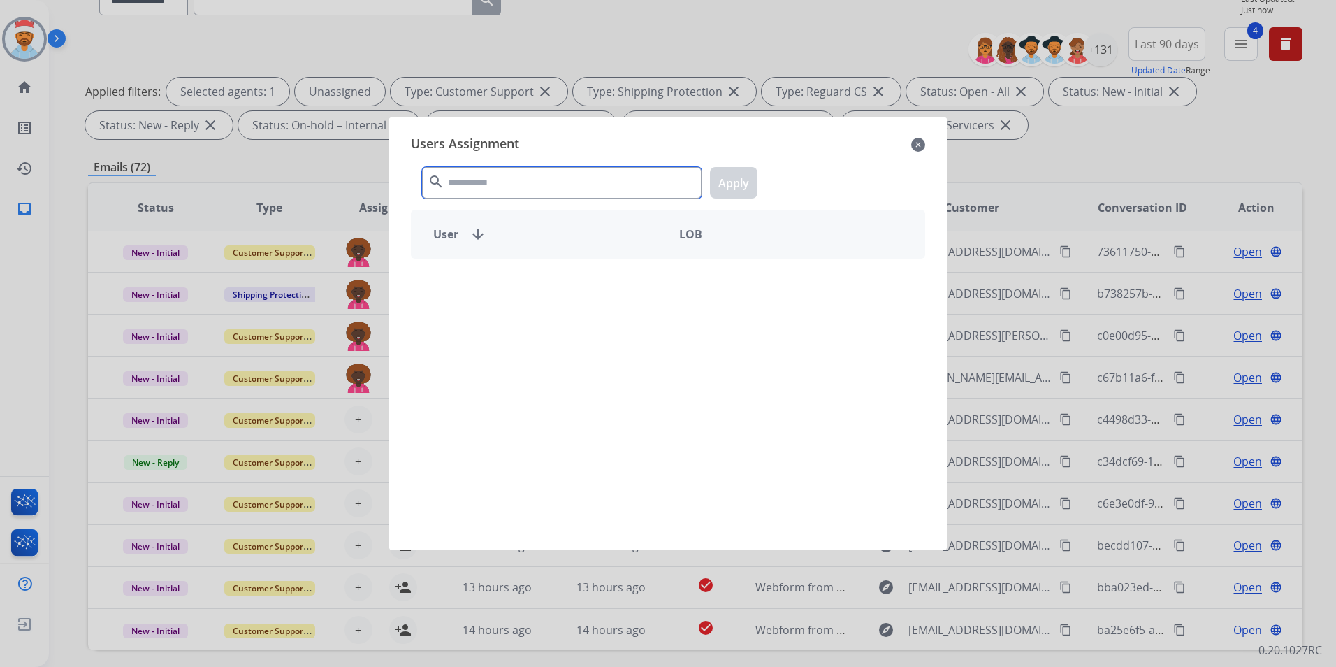
click at [518, 191] on input "text" at bounding box center [561, 182] width 279 height 31
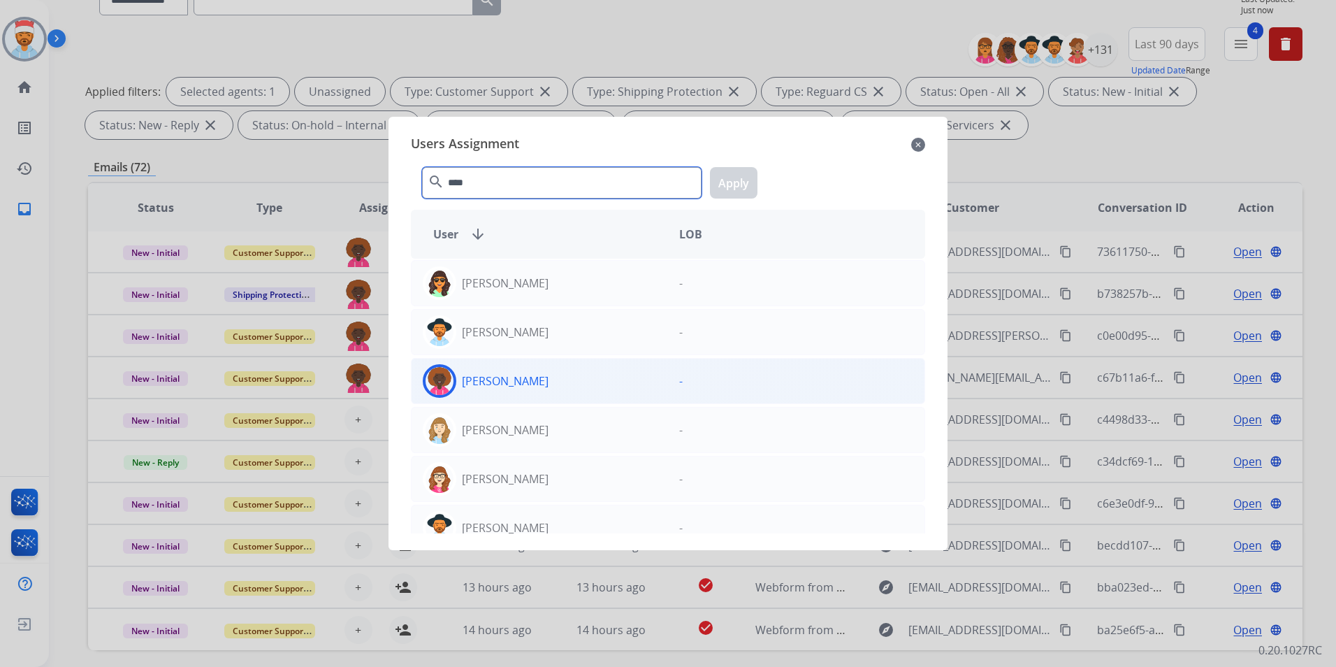
type input "****"
click at [537, 393] on div "[PERSON_NAME]" at bounding box center [540, 381] width 256 height 34
click at [740, 177] on button "Apply" at bounding box center [734, 182] width 48 height 31
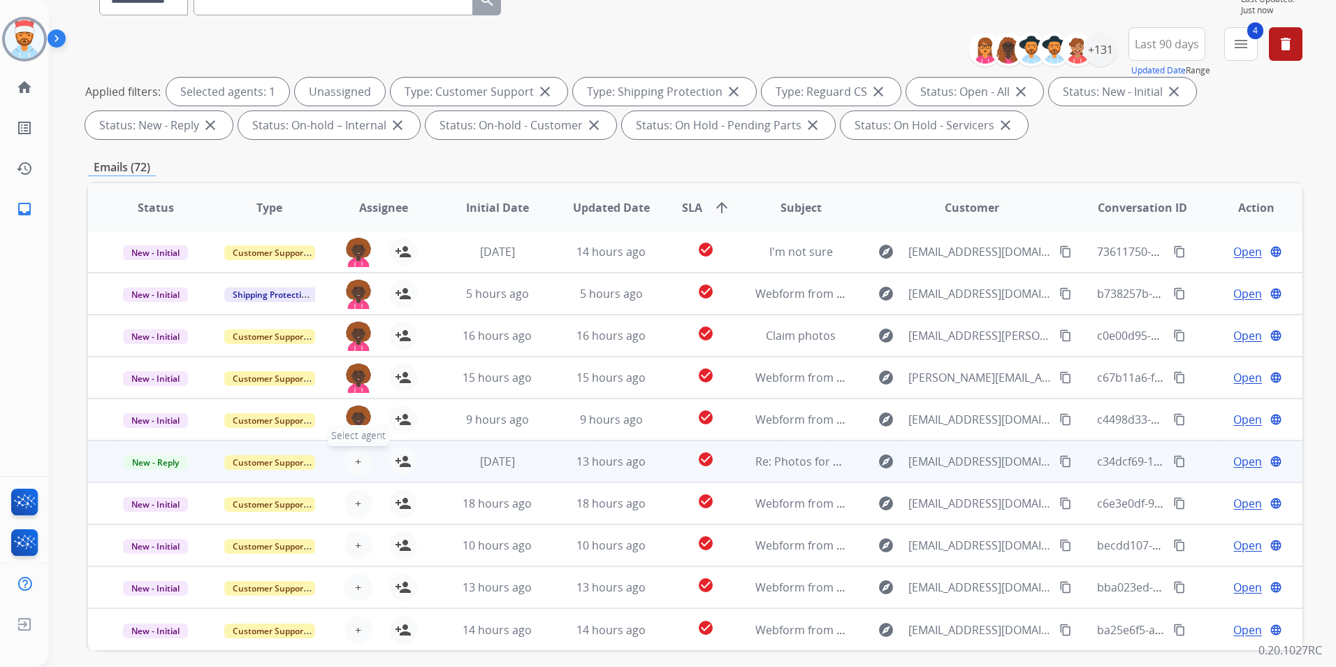
click at [365, 462] on button "+ Select agent" at bounding box center [358, 461] width 28 height 28
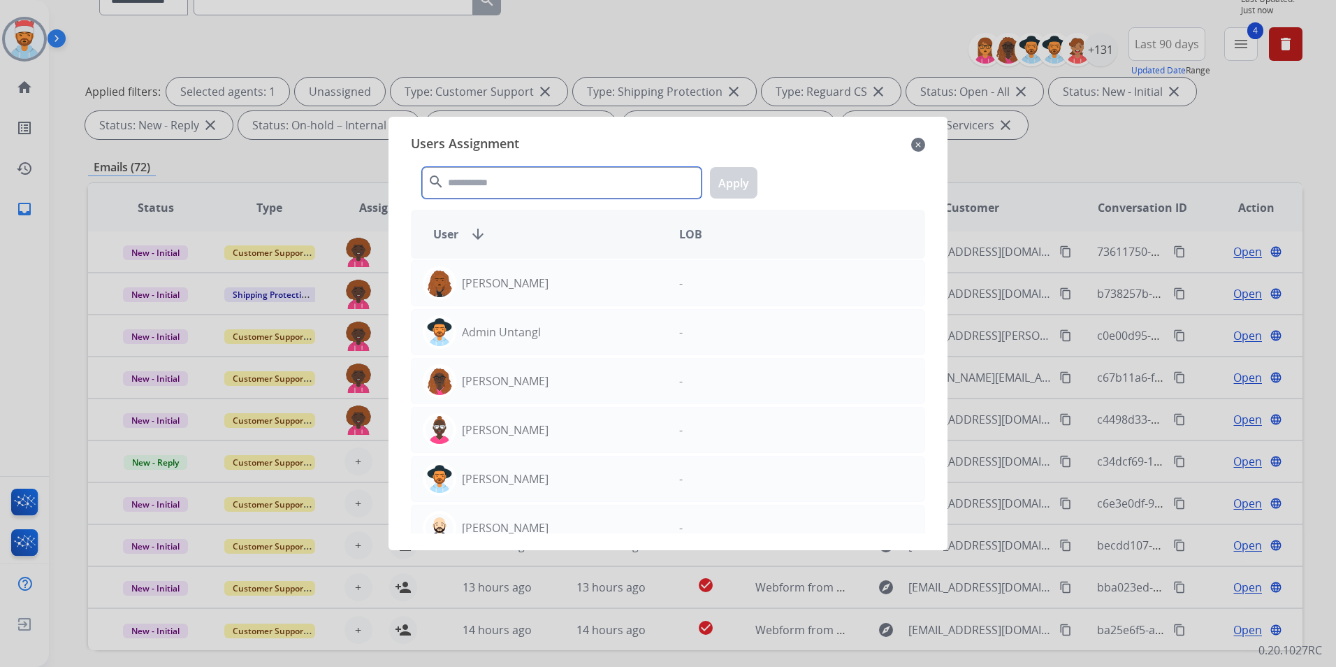
click at [535, 172] on input "text" at bounding box center [561, 182] width 279 height 31
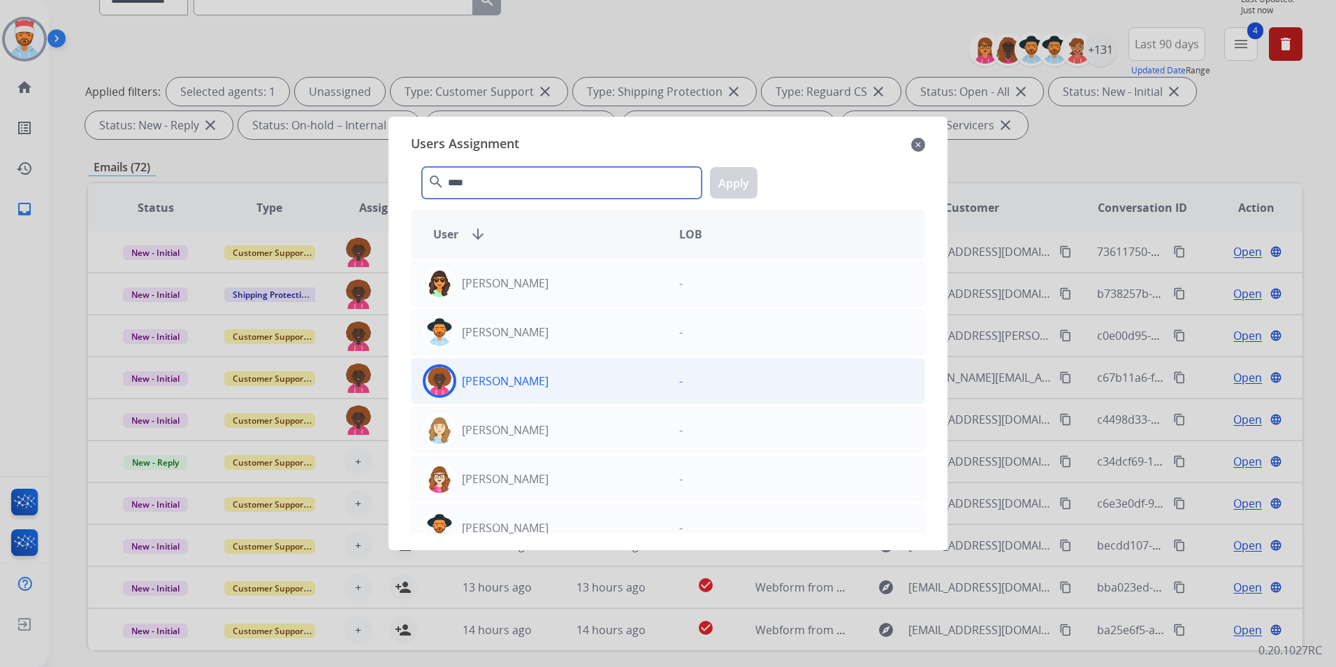
type input "****"
click at [509, 371] on div "[PERSON_NAME]" at bounding box center [540, 381] width 256 height 34
click at [725, 188] on button "Apply" at bounding box center [734, 182] width 48 height 31
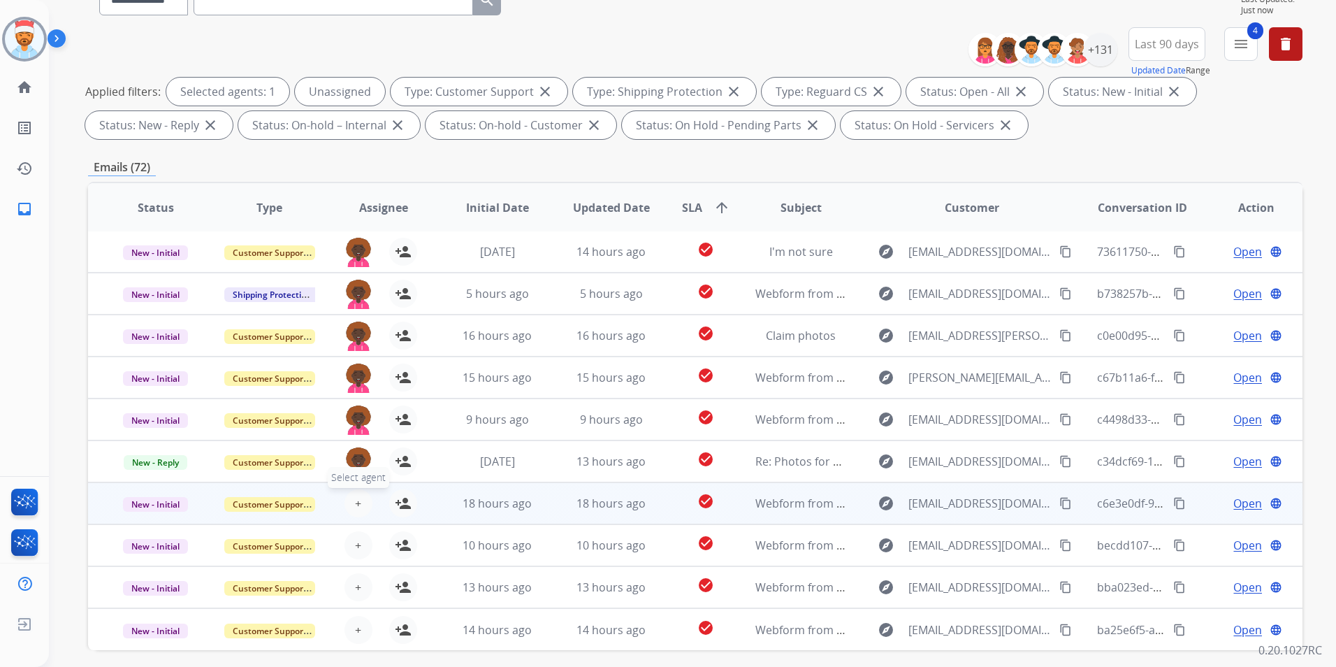
click at [351, 501] on button "+ Select agent" at bounding box center [358, 503] width 28 height 28
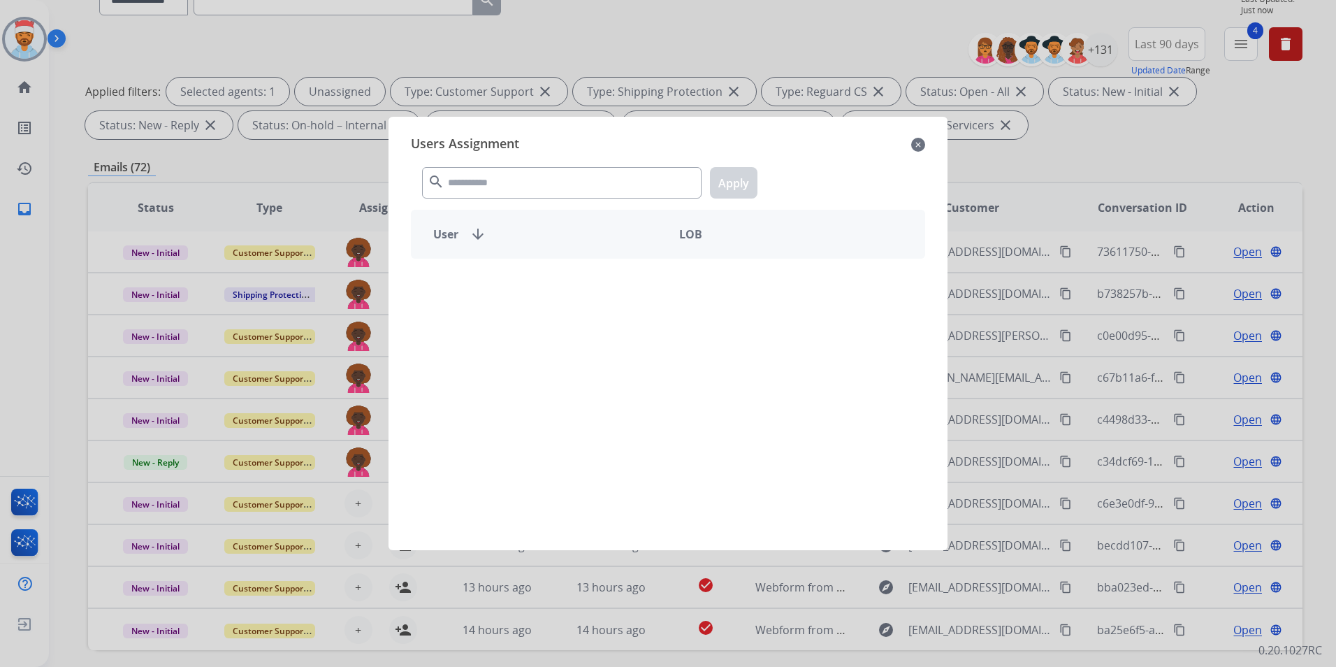
click at [504, 198] on div "search Apply" at bounding box center [668, 180] width 514 height 48
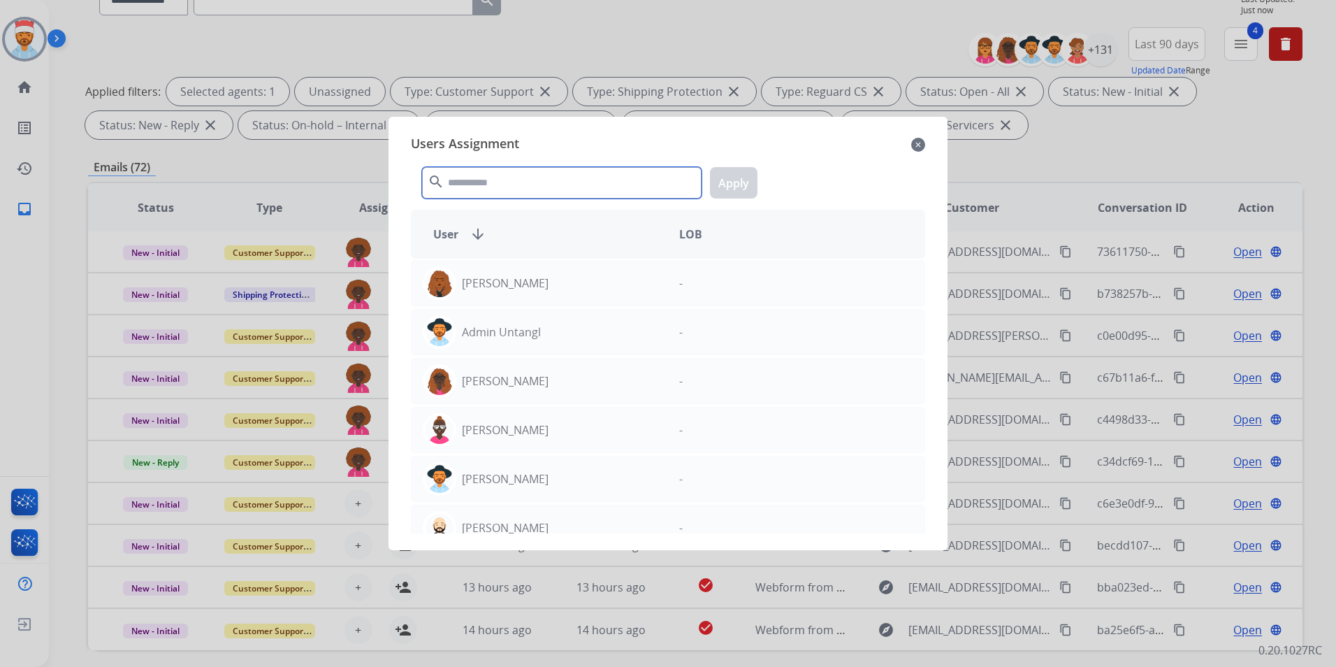
click at [510, 189] on input "text" at bounding box center [561, 182] width 279 height 31
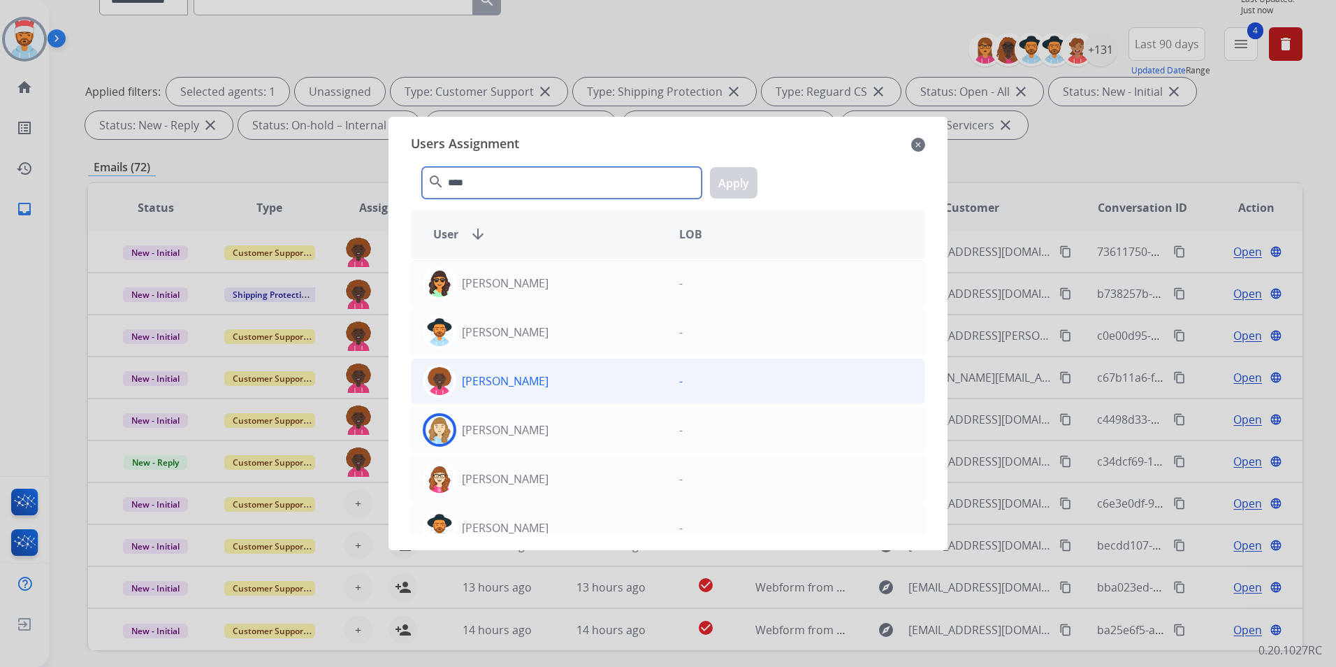
type input "****"
click at [533, 384] on p "[PERSON_NAME]" at bounding box center [505, 380] width 87 height 17
click at [734, 182] on button "Apply" at bounding box center [734, 182] width 48 height 31
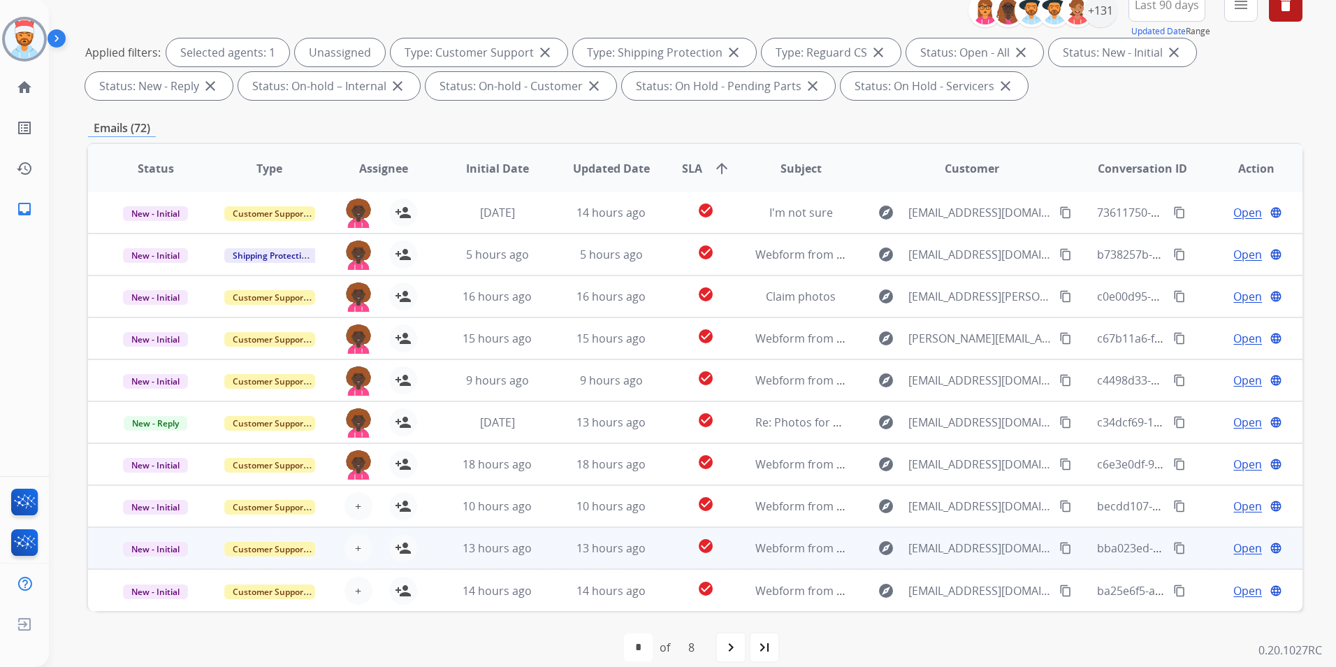
scroll to position [196, 0]
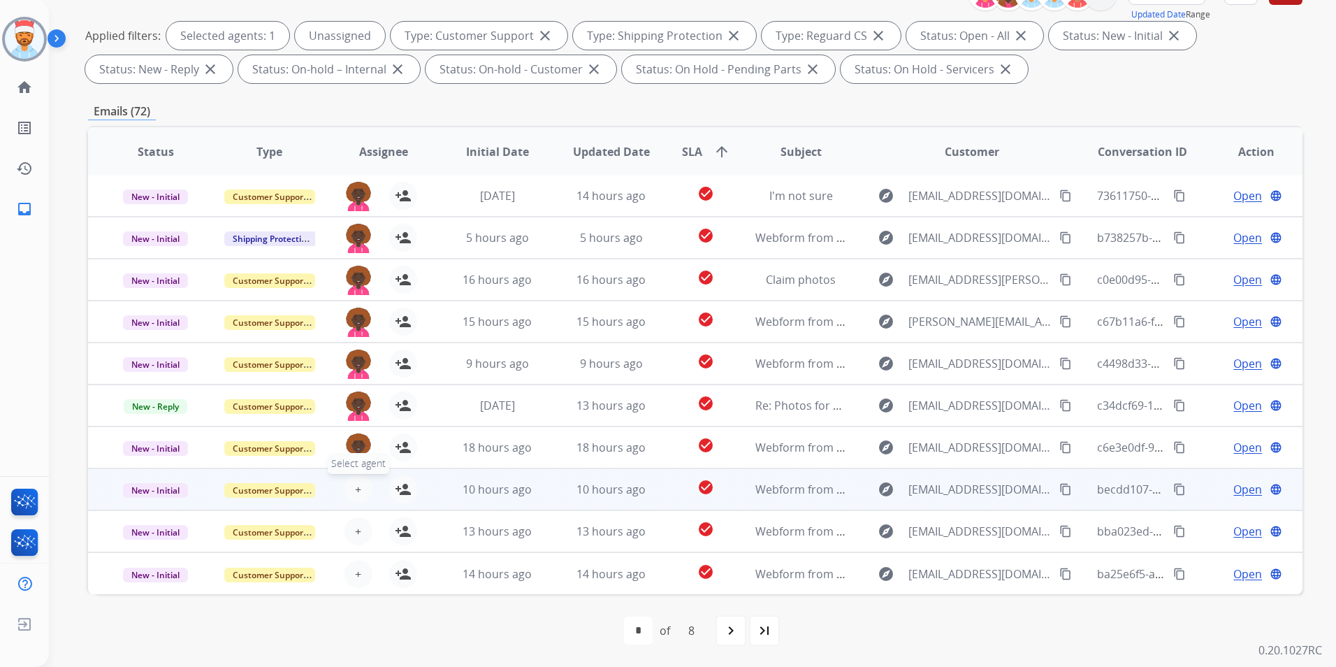
click at [361, 493] on button "+ Select agent" at bounding box center [358, 489] width 28 height 28
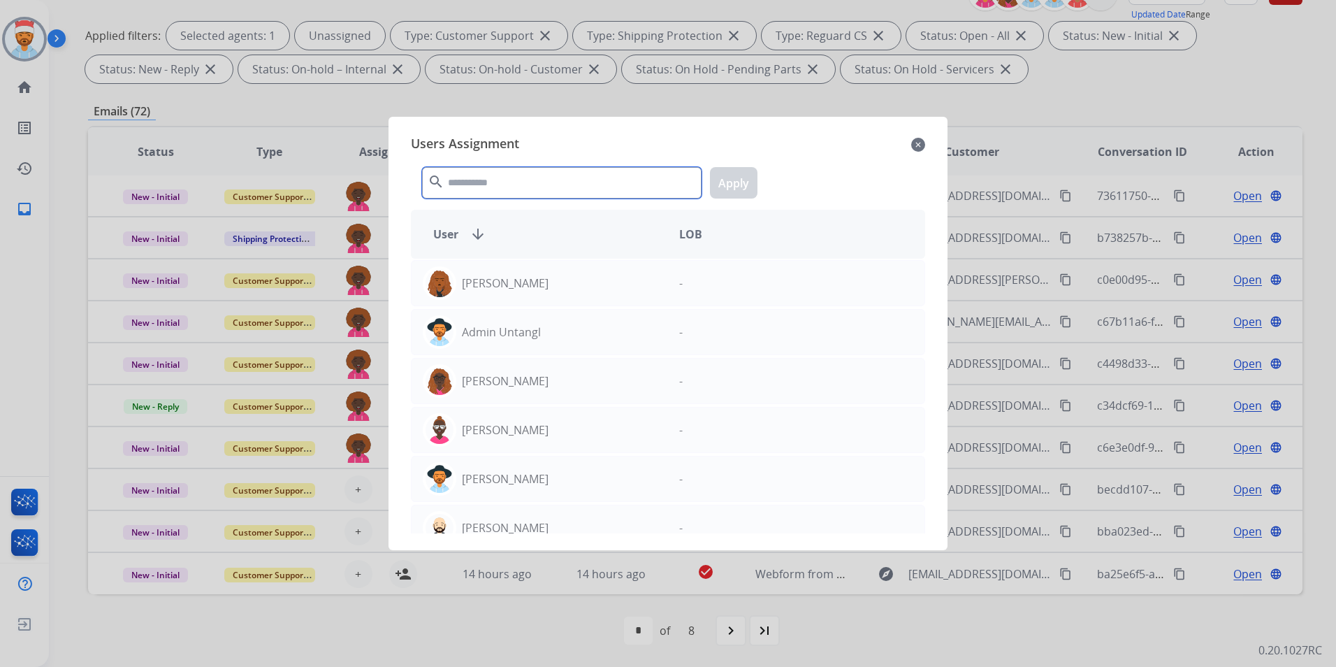
click at [539, 194] on input "text" at bounding box center [561, 182] width 279 height 31
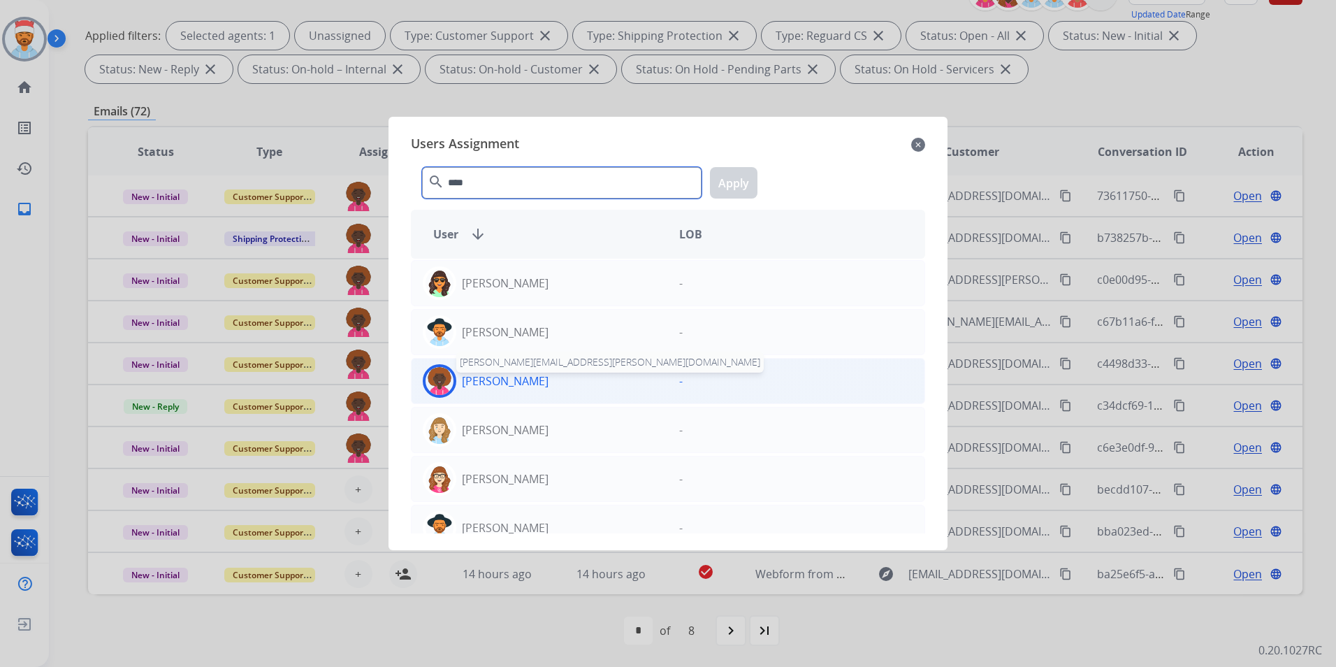
type input "****"
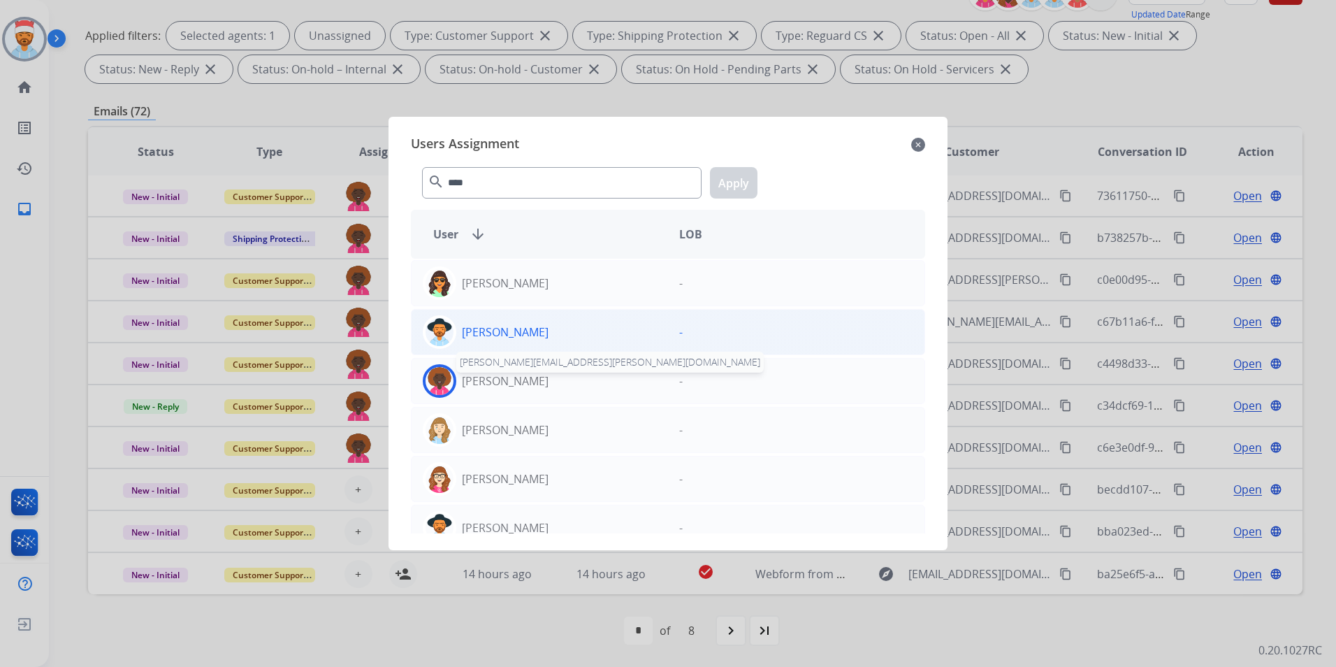
drag, startPoint x: 506, startPoint y: 383, endPoint x: 565, endPoint y: 335, distance: 76.0
click at [506, 384] on p "[PERSON_NAME]" at bounding box center [505, 380] width 87 height 17
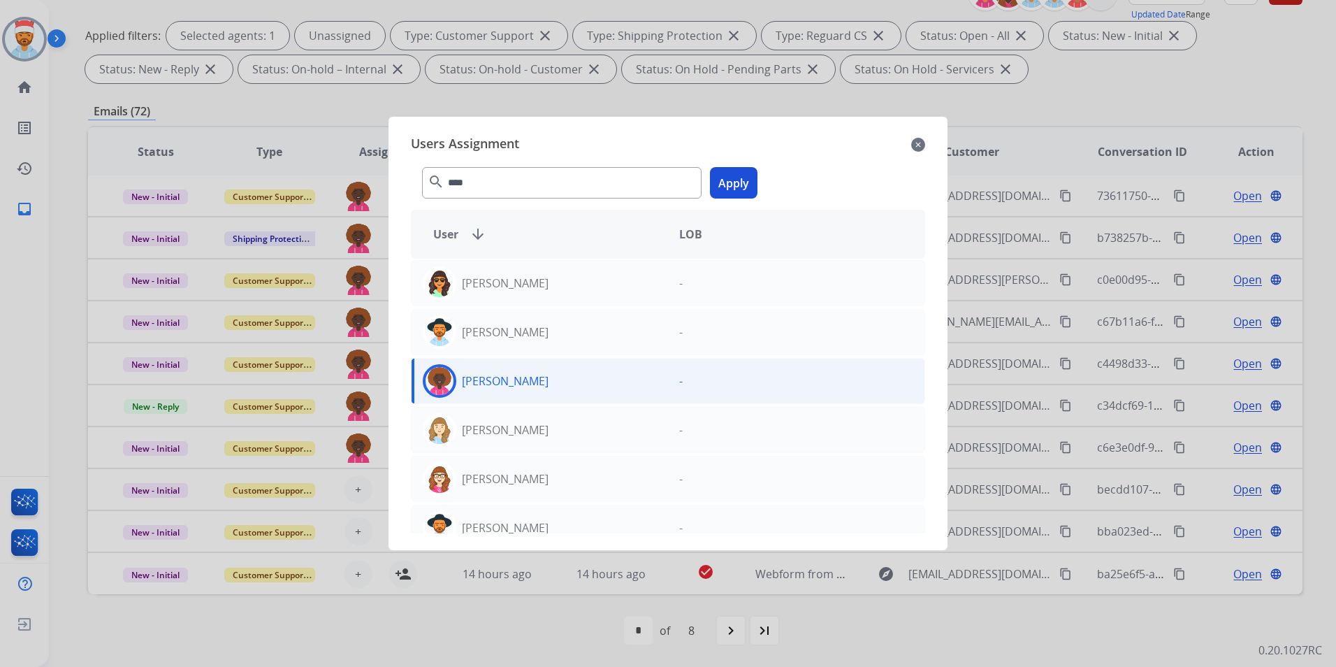
drag, startPoint x: 729, startPoint y: 184, endPoint x: 595, endPoint y: 300, distance: 176.8
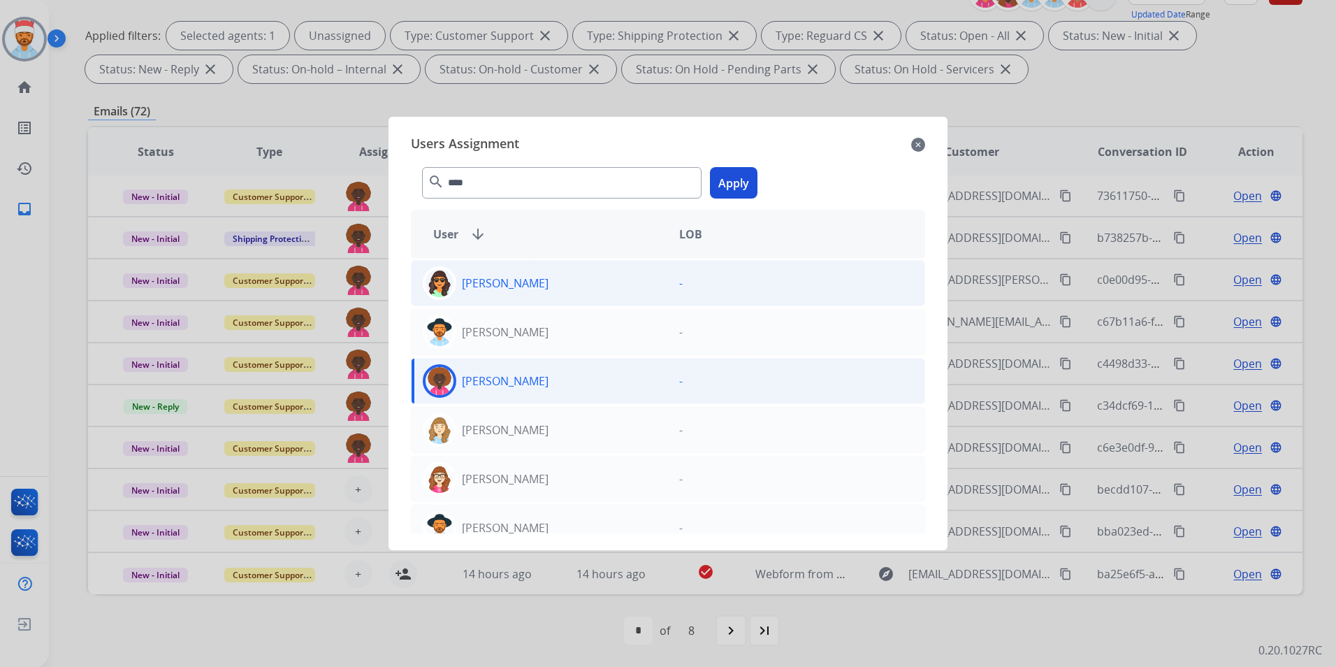
click at [730, 185] on button "Apply" at bounding box center [734, 182] width 48 height 31
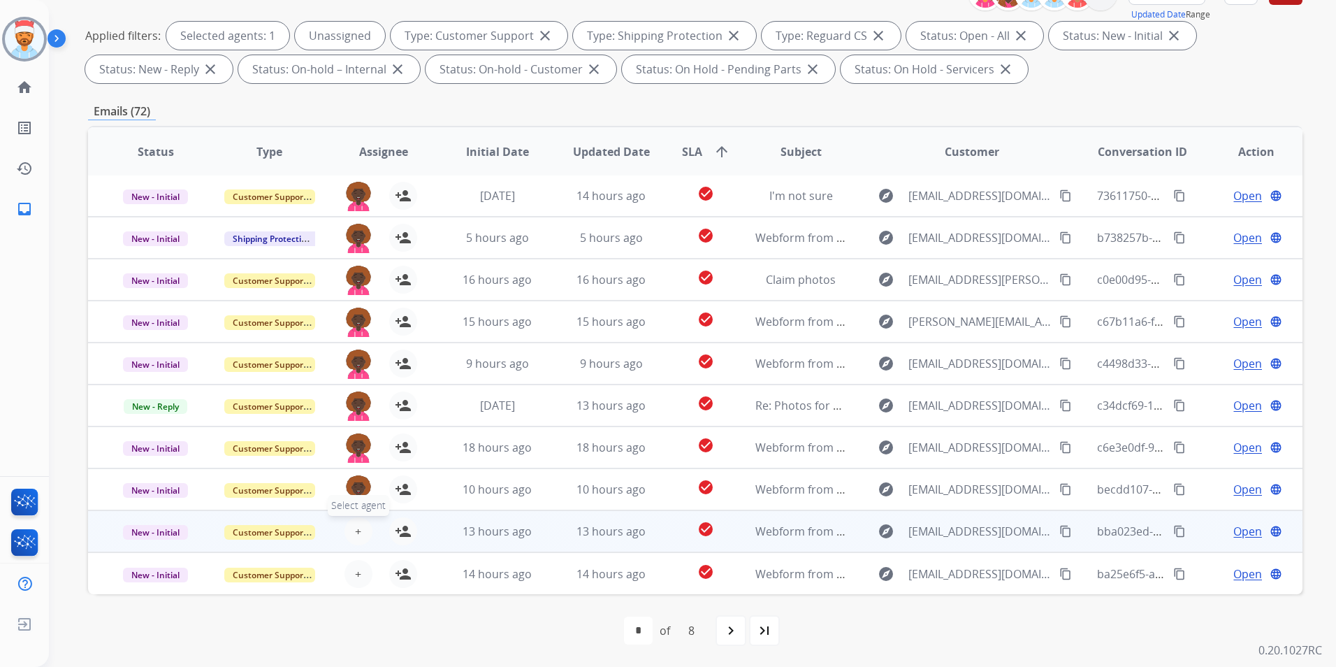
click at [357, 530] on span "+" at bounding box center [358, 531] width 6 height 17
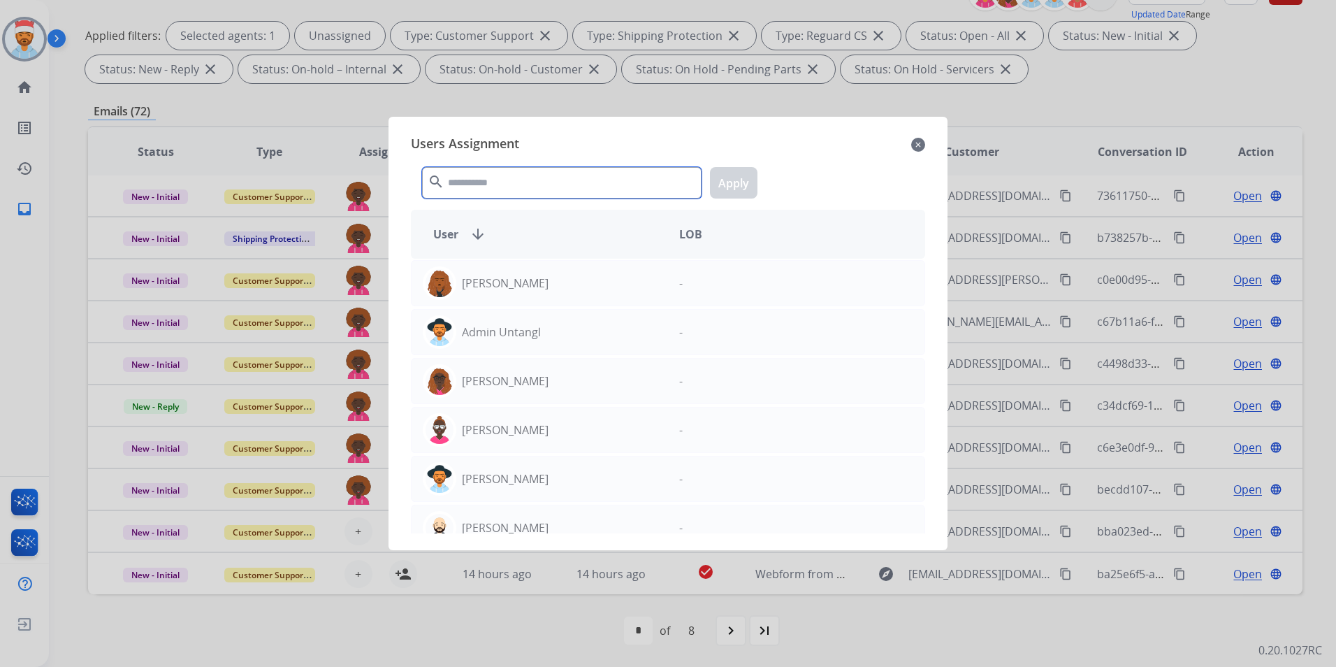
click at [509, 194] on input "text" at bounding box center [561, 182] width 279 height 31
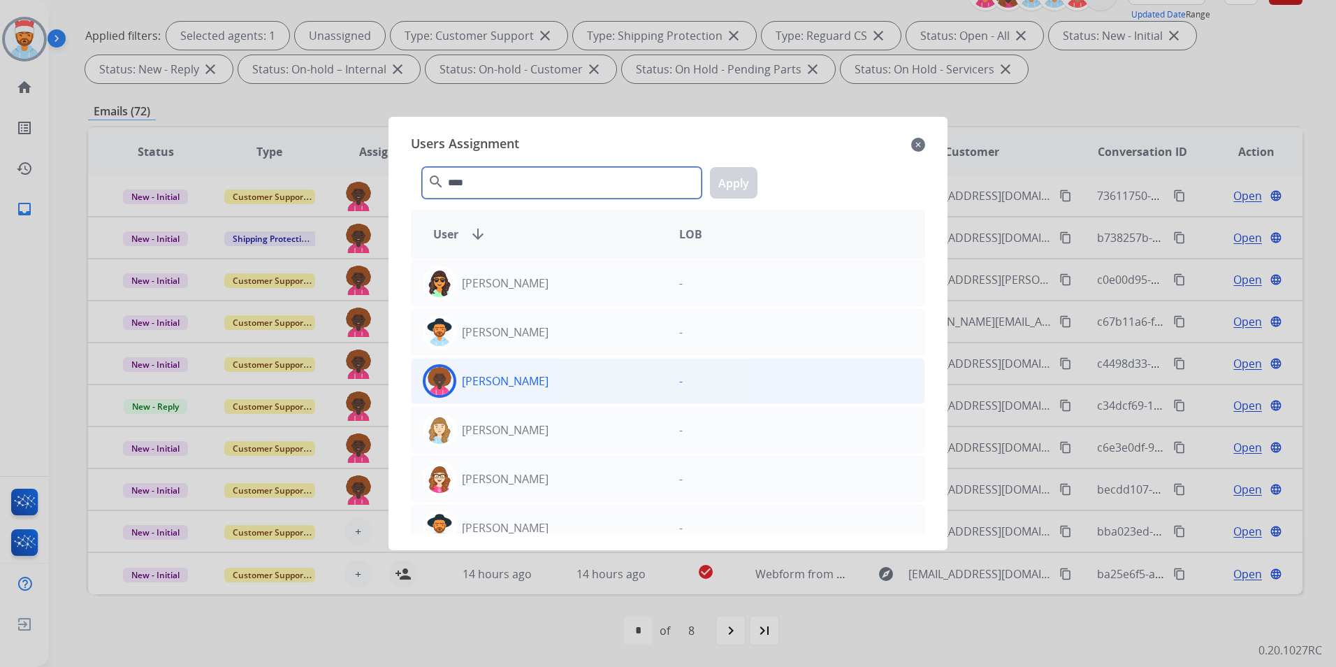
type input "****"
click at [529, 391] on div "[PERSON_NAME]" at bounding box center [540, 381] width 256 height 34
click at [731, 181] on button "Apply" at bounding box center [734, 182] width 48 height 31
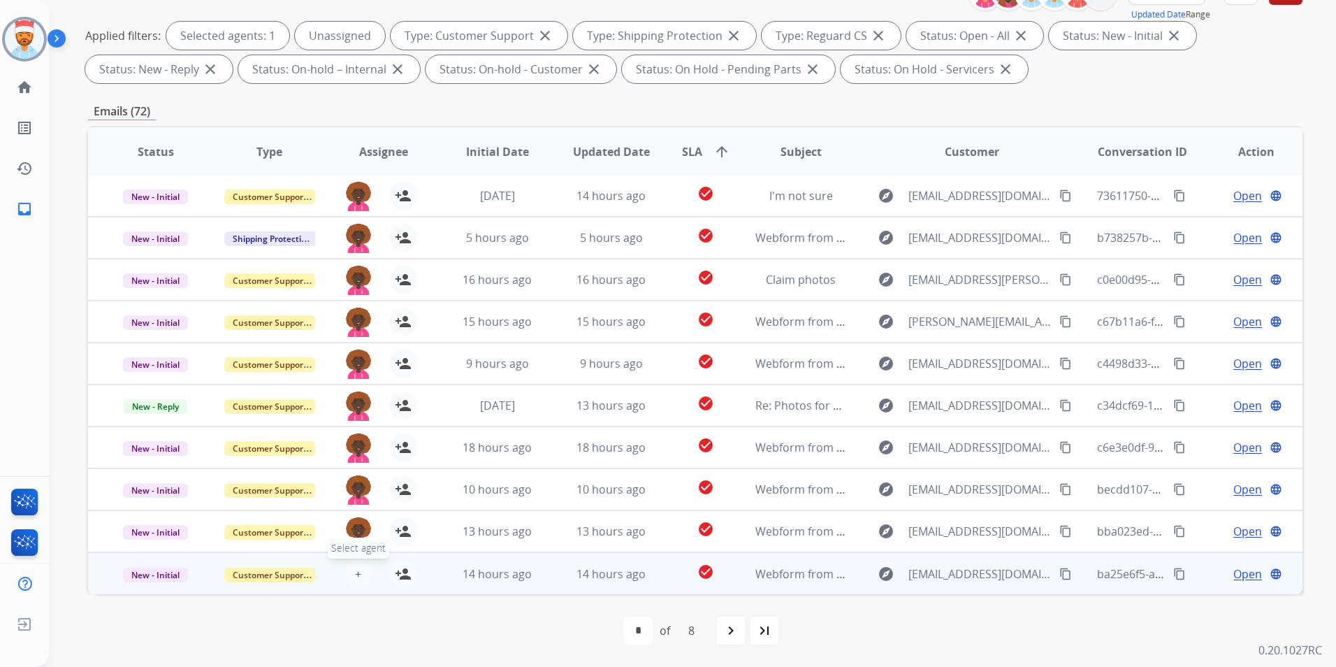
click at [363, 573] on button "+ Select agent" at bounding box center [358, 574] width 28 height 28
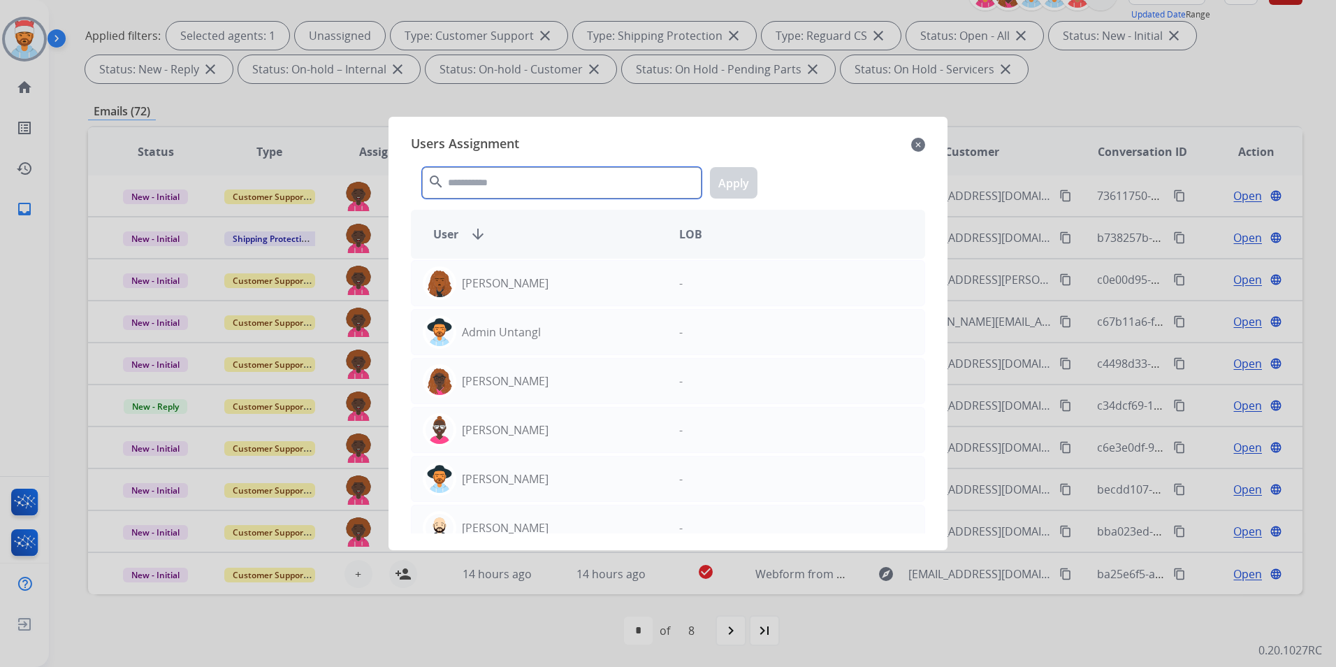
click at [548, 194] on input "text" at bounding box center [561, 182] width 279 height 31
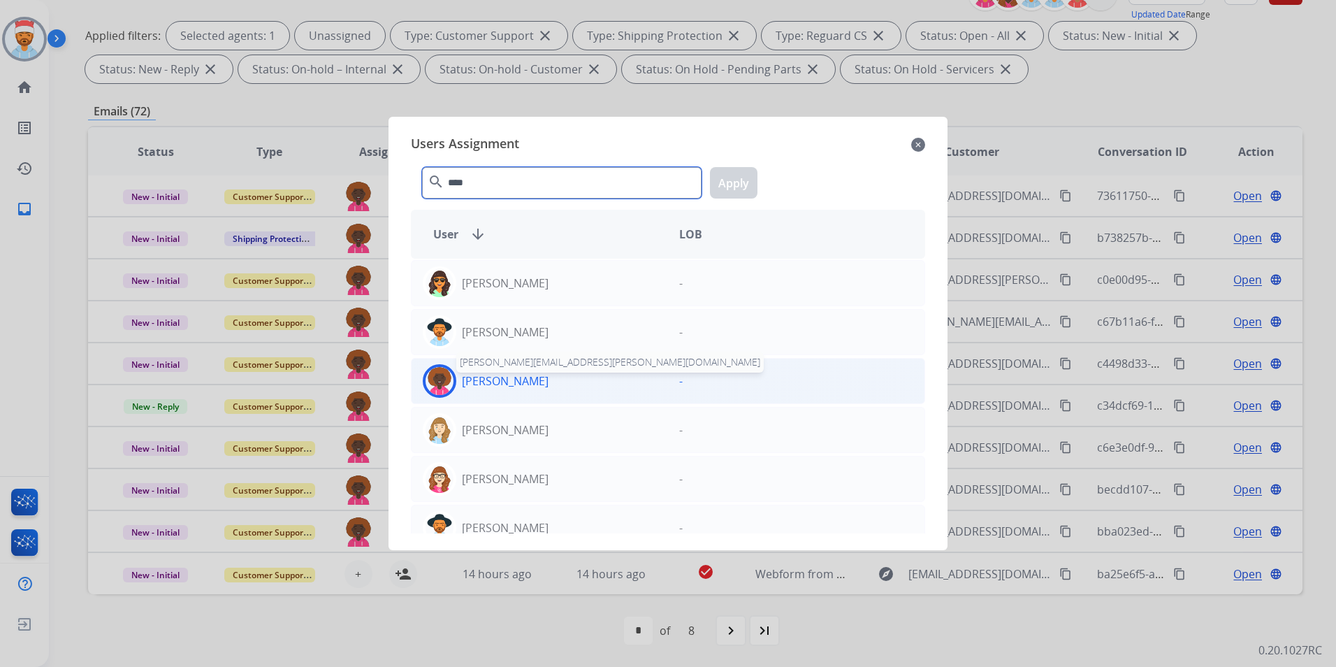
type input "****"
click at [539, 386] on p "[PERSON_NAME]" at bounding box center [505, 380] width 87 height 17
drag, startPoint x: 735, startPoint y: 173, endPoint x: 736, endPoint y: 184, distance: 11.2
click at [735, 174] on button "Apply" at bounding box center [734, 182] width 48 height 31
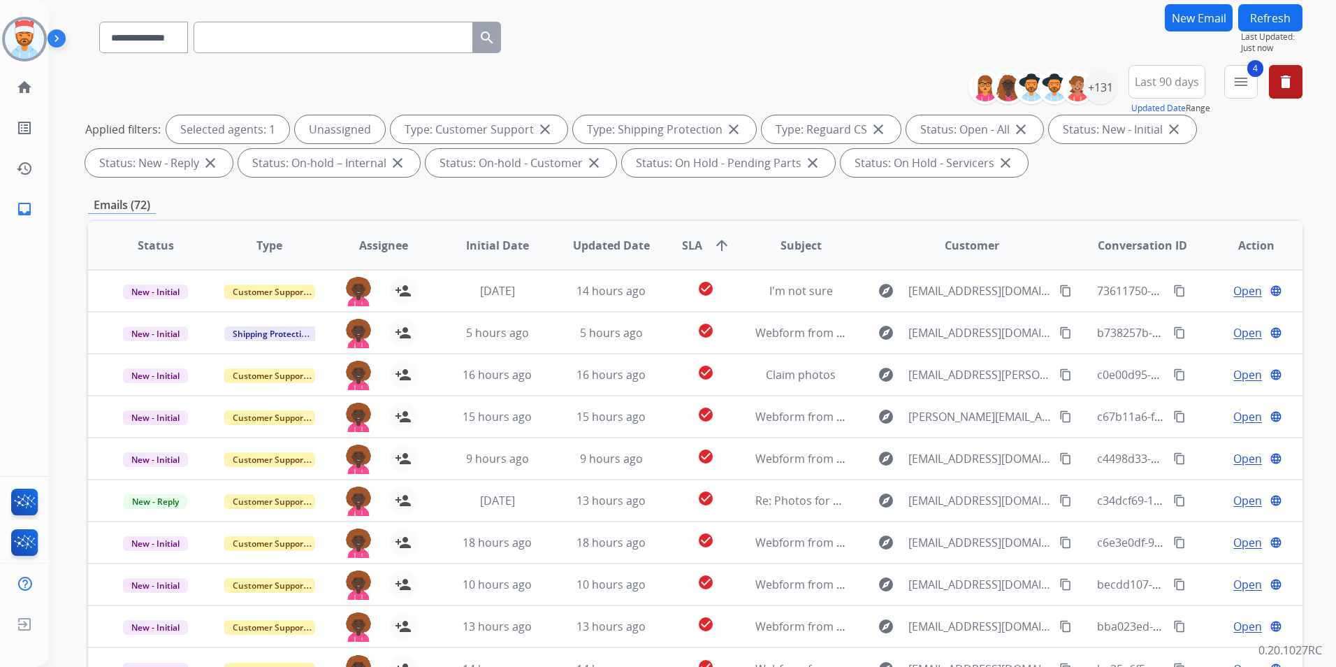
scroll to position [0, 0]
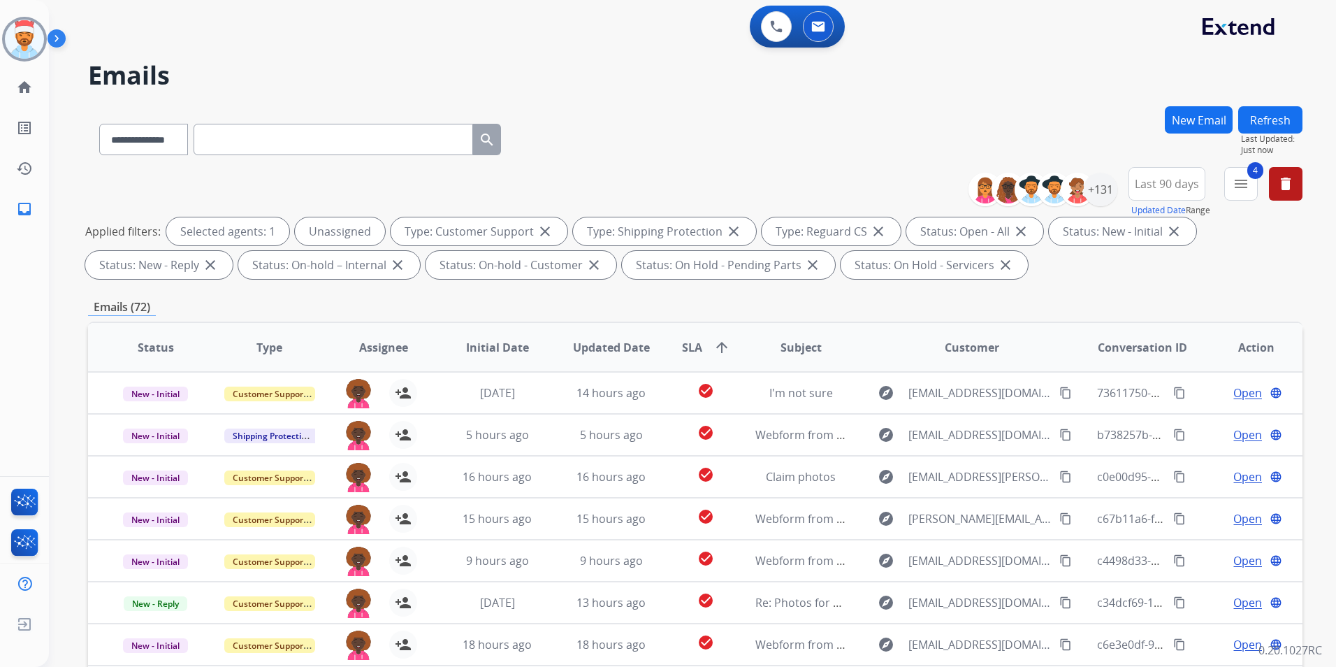
click at [1272, 126] on button "Refresh" at bounding box center [1270, 119] width 64 height 27
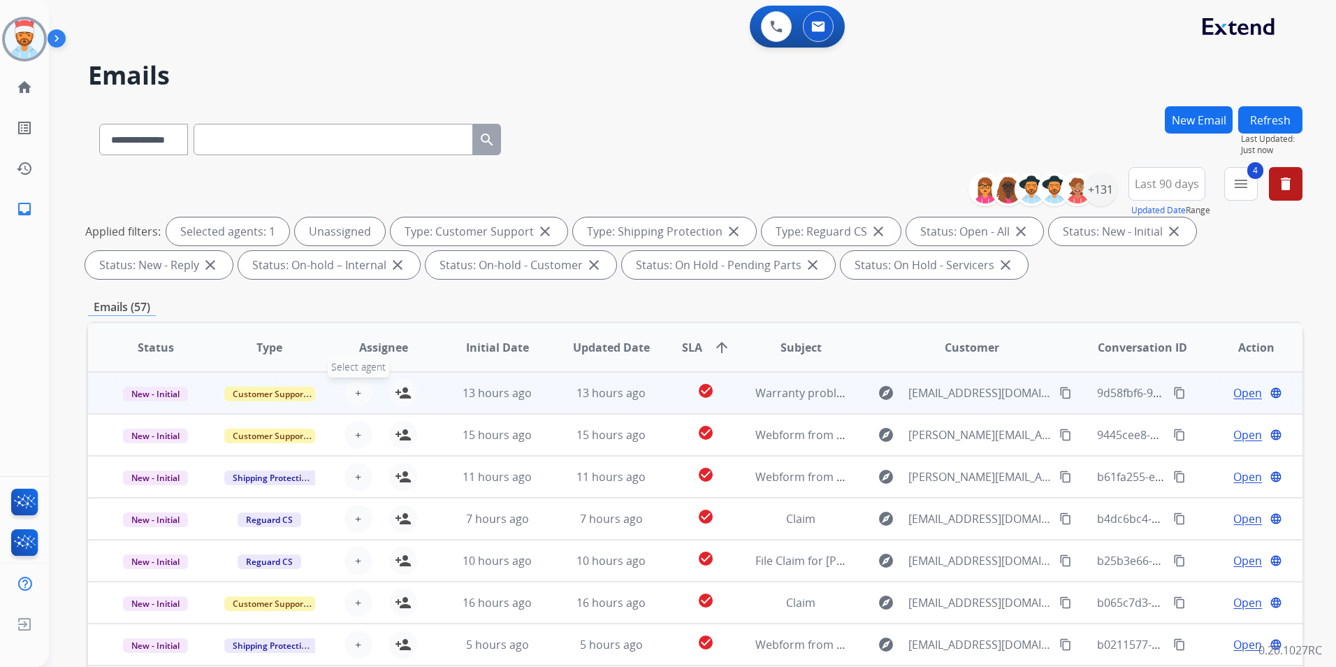
click at [355, 389] on span "+" at bounding box center [358, 392] width 6 height 17
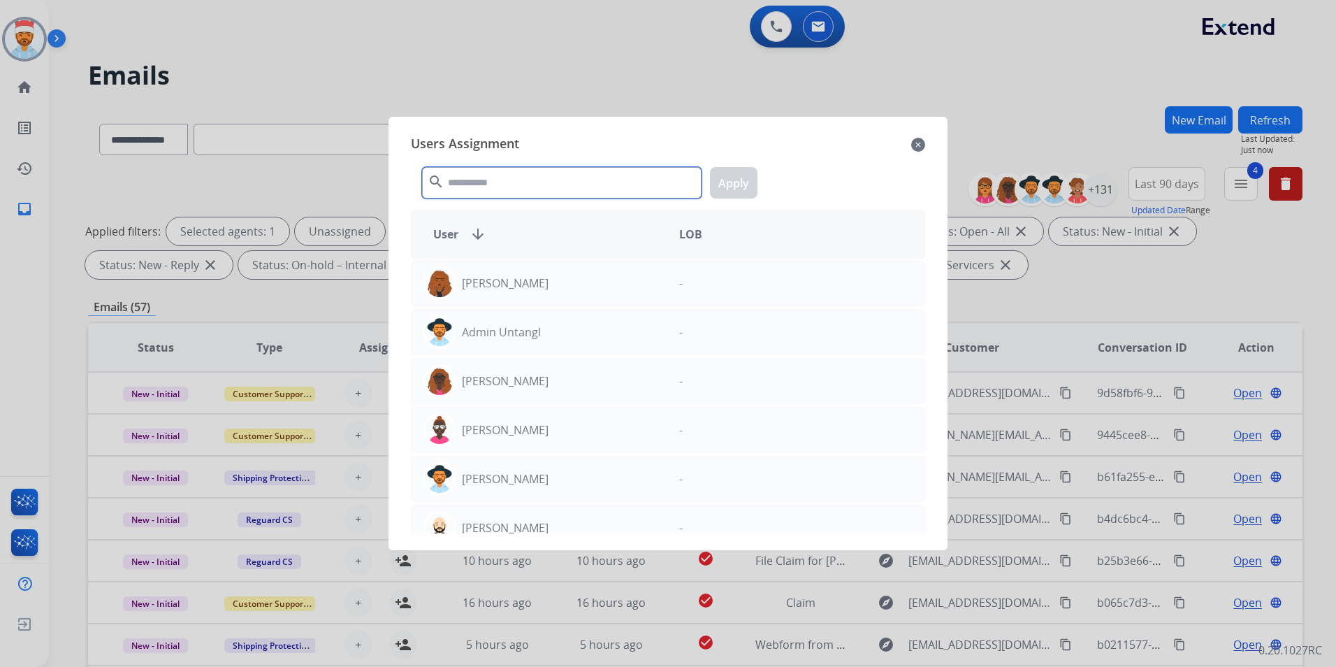
click at [544, 178] on input "text" at bounding box center [561, 182] width 279 height 31
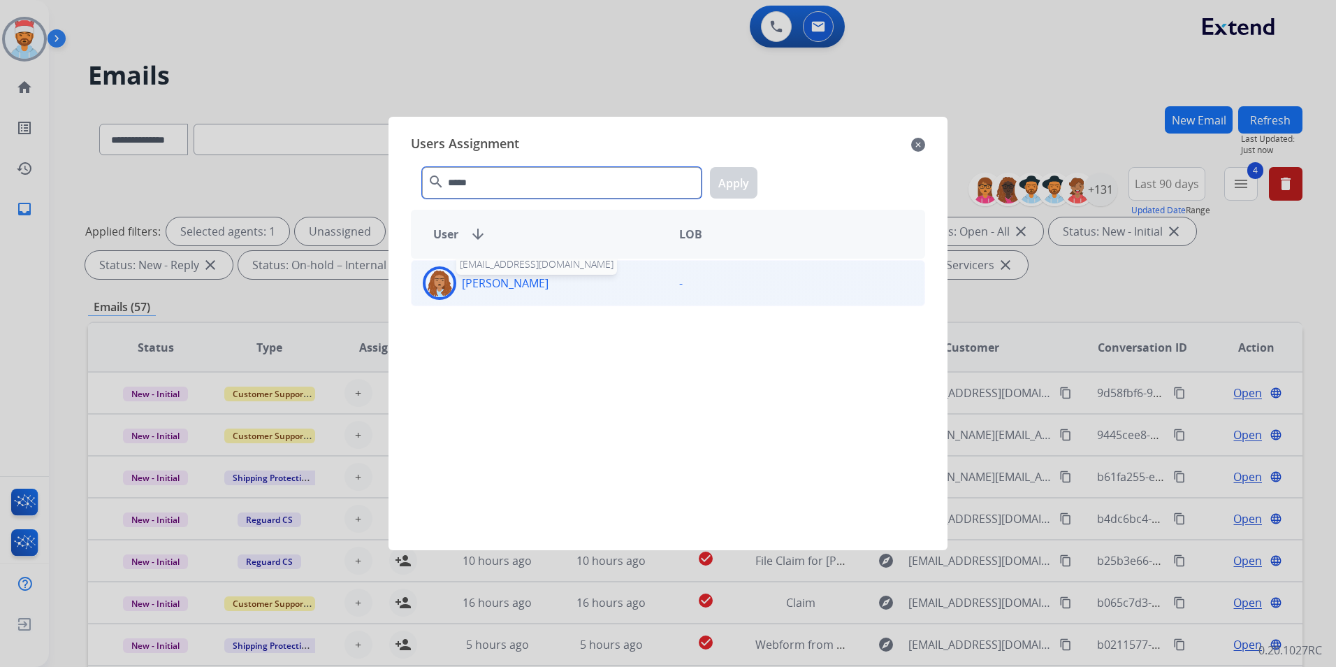
type input "*****"
click at [508, 282] on p "[PERSON_NAME]" at bounding box center [505, 283] width 87 height 17
click at [728, 187] on button "Apply" at bounding box center [734, 182] width 48 height 31
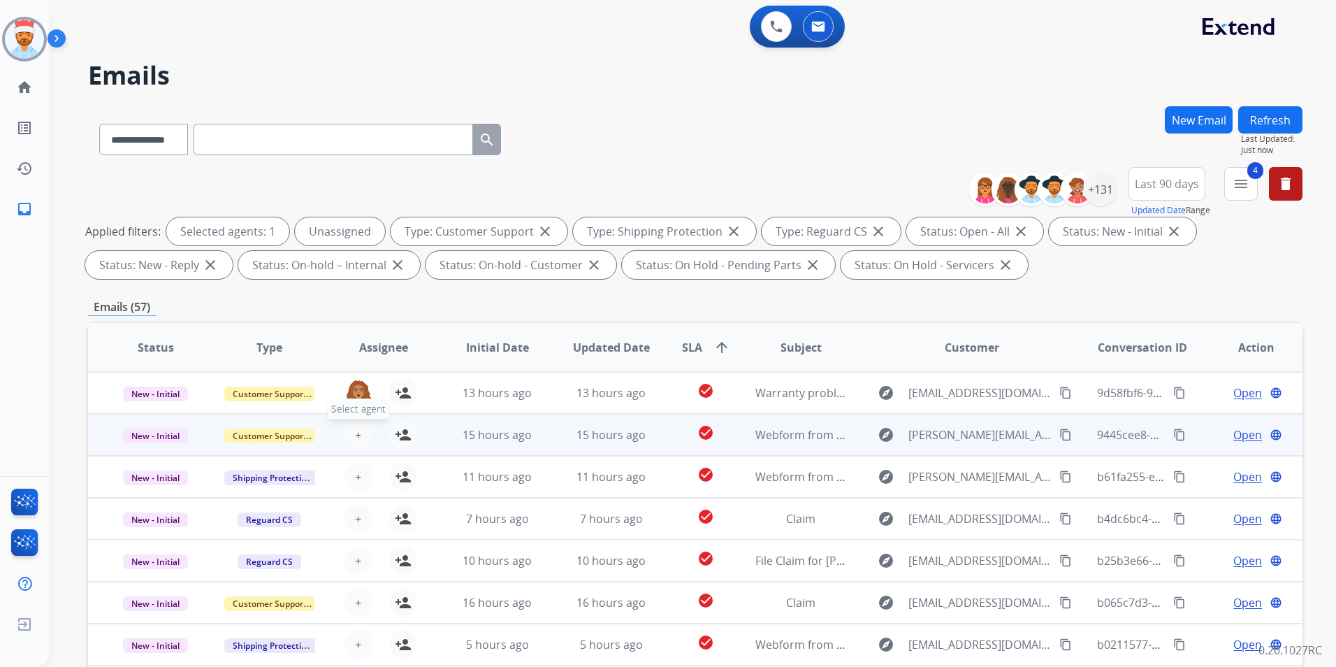
click at [355, 433] on span "+" at bounding box center [358, 434] width 6 height 17
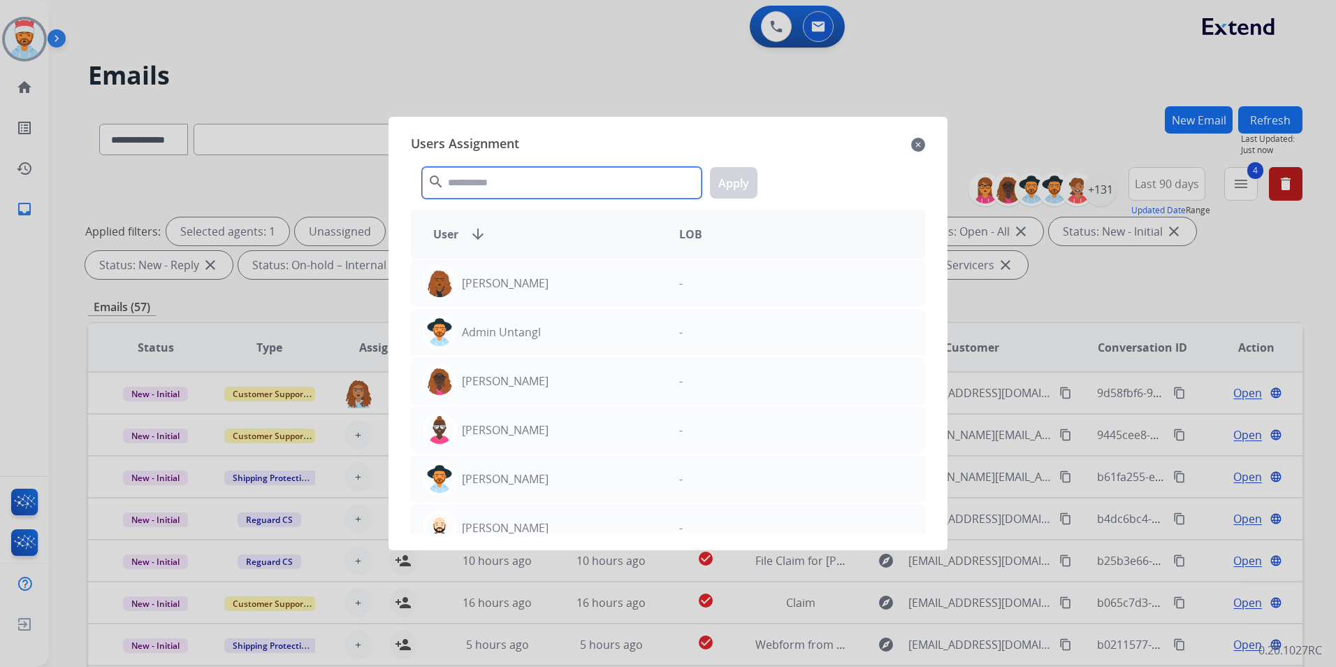
click at [481, 188] on input "text" at bounding box center [561, 182] width 279 height 31
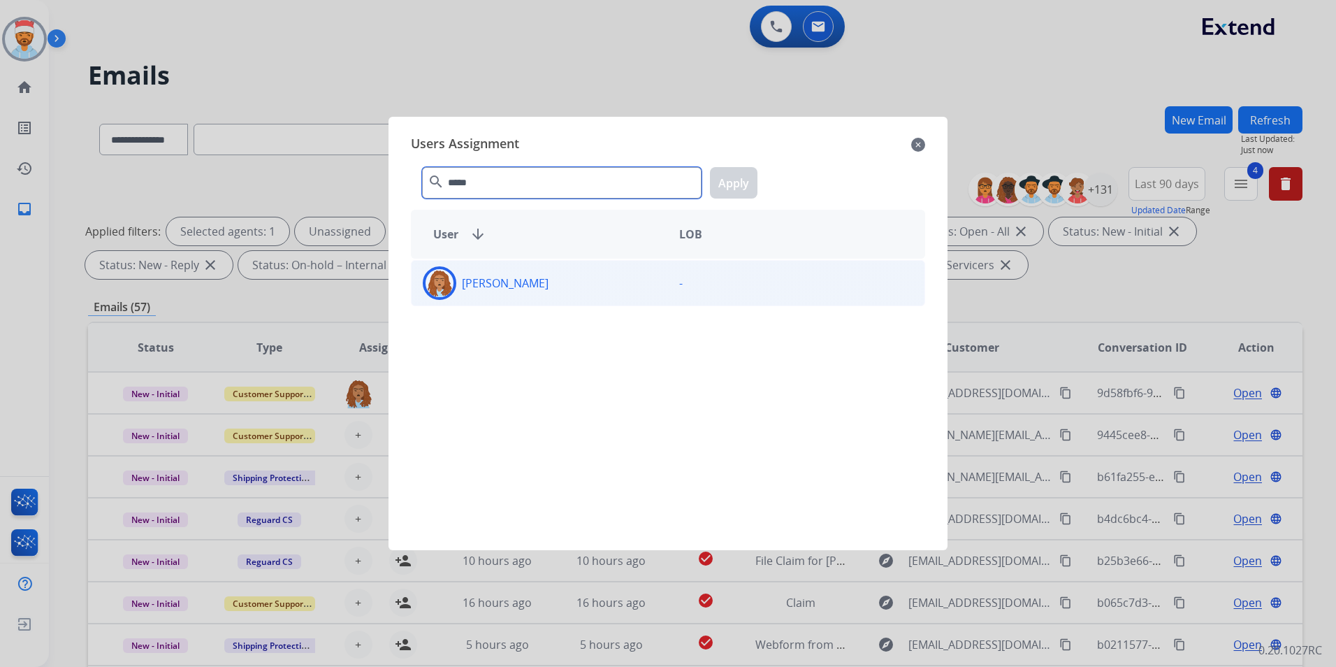
type input "*****"
click at [476, 277] on p "[PERSON_NAME]" at bounding box center [505, 283] width 87 height 17
click at [747, 184] on button "Apply" at bounding box center [734, 182] width 48 height 31
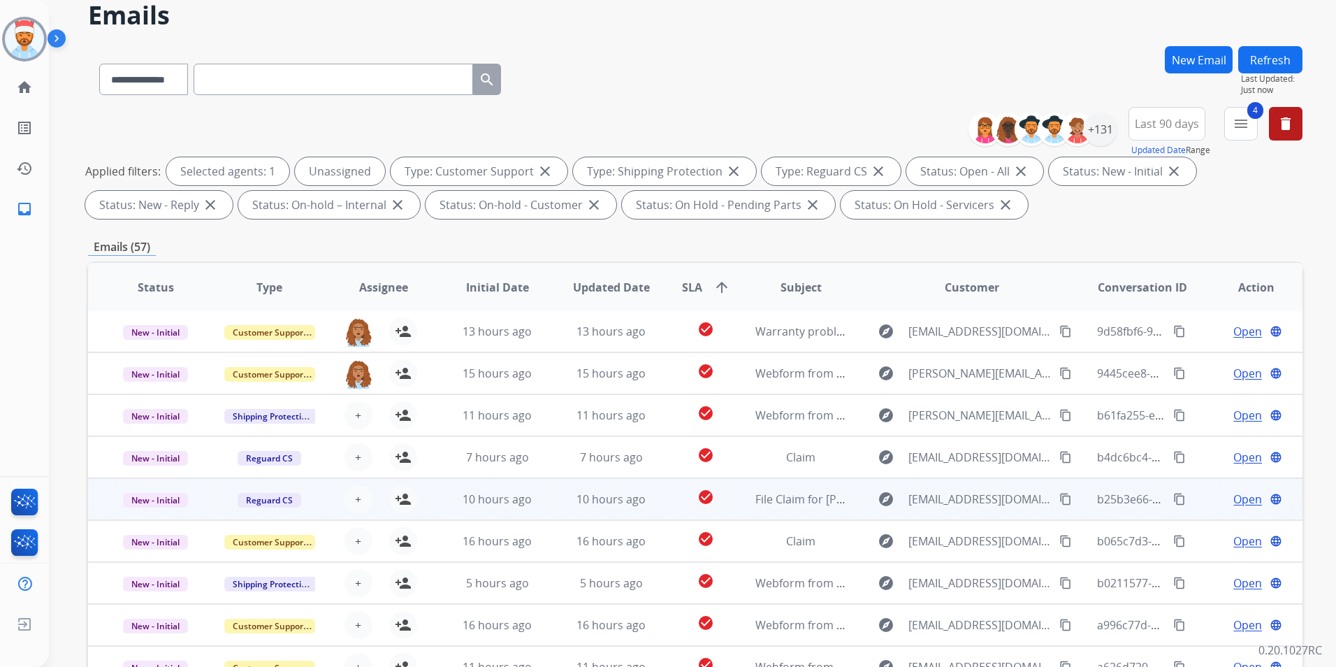
scroll to position [140, 0]
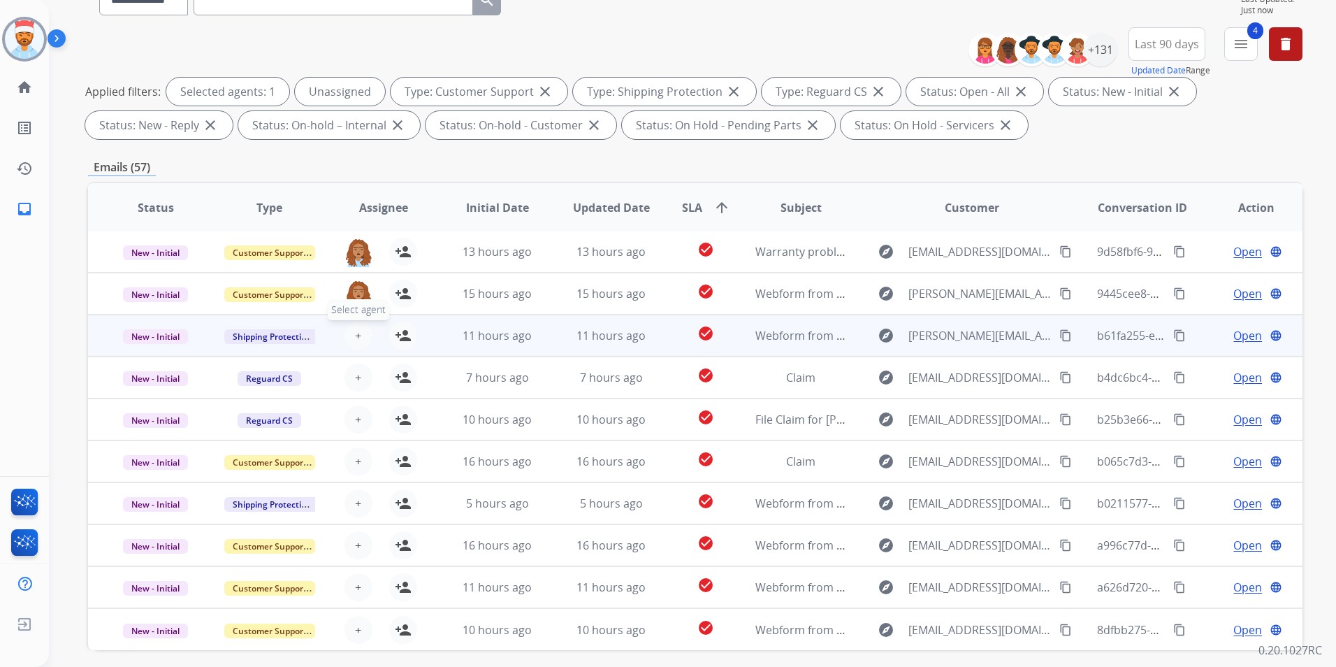
click at [355, 339] on span "+" at bounding box center [358, 335] width 6 height 17
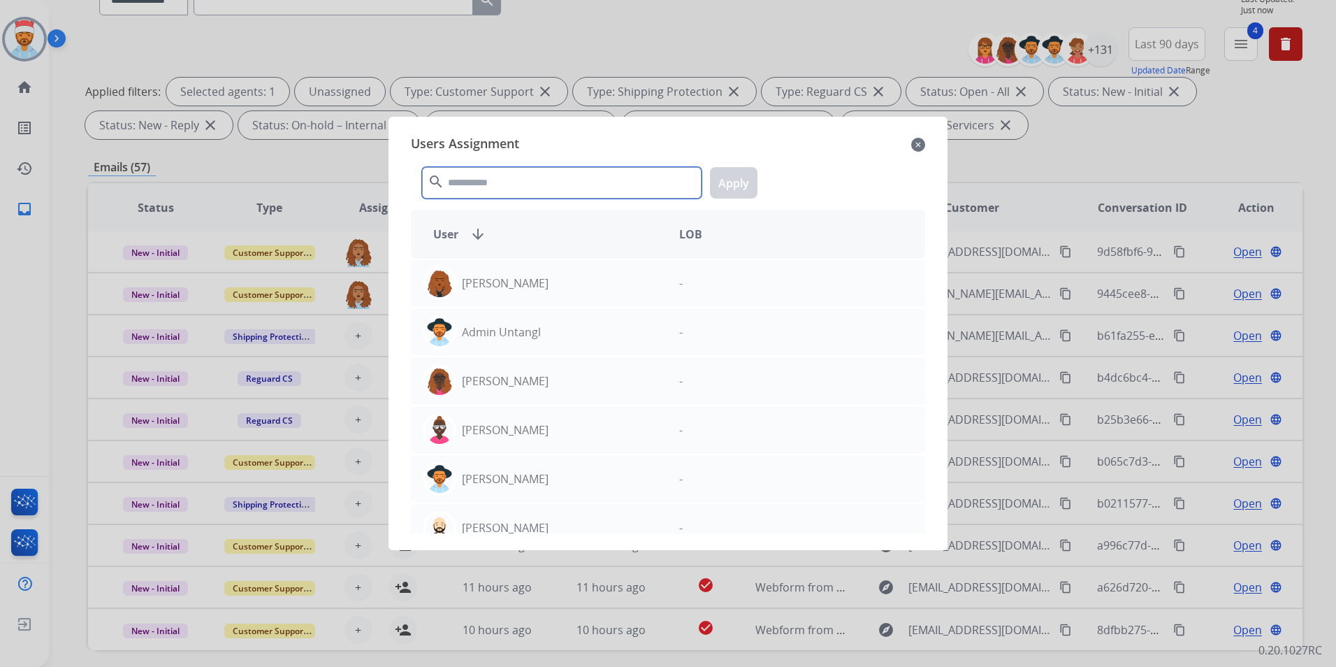
click at [544, 188] on input "text" at bounding box center [561, 182] width 279 height 31
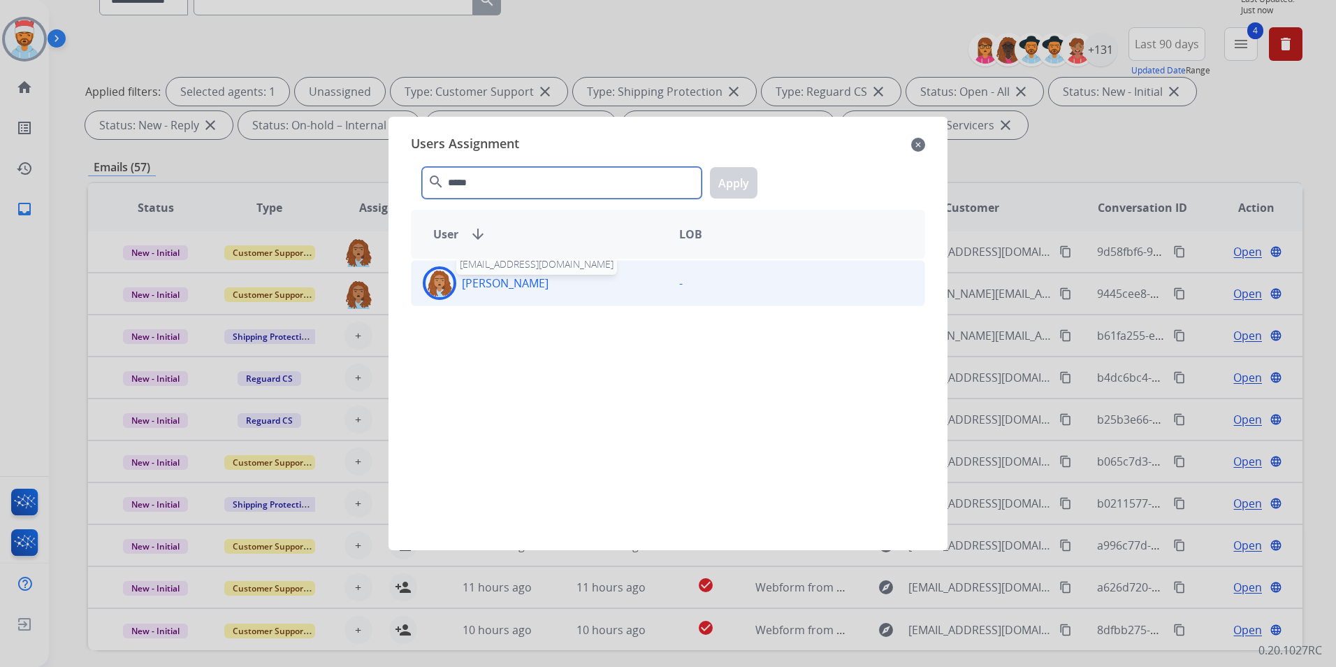
type input "*****"
click at [526, 285] on p "[PERSON_NAME]" at bounding box center [505, 283] width 87 height 17
click at [733, 190] on button "Apply" at bounding box center [734, 182] width 48 height 31
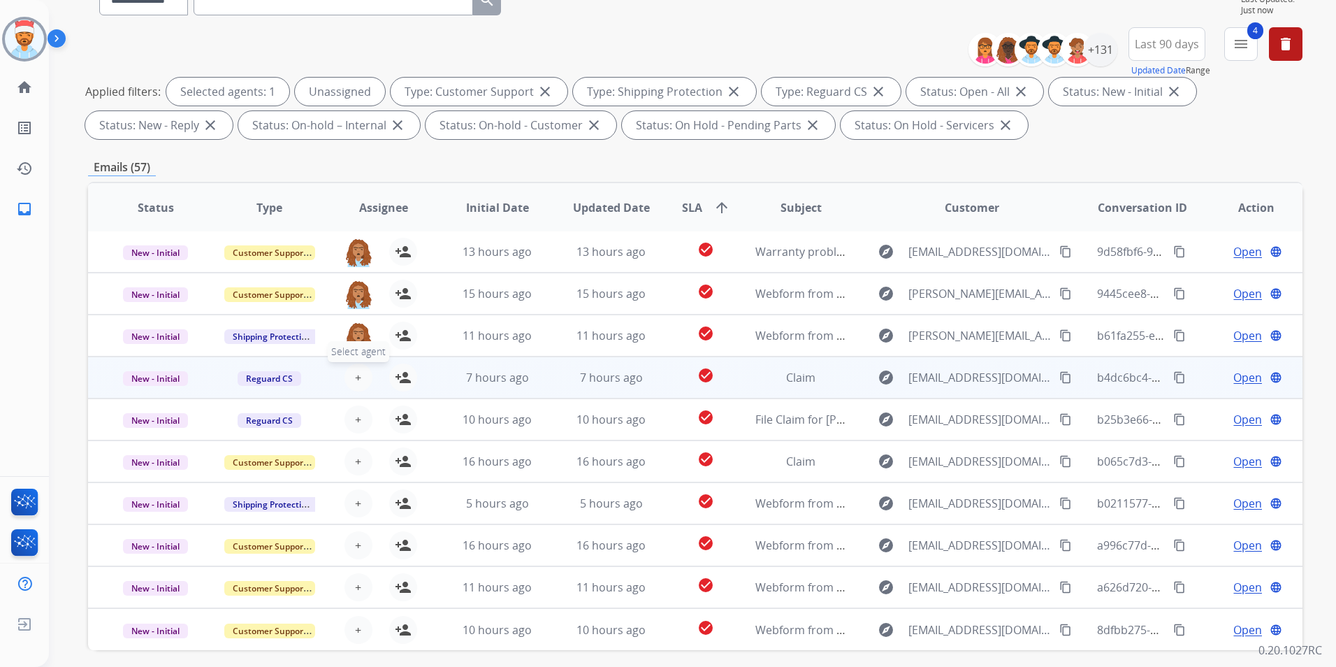
click at [353, 388] on button "+ Select agent" at bounding box center [358, 377] width 28 height 28
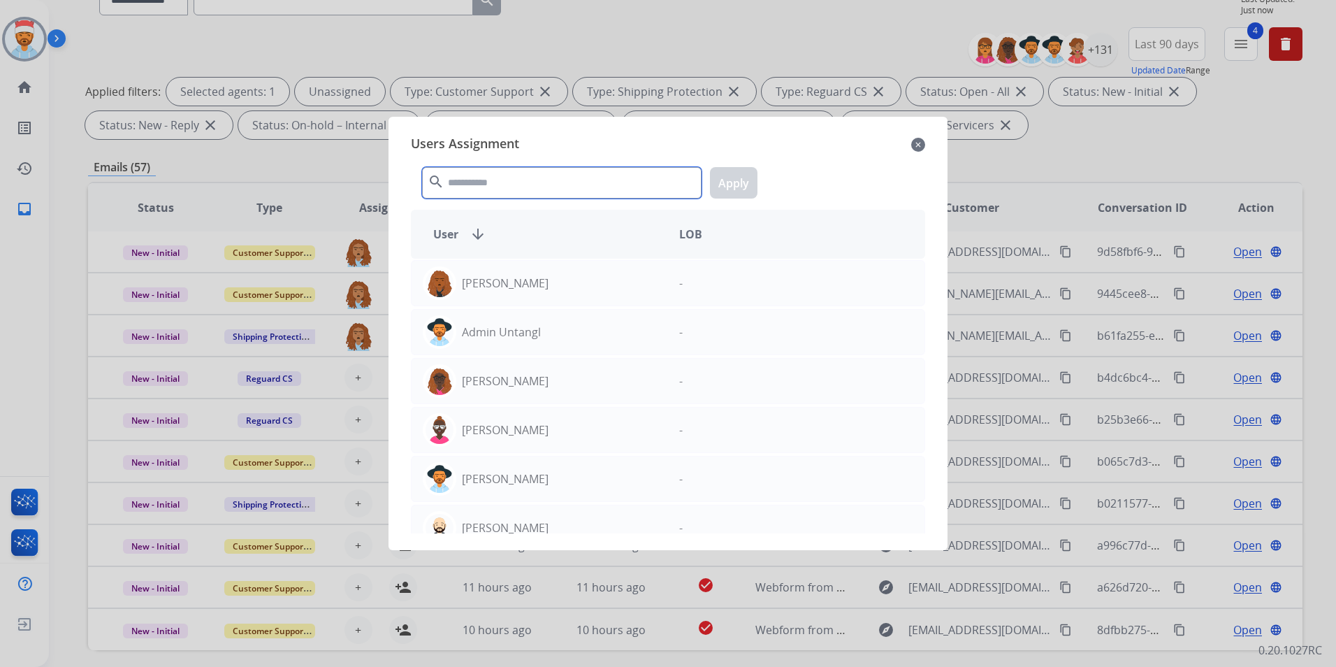
click at [494, 188] on input "text" at bounding box center [561, 182] width 279 height 31
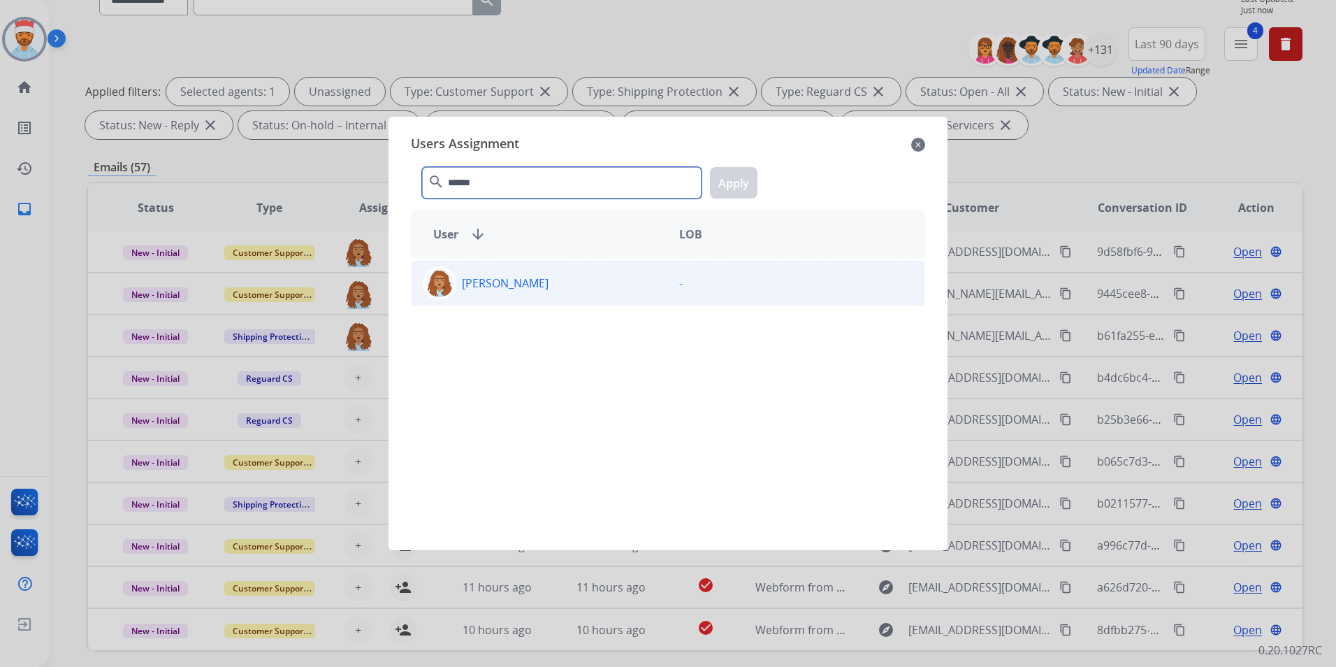
type input "******"
click at [504, 286] on p "[PERSON_NAME]" at bounding box center [505, 283] width 87 height 17
click at [745, 184] on button "Apply" at bounding box center [734, 182] width 48 height 31
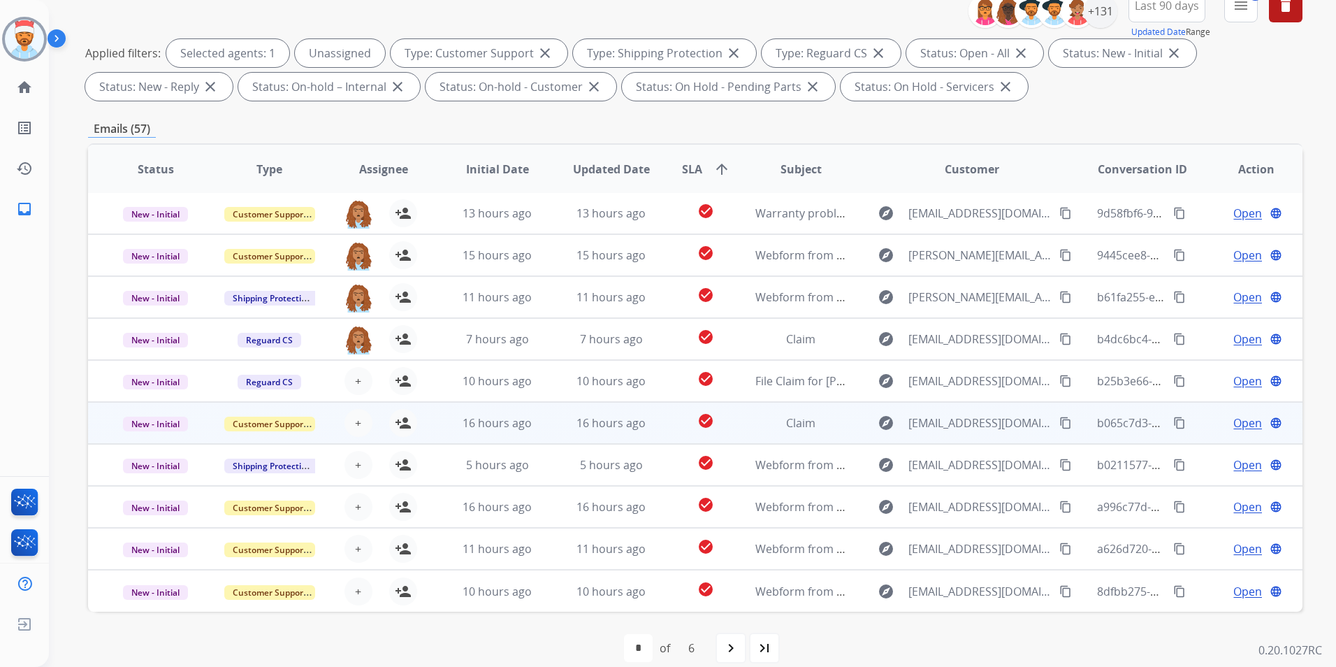
scroll to position [196, 0]
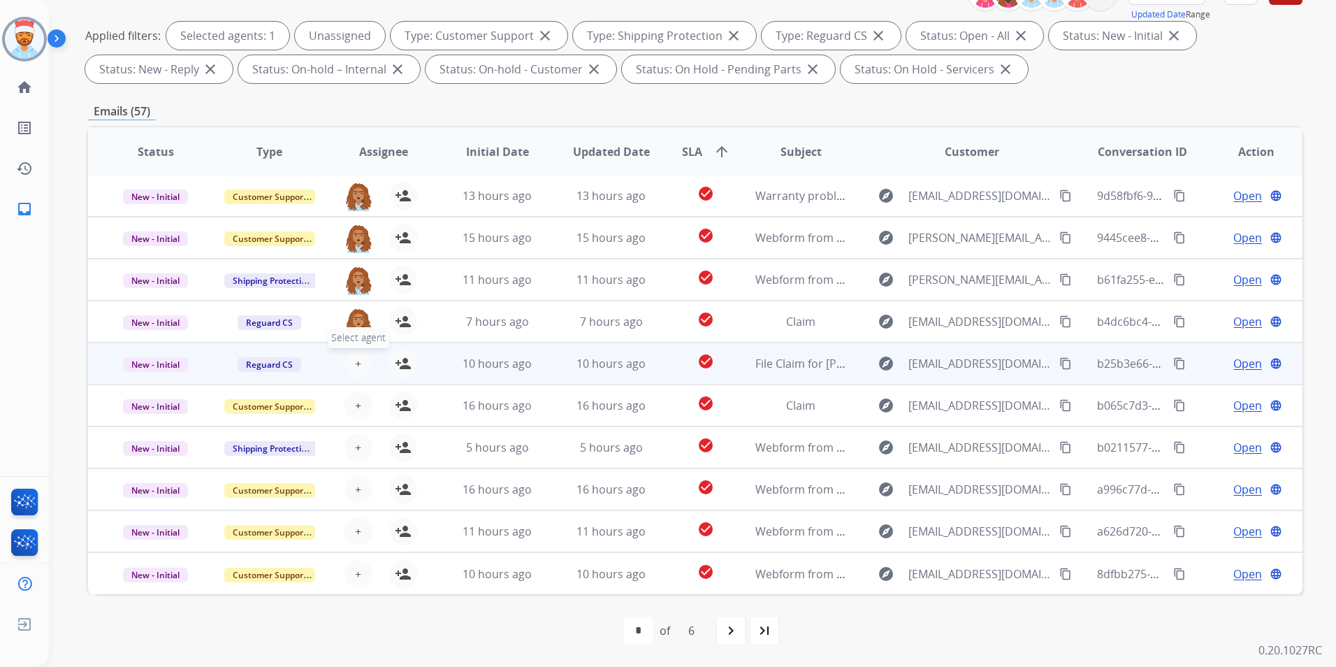
click at [361, 368] on button "+ Select agent" at bounding box center [358, 363] width 28 height 28
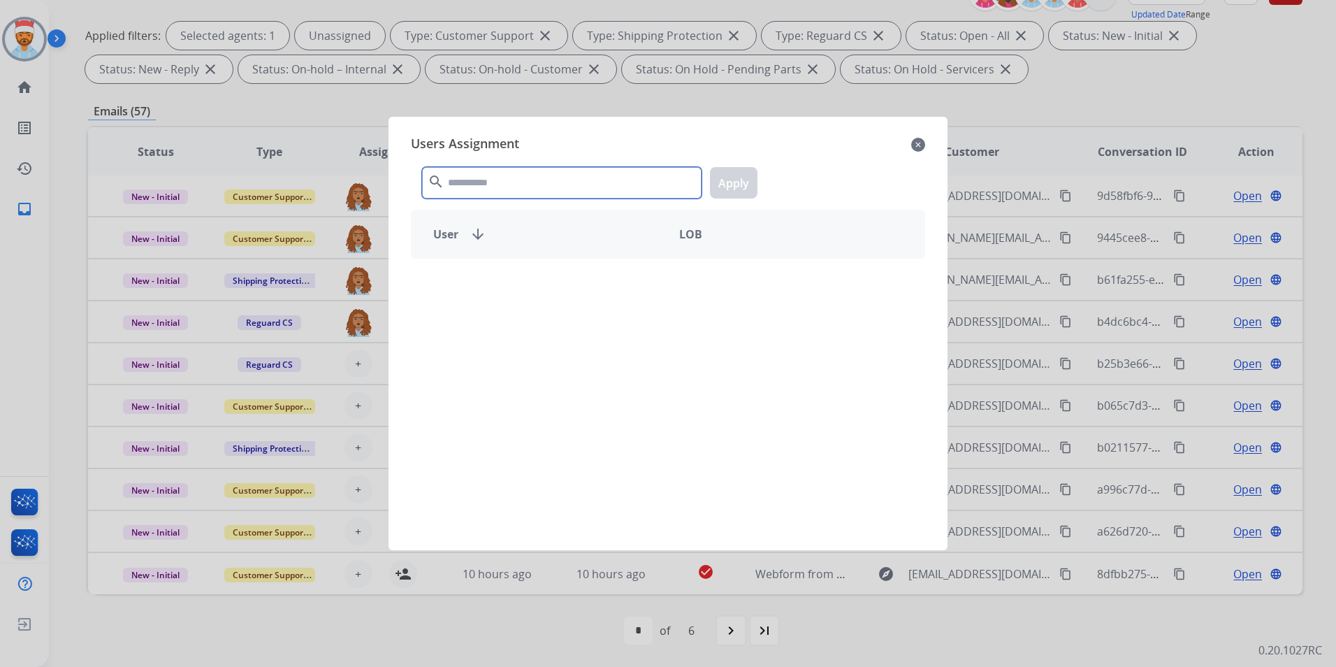
click at [510, 180] on input "text" at bounding box center [561, 182] width 279 height 31
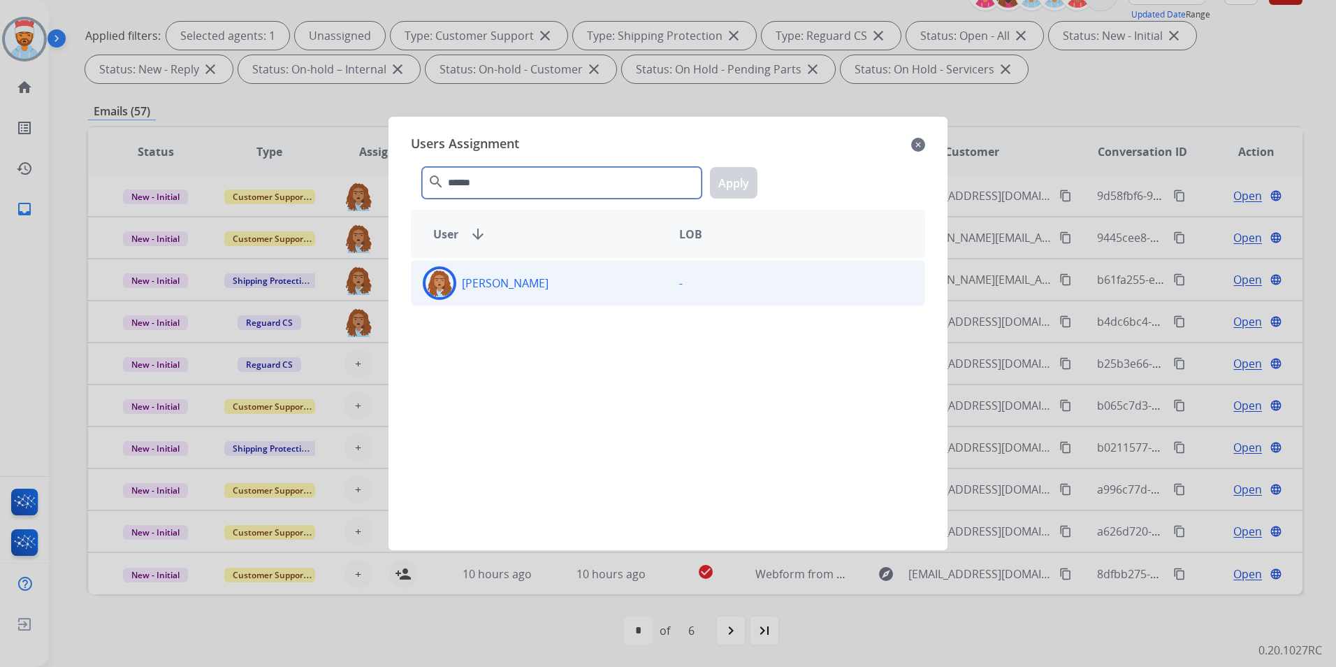
type input "******"
click at [497, 291] on div "[PERSON_NAME]" at bounding box center [540, 283] width 256 height 34
click at [735, 180] on button "Apply" at bounding box center [734, 182] width 48 height 31
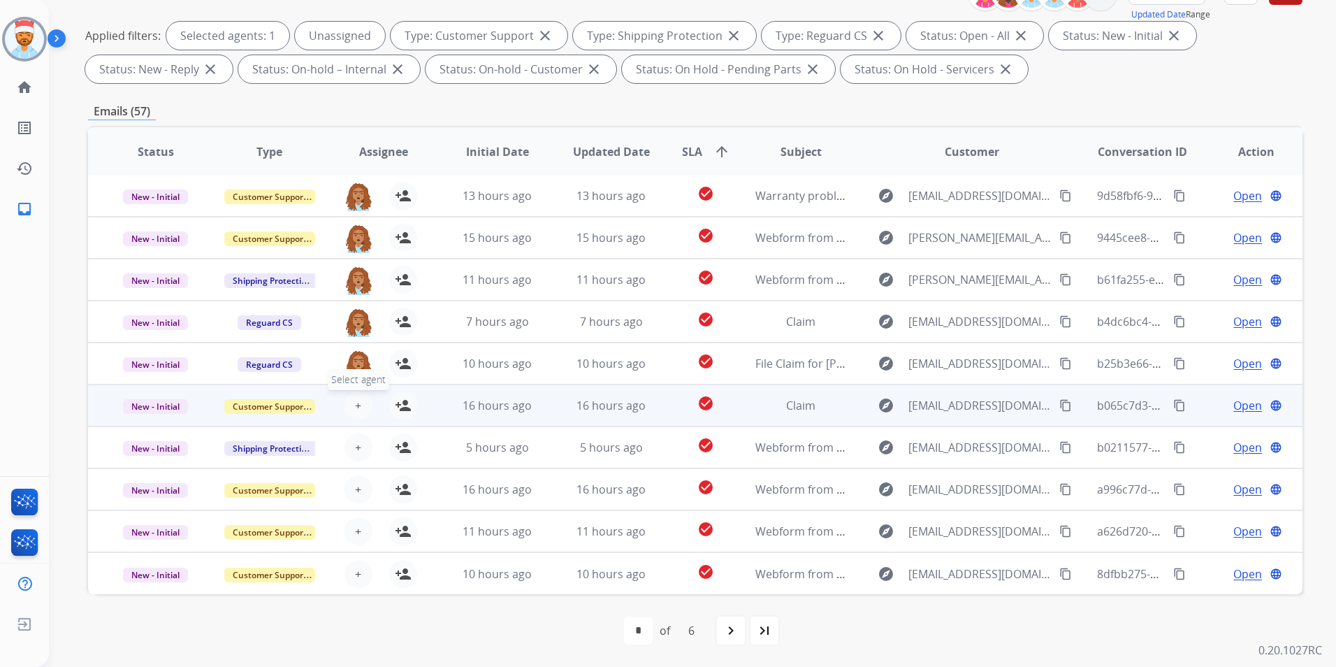
click at [356, 412] on span "+" at bounding box center [358, 405] width 6 height 17
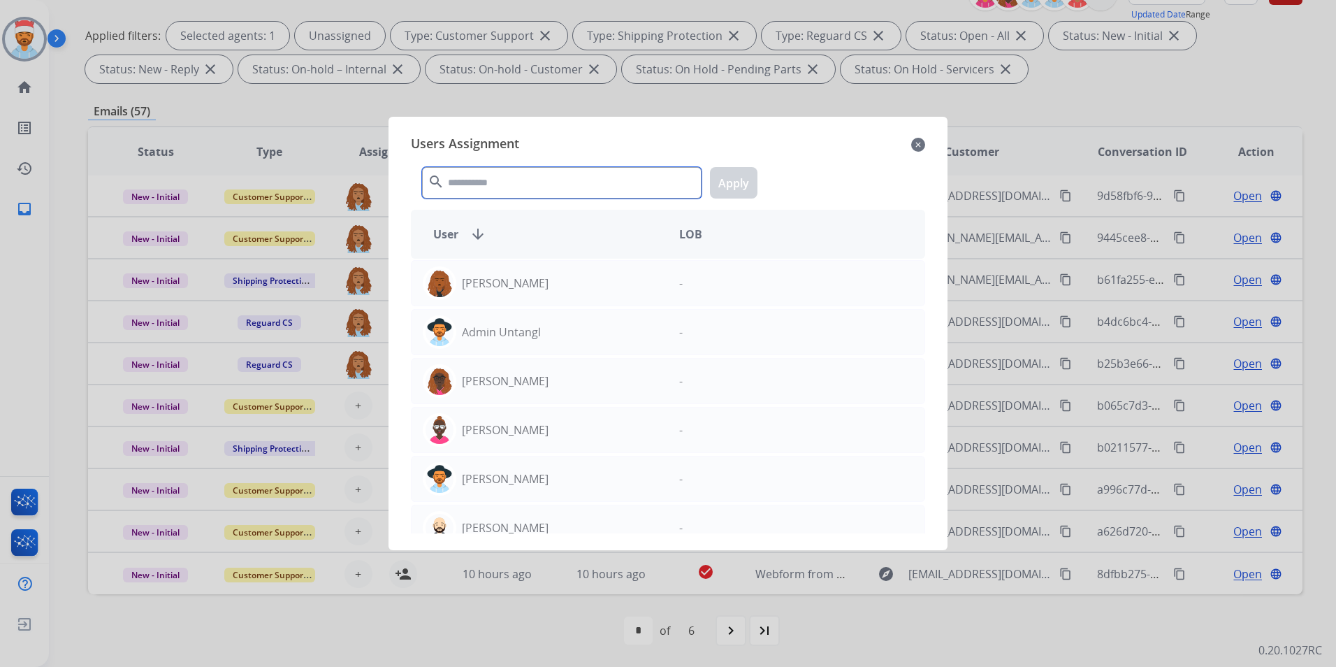
click at [507, 194] on input "text" at bounding box center [561, 182] width 279 height 31
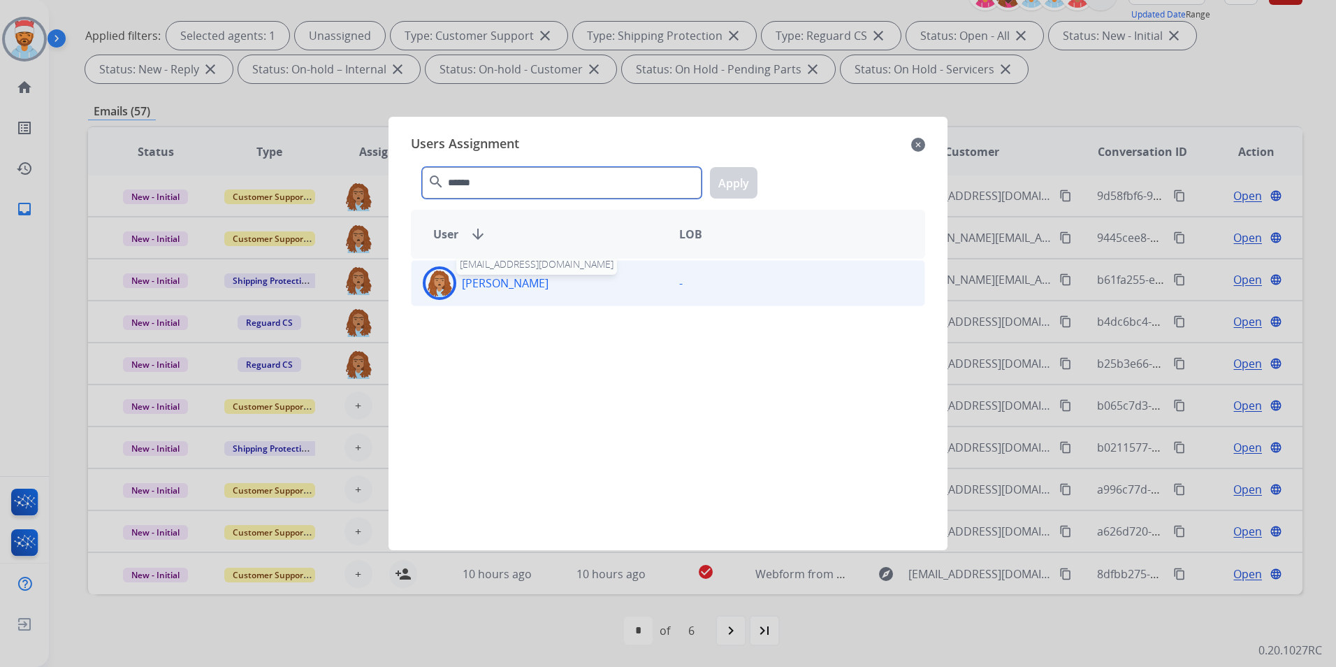
type input "******"
click at [512, 288] on p "[PERSON_NAME]" at bounding box center [505, 283] width 87 height 17
click at [713, 191] on div "****** search Apply" at bounding box center [668, 180] width 514 height 48
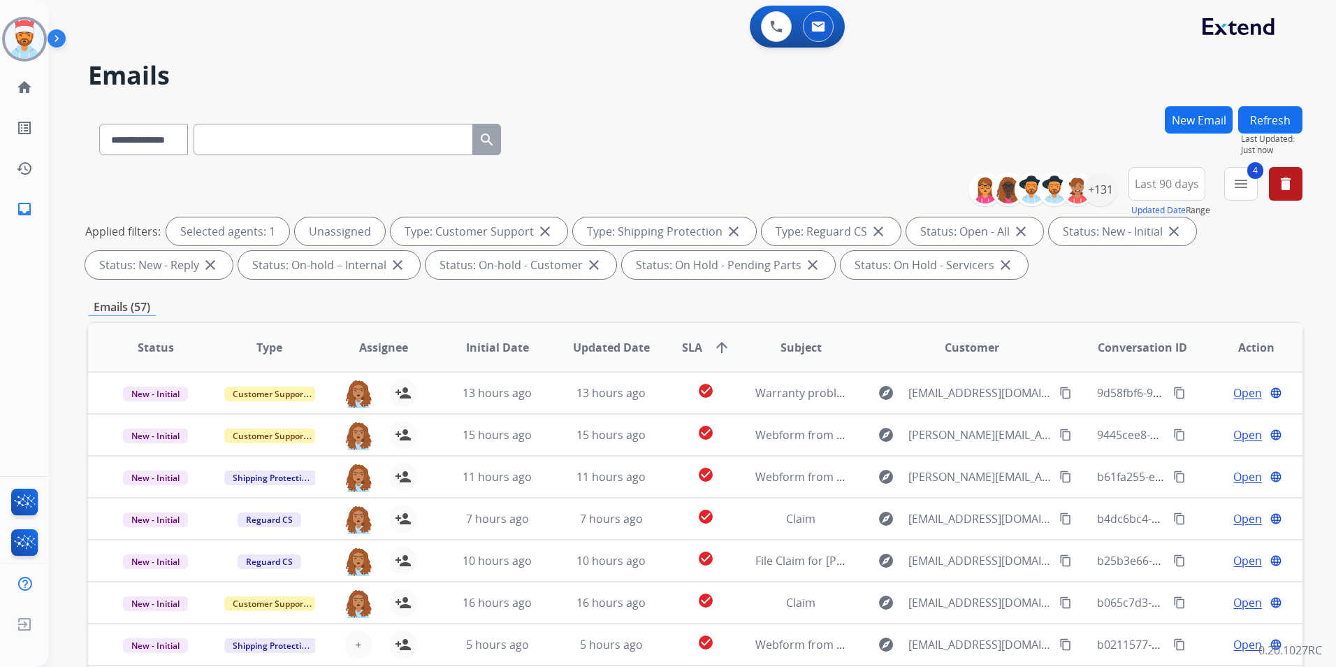
select select "**********"
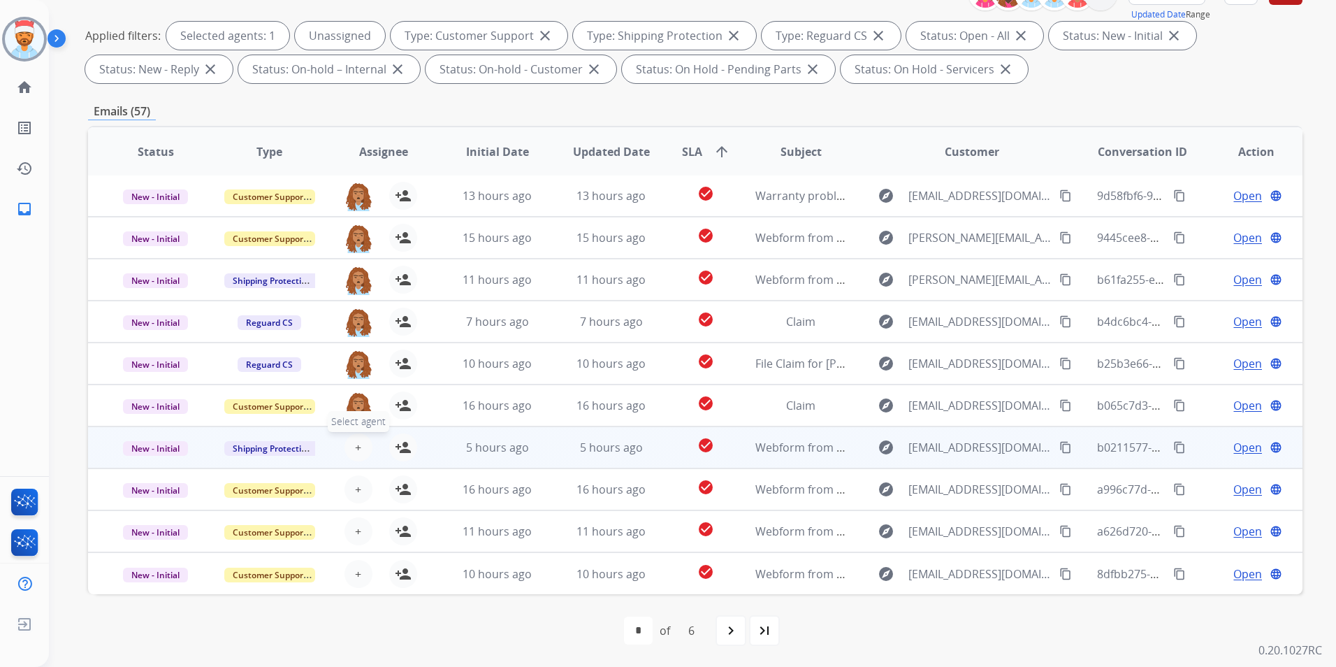
click at [360, 449] on button "+ Select agent" at bounding box center [358, 447] width 28 height 28
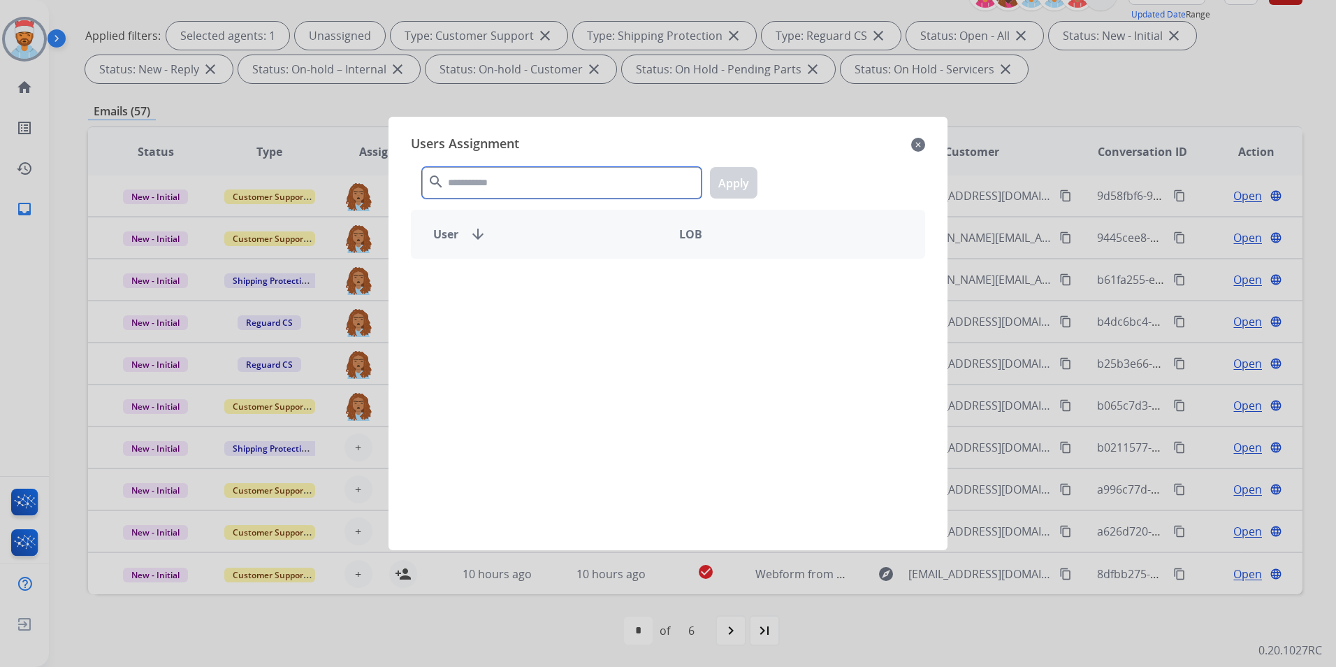
click at [487, 184] on input "text" at bounding box center [561, 182] width 279 height 31
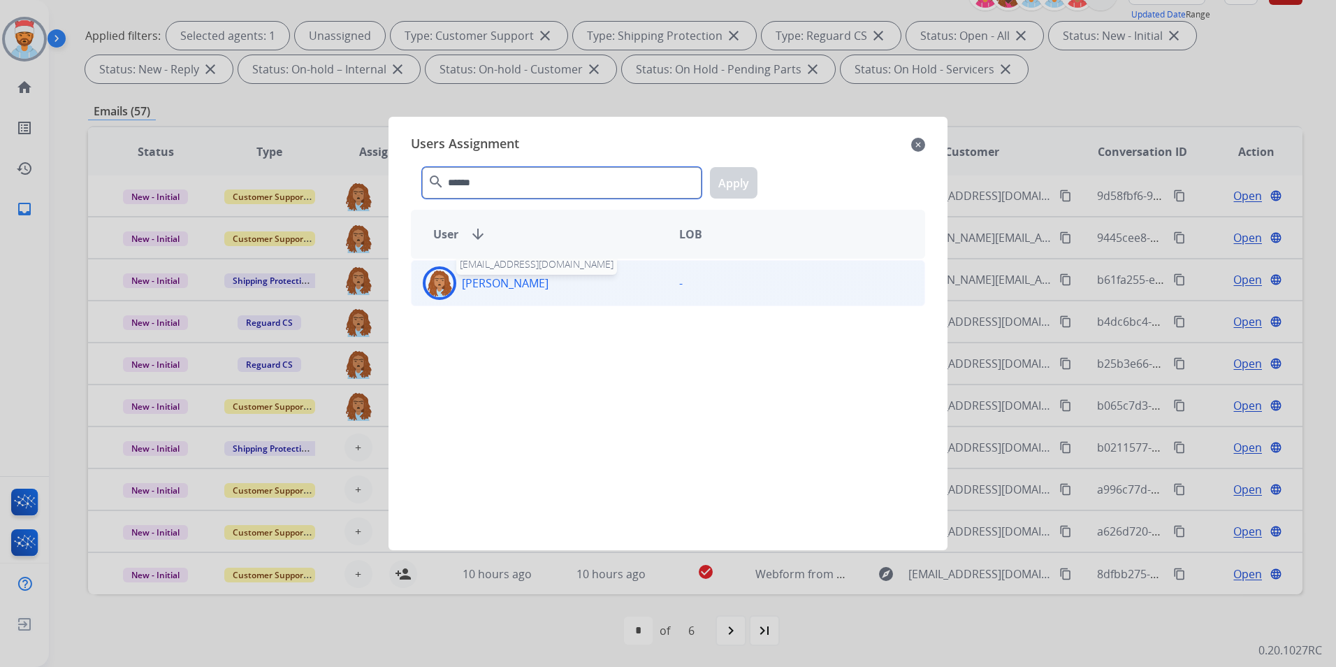
type input "******"
click at [506, 294] on div "Jordan Cherry jordan.cherry@mcibpo.com" at bounding box center [540, 283] width 256 height 34
drag, startPoint x: 710, startPoint y: 184, endPoint x: 728, endPoint y: 186, distance: 18.3
click at [715, 184] on div "****** search Apply" at bounding box center [668, 180] width 514 height 48
click at [728, 186] on button "Apply" at bounding box center [734, 182] width 48 height 31
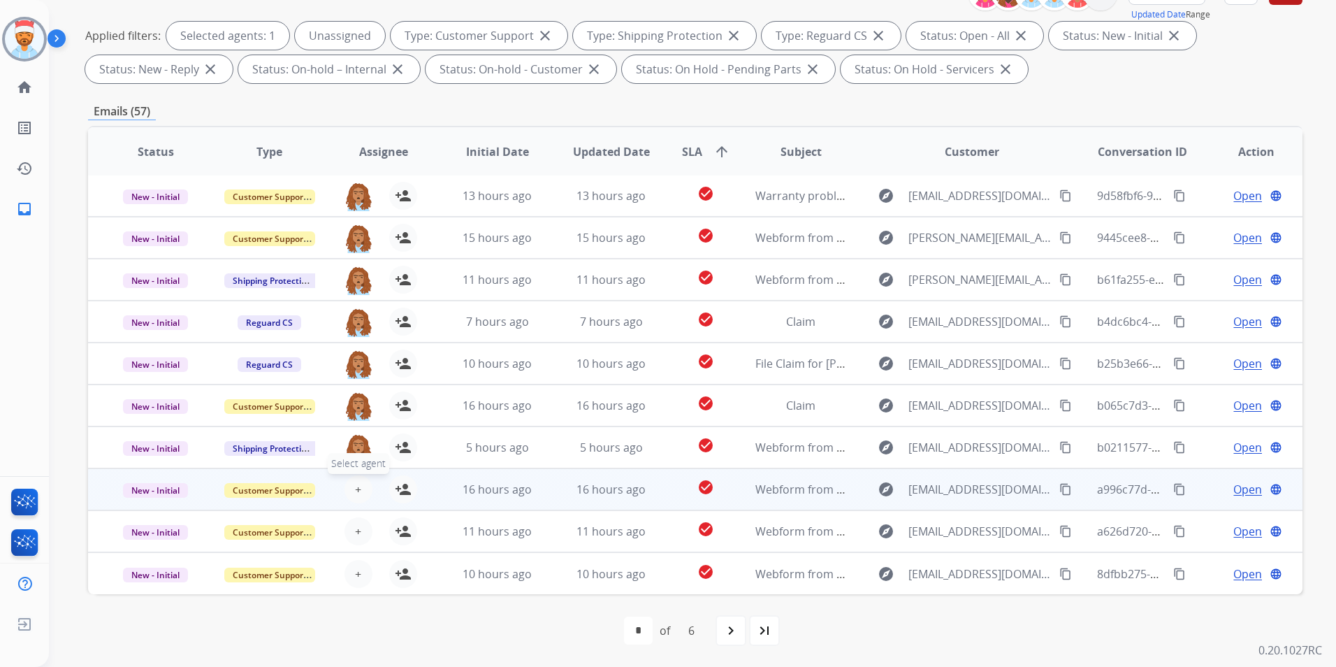
click at [355, 493] on span "+" at bounding box center [358, 489] width 6 height 17
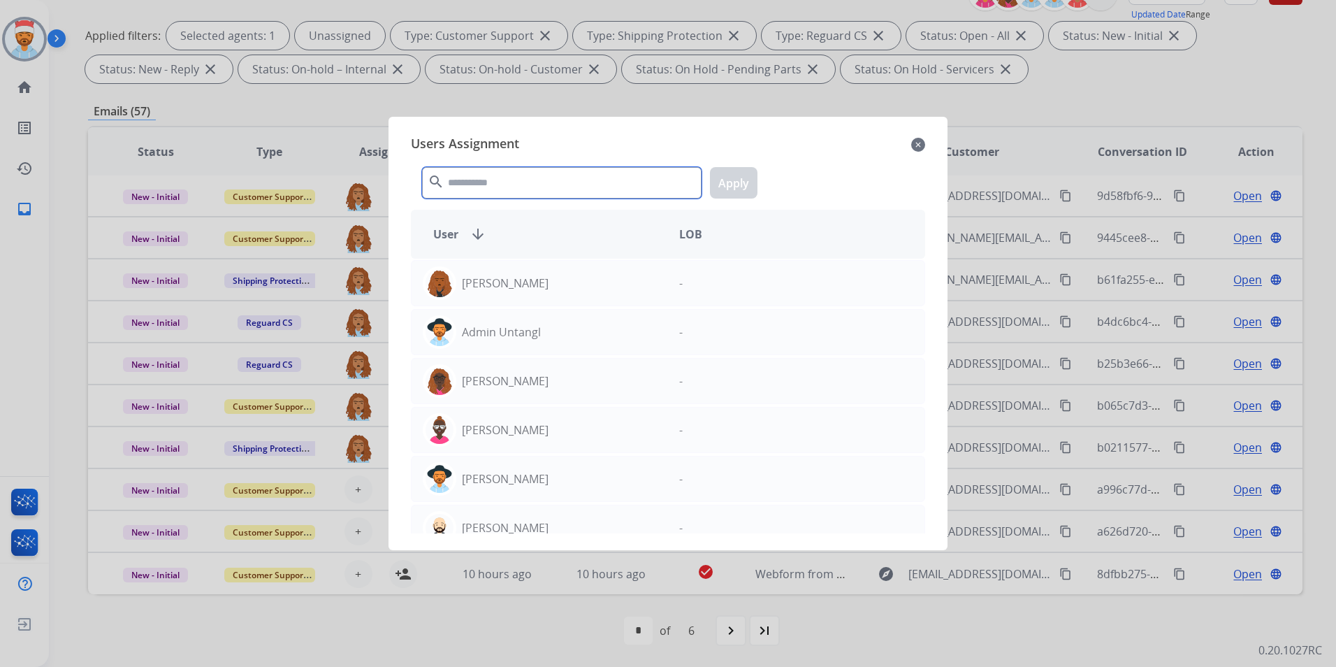
click at [486, 192] on input "text" at bounding box center [561, 182] width 279 height 31
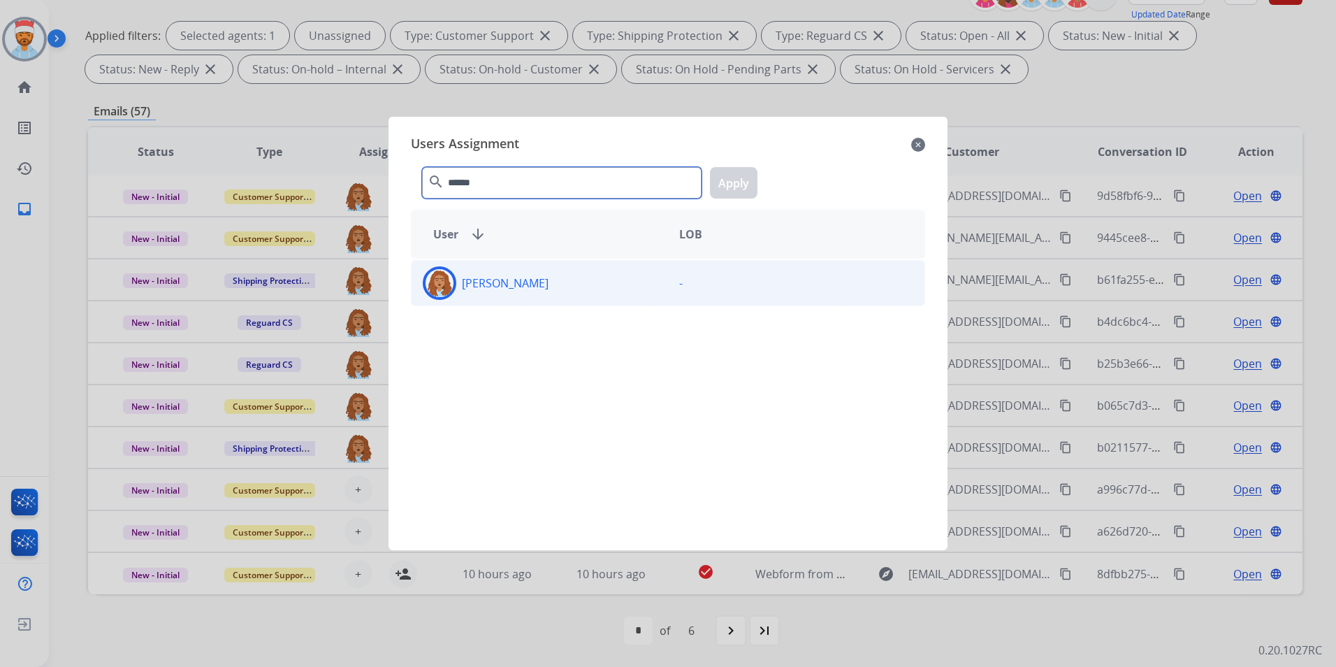
type input "******"
click at [509, 297] on div "[PERSON_NAME]" at bounding box center [540, 283] width 256 height 34
drag, startPoint x: 720, startPoint y: 193, endPoint x: 695, endPoint y: 214, distance: 32.7
click at [720, 193] on button "Apply" at bounding box center [734, 182] width 48 height 31
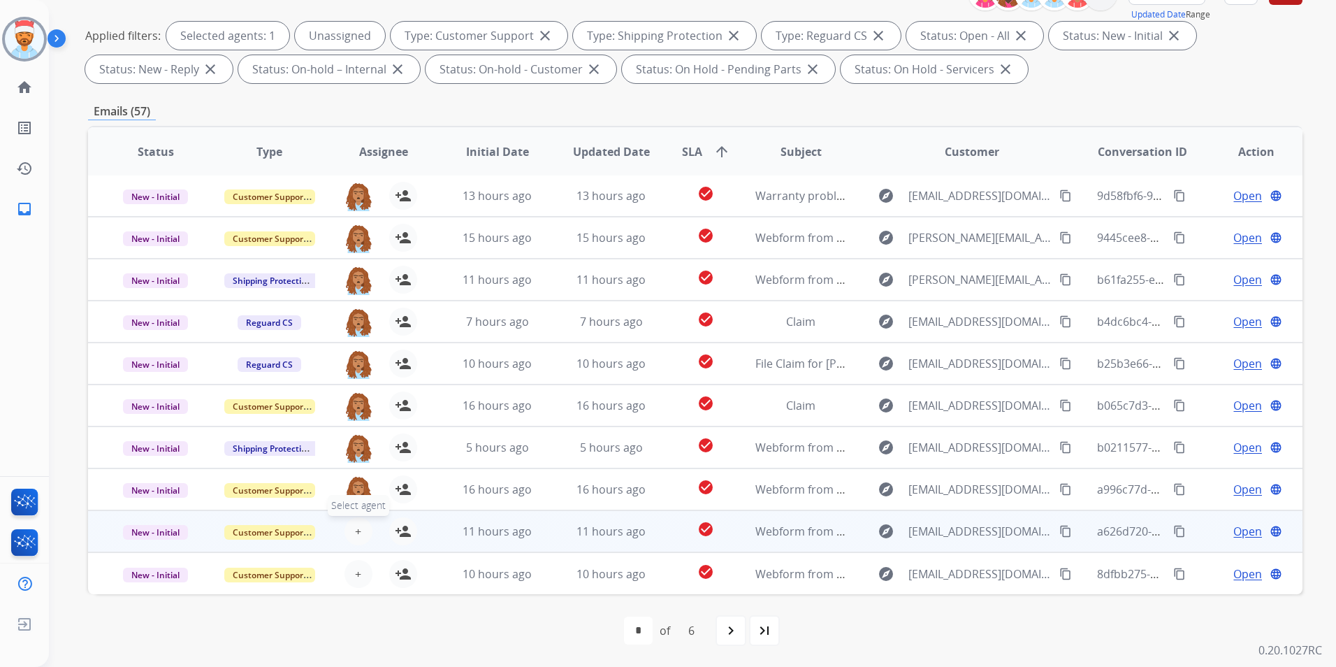
click at [356, 531] on span "+" at bounding box center [358, 531] width 6 height 17
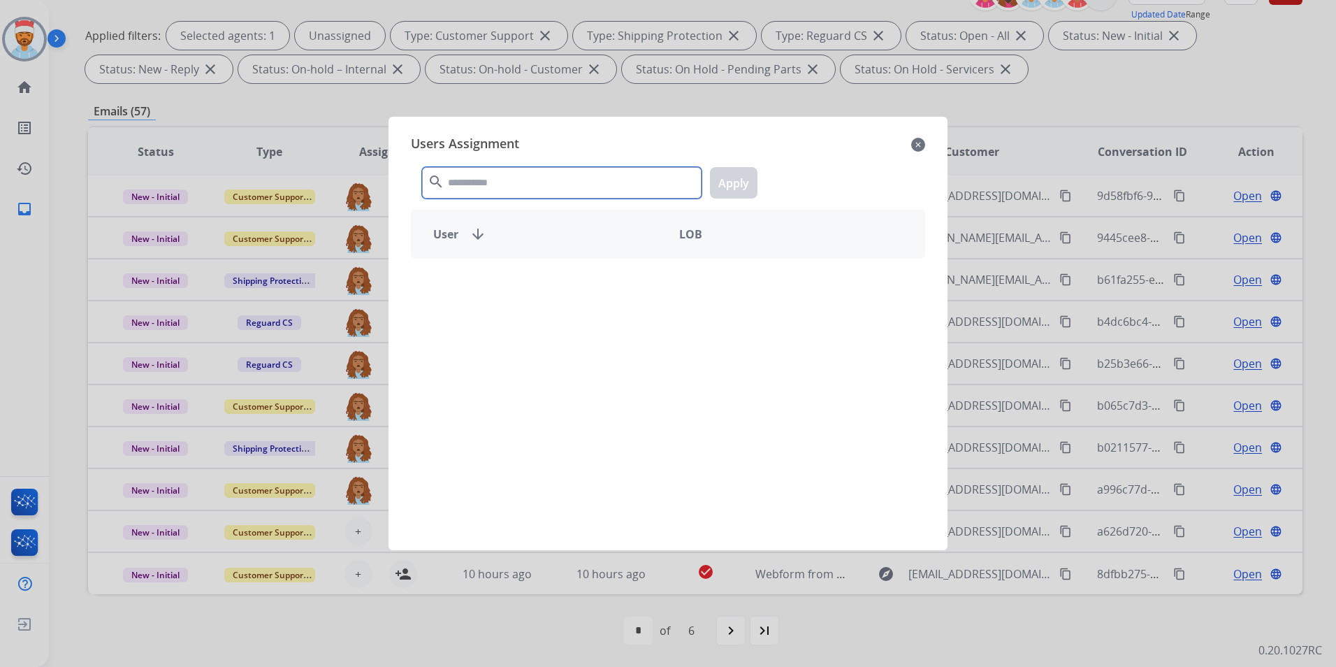
click at [519, 192] on input "text" at bounding box center [561, 182] width 279 height 31
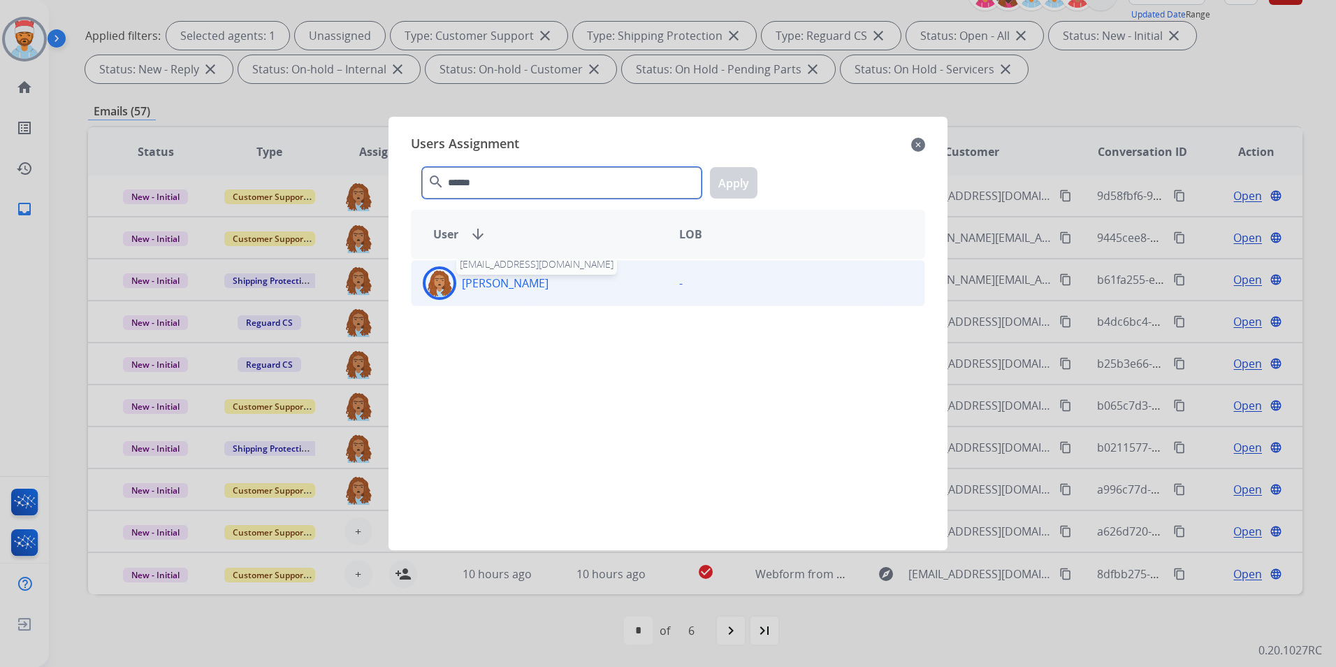
type input "******"
drag, startPoint x: 485, startPoint y: 292, endPoint x: 495, endPoint y: 286, distance: 11.9
click at [485, 290] on div "Jordan Cherry jordan.cherry@mcibpo.com" at bounding box center [540, 283] width 256 height 34
click at [757, 187] on div "****** search Apply" at bounding box center [668, 180] width 514 height 48
click at [748, 184] on button "Apply" at bounding box center [734, 182] width 48 height 31
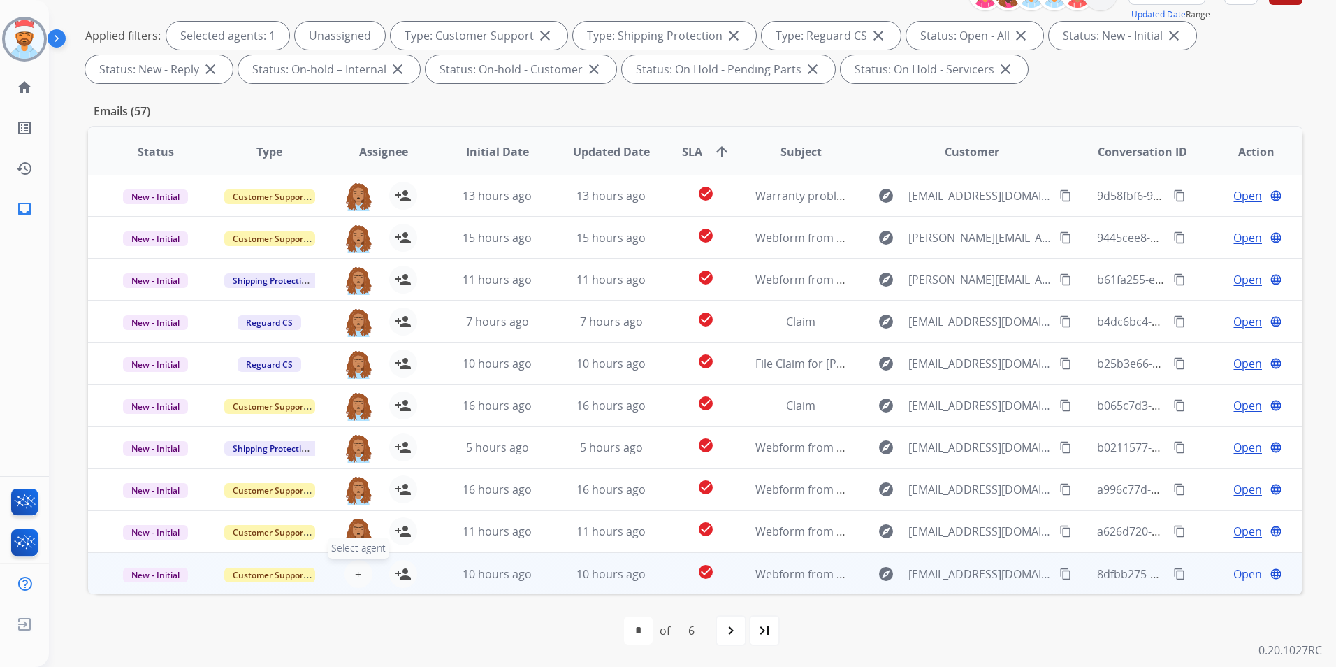
click at [355, 577] on span "+" at bounding box center [358, 573] width 6 height 17
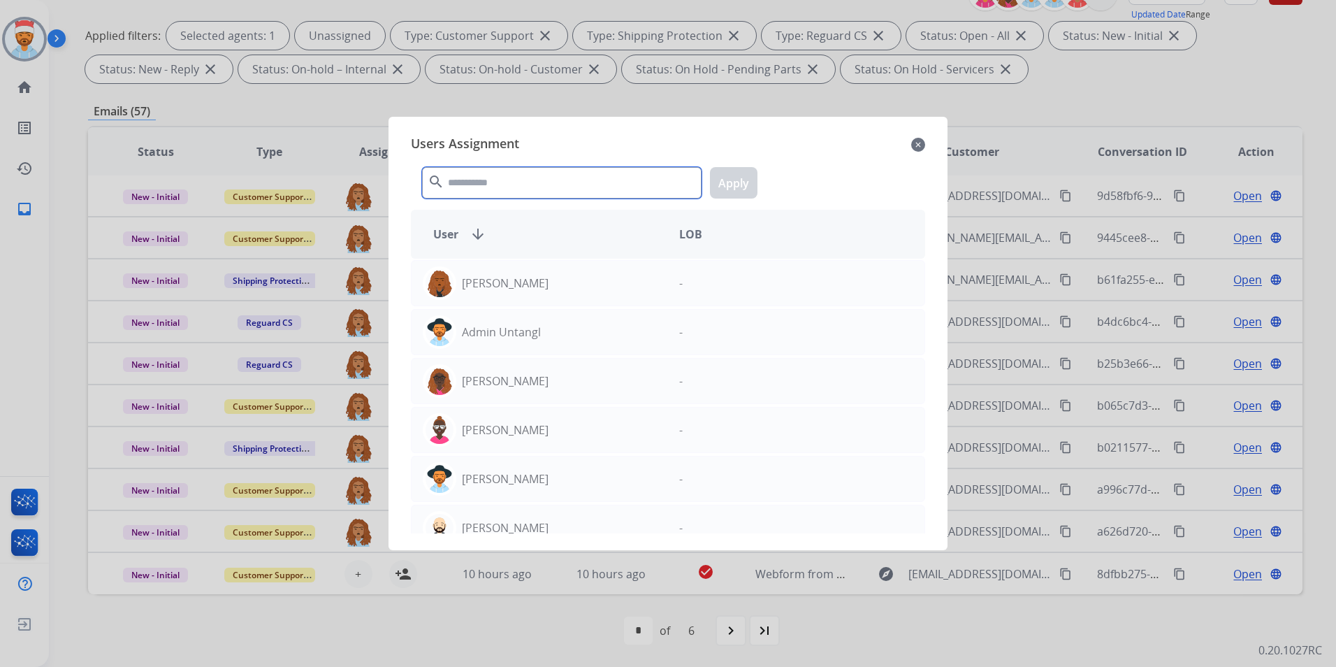
click at [527, 182] on input "text" at bounding box center [561, 182] width 279 height 31
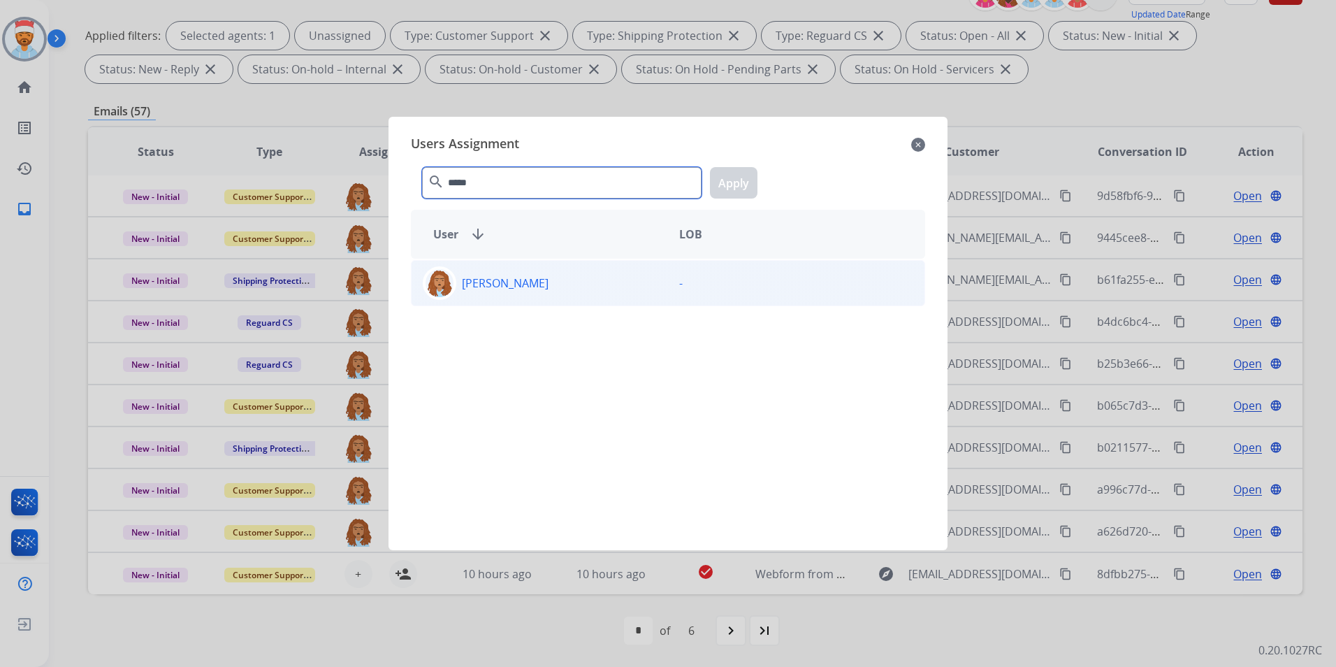
type input "*****"
click at [534, 286] on div "[PERSON_NAME]" at bounding box center [540, 283] width 256 height 34
click at [722, 186] on button "Apply" at bounding box center [734, 182] width 48 height 31
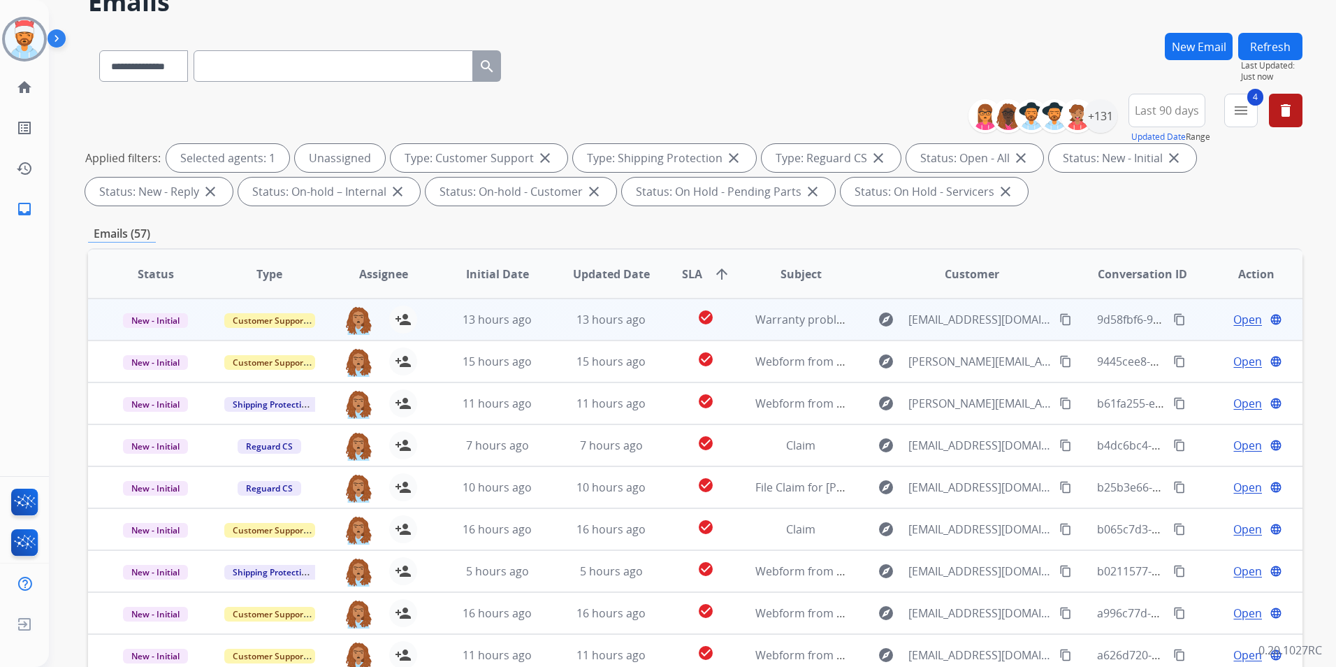
scroll to position [0, 0]
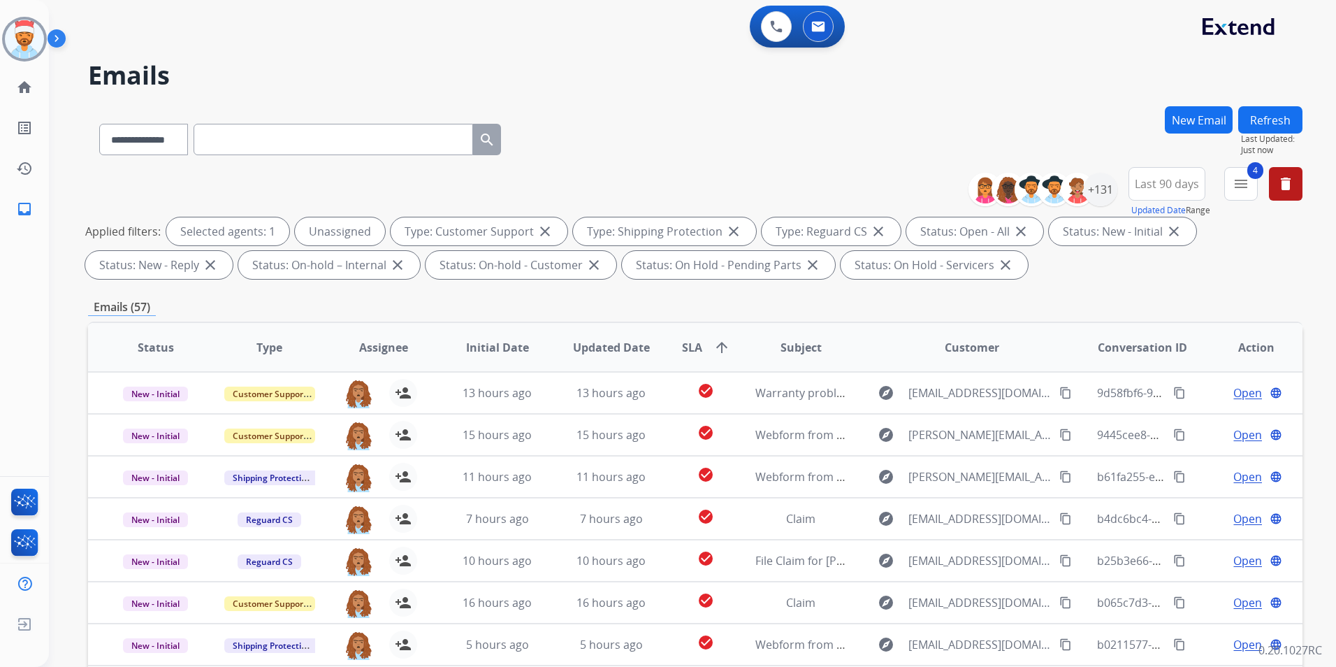
click at [1277, 120] on button "Refresh" at bounding box center [1270, 119] width 64 height 27
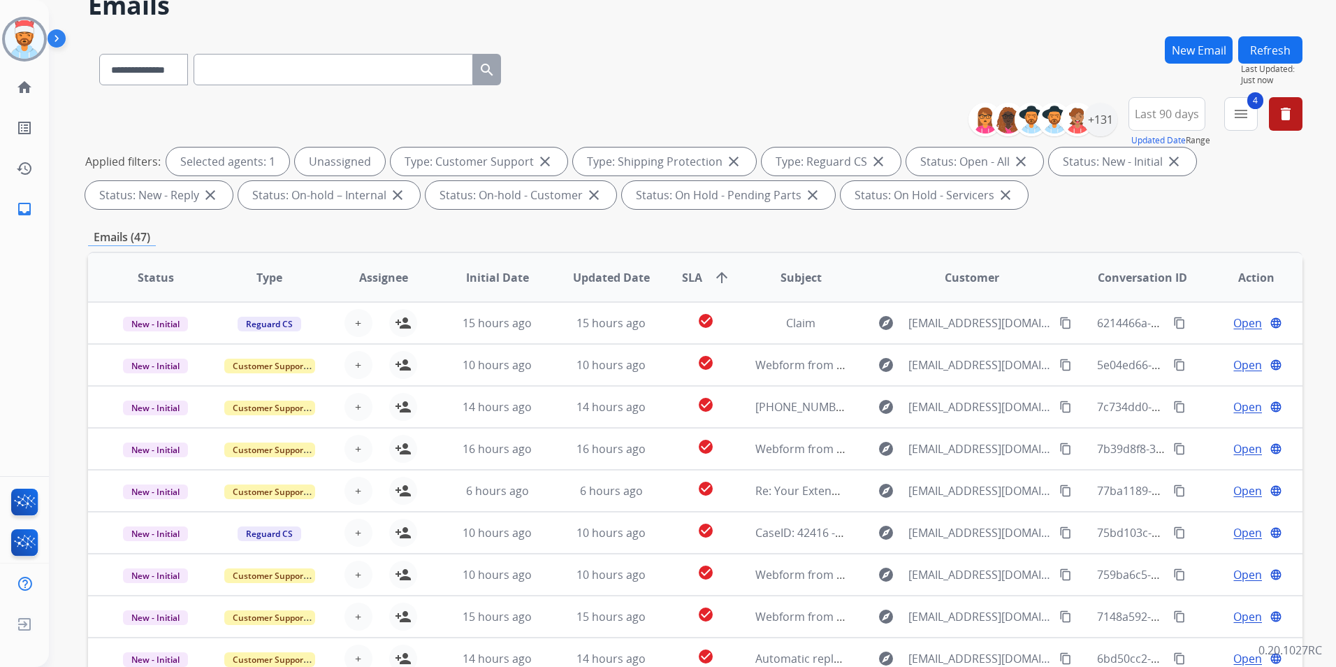
scroll to position [1, 0]
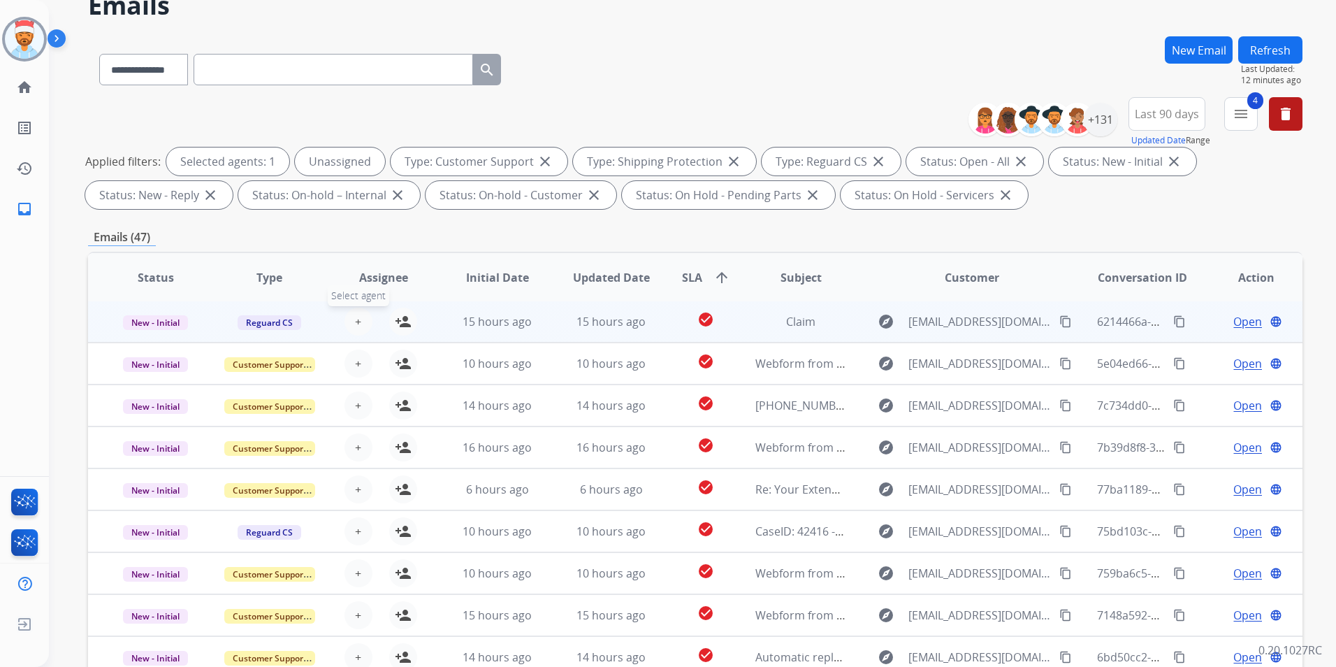
click at [351, 319] on button "+ Select agent" at bounding box center [358, 321] width 28 height 28
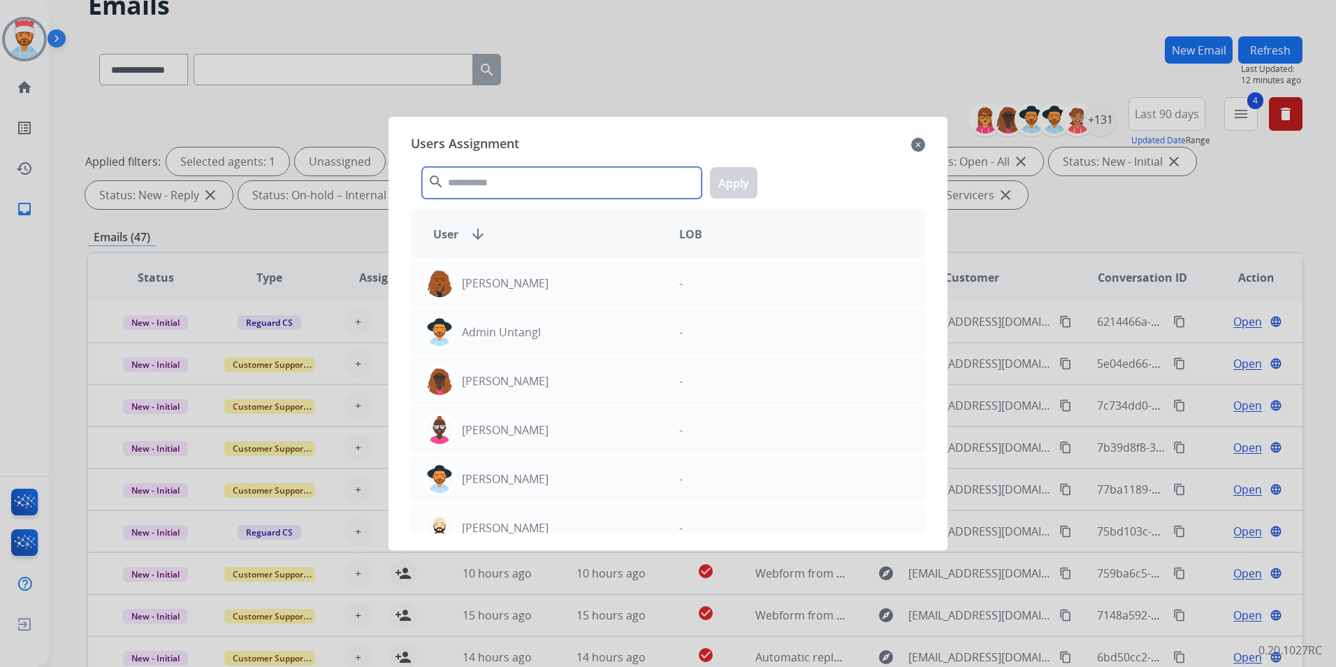
click at [490, 189] on input "text" at bounding box center [561, 182] width 279 height 31
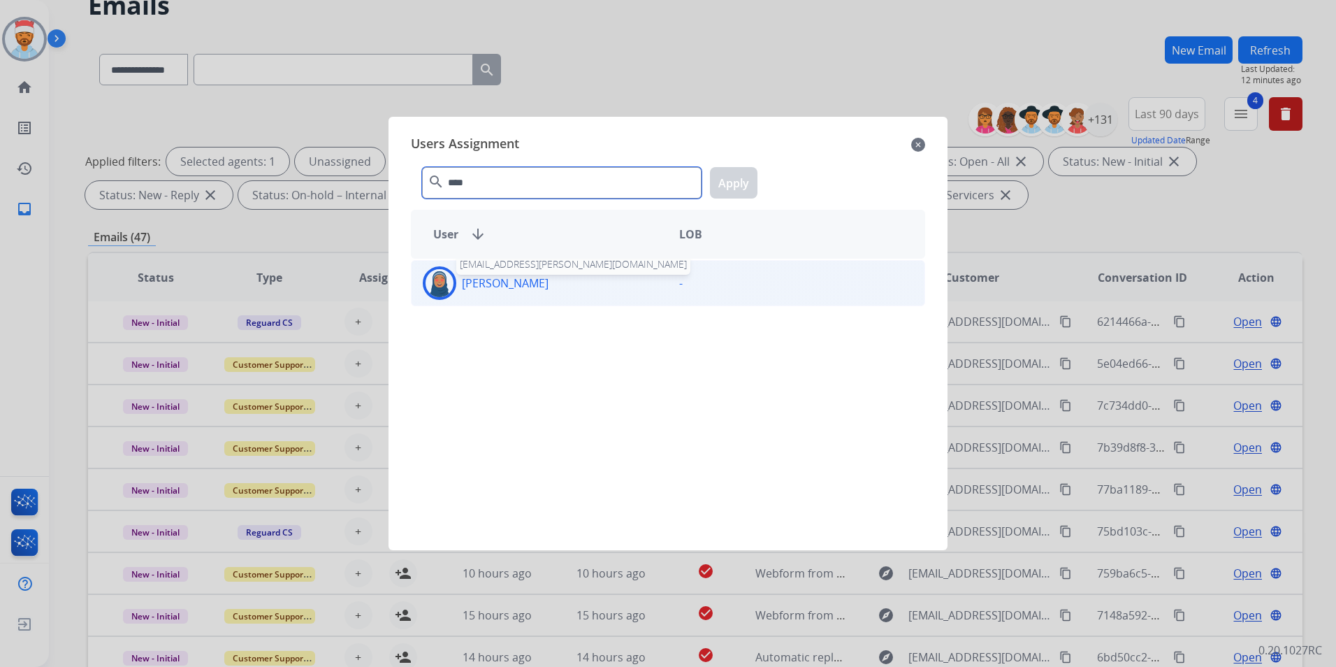
type input "****"
click at [503, 285] on p "[PERSON_NAME]" at bounding box center [505, 283] width 87 height 17
click at [731, 173] on button "Apply" at bounding box center [734, 182] width 48 height 31
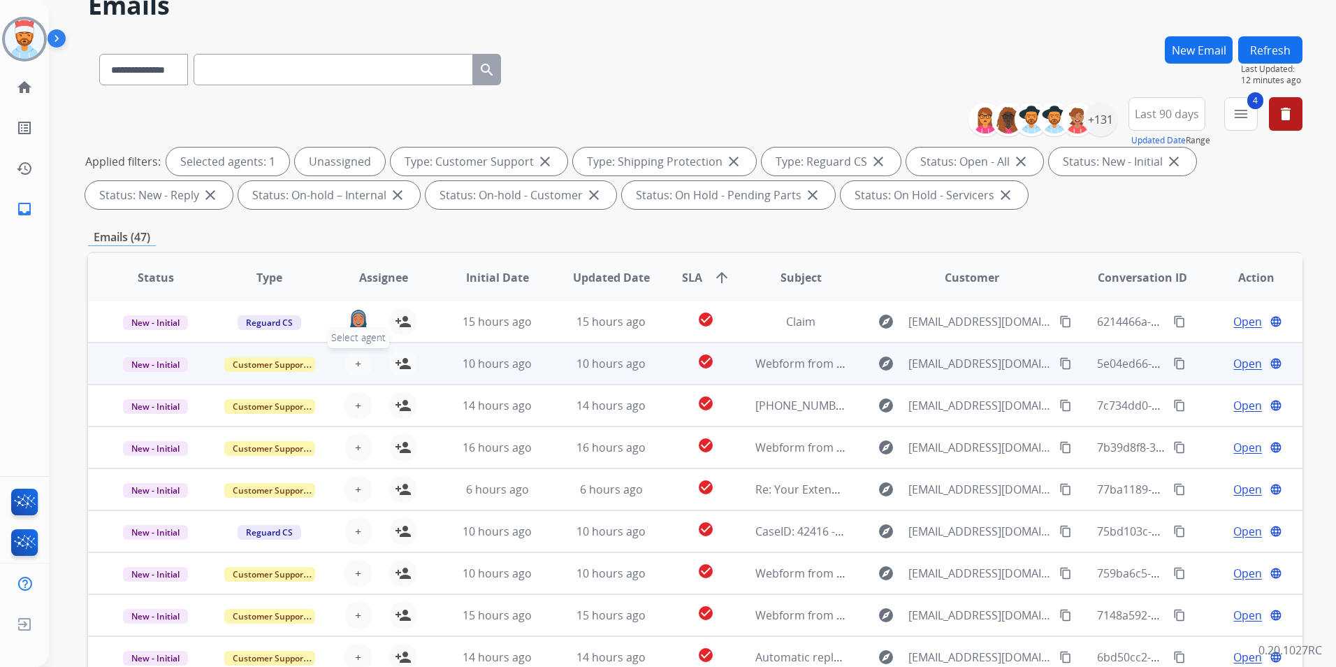
click at [363, 362] on button "+ Select agent" at bounding box center [358, 363] width 28 height 28
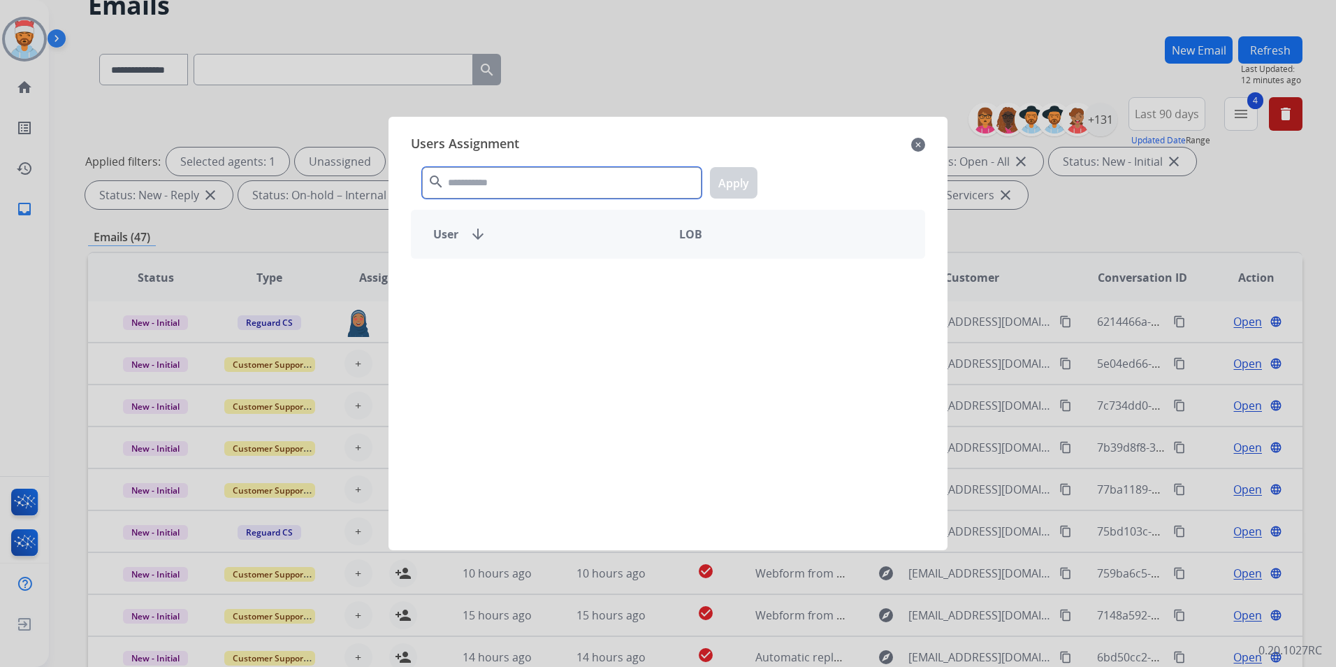
click at [486, 191] on input "text" at bounding box center [561, 182] width 279 height 31
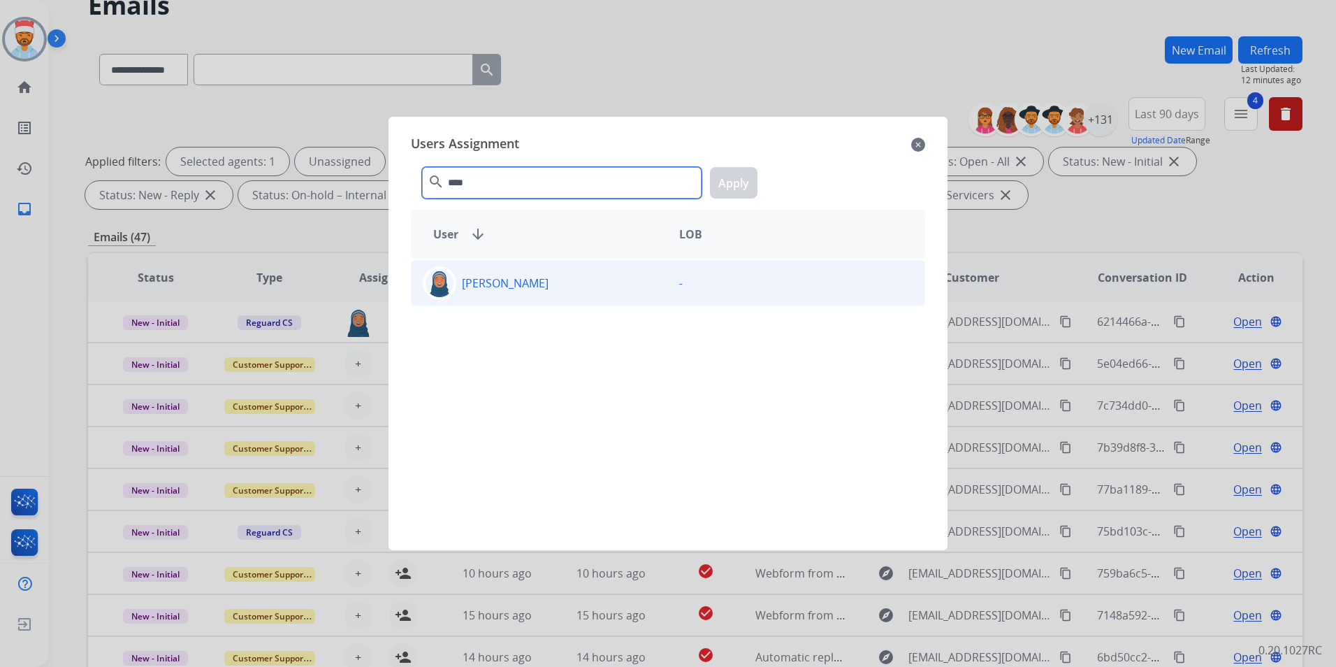
type input "****"
click at [472, 284] on p "[PERSON_NAME]" at bounding box center [505, 283] width 87 height 17
click at [728, 186] on button "Apply" at bounding box center [734, 182] width 48 height 31
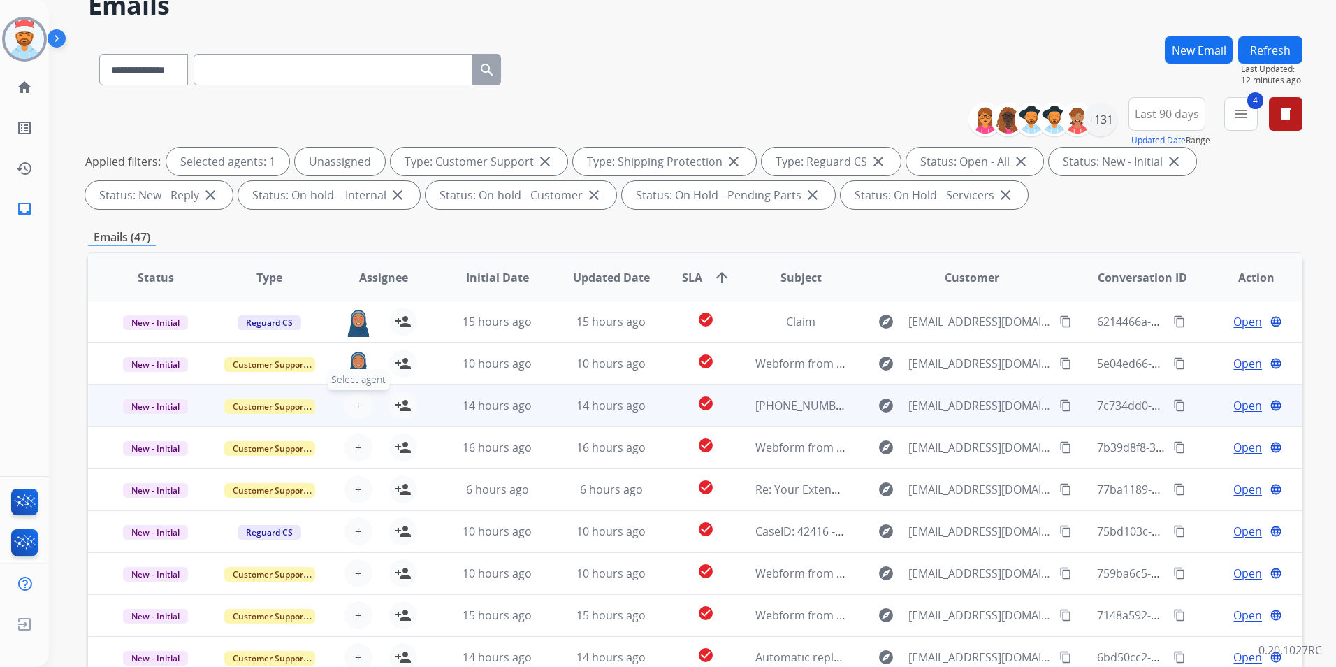
click at [360, 416] on button "+ Select agent" at bounding box center [358, 405] width 28 height 28
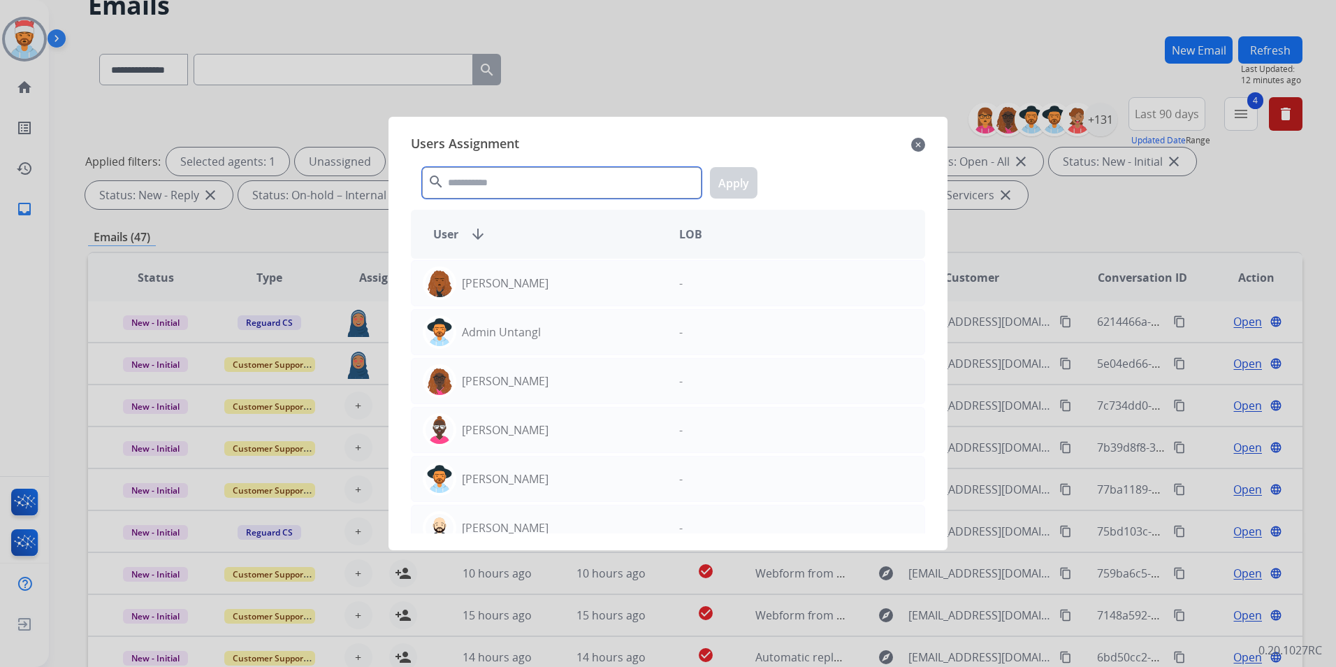
click at [565, 190] on input "text" at bounding box center [561, 182] width 279 height 31
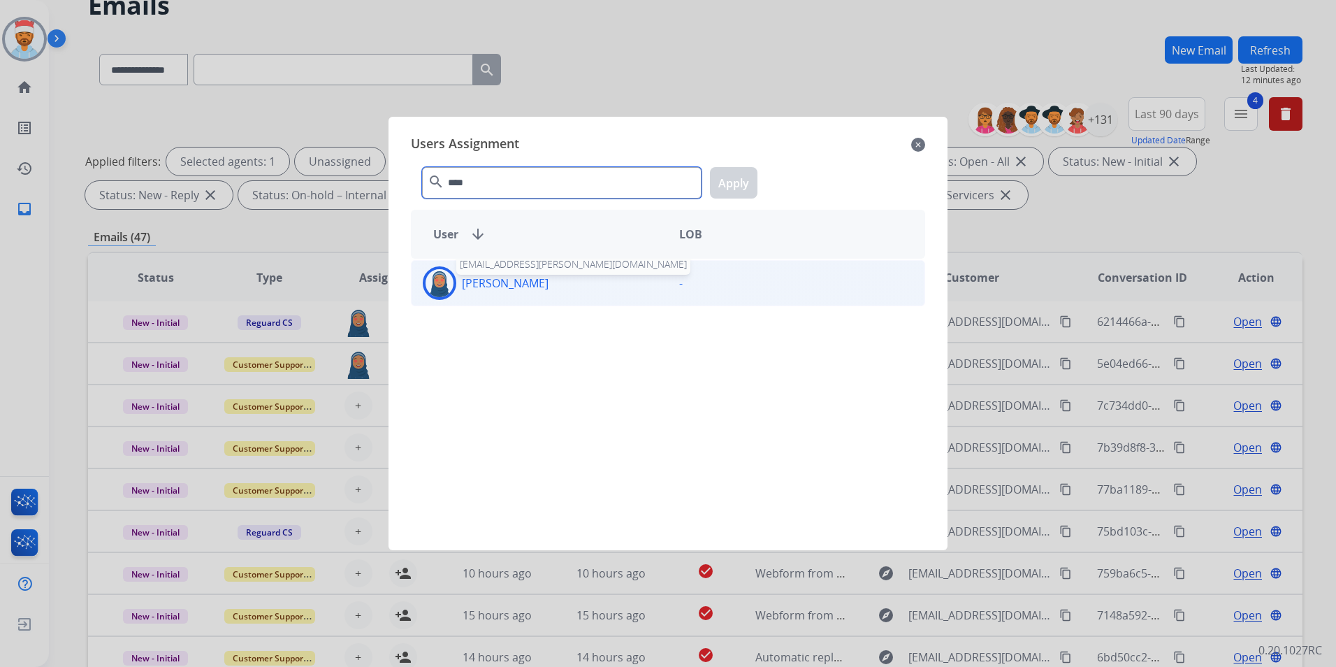
type input "****"
click at [500, 286] on p "[PERSON_NAME]" at bounding box center [505, 283] width 87 height 17
drag, startPoint x: 745, startPoint y: 174, endPoint x: 639, endPoint y: 245, distance: 126.9
click at [744, 175] on button "Apply" at bounding box center [734, 182] width 48 height 31
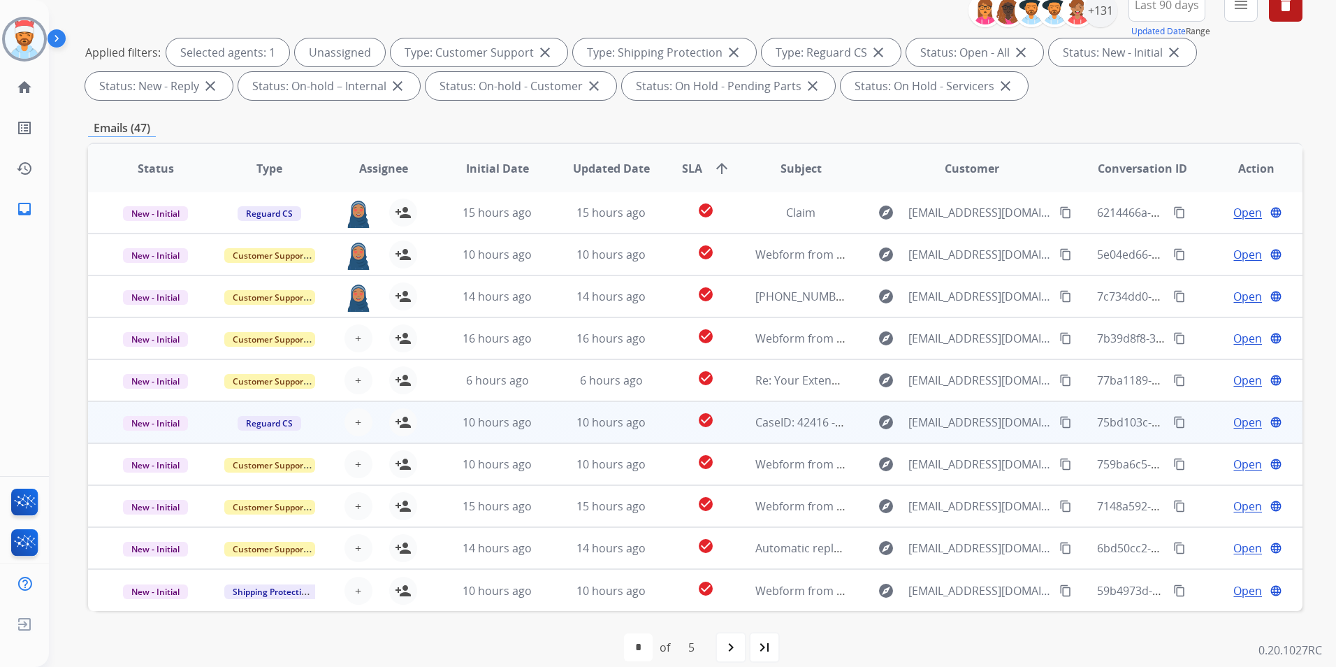
scroll to position [196, 0]
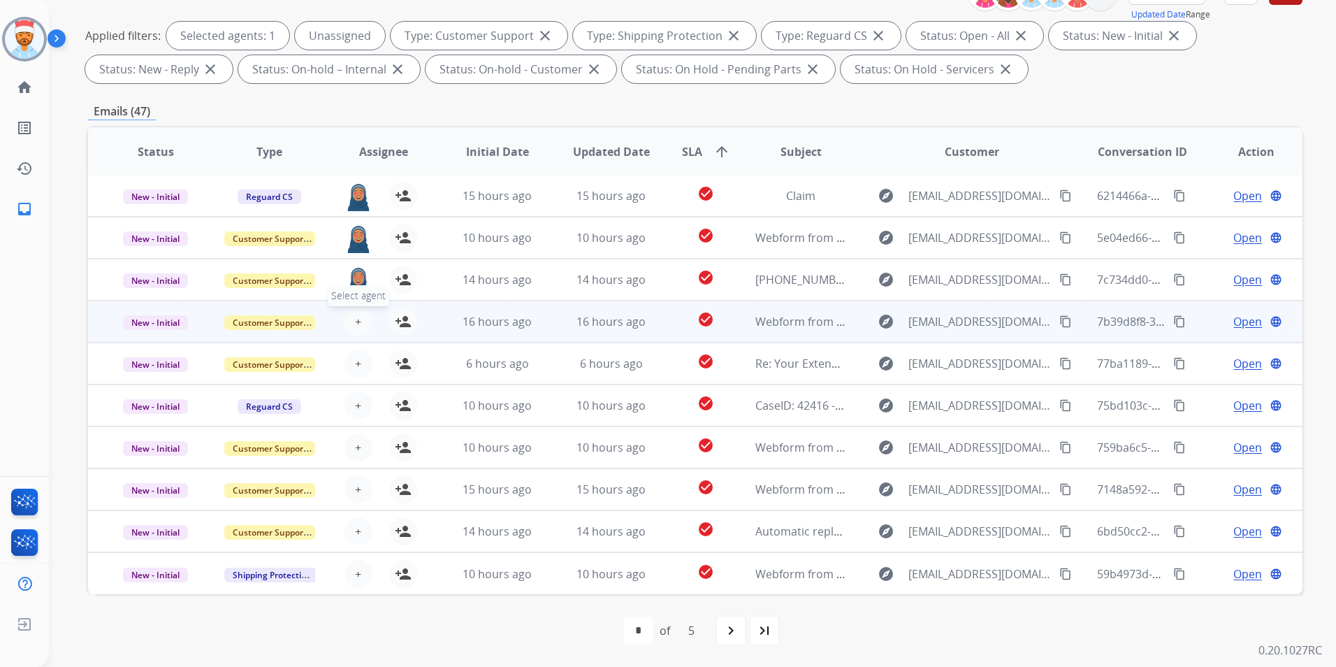
click at [357, 327] on table "Status Type Assignee Initial Date Updated Date SLA arrow_upward Subject Custome…" at bounding box center [695, 360] width 1214 height 468
click at [361, 319] on button "+ Select agent" at bounding box center [358, 321] width 28 height 28
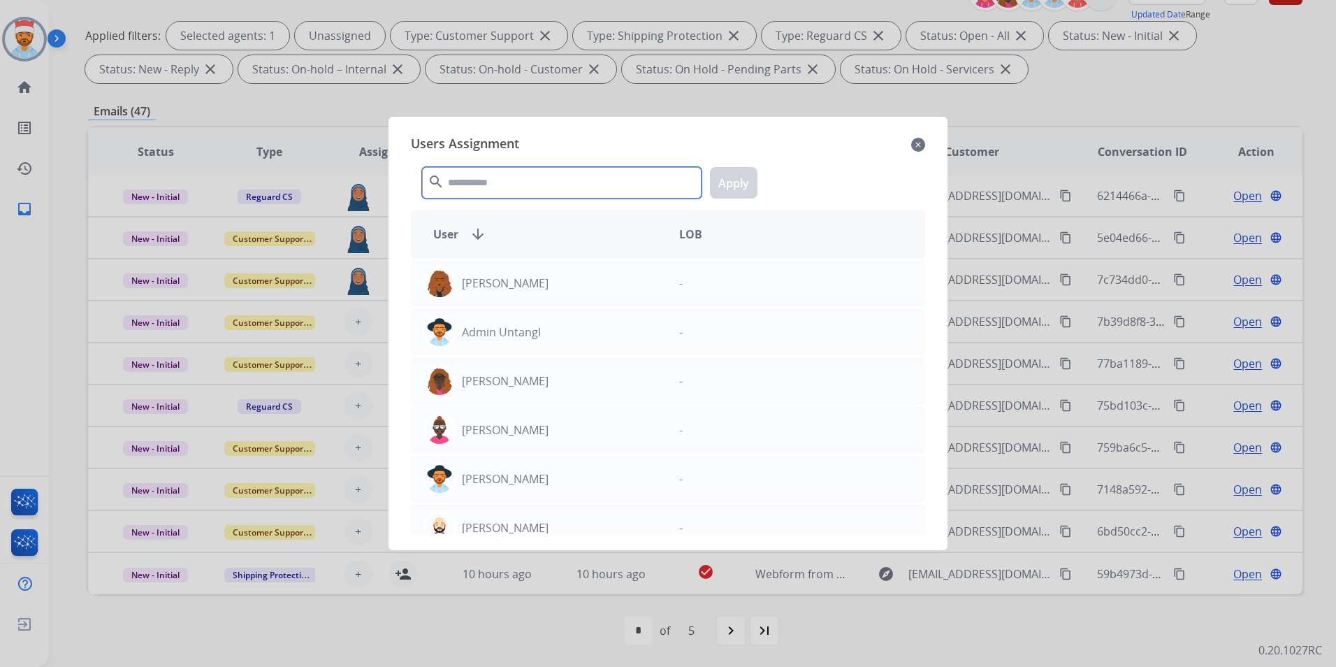
click at [495, 178] on input "text" at bounding box center [561, 182] width 279 height 31
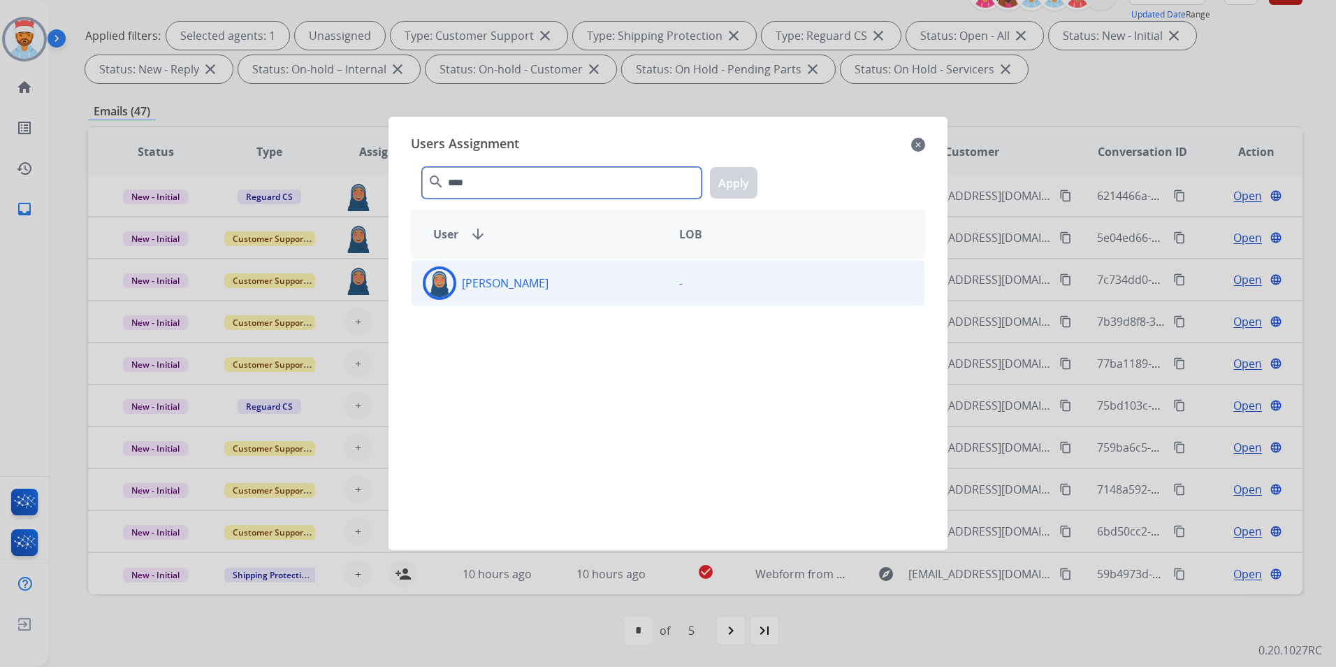
type input "****"
click at [528, 277] on p "[PERSON_NAME]" at bounding box center [505, 283] width 87 height 17
click at [731, 187] on button "Apply" at bounding box center [734, 182] width 48 height 31
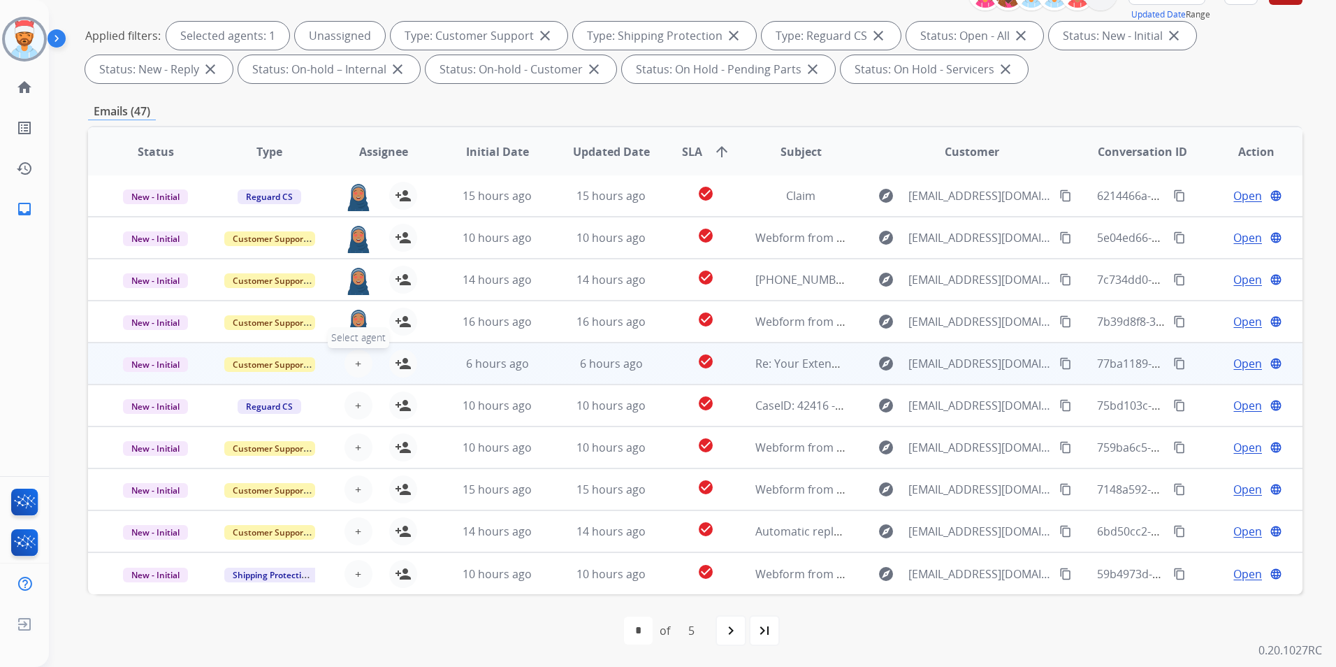
click at [349, 362] on button "+ Select agent" at bounding box center [358, 363] width 28 height 28
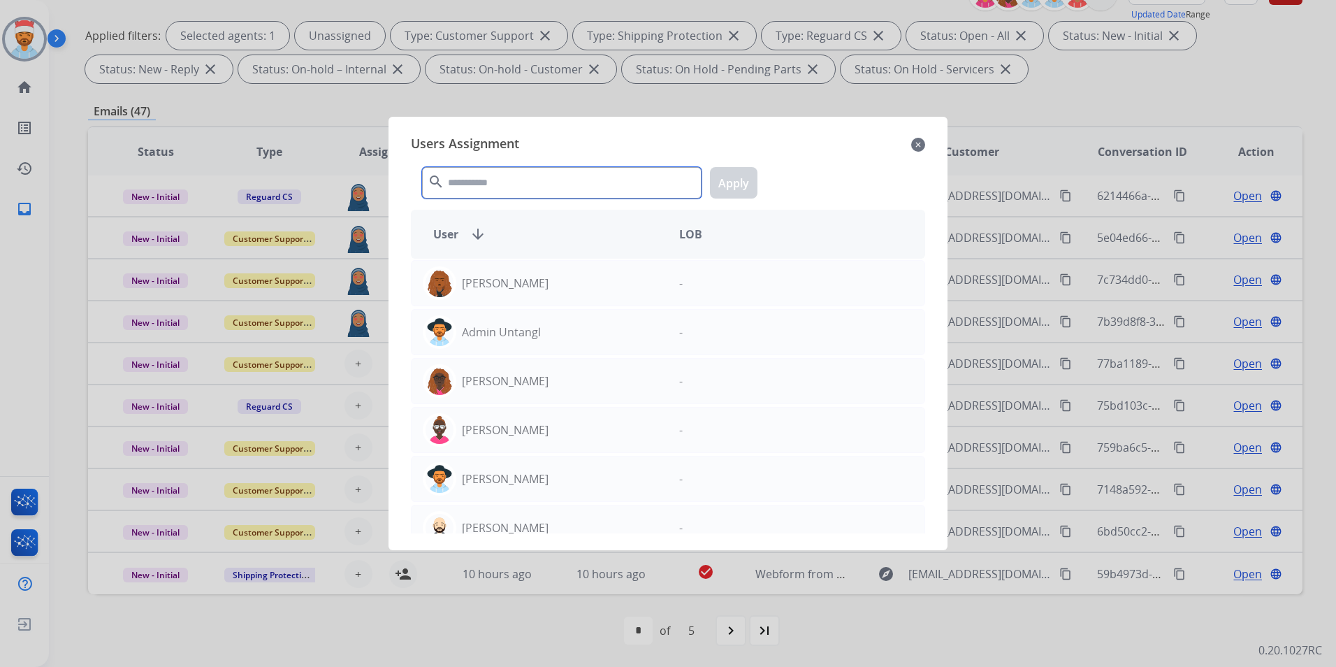
click at [470, 185] on input "text" at bounding box center [561, 182] width 279 height 31
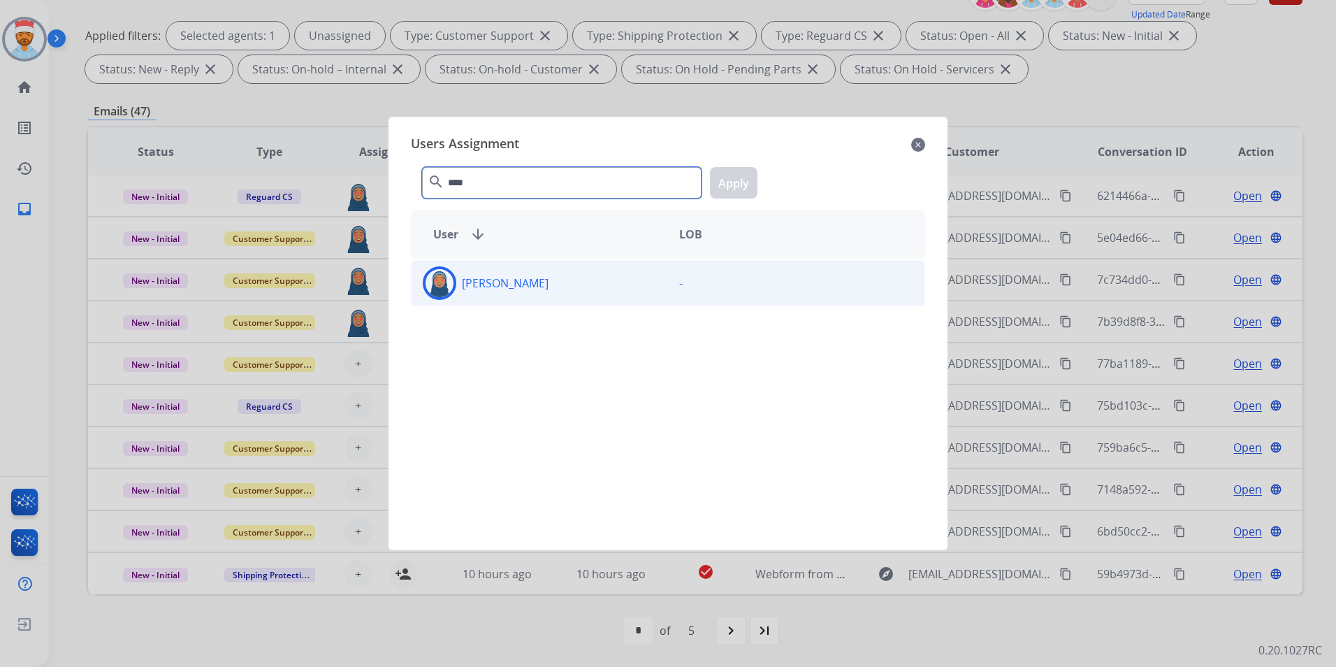
type input "****"
click at [530, 279] on p "[PERSON_NAME]" at bounding box center [505, 283] width 87 height 17
click at [746, 187] on button "Apply" at bounding box center [734, 182] width 48 height 31
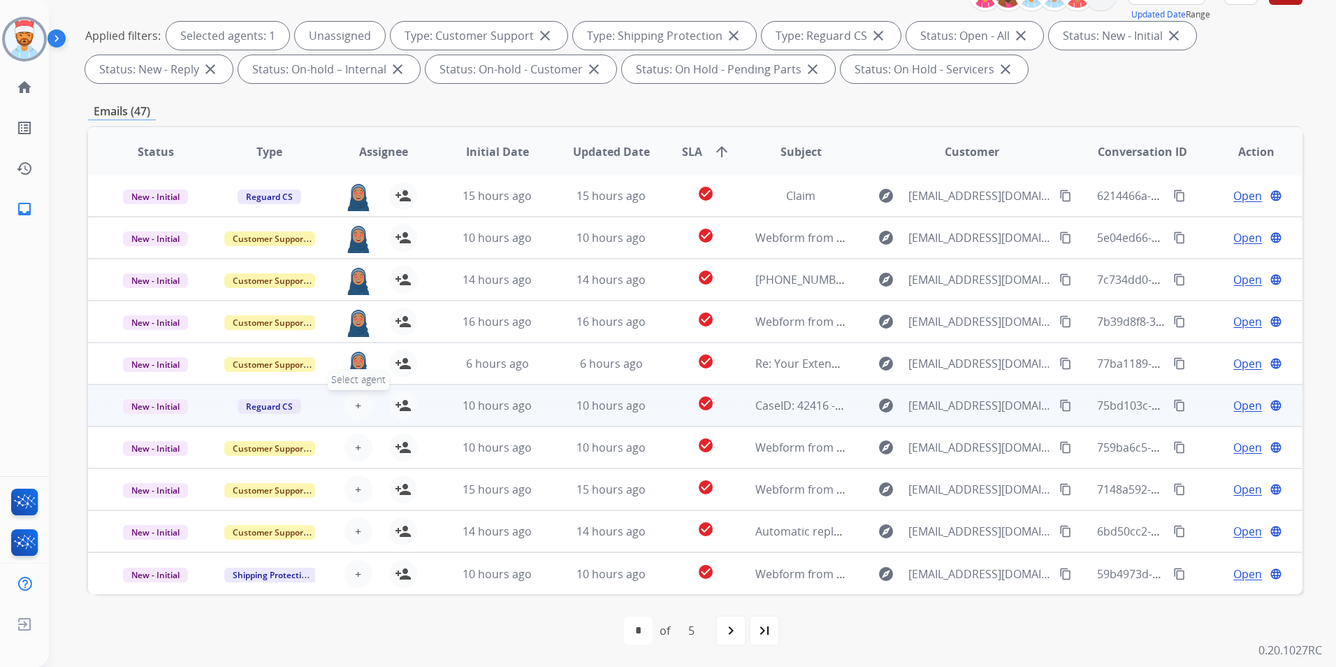
click at [356, 413] on button "+ Select agent" at bounding box center [358, 405] width 28 height 28
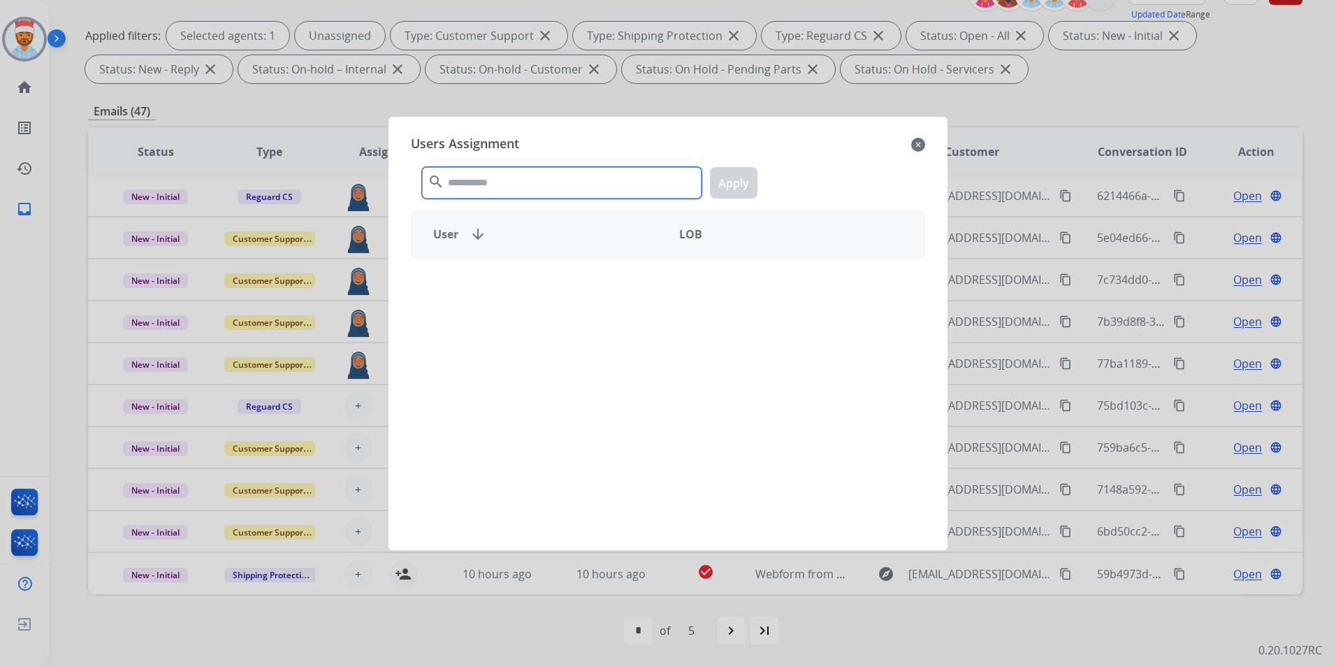
click at [495, 178] on input "text" at bounding box center [561, 182] width 279 height 31
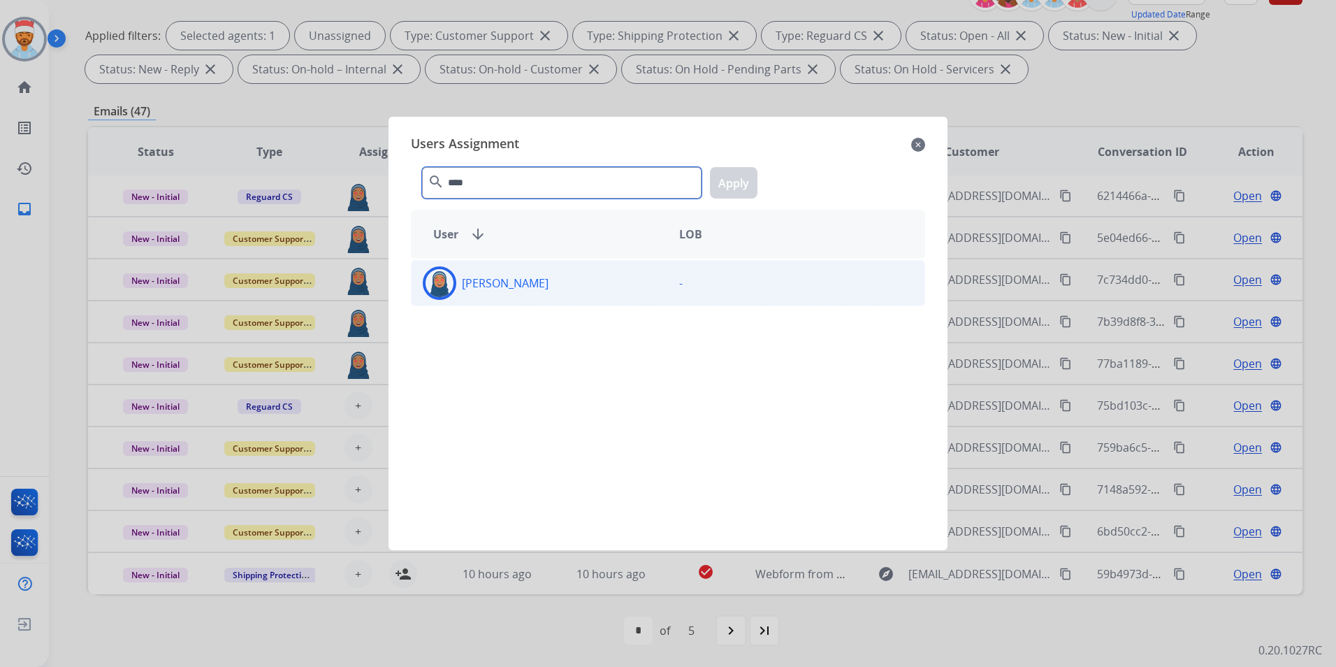
type input "****"
click at [481, 282] on p "[PERSON_NAME]" at bounding box center [505, 283] width 87 height 17
click at [737, 180] on button "Apply" at bounding box center [734, 182] width 48 height 31
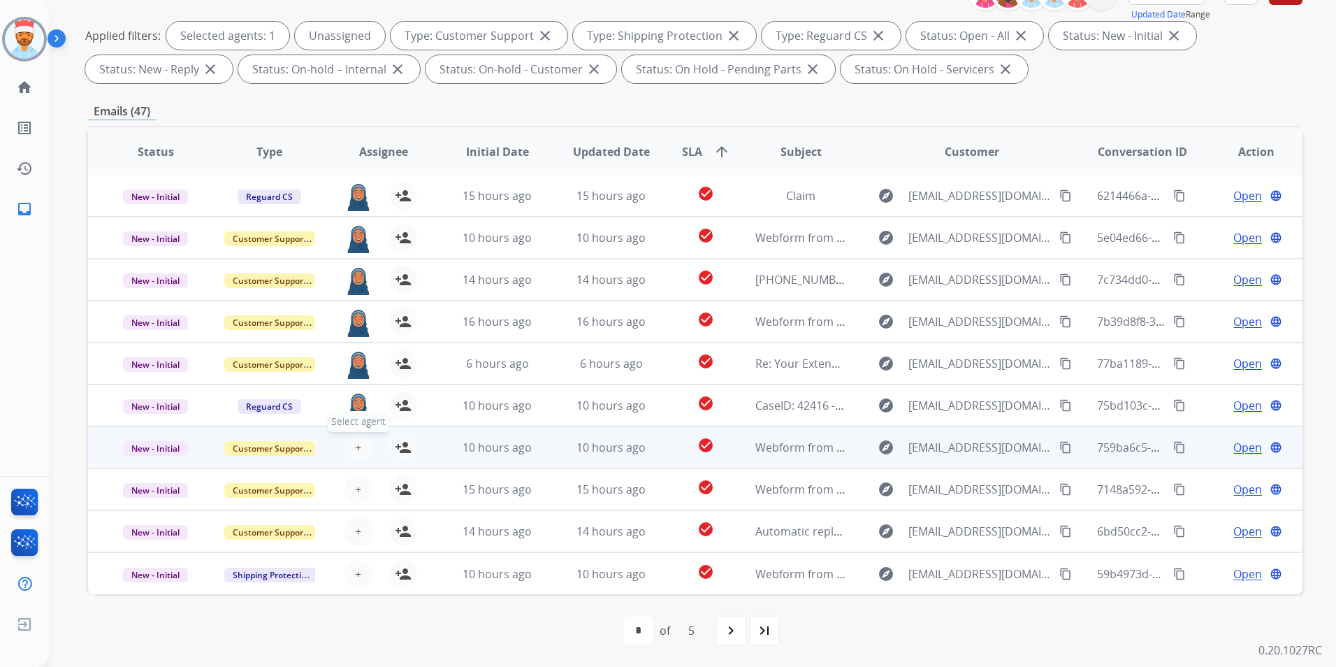
click at [351, 452] on button "+ Select agent" at bounding box center [358, 447] width 28 height 28
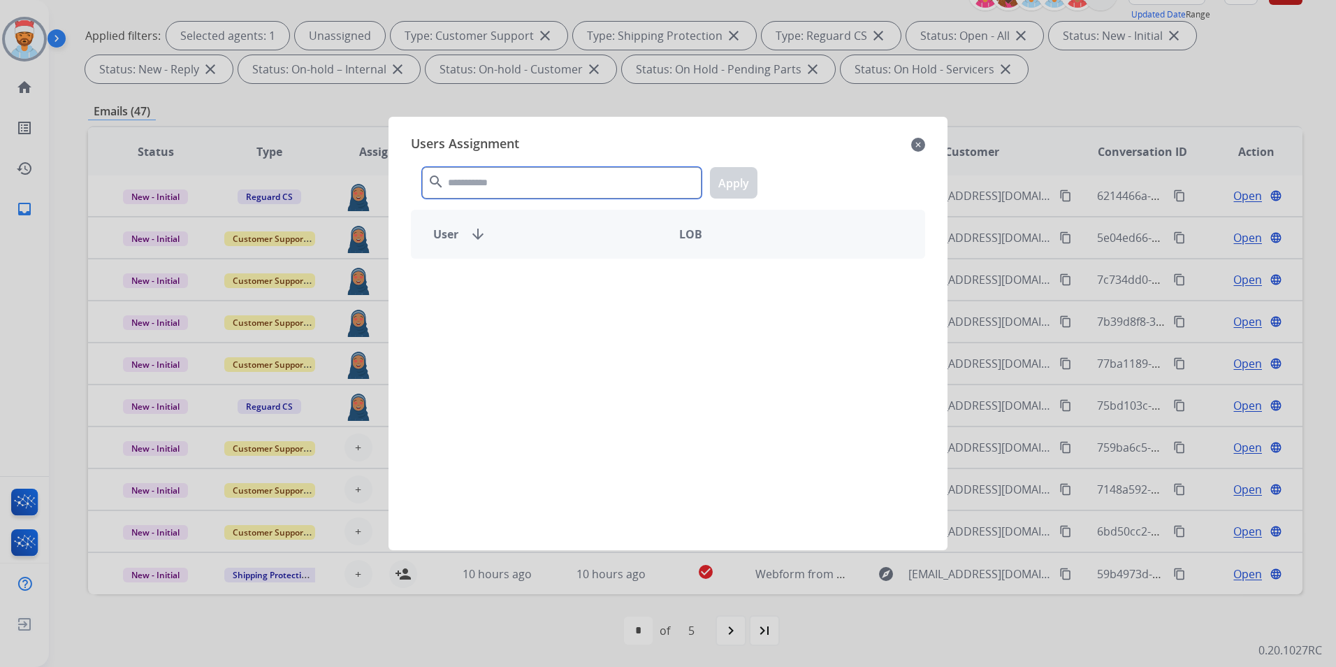
click at [513, 172] on input "text" at bounding box center [561, 182] width 279 height 31
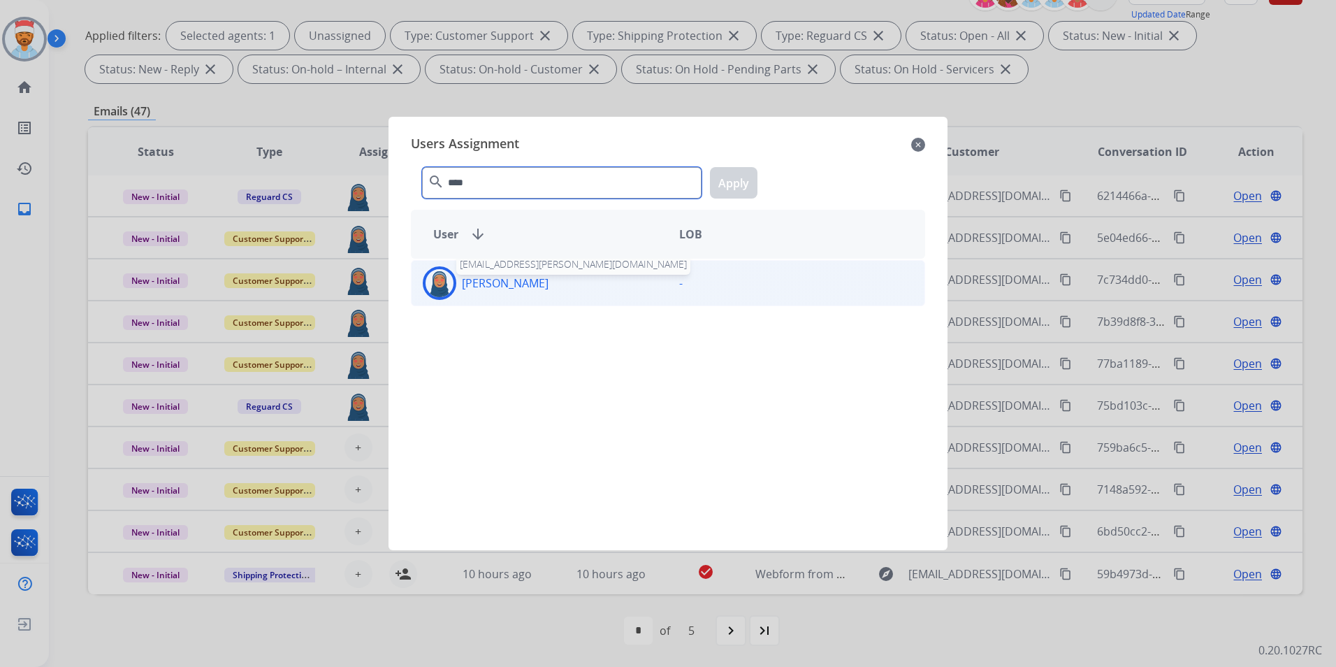
type input "****"
click at [514, 289] on p "[PERSON_NAME]" at bounding box center [505, 283] width 87 height 17
click at [720, 188] on button "Apply" at bounding box center [734, 182] width 48 height 31
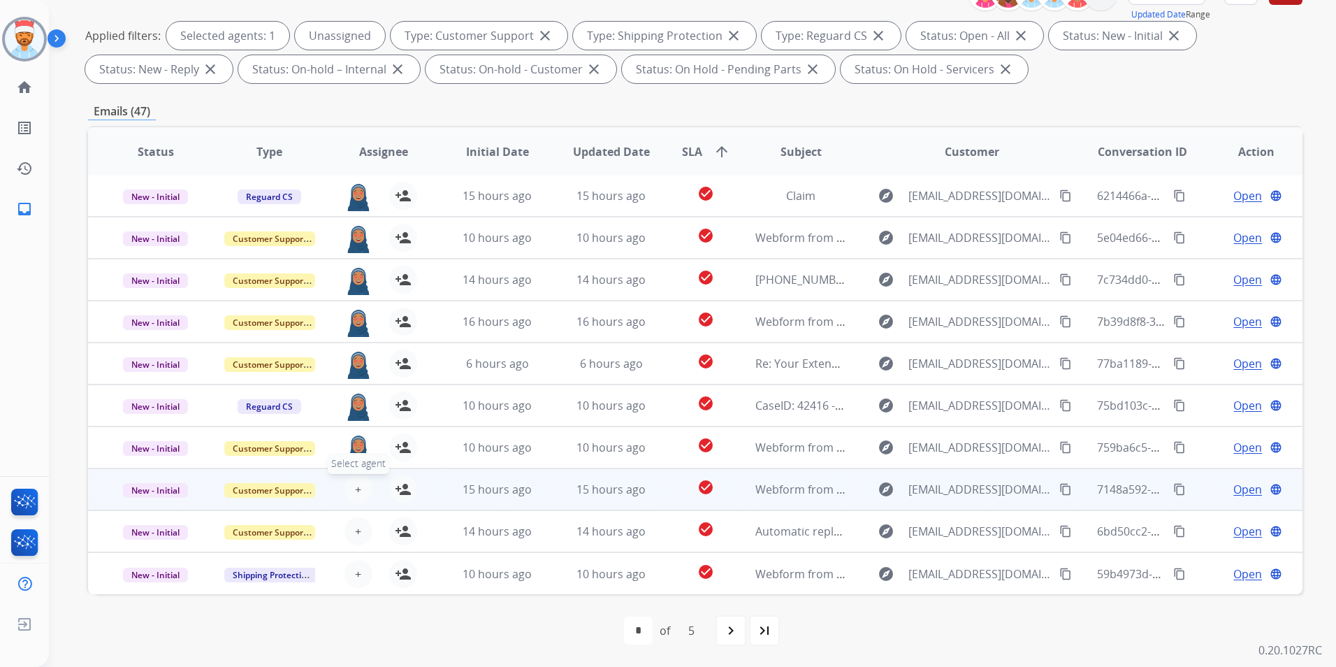
click at [365, 487] on button "+ Select agent" at bounding box center [358, 489] width 28 height 28
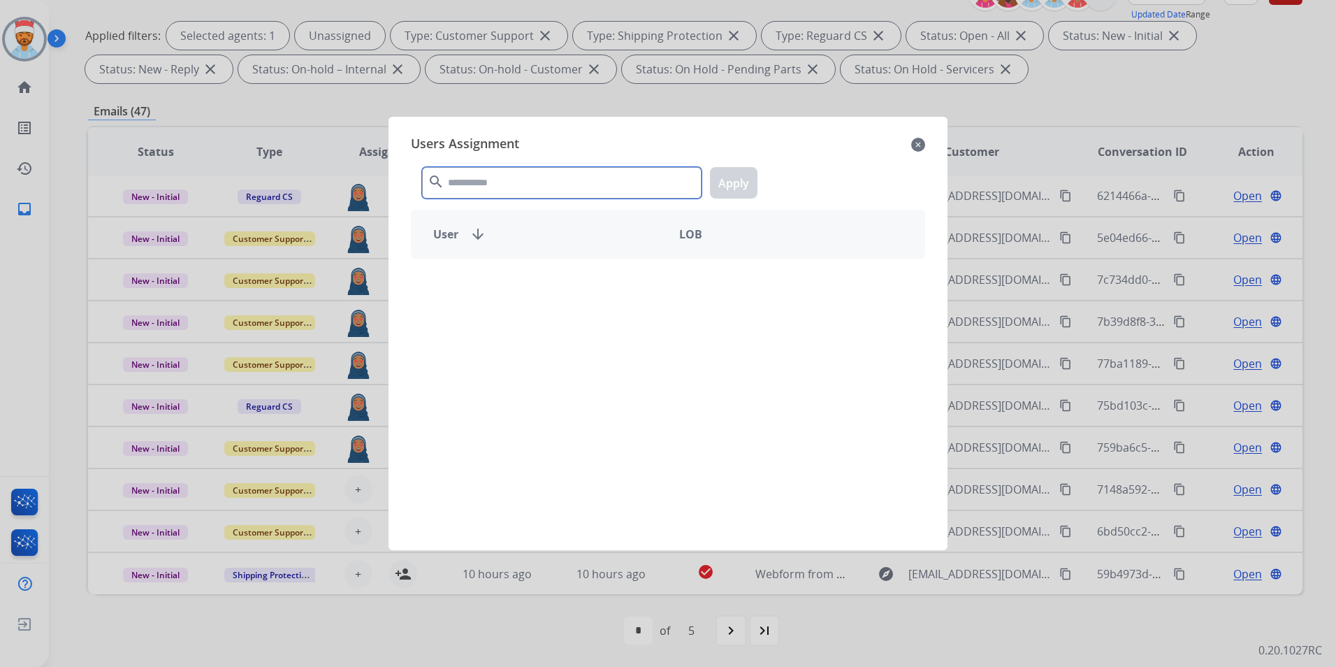
click at [492, 178] on input "text" at bounding box center [561, 182] width 279 height 31
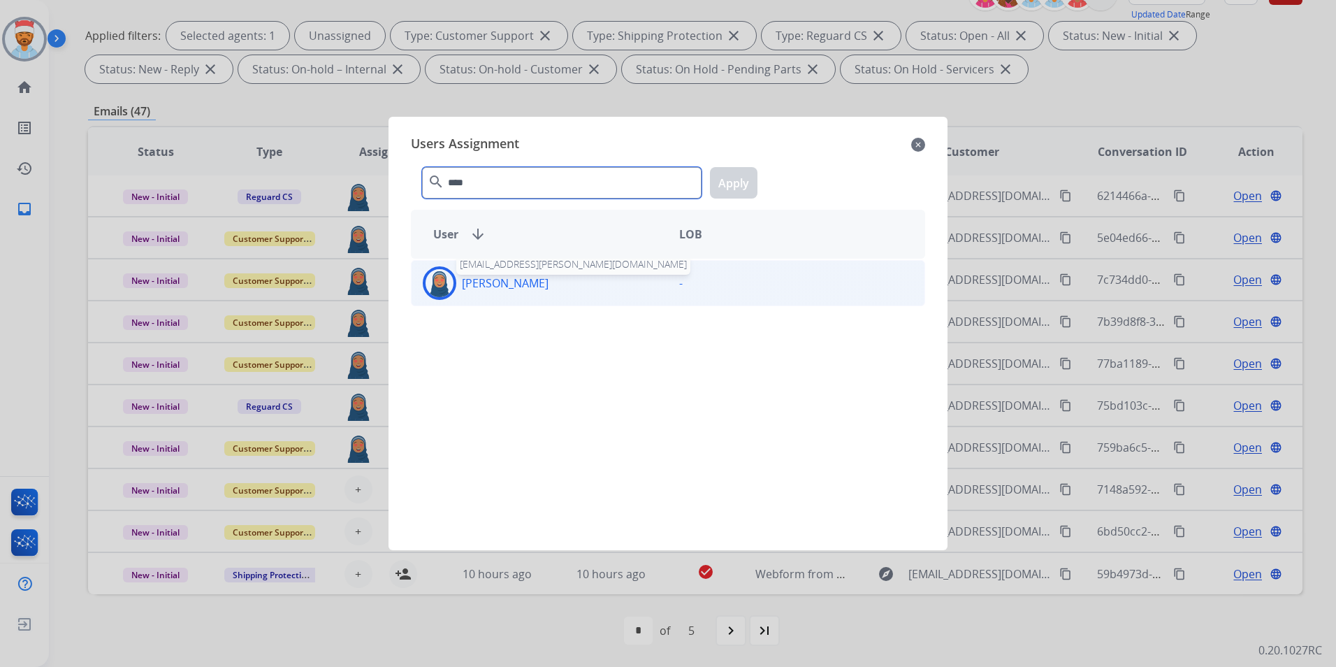
type input "****"
click at [503, 292] on div "[PERSON_NAME]" at bounding box center [540, 283] width 256 height 34
click at [748, 172] on button "Apply" at bounding box center [734, 182] width 48 height 31
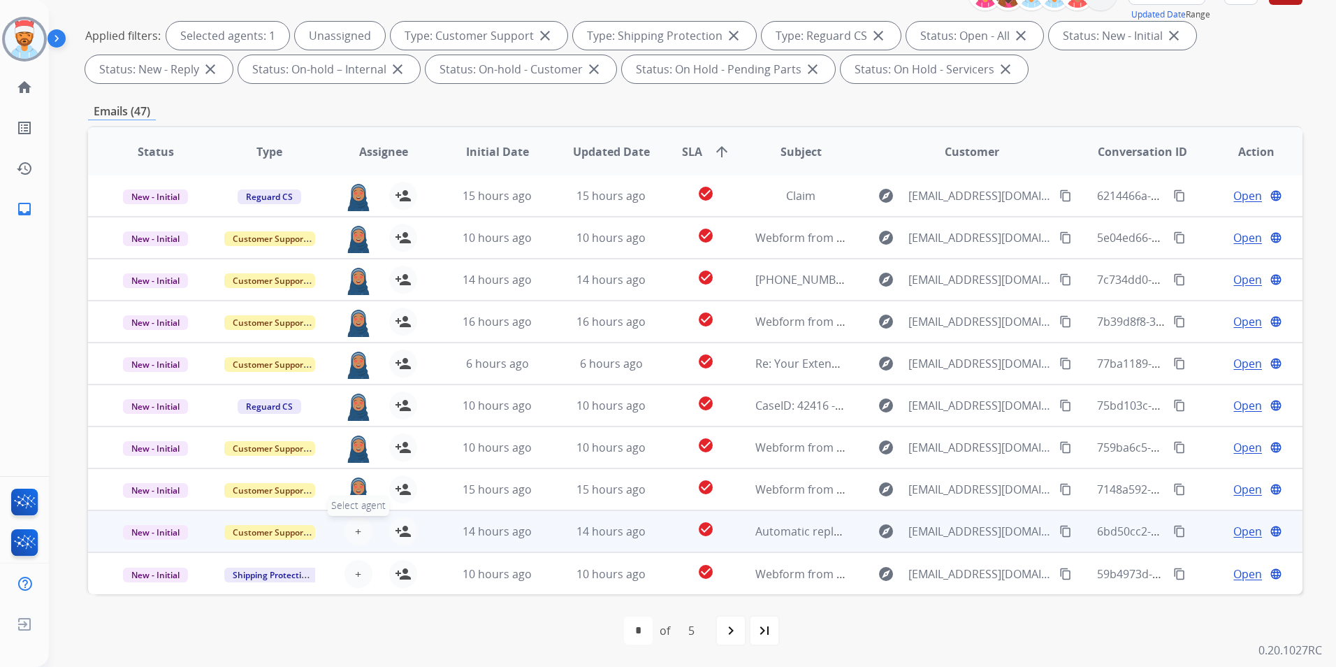
click at [358, 539] on button "+ Select agent" at bounding box center [358, 531] width 28 height 28
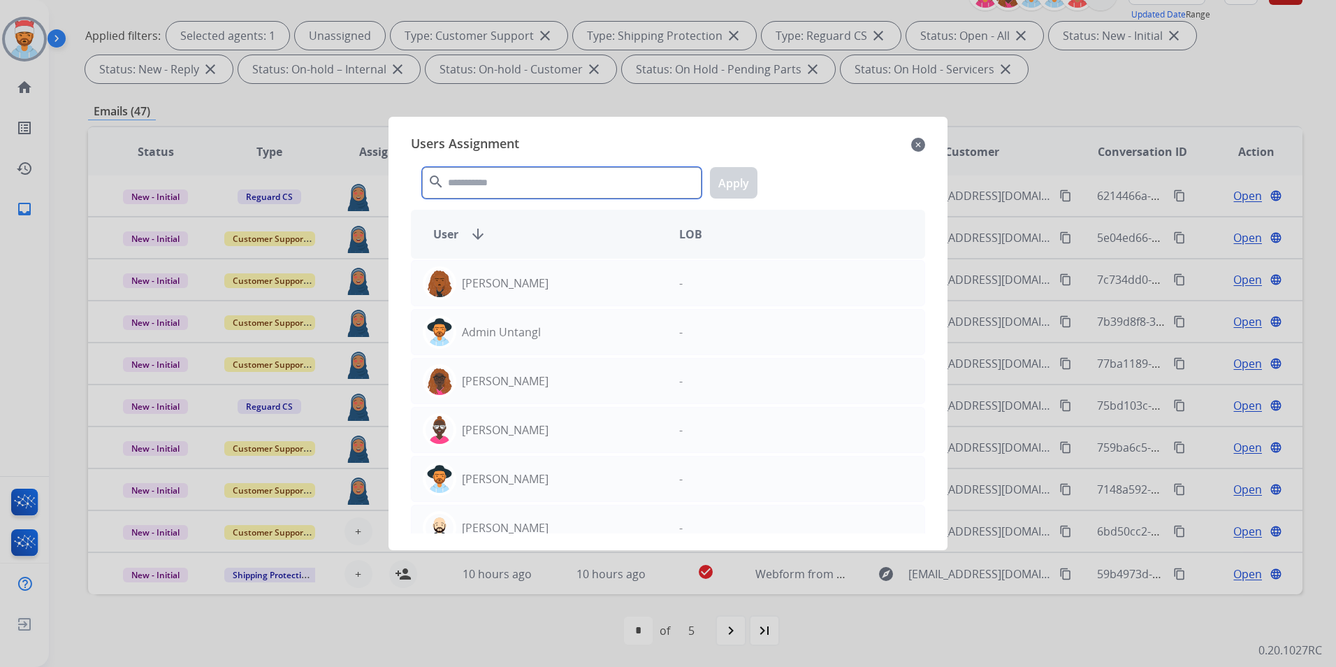
click at [541, 188] on input "text" at bounding box center [561, 182] width 279 height 31
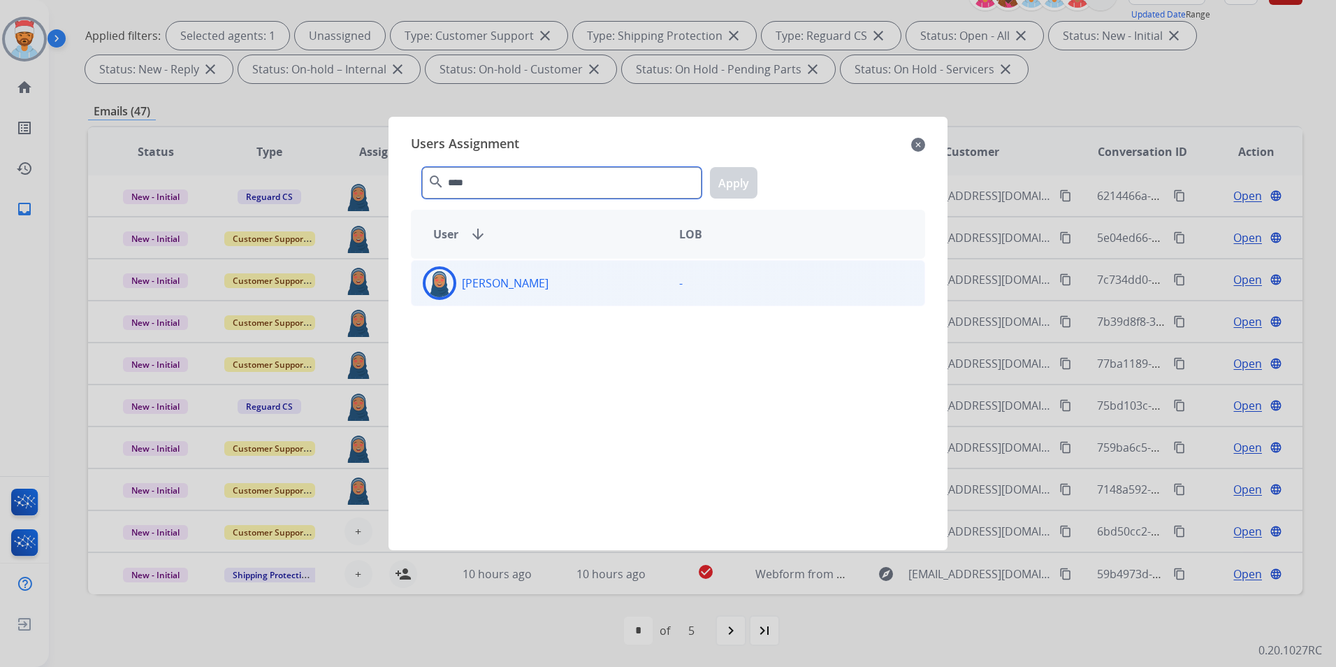
type input "****"
click at [560, 286] on div "[PERSON_NAME]" at bounding box center [540, 283] width 256 height 34
click at [727, 182] on button "Apply" at bounding box center [734, 182] width 48 height 31
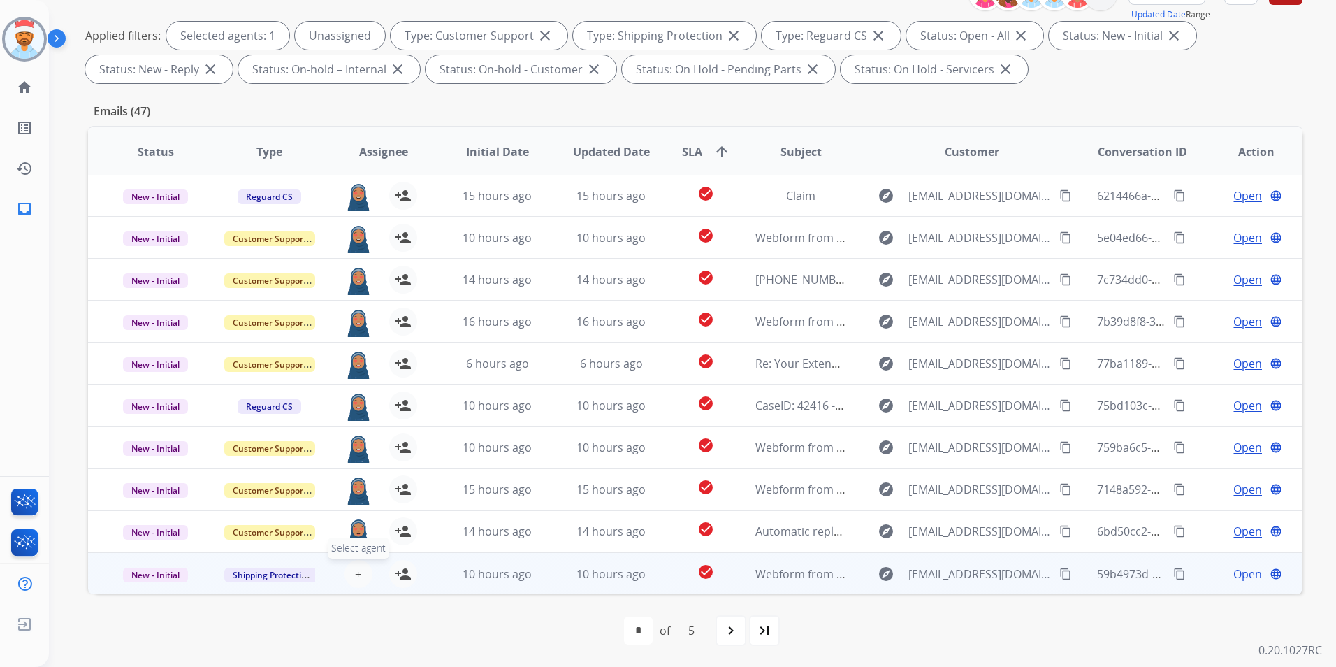
click at [356, 574] on span "+" at bounding box center [358, 573] width 6 height 17
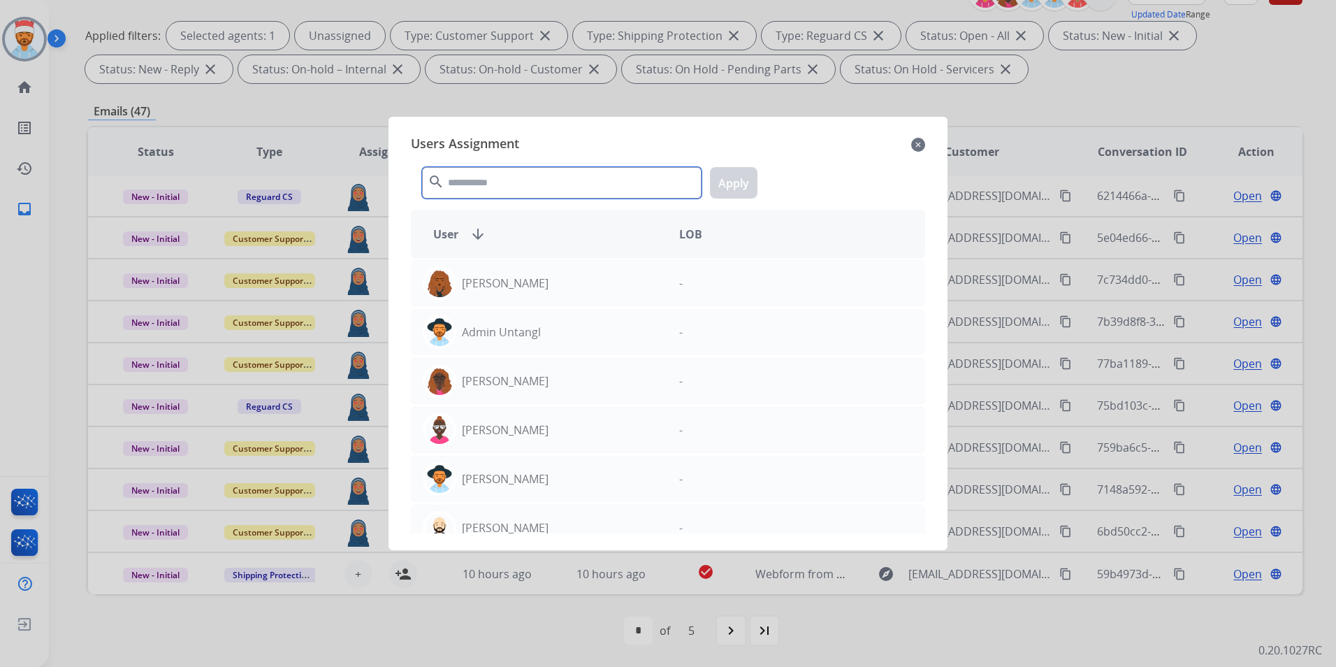
click at [528, 184] on input "text" at bounding box center [561, 182] width 279 height 31
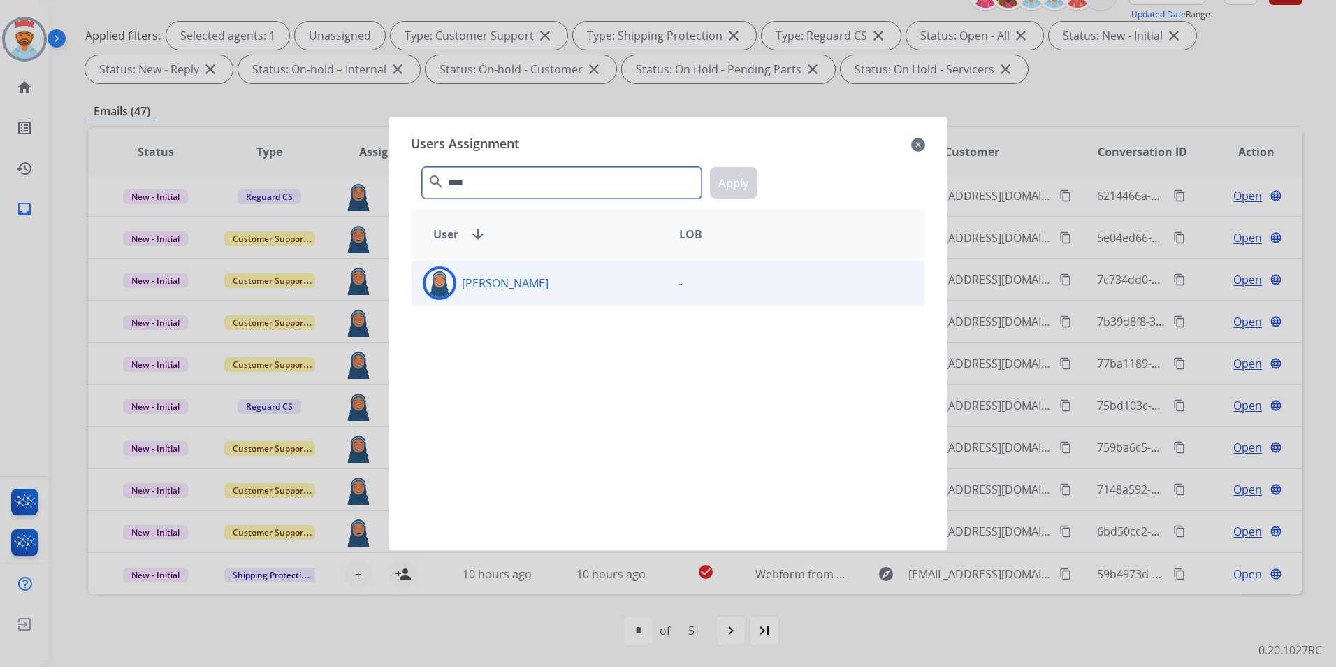
type input "****"
drag, startPoint x: 504, startPoint y: 278, endPoint x: 581, endPoint y: 231, distance: 90.6
click at [504, 278] on p "[PERSON_NAME]" at bounding box center [505, 283] width 87 height 17
click at [746, 175] on button "Apply" at bounding box center [734, 182] width 48 height 31
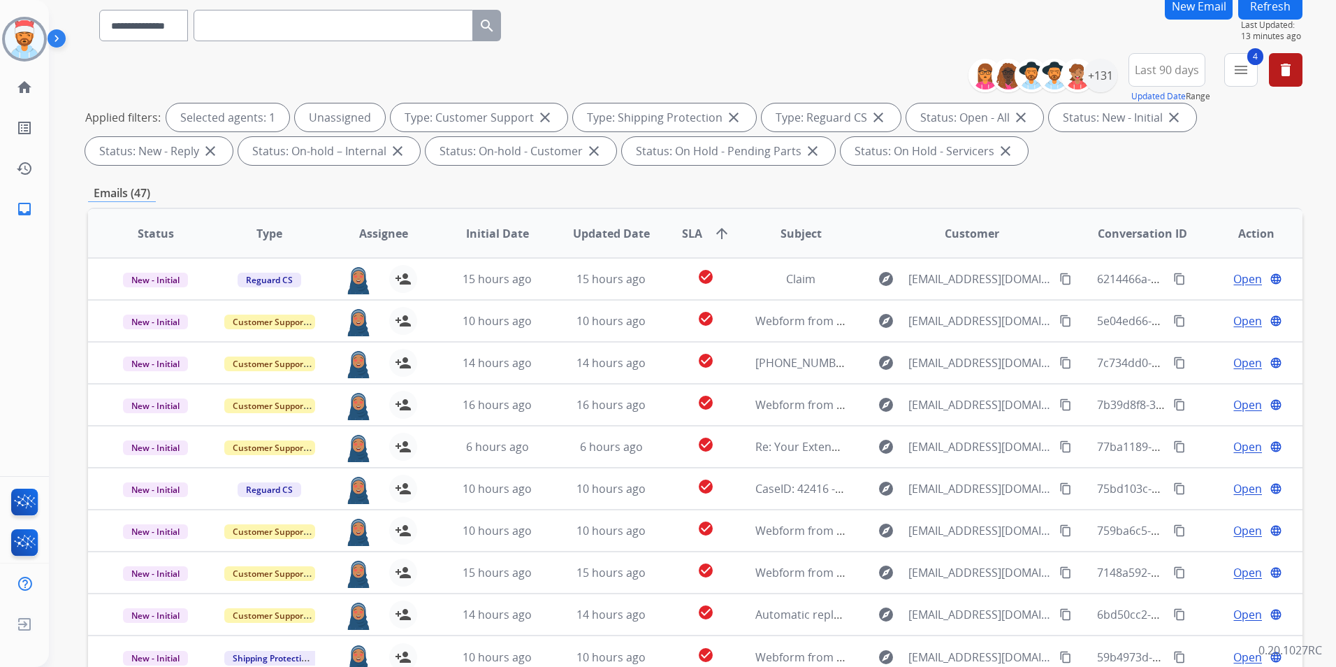
scroll to position [0, 0]
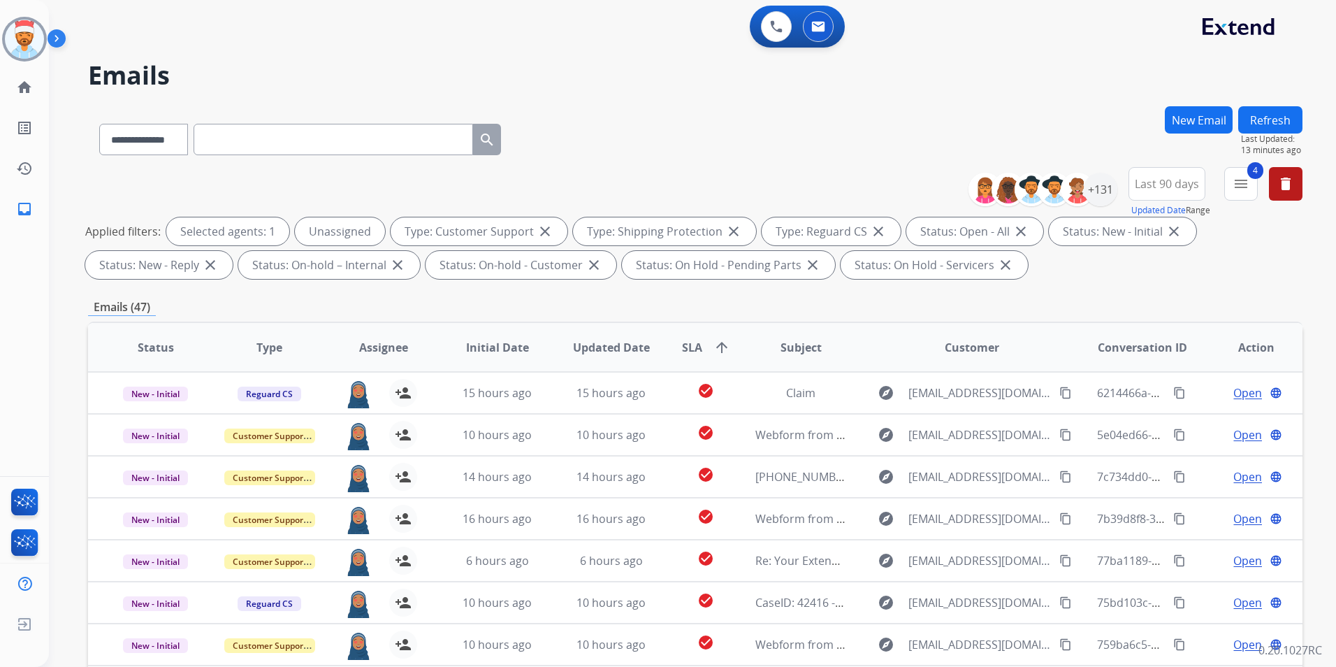
click at [1274, 124] on button "Refresh" at bounding box center [1270, 119] width 64 height 27
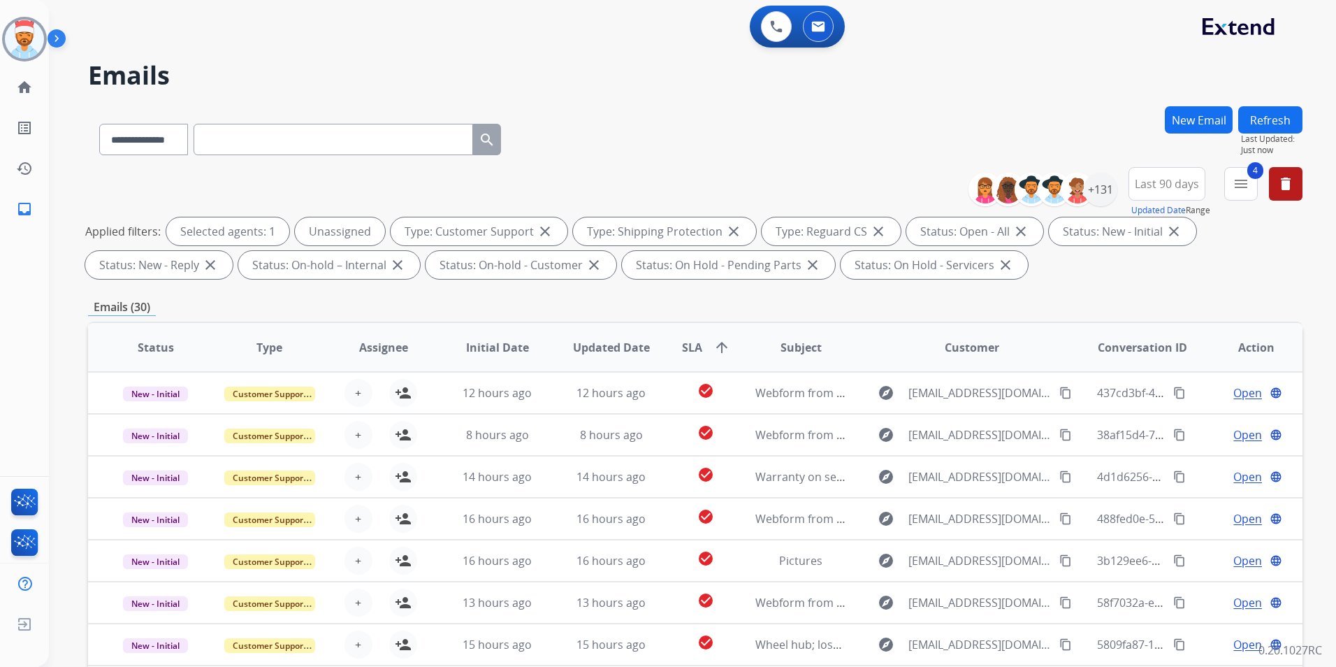
click at [1265, 112] on button "Refresh" at bounding box center [1270, 119] width 64 height 27
click at [574, 309] on div "Emails (30)" at bounding box center [695, 306] width 1214 height 17
click at [677, 131] on div "**********" at bounding box center [695, 136] width 1214 height 61
click at [692, 121] on div "**********" at bounding box center [695, 136] width 1214 height 61
